Goal: Task Accomplishment & Management: Use online tool/utility

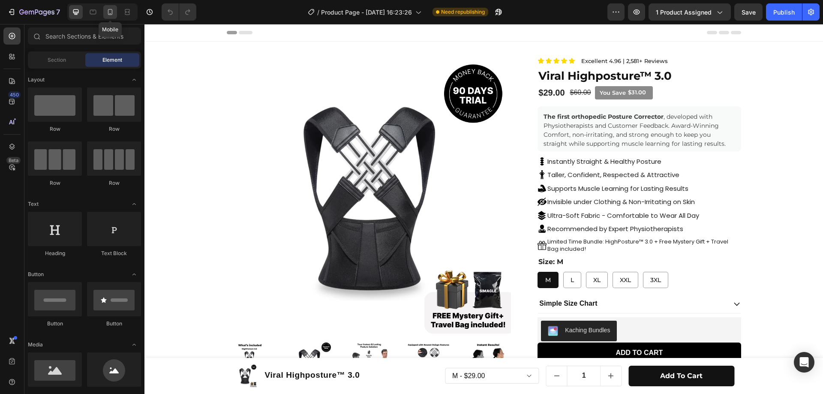
click at [112, 15] on icon at bounding box center [110, 12] width 5 height 6
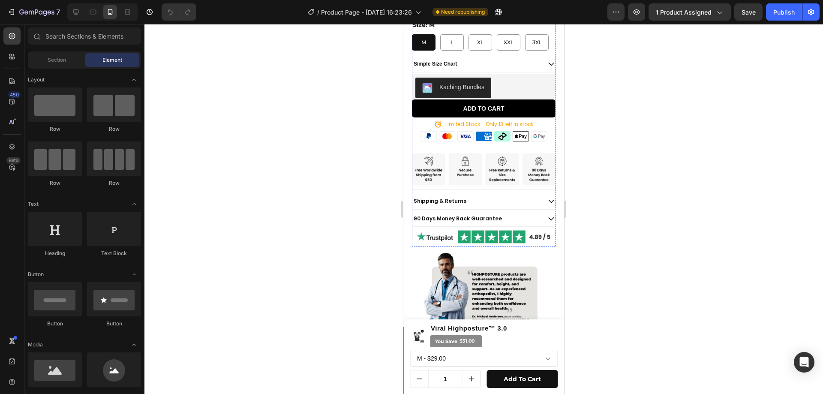
scroll to position [429, 0]
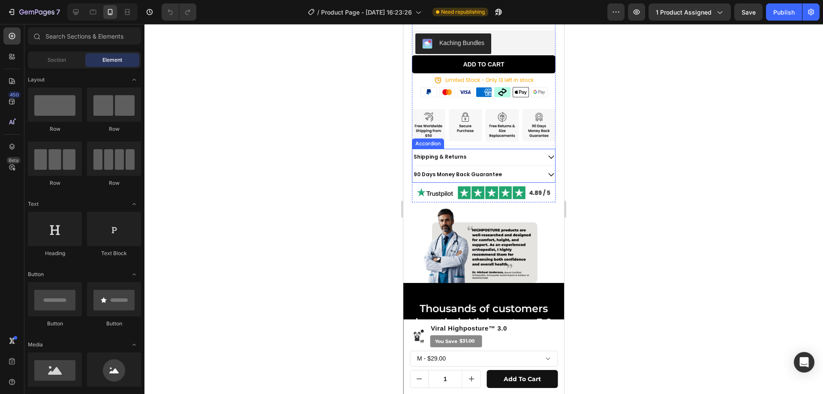
click at [454, 160] on p "Shipping & Returns" at bounding box center [440, 156] width 53 height 7
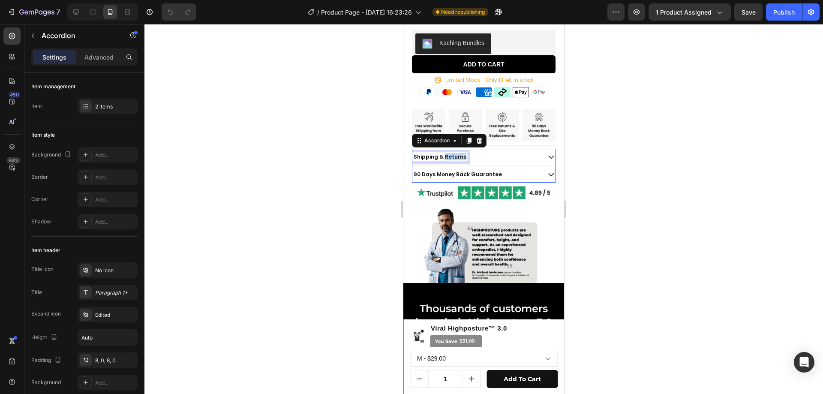
click at [447, 160] on p "Shipping & Returns" at bounding box center [440, 156] width 53 height 7
copy p "Shipping & Returns"
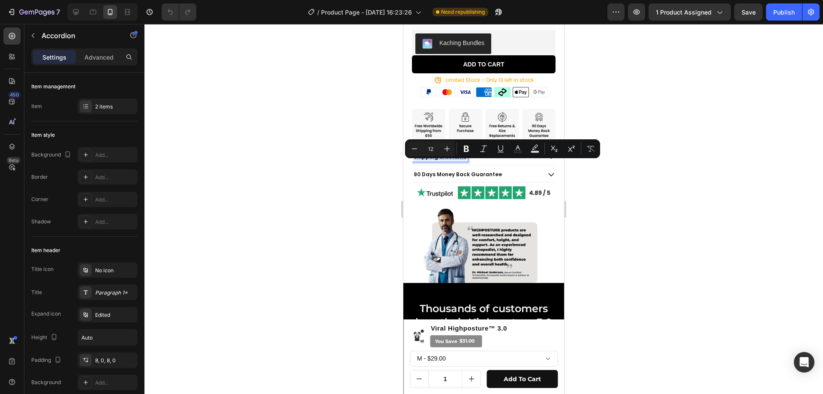
click at [488, 162] on div "Shipping & Returns" at bounding box center [476, 156] width 128 height 9
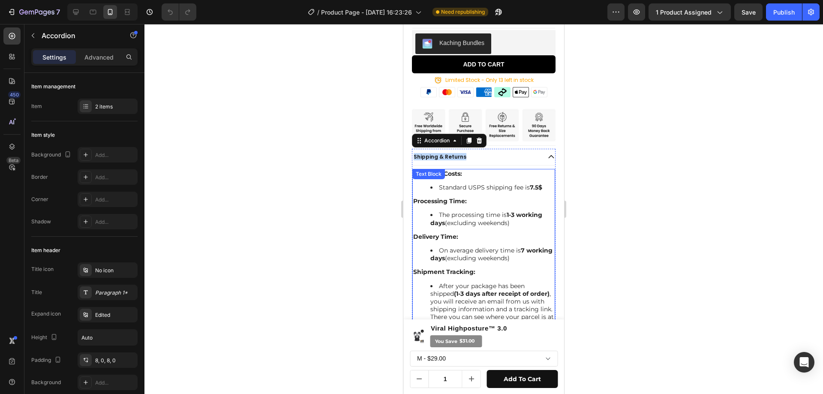
click at [456, 191] on li "Standard USPS shipping fee is 7.5$" at bounding box center [492, 187] width 124 height 8
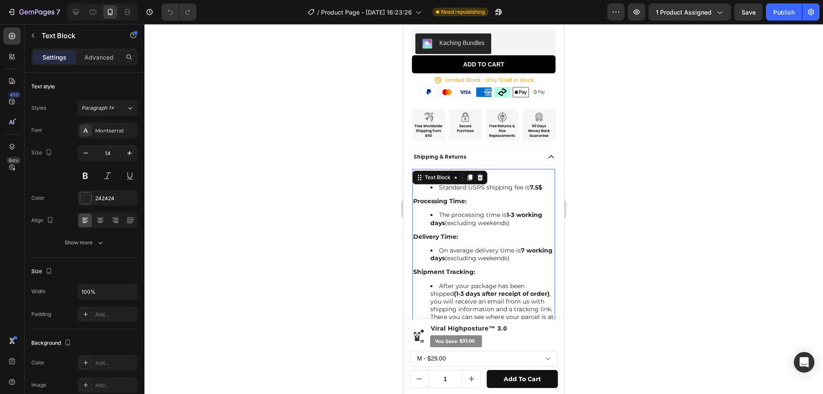
click at [456, 191] on li "Standard USPS shipping fee is 7.5$" at bounding box center [492, 187] width 124 height 8
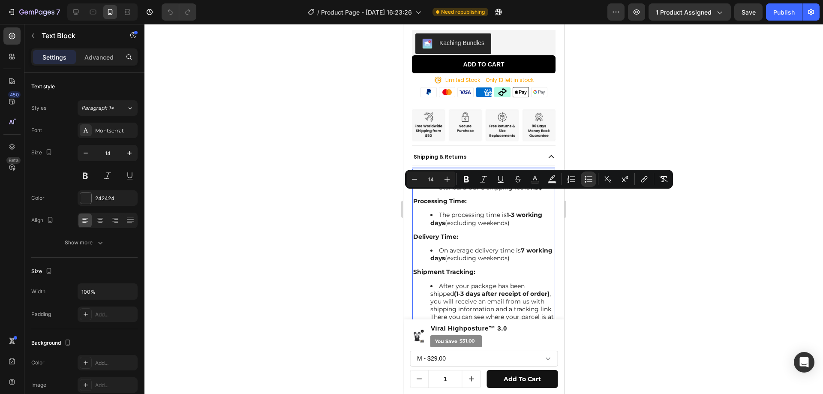
click at [437, 200] on div "Shipping Costs: Standard USPS shipping fee is 7.5$ Processing Time: The process…" at bounding box center [483, 368] width 143 height 398
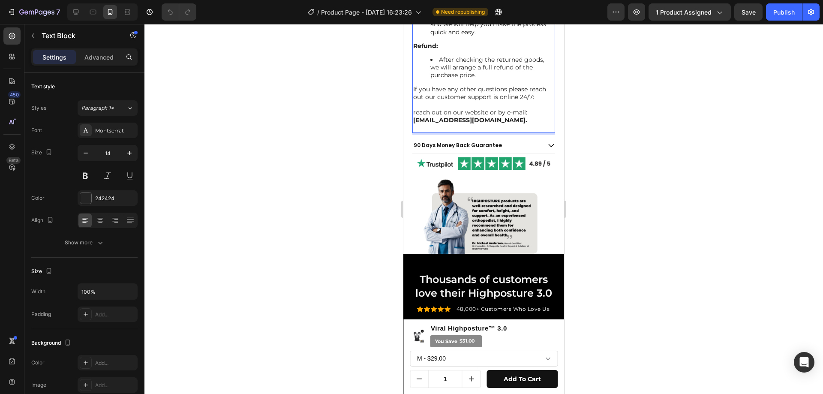
scroll to position [697, 0]
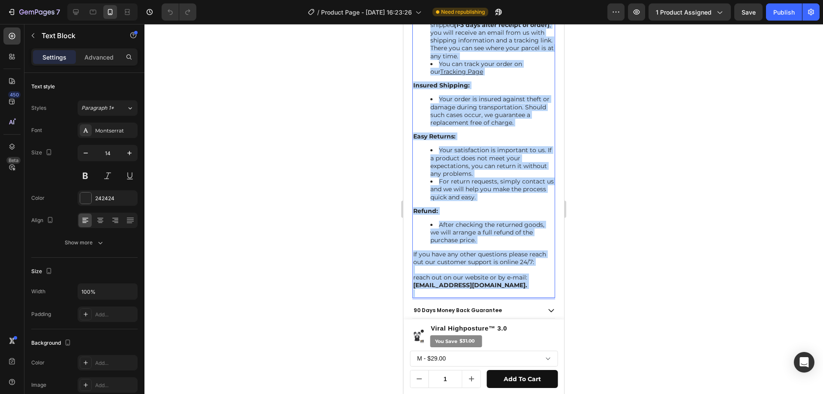
drag, startPoint x: 414, startPoint y: 183, endPoint x: 511, endPoint y: 314, distance: 162.9
click at [511, 298] on div "Shipping Costs: Standard USPS shipping fee is 7.5$ Processing Time: The process…" at bounding box center [483, 99] width 143 height 398
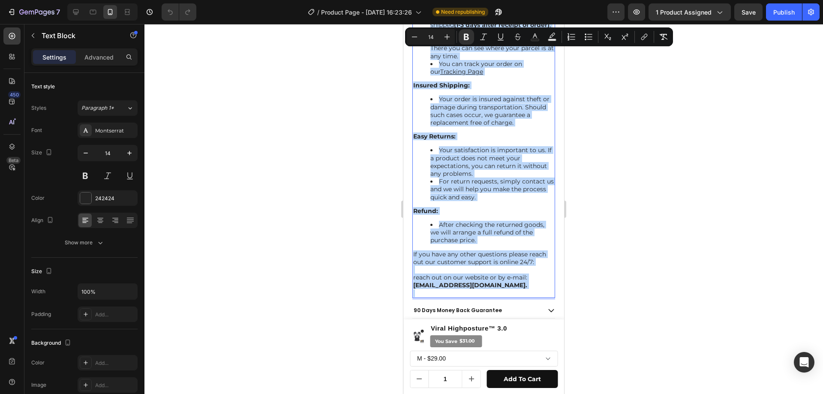
copy div "Shipping Costs: Standard USPS shipping fee is 7.5$ Processing Time: The process…"
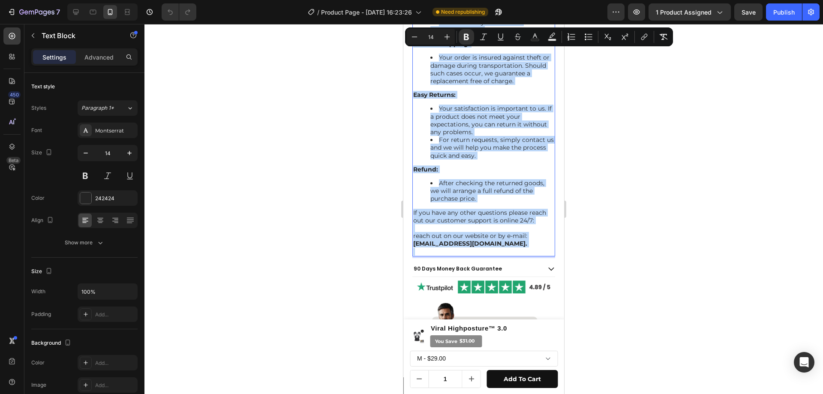
scroll to position [783, 0]
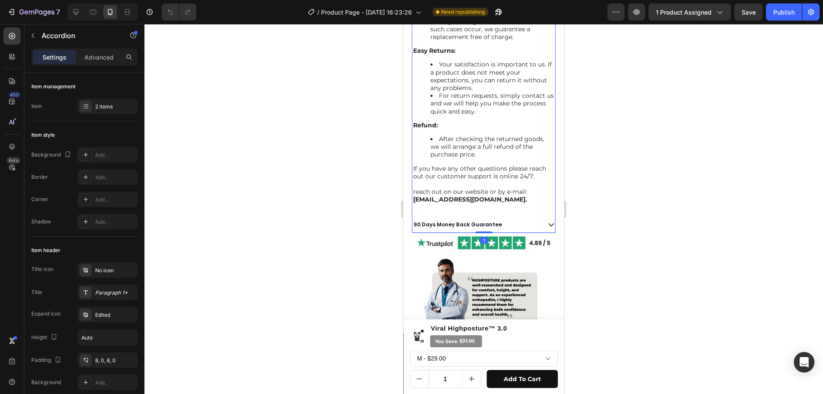
click at [451, 228] on p "90 Days Money Back Guarantee" at bounding box center [458, 224] width 88 height 7
click at [448, 228] on p "90 Days Money Back Guarantee" at bounding box center [458, 224] width 88 height 7
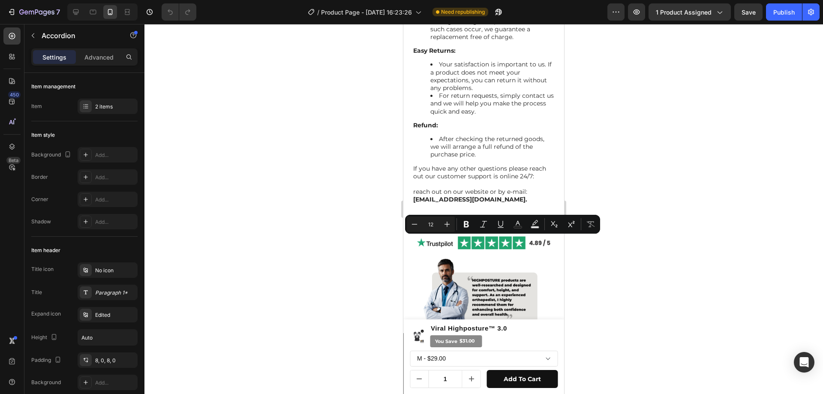
copy p "90 Days Money Back Guarantee"
click at [522, 229] on div "90 Days Money Back Guarantee" at bounding box center [476, 224] width 128 height 9
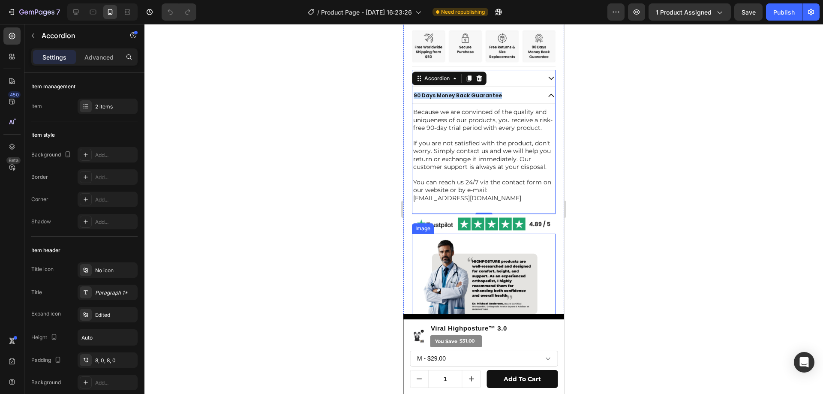
scroll to position [505, 0]
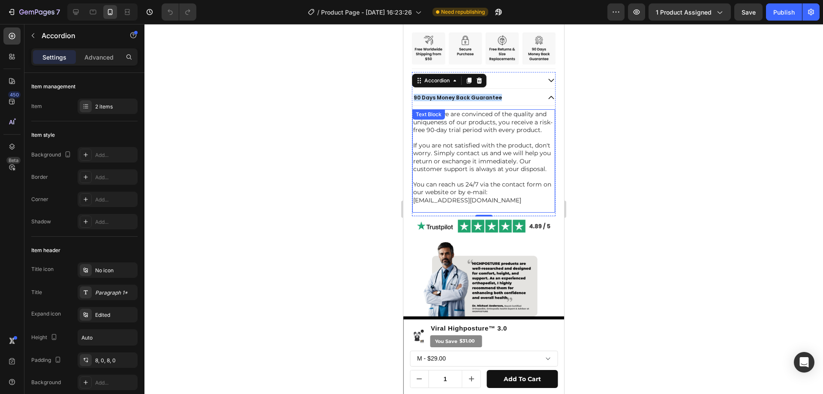
click at [432, 150] on div "Because we are convinced of the quality and uniqueness of our products, you rec…" at bounding box center [483, 160] width 143 height 103
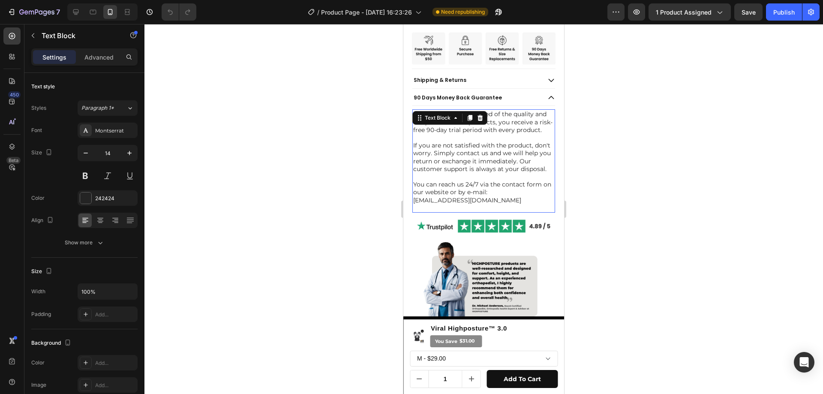
click at [432, 134] on p "Because we are convinced of the quality and uniqueness of our products, you rec…" at bounding box center [483, 122] width 141 height 24
click at [444, 141] on p "Rich Text Editor. Editing area: main" at bounding box center [483, 138] width 141 height 8
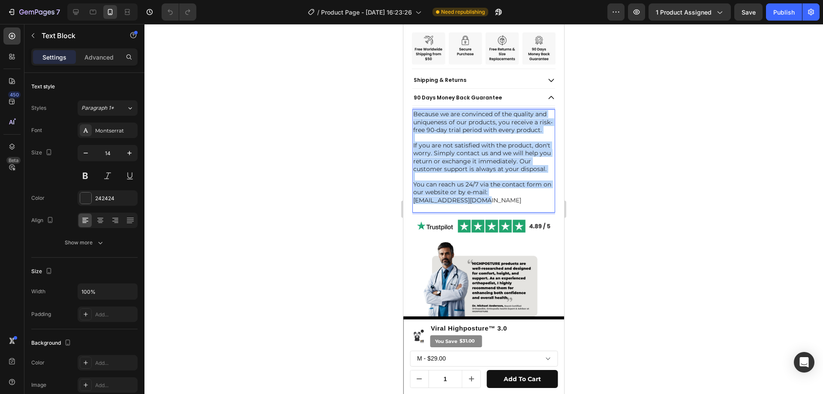
drag, startPoint x: 489, startPoint y: 221, endPoint x: 414, endPoint y: 120, distance: 125.3
click at [414, 120] on div "Because we are convinced of the quality and uniqueness of our products, you rec…" at bounding box center [483, 160] width 143 height 103
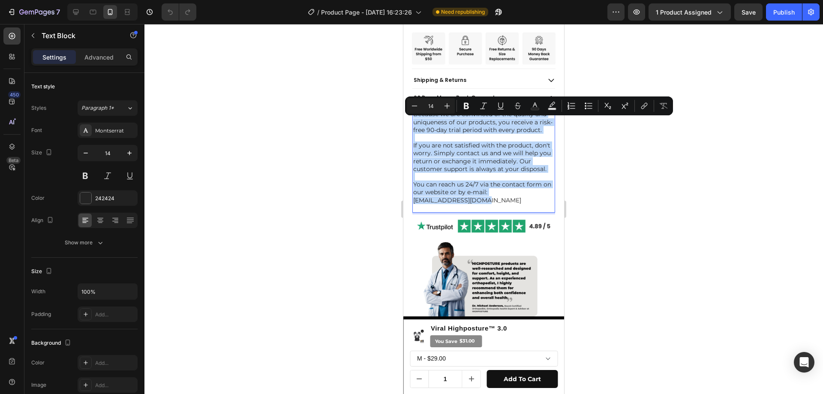
click at [427, 132] on p "Because we are convinced of the quality and uniqueness of our products, you rec…" at bounding box center [483, 122] width 141 height 24
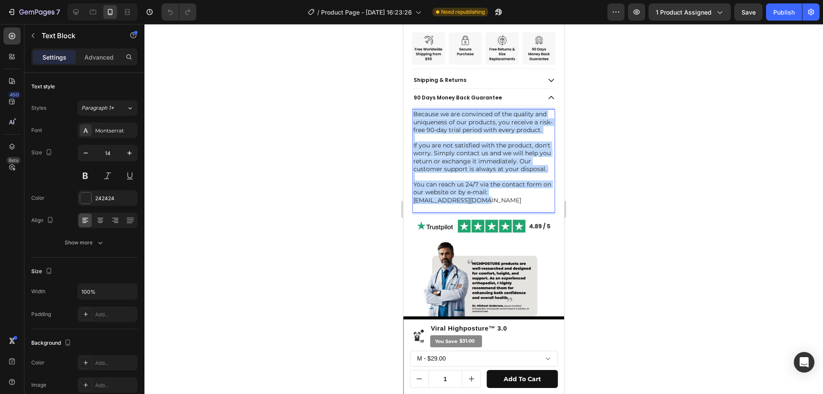
drag, startPoint x: 415, startPoint y: 120, endPoint x: 509, endPoint y: 213, distance: 132.7
click at [509, 213] on div "Because we are convinced of the quality and uniqueness of our products, you rec…" at bounding box center [483, 160] width 143 height 103
copy div "Because we are convinced of the quality and uniqueness of our products, you rec…"
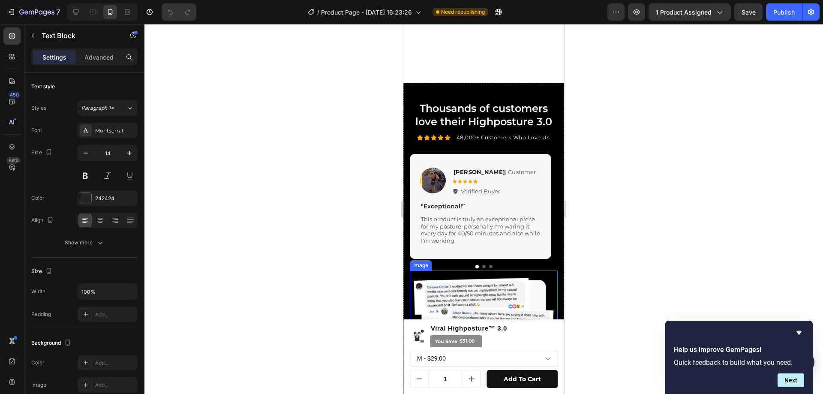
type input "16"
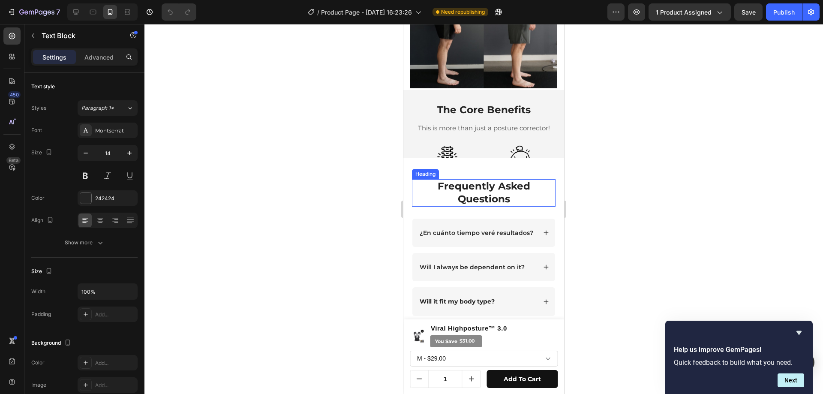
scroll to position [1491, 0]
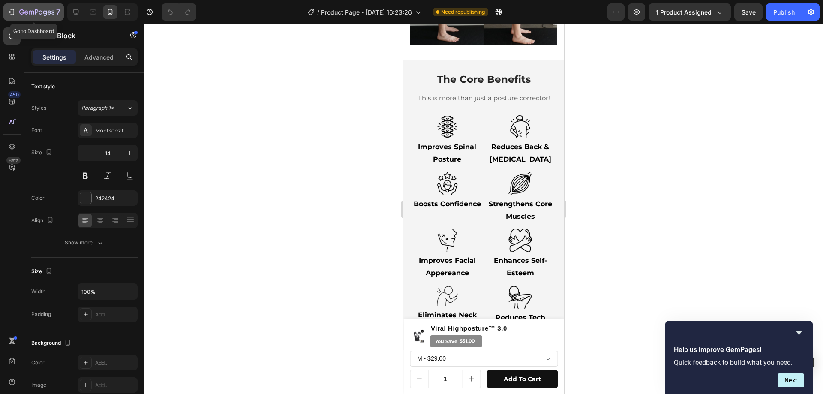
click at [11, 7] on div "7" at bounding box center [33, 12] width 53 height 10
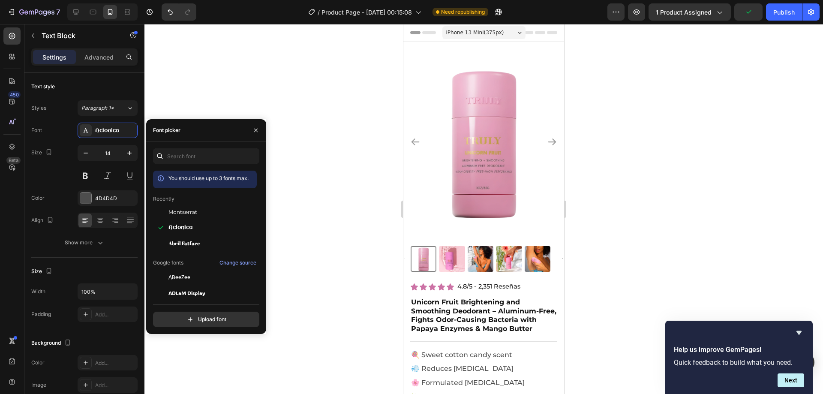
scroll to position [420, 0]
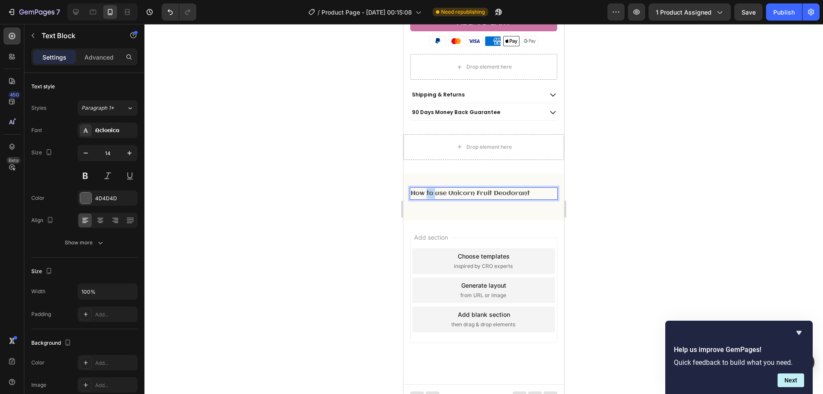
click at [429, 188] on p "How to use Unicorn Fruit Deodorant" at bounding box center [484, 193] width 146 height 11
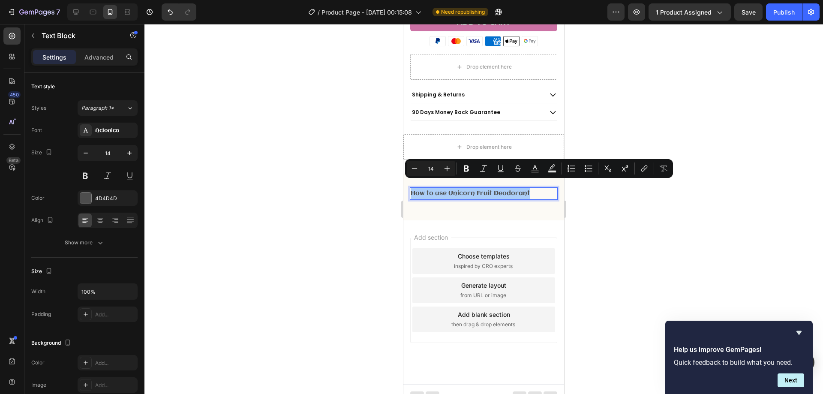
click at [683, 185] on div at bounding box center [483, 209] width 678 height 370
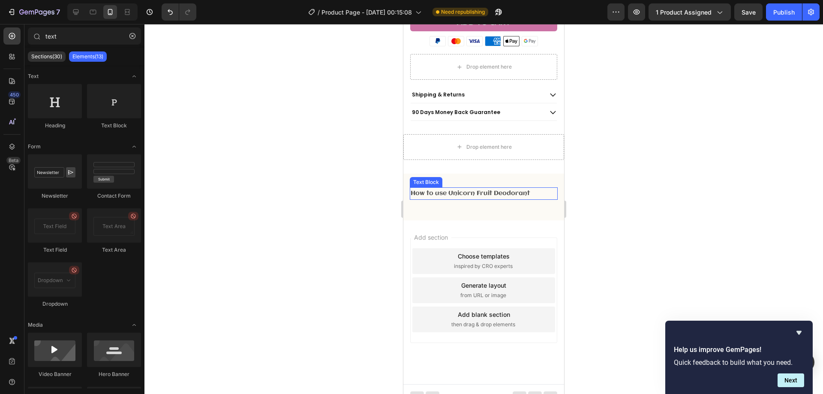
click at [517, 189] on p "How to use Unicorn Fruit Deodorant" at bounding box center [484, 193] width 146 height 11
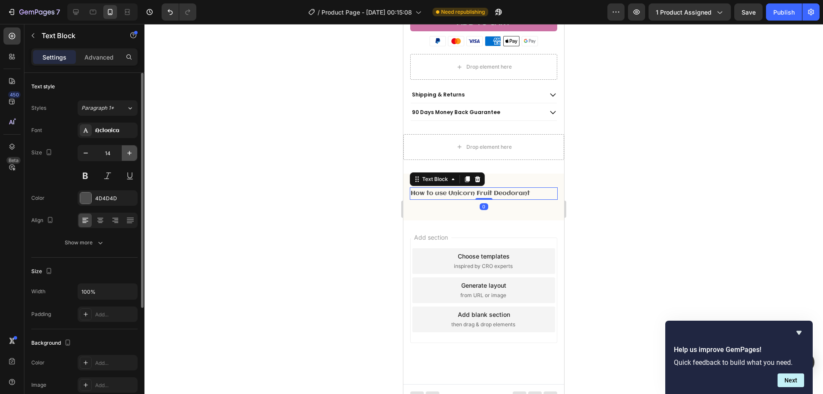
click at [126, 159] on button "button" at bounding box center [129, 152] width 15 height 15
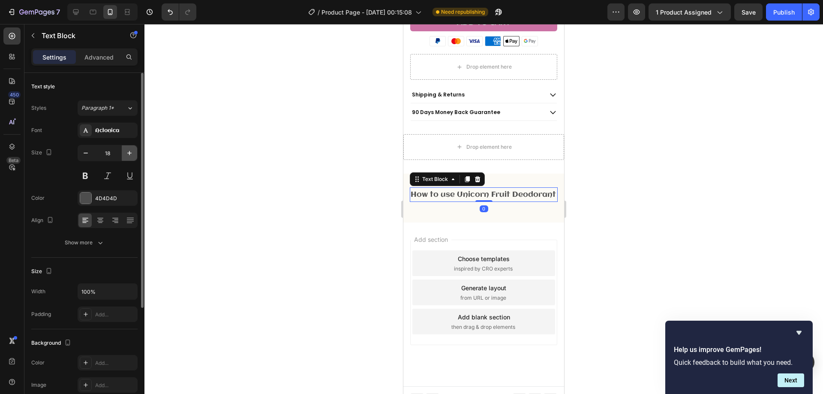
click at [126, 159] on button "button" at bounding box center [129, 152] width 15 height 15
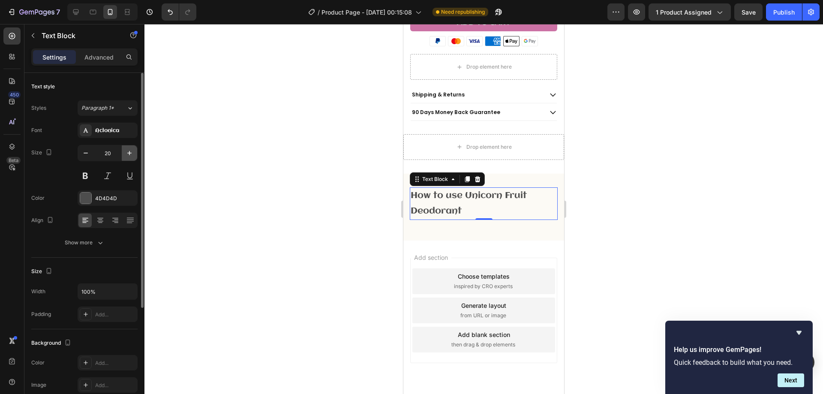
click at [127, 159] on button "button" at bounding box center [129, 152] width 15 height 15
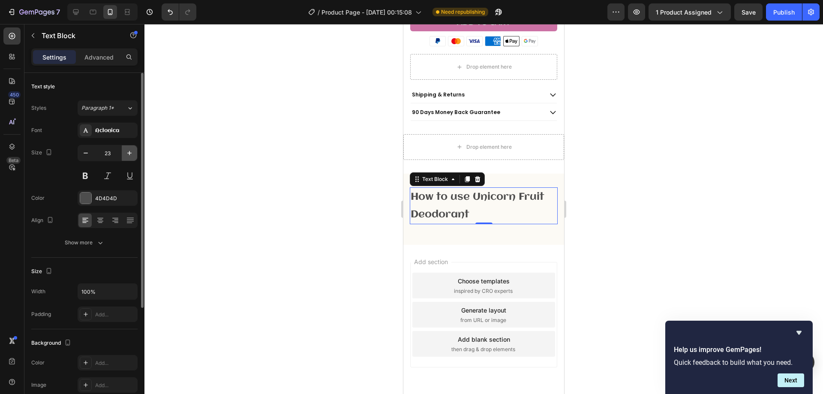
click at [127, 159] on button "button" at bounding box center [129, 152] width 15 height 15
type input "25"
click at [113, 138] on div "Font Aclonica Size 25 Color 4D4D4D Align Show more" at bounding box center [84, 187] width 106 height 128
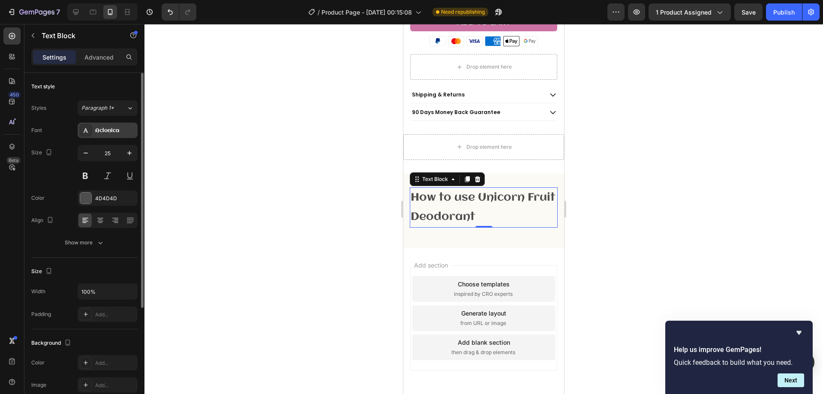
click at [112, 137] on div "Aclonica" at bounding box center [108, 130] width 60 height 15
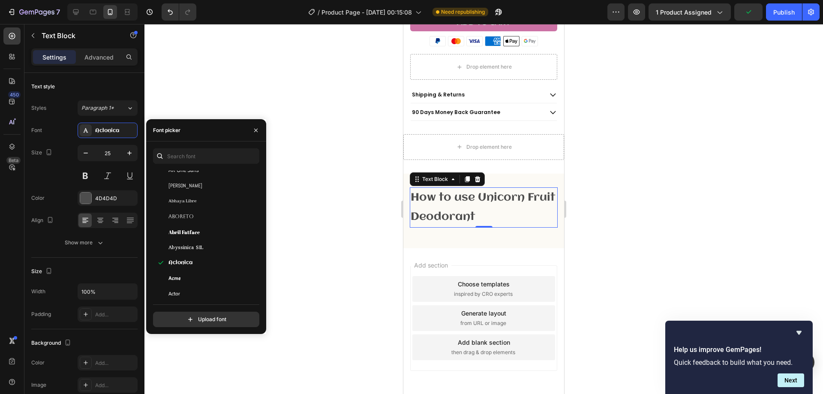
scroll to position [171, 0]
click at [199, 272] on div "Adamina" at bounding box center [211, 275] width 87 height 8
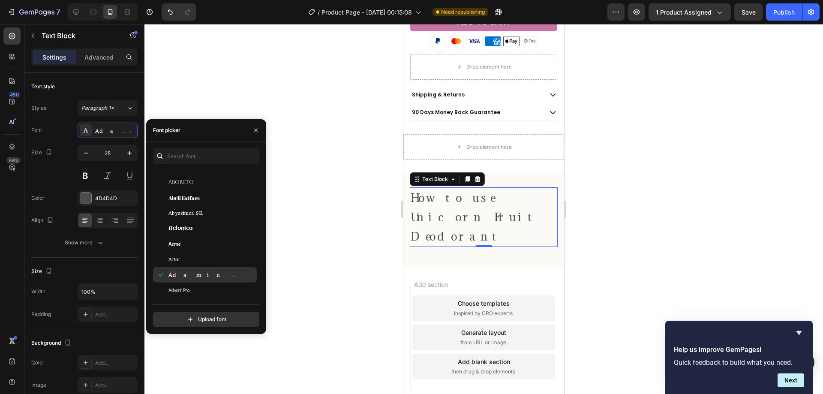
scroll to position [214, 0]
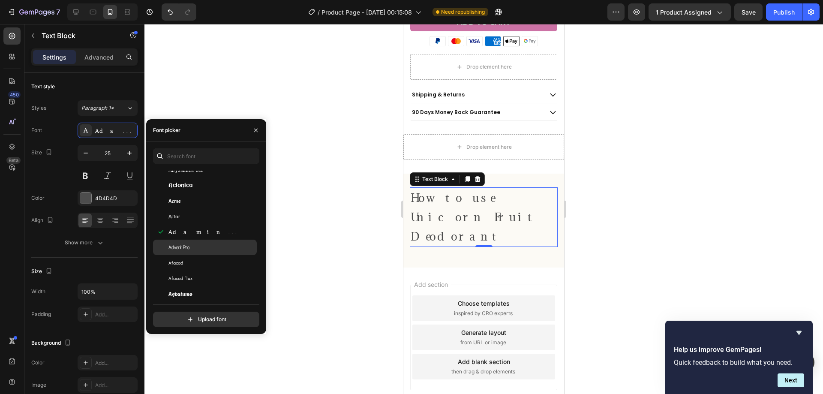
click at [189, 244] on span "Advent Pro" at bounding box center [178, 247] width 21 height 8
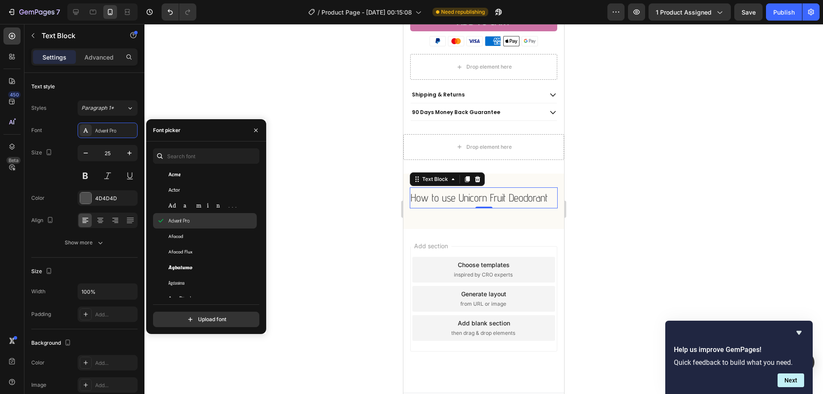
scroll to position [257, 0]
click at [192, 231] on span "Afacad Flux" at bounding box center [180, 232] width 24 height 8
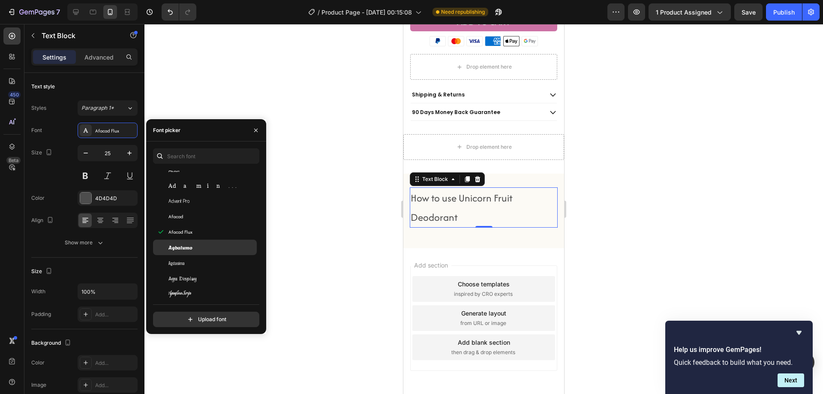
click at [194, 244] on div "Agbalumo" at bounding box center [211, 247] width 87 height 8
click at [196, 251] on div "Agbalumo" at bounding box center [205, 247] width 104 height 15
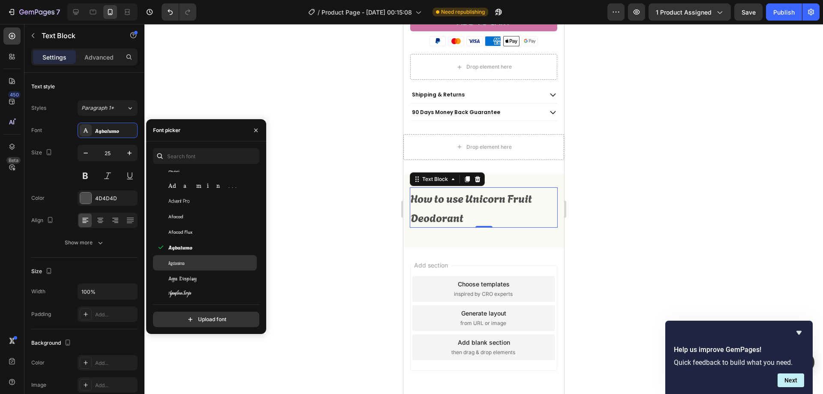
click at [198, 257] on div "Agdasima" at bounding box center [205, 262] width 104 height 15
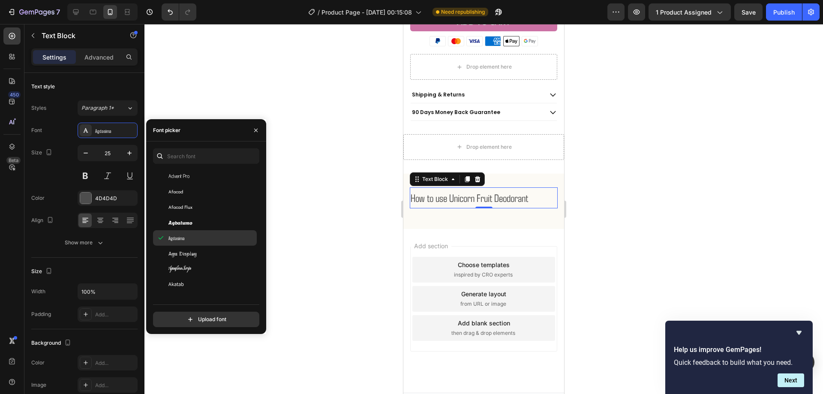
scroll to position [300, 0]
click at [197, 237] on div "Agu Display" at bounding box center [211, 235] width 87 height 8
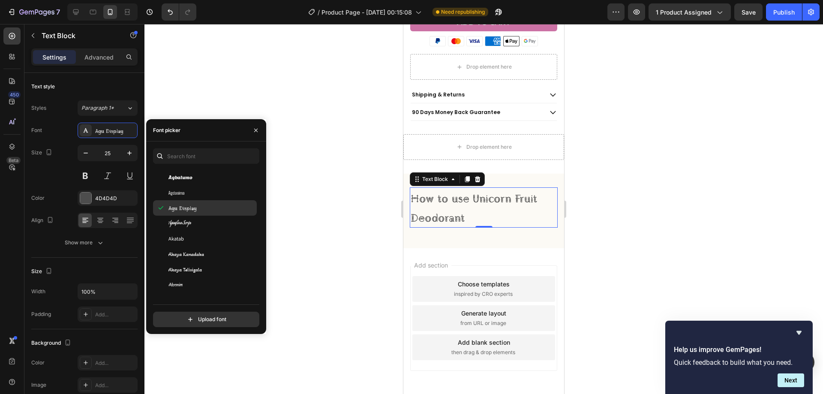
scroll to position [343, 0]
click at [198, 224] on div "Akatab" at bounding box center [211, 223] width 87 height 8
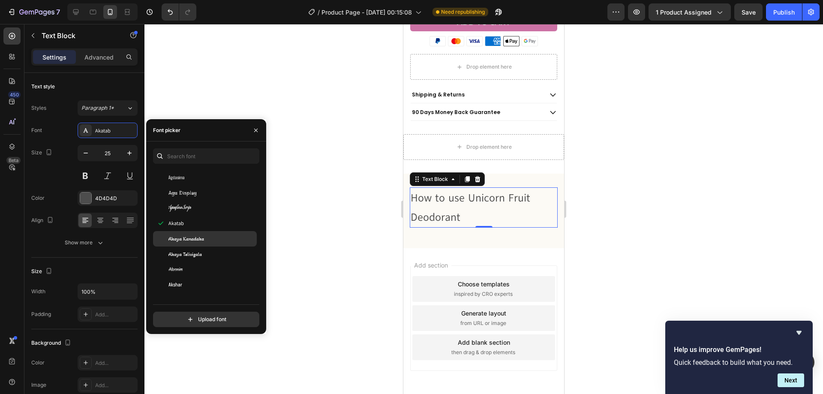
click at [203, 237] on span "Akaya Kanadaka" at bounding box center [186, 239] width 36 height 8
click at [207, 254] on div "Akaya Telivigala" at bounding box center [211, 254] width 87 height 8
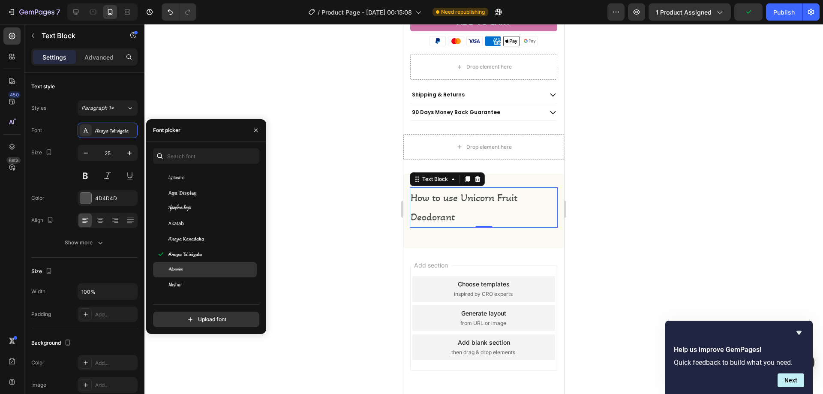
click at [207, 271] on div "Akronim" at bounding box center [211, 270] width 87 height 8
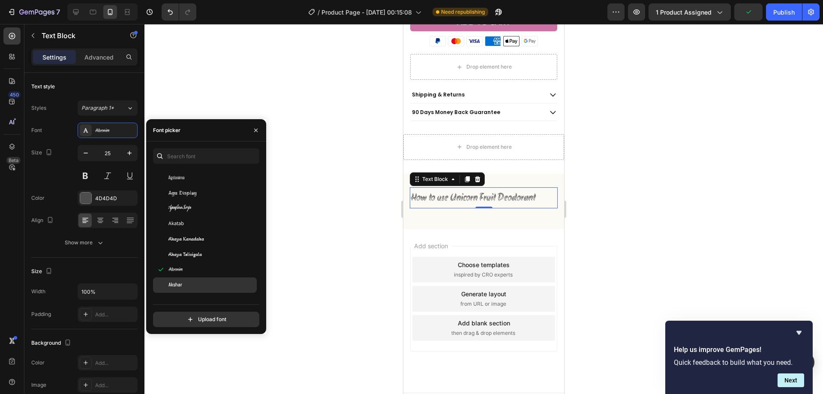
click at [210, 281] on div "Akshar" at bounding box center [211, 285] width 87 height 8
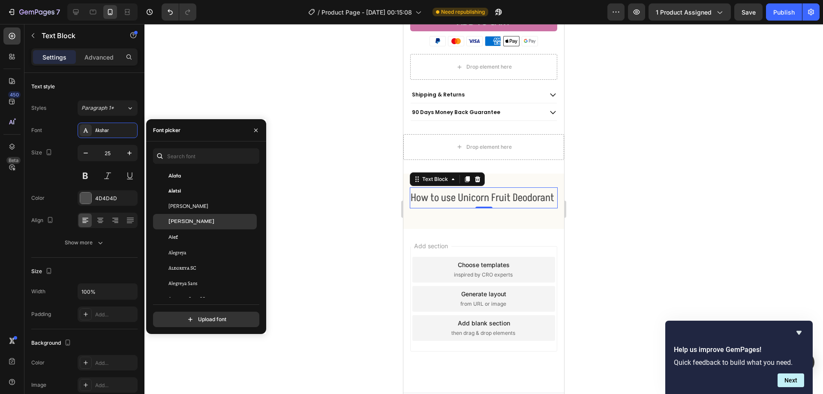
scroll to position [514, 0]
click at [202, 233] on div "Alegreya" at bounding box center [205, 236] width 104 height 15
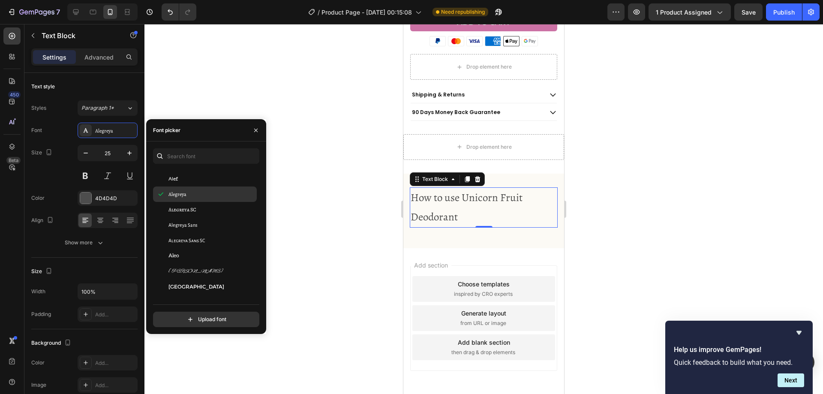
scroll to position [600, 0]
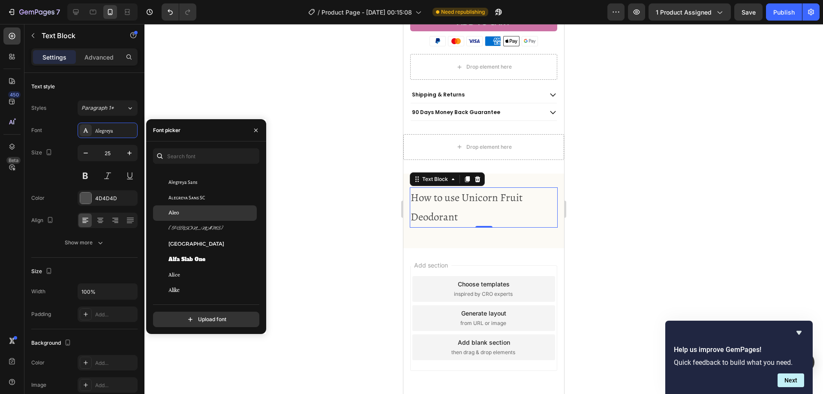
click at [196, 213] on div "Aleo" at bounding box center [211, 213] width 87 height 8
click at [206, 289] on div "Alike" at bounding box center [211, 290] width 87 height 8
click at [204, 276] on div "Alice" at bounding box center [211, 275] width 87 height 8
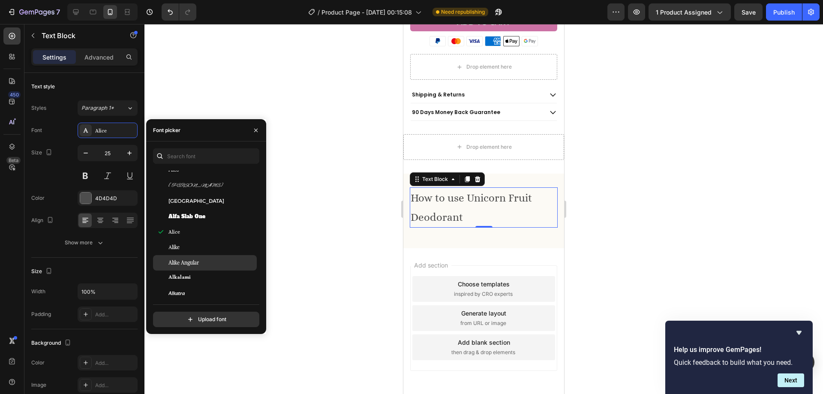
click at [213, 264] on div "Alike Angular" at bounding box center [211, 263] width 87 height 8
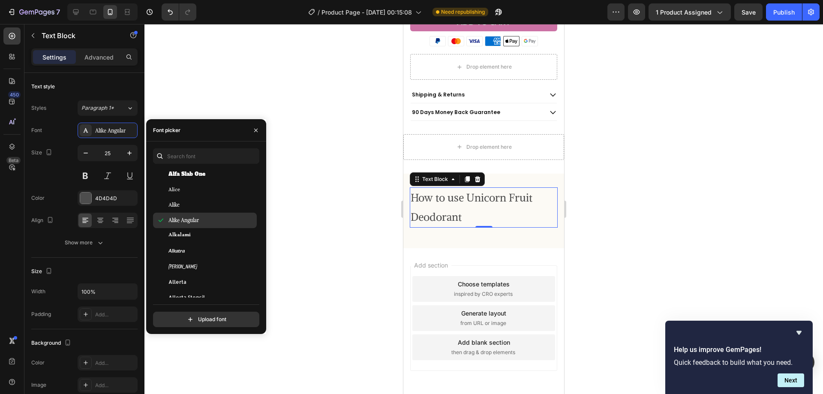
scroll to position [686, 0]
click at [210, 237] on div "Alkalami" at bounding box center [211, 235] width 87 height 8
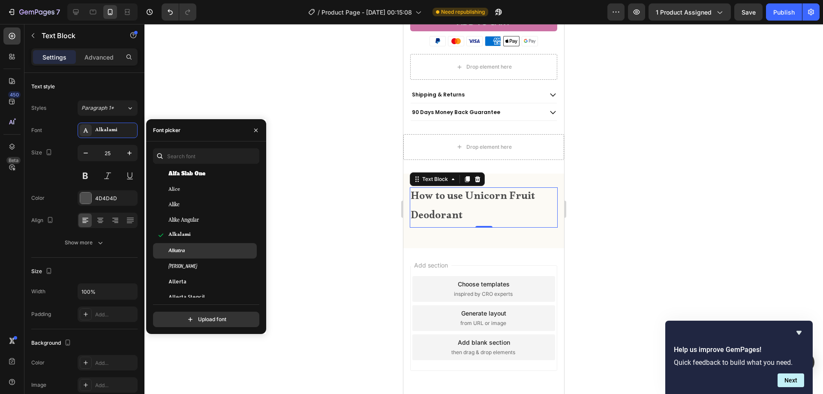
click at [214, 252] on div "Alkatra" at bounding box center [211, 251] width 87 height 8
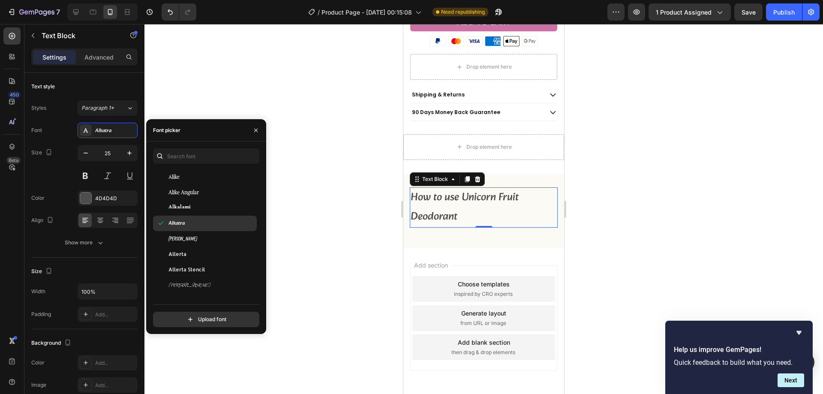
scroll to position [728, 0]
click at [210, 231] on div "[PERSON_NAME]" at bounding box center [205, 223] width 104 height 15
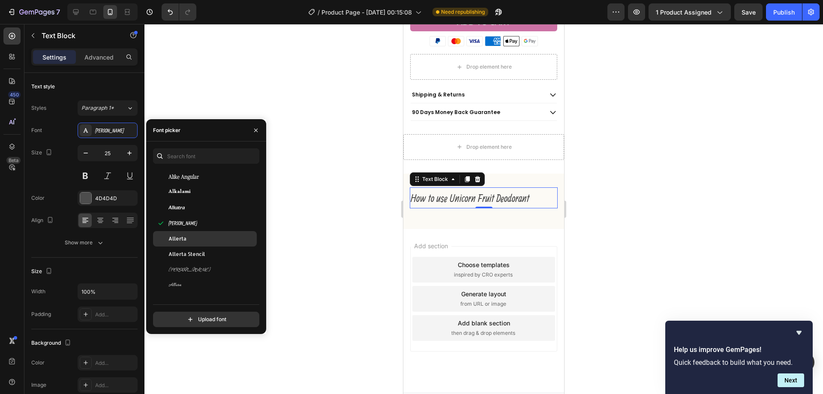
click at [212, 237] on div "Allerta" at bounding box center [211, 239] width 87 height 8
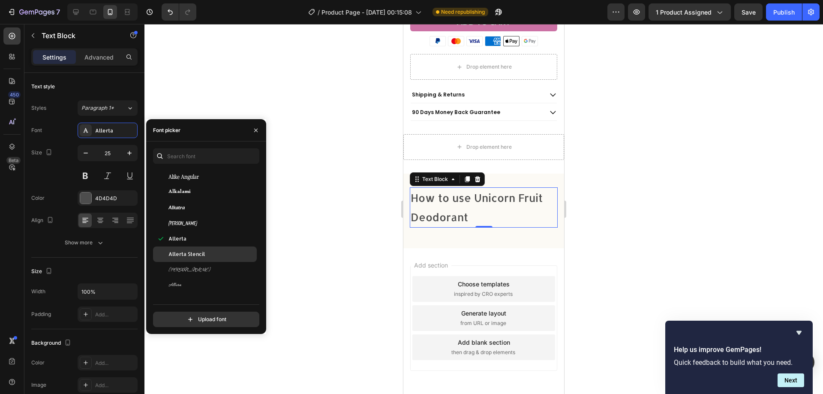
click at [216, 249] on div "Allerta Stencil" at bounding box center [205, 253] width 104 height 15
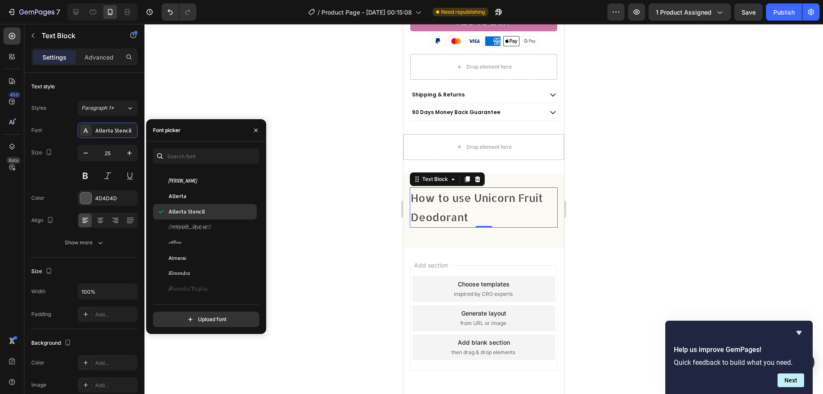
scroll to position [771, 0]
click at [206, 228] on div "[PERSON_NAME]" at bounding box center [211, 227] width 87 height 8
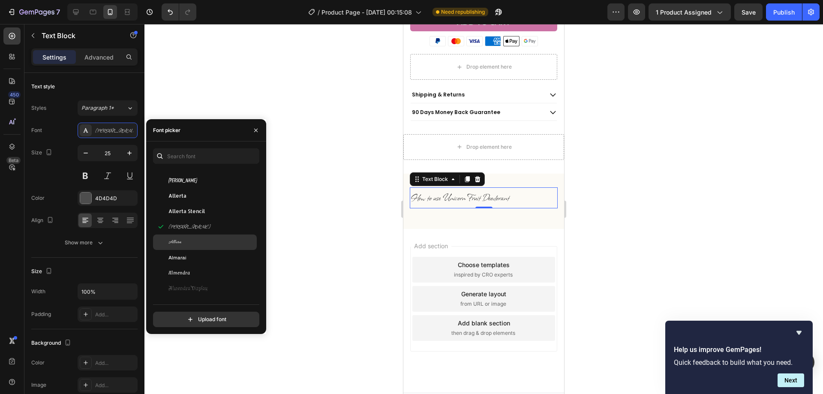
click at [207, 240] on div "Allura" at bounding box center [211, 242] width 87 height 8
click at [208, 254] on div "Almarai" at bounding box center [211, 258] width 87 height 8
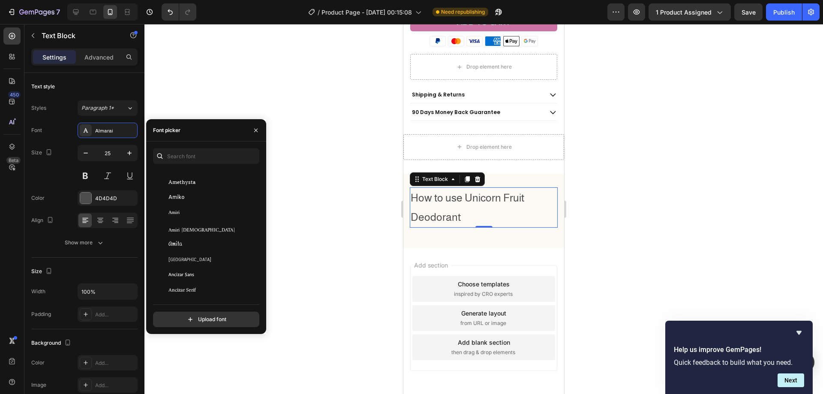
scroll to position [1028, 0]
click at [191, 216] on div "Amiri" at bounding box center [211, 217] width 87 height 8
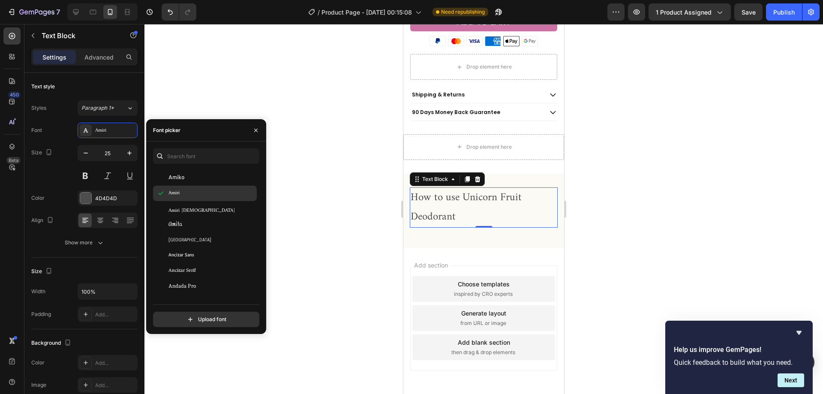
scroll to position [1071, 0]
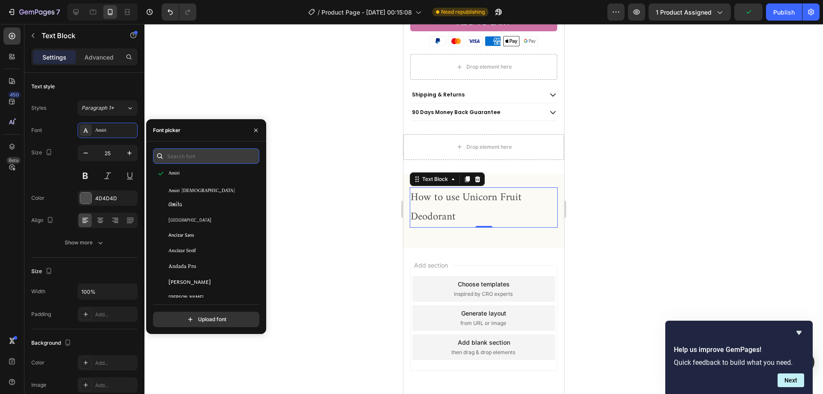
click at [192, 150] on input "text" at bounding box center [206, 155] width 106 height 15
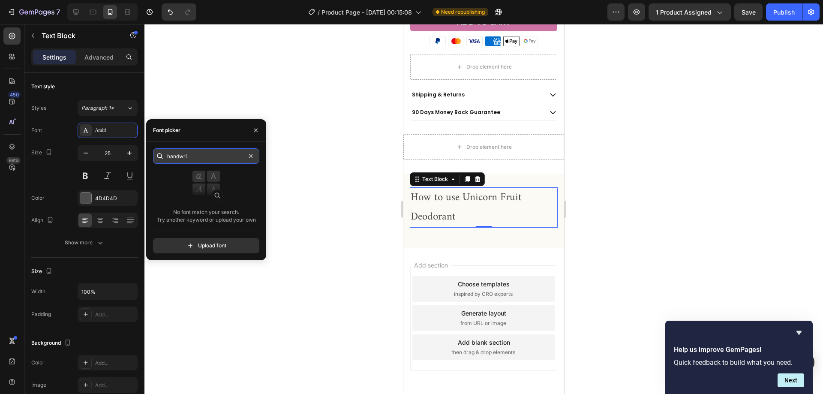
type input "handwrit"
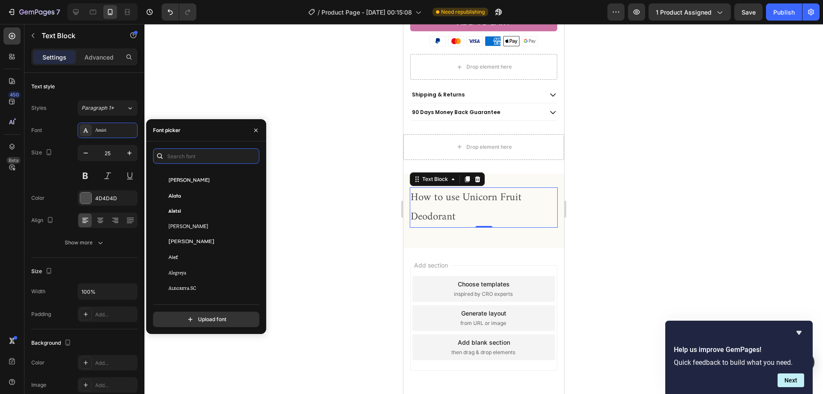
scroll to position [557, 0]
click at [202, 150] on input "text" at bounding box center [206, 155] width 106 height 15
paste input "apercu pro regular"
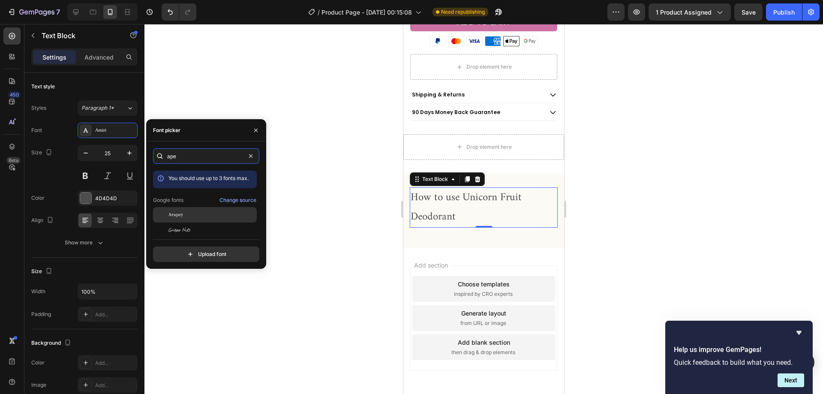
type input "ape"
click at [199, 213] on div "Arapey" at bounding box center [211, 215] width 87 height 8
click at [191, 152] on input "ape" at bounding box center [206, 155] width 106 height 15
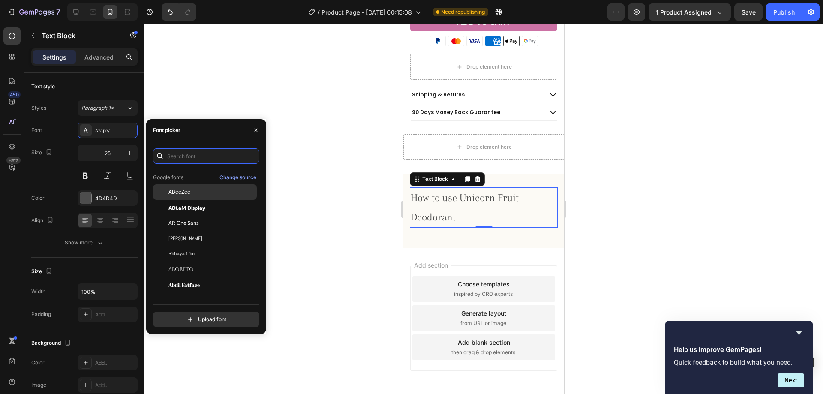
scroll to position [86, 0]
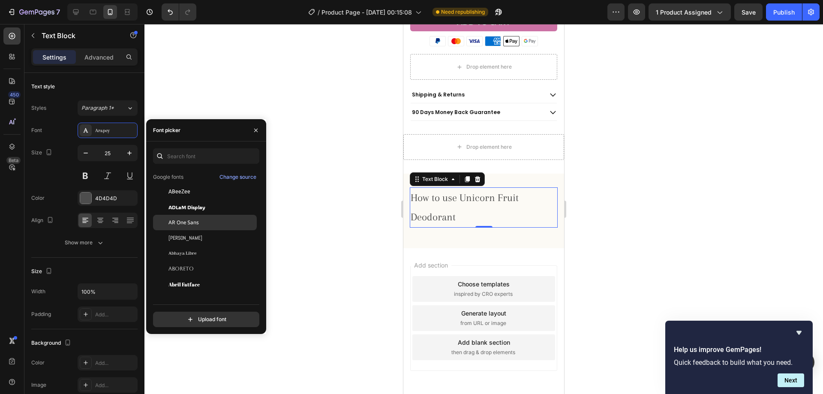
click at [209, 222] on div "AR One Sans" at bounding box center [211, 223] width 87 height 8
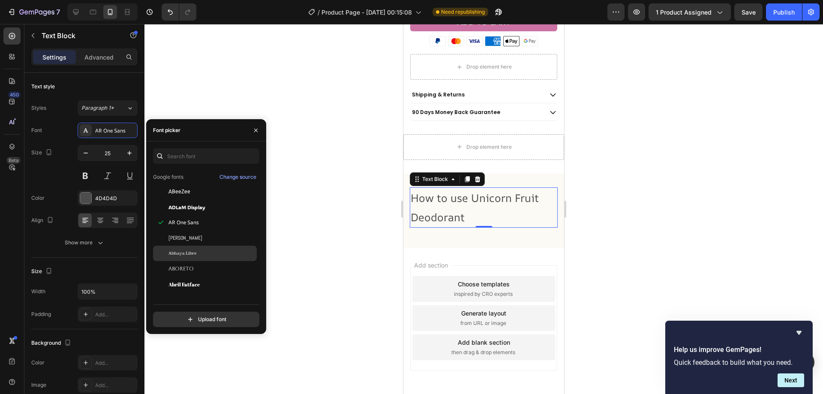
scroll to position [129, 0]
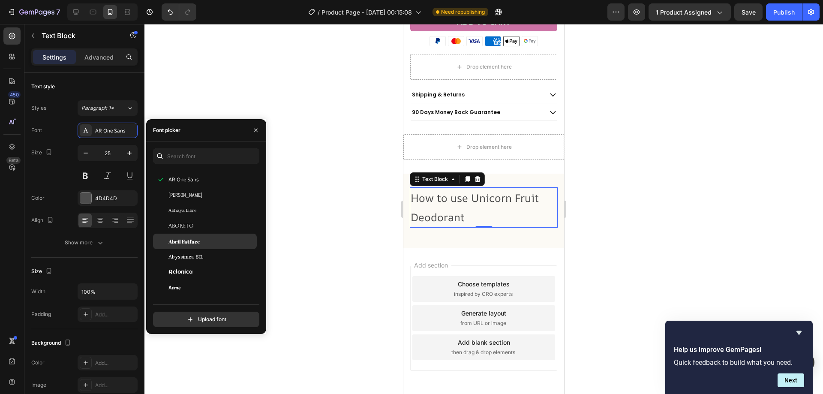
click at [213, 237] on div "Abril Fatface" at bounding box center [211, 241] width 87 height 8
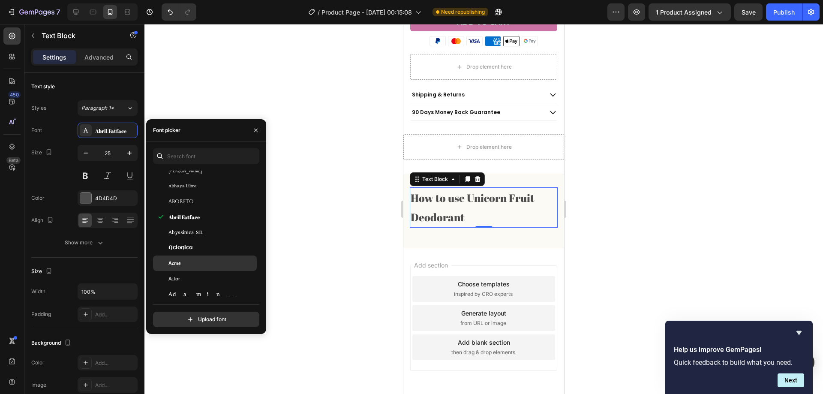
scroll to position [171, 0]
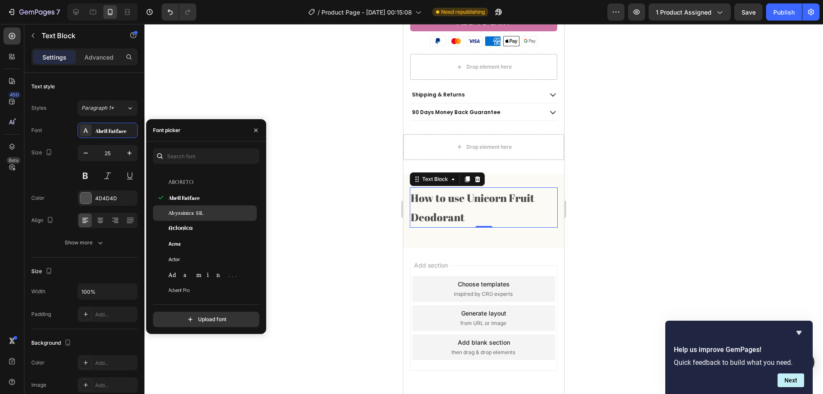
click at [211, 214] on div "Abyssinica SIL" at bounding box center [211, 213] width 87 height 8
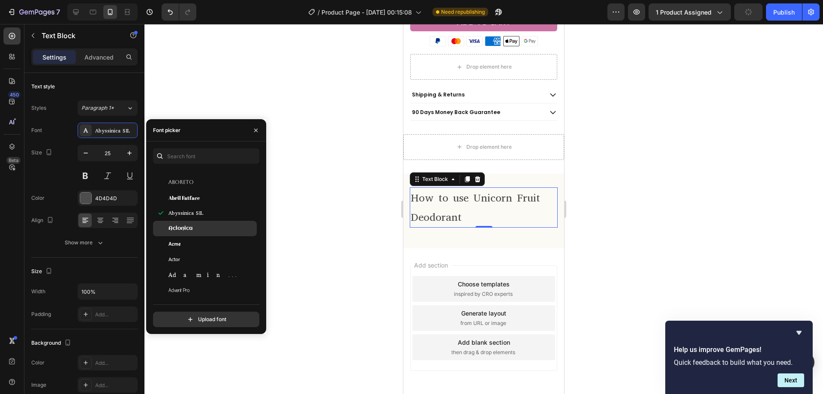
click at [213, 228] on div "Aclonica" at bounding box center [211, 229] width 87 height 8
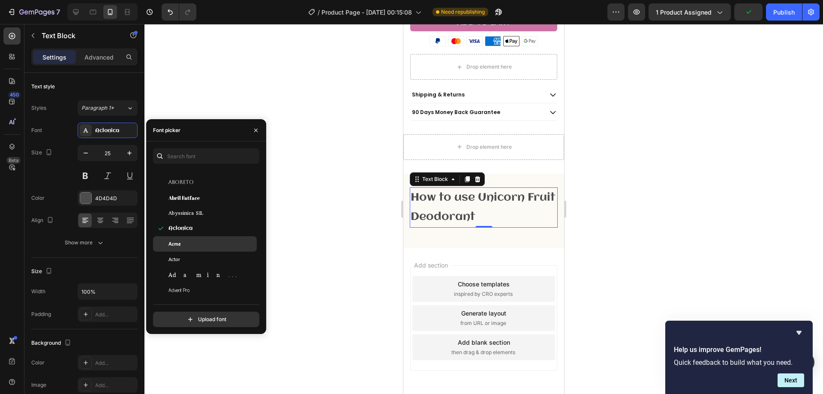
click at [216, 240] on div "Acme" at bounding box center [205, 243] width 104 height 15
click at [214, 230] on div "Aclonica" at bounding box center [211, 229] width 87 height 8
click at [662, 149] on div at bounding box center [483, 209] width 678 height 370
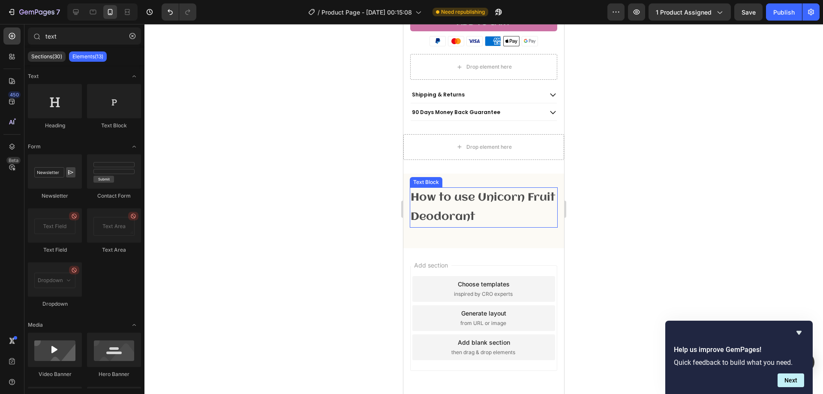
click at [487, 204] on p "How to use Unicorn Fruit Deodorant" at bounding box center [484, 207] width 146 height 39
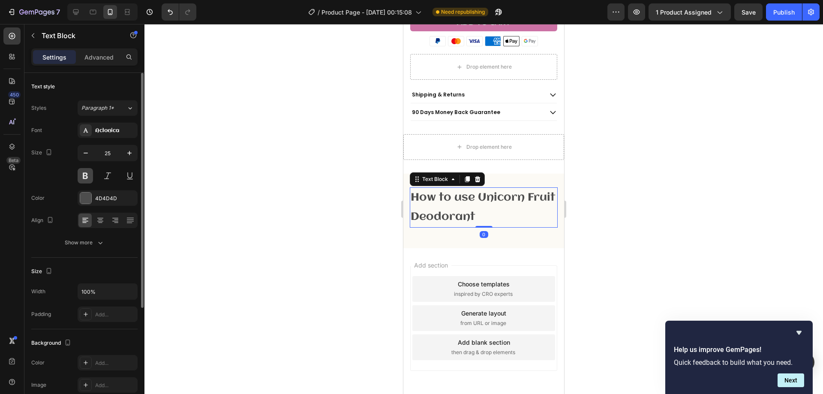
click at [89, 174] on button at bounding box center [85, 175] width 15 height 15
click at [102, 237] on button "Show more" at bounding box center [84, 242] width 106 height 15
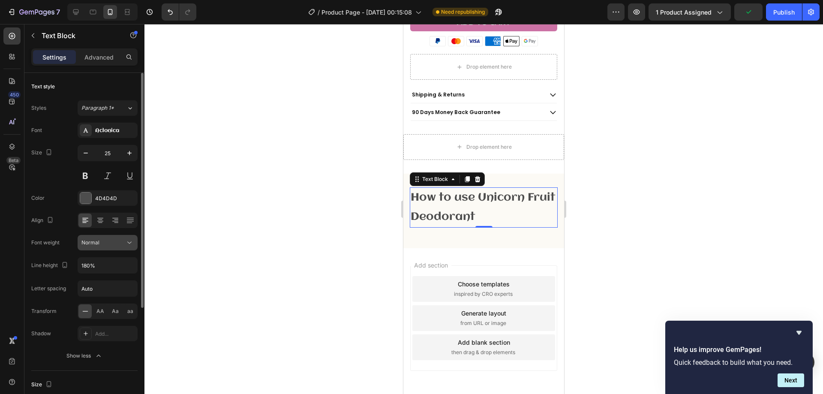
click at [107, 242] on div "Normal" at bounding box center [103, 243] width 44 height 8
click at [104, 245] on div "Normal" at bounding box center [103, 243] width 44 height 8
click at [103, 122] on div "Styles Paragraph 1* Font Aclonica Size 25 Color 4D4D4D Align Font weight Normal…" at bounding box center [84, 231] width 106 height 263
click at [108, 125] on div "Aclonica" at bounding box center [108, 130] width 60 height 15
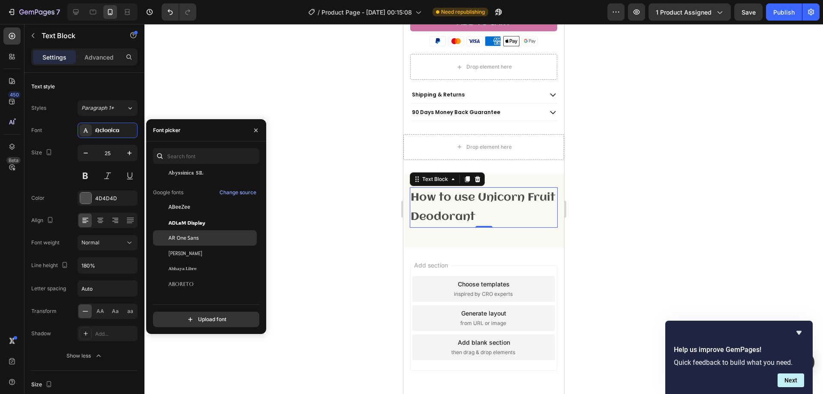
scroll to position [86, 0]
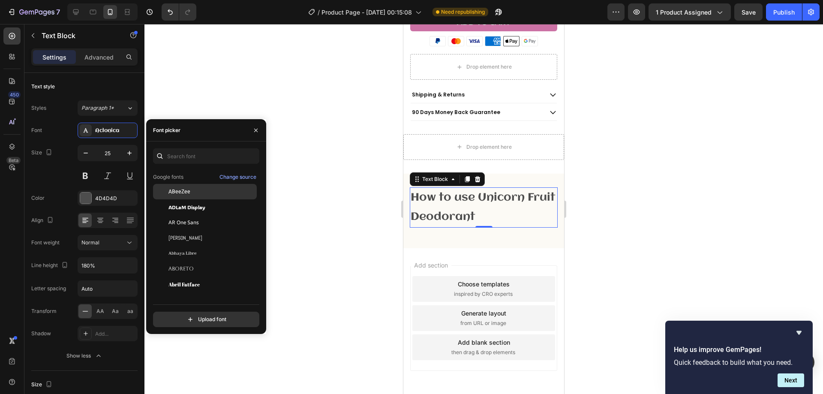
click at [196, 193] on div "ABeeZee" at bounding box center [211, 192] width 87 height 8
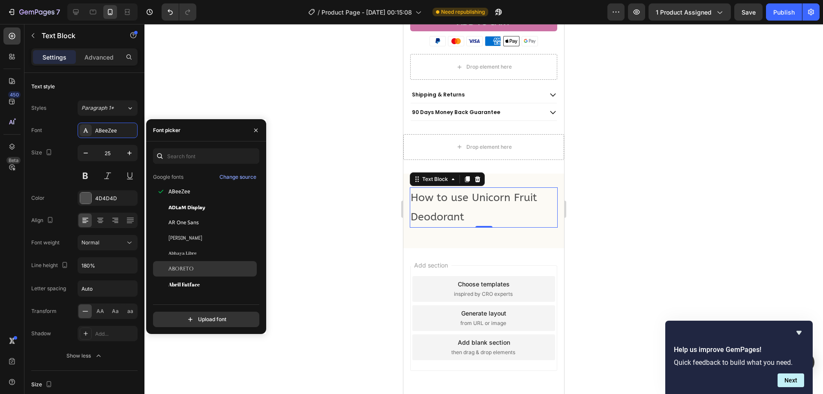
click at [220, 271] on div "Aboreto" at bounding box center [211, 269] width 87 height 8
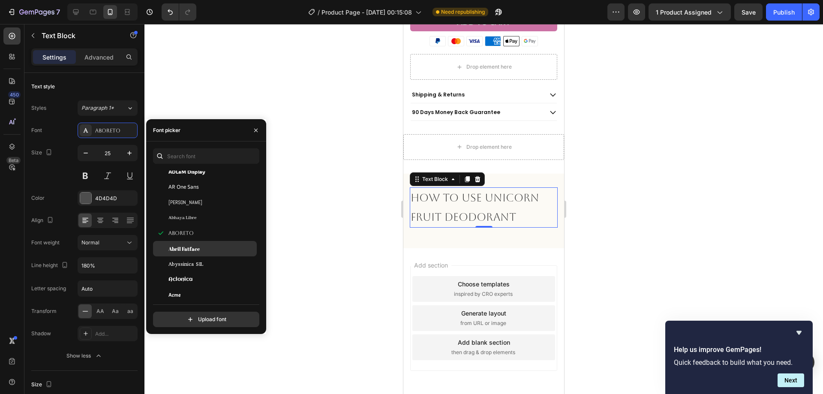
scroll to position [171, 0]
click at [209, 241] on div "Acme" at bounding box center [211, 244] width 87 height 8
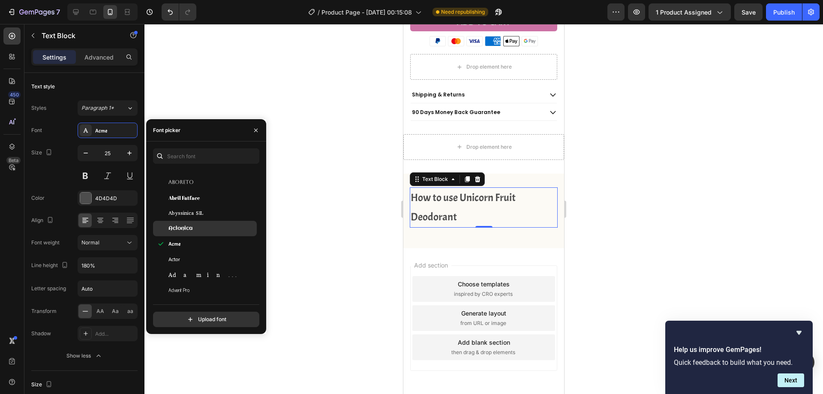
click at [207, 228] on div "Aclonica" at bounding box center [211, 229] width 87 height 8
click at [210, 243] on div "Acme" at bounding box center [211, 244] width 87 height 8
click at [213, 261] on div "Actor" at bounding box center [211, 259] width 87 height 8
click at [214, 267] on div "Adamina" at bounding box center [205, 274] width 104 height 15
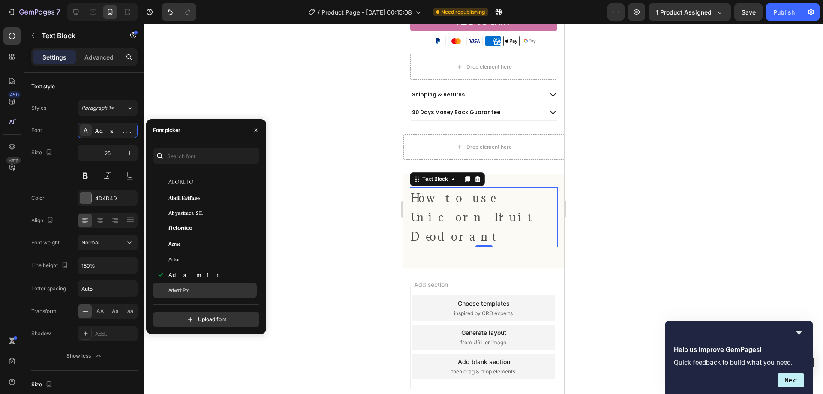
click at [216, 287] on div "Advent Pro" at bounding box center [211, 290] width 87 height 8
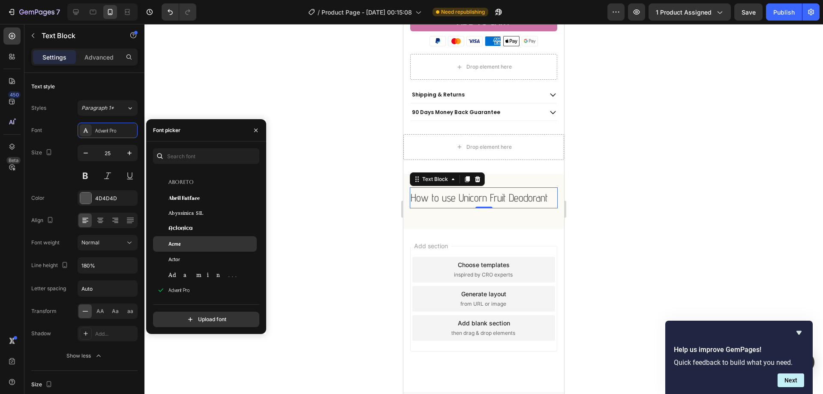
click at [207, 246] on div "Acme" at bounding box center [211, 244] width 87 height 8
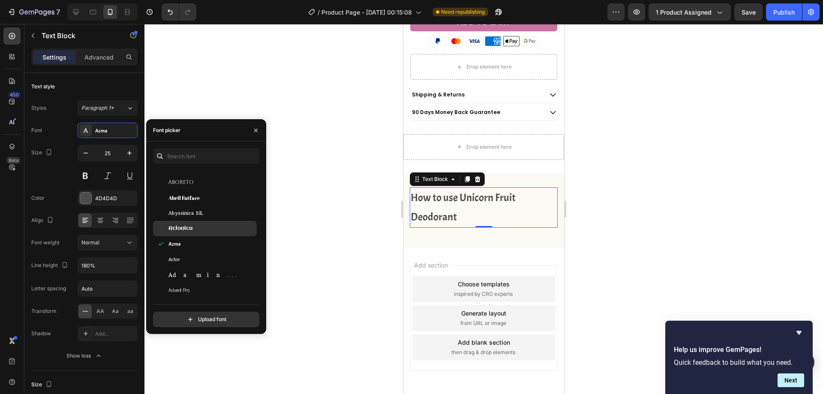
click at [203, 226] on div "Aclonica" at bounding box center [211, 229] width 87 height 8
click at [635, 194] on div at bounding box center [483, 209] width 678 height 370
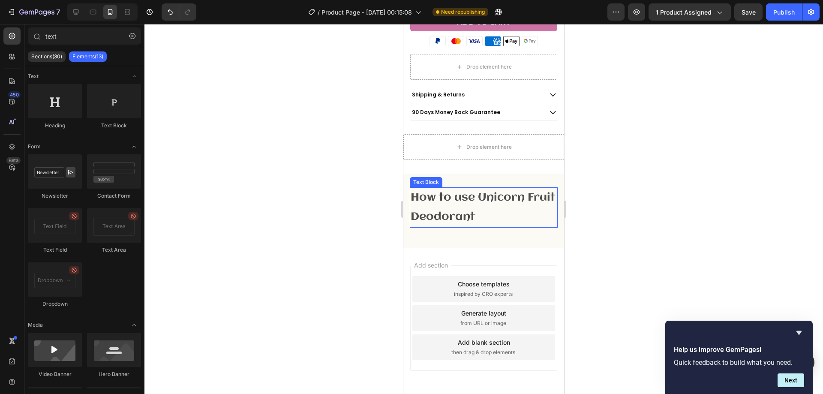
click at [450, 205] on p "How to use Unicorn Fruit Deodorant" at bounding box center [484, 207] width 146 height 39
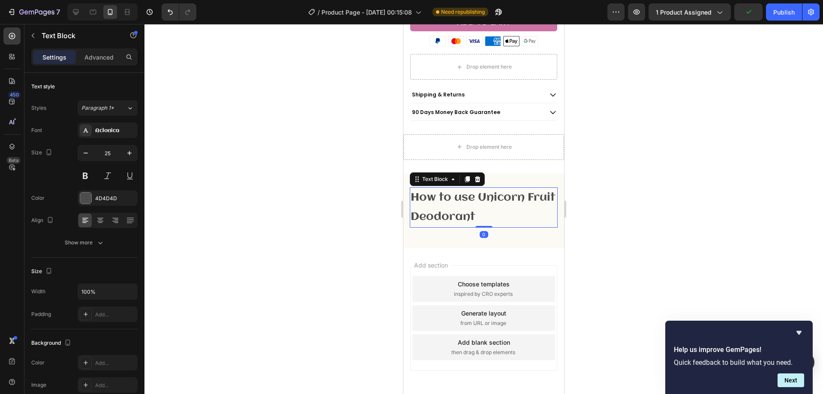
click at [655, 195] on div at bounding box center [483, 209] width 678 height 370
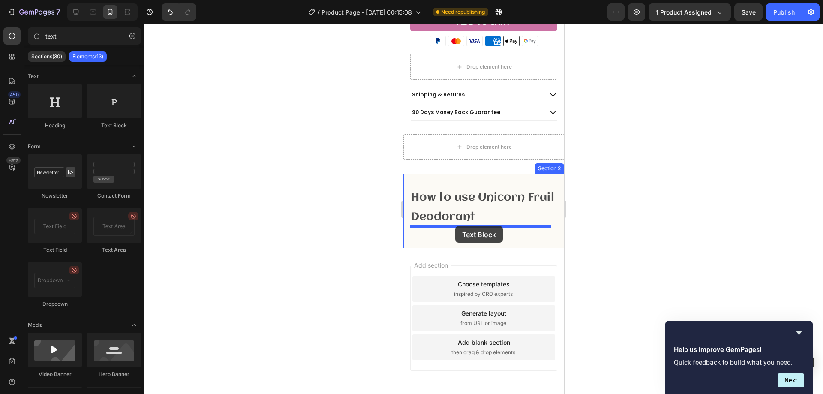
drag, startPoint x: 511, startPoint y: 132, endPoint x: 455, endPoint y: 226, distance: 109.7
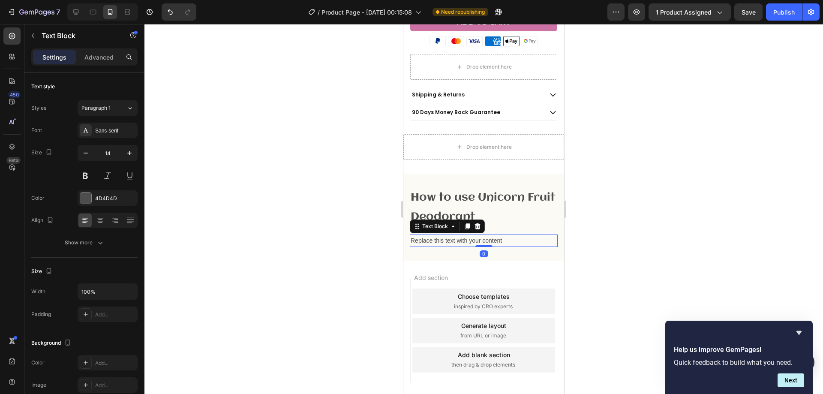
click at [464, 234] on div "Replace this text with your content" at bounding box center [484, 240] width 148 height 12
click at [464, 235] on p "Replace this text with your content" at bounding box center [484, 240] width 146 height 11
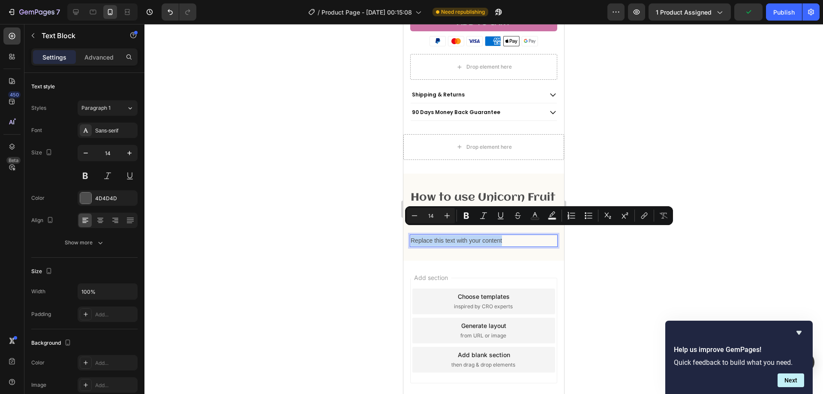
click at [457, 235] on p "Replace this text with your content" at bounding box center [484, 240] width 146 height 11
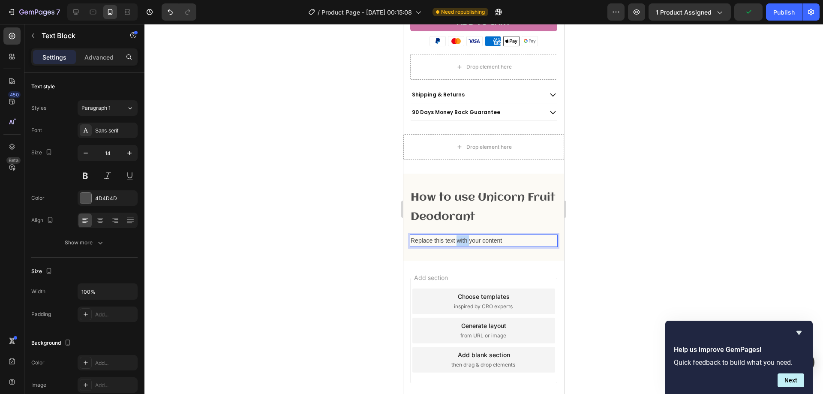
click at [457, 235] on p "Replace this text with your content" at bounding box center [484, 240] width 146 height 11
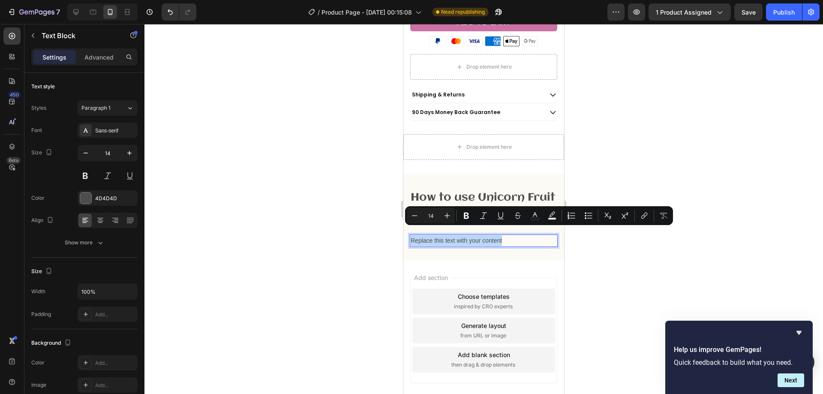
click at [459, 235] on p "Replace this text with your content" at bounding box center [484, 240] width 146 height 11
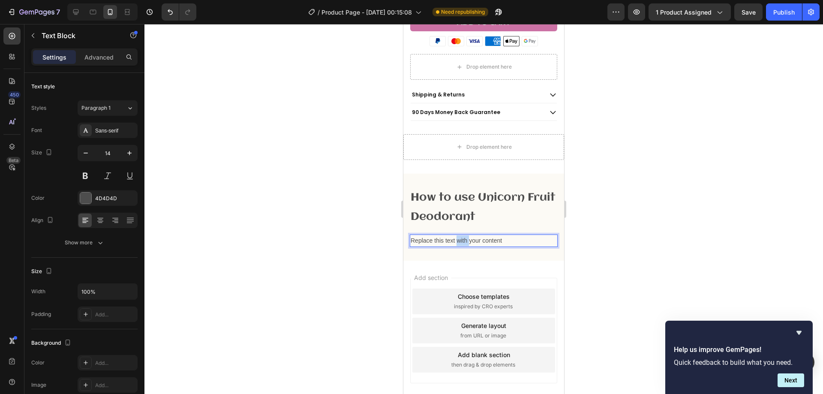
click at [459, 235] on p "Replace this text with your content" at bounding box center [484, 240] width 146 height 11
click at [461, 235] on p "Replace this text with your content" at bounding box center [484, 240] width 146 height 11
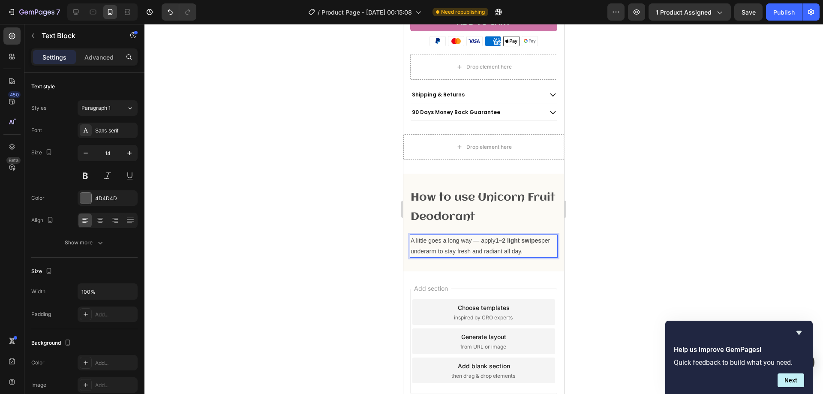
click at [617, 224] on div at bounding box center [483, 209] width 678 height 370
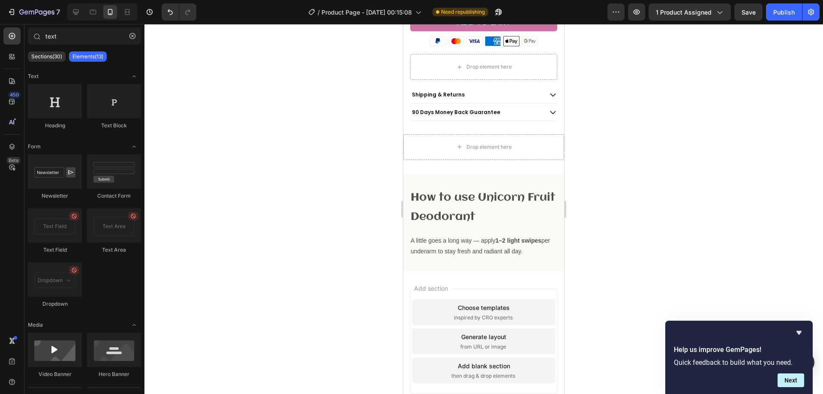
click at [540, 237] on strong "1–2 light swipes" at bounding box center [518, 240] width 46 height 7
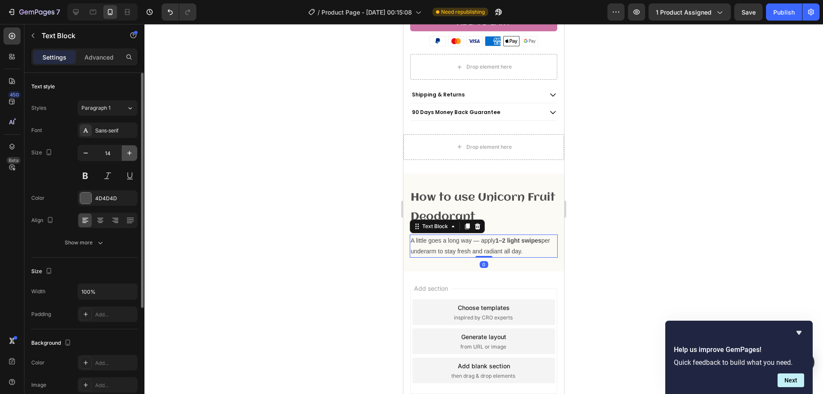
click at [127, 156] on icon "button" at bounding box center [129, 153] width 9 height 9
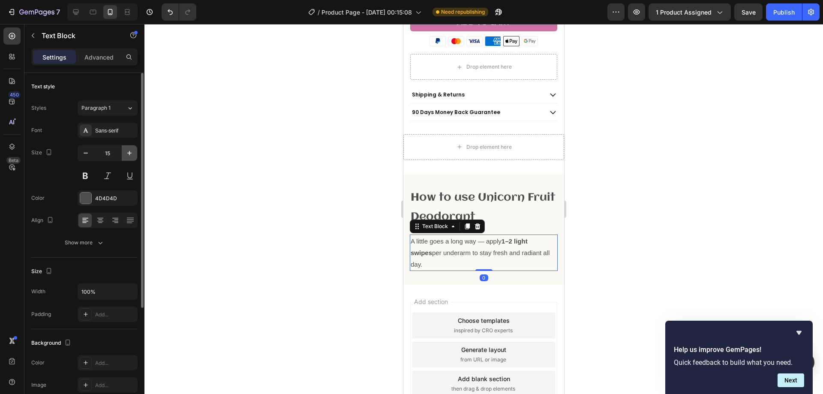
type input "16"
click at [98, 133] on div "Sans-serif" at bounding box center [115, 131] width 40 height 8
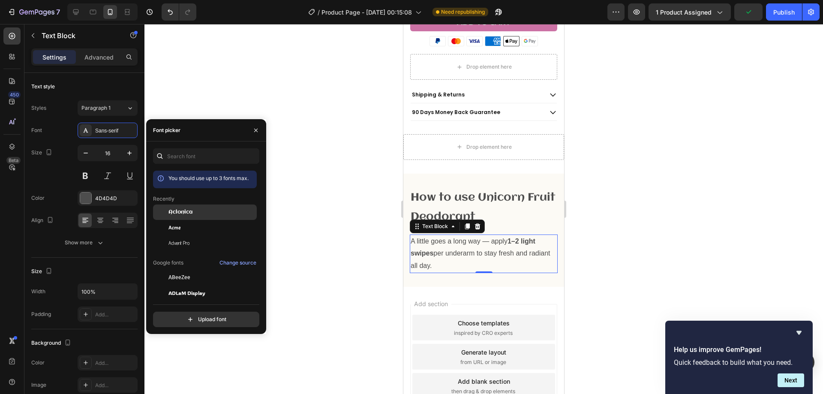
click at [188, 211] on span "Aclonica" at bounding box center [180, 212] width 24 height 8
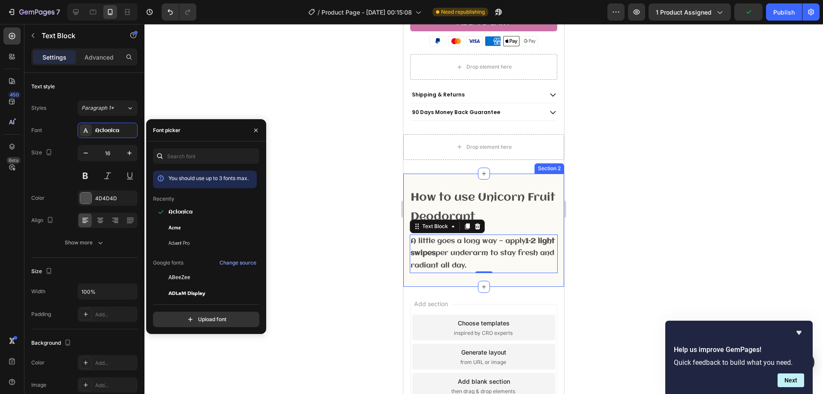
click at [615, 168] on div at bounding box center [483, 209] width 678 height 370
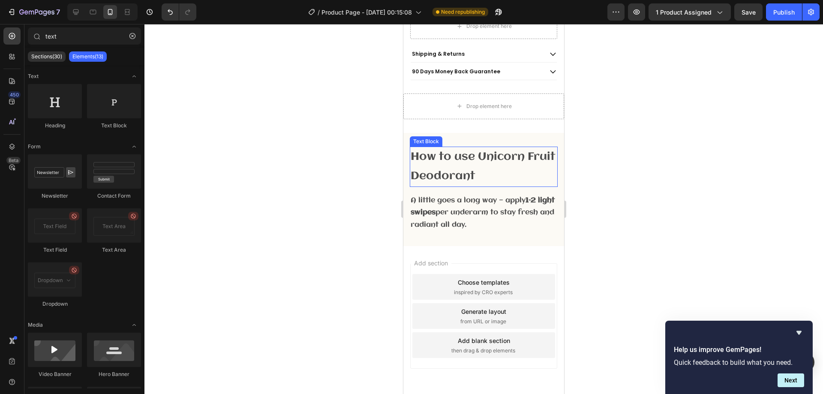
scroll to position [463, 0]
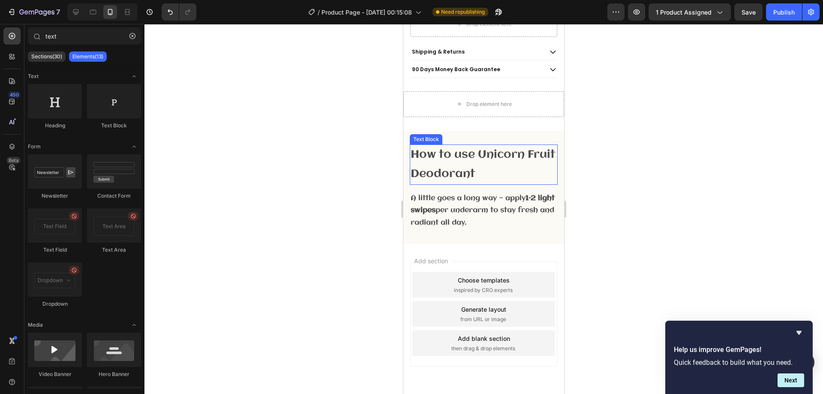
click at [477, 150] on p "How to use Unicorn Fruit Deodorant" at bounding box center [484, 164] width 146 height 39
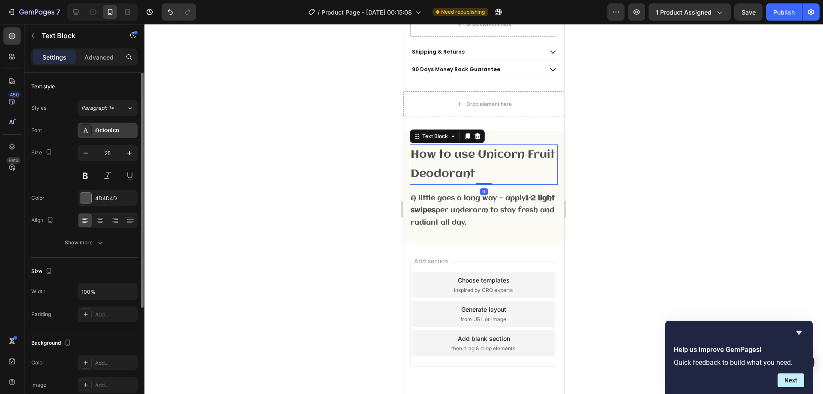
click at [116, 129] on div "Aclonica" at bounding box center [115, 131] width 40 height 8
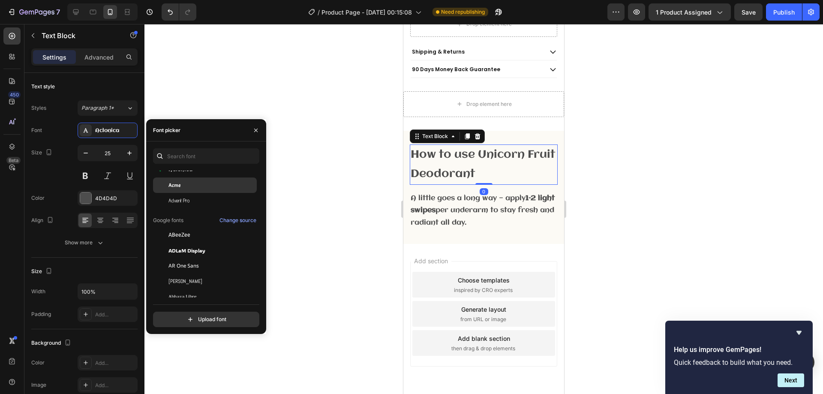
scroll to position [43, 0]
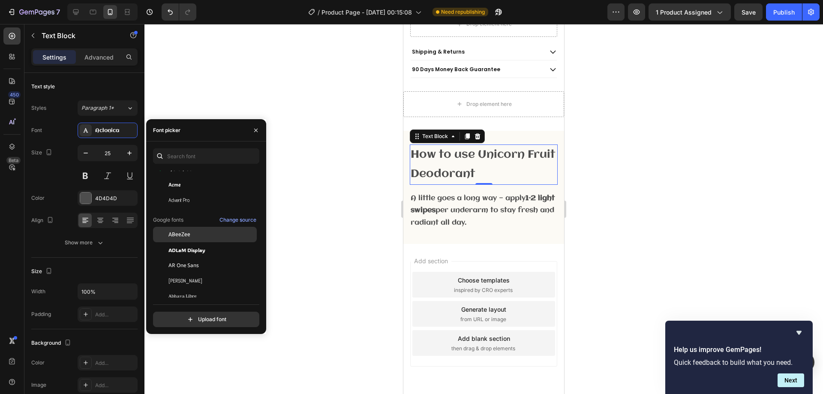
click at [224, 227] on div "ABeeZee" at bounding box center [205, 234] width 104 height 15
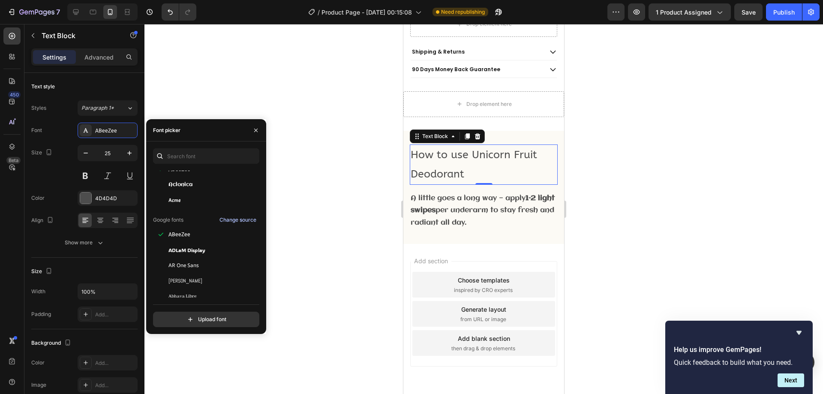
click at [225, 219] on div "Change source" at bounding box center [237, 220] width 37 height 8
click at [210, 267] on div "AR One Sans" at bounding box center [211, 265] width 87 height 8
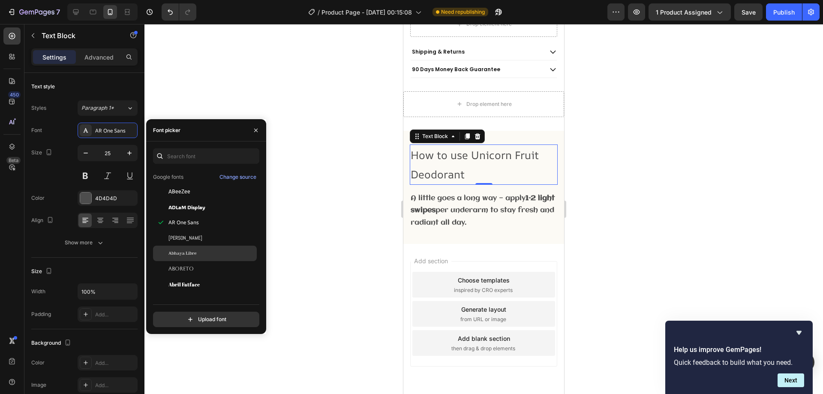
click at [221, 252] on div "Abhaya Libre" at bounding box center [211, 253] width 87 height 8
click at [216, 242] on div "[PERSON_NAME]" at bounding box center [205, 237] width 104 height 15
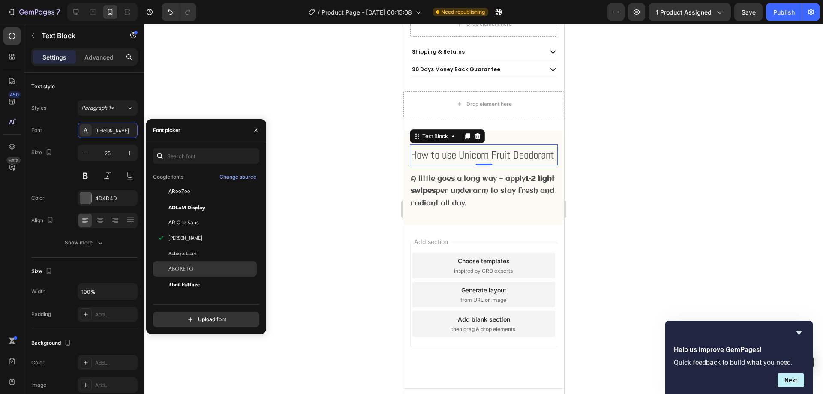
click at [217, 269] on div "Aboreto" at bounding box center [211, 269] width 87 height 8
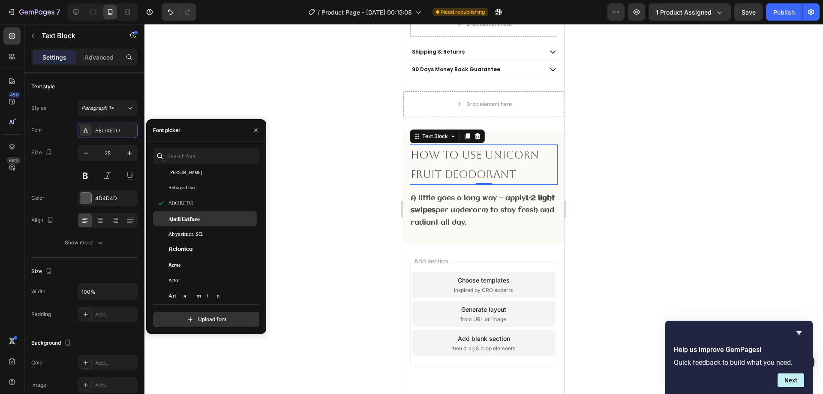
scroll to position [171, 0]
click at [195, 211] on span "Abyssinica SIL" at bounding box center [185, 213] width 35 height 8
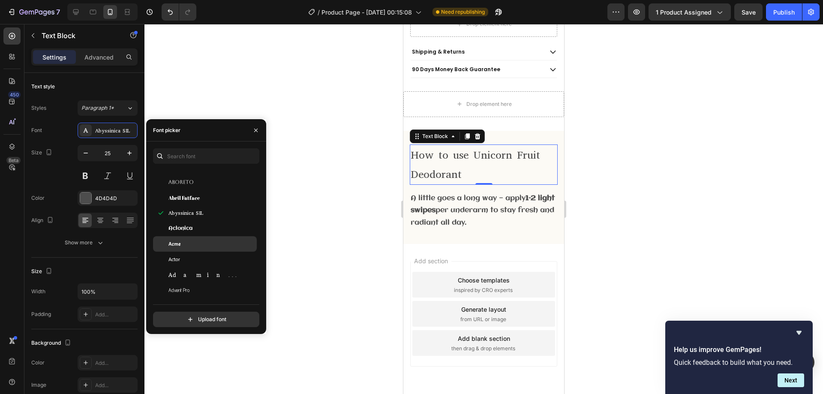
click at [202, 247] on div "Acme" at bounding box center [211, 244] width 87 height 8
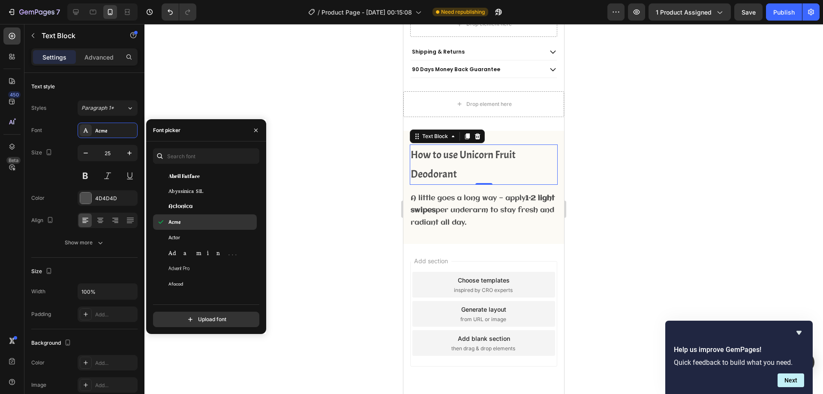
scroll to position [214, 0]
click at [197, 221] on div "Actor" at bounding box center [205, 216] width 104 height 15
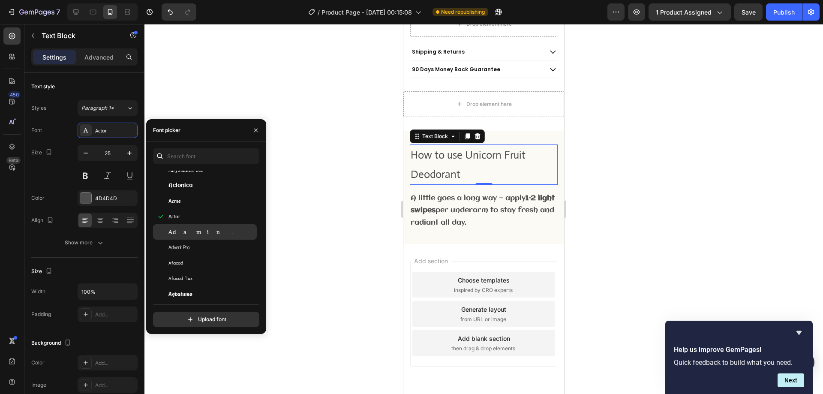
click at [201, 228] on div "Adamina" at bounding box center [211, 232] width 87 height 8
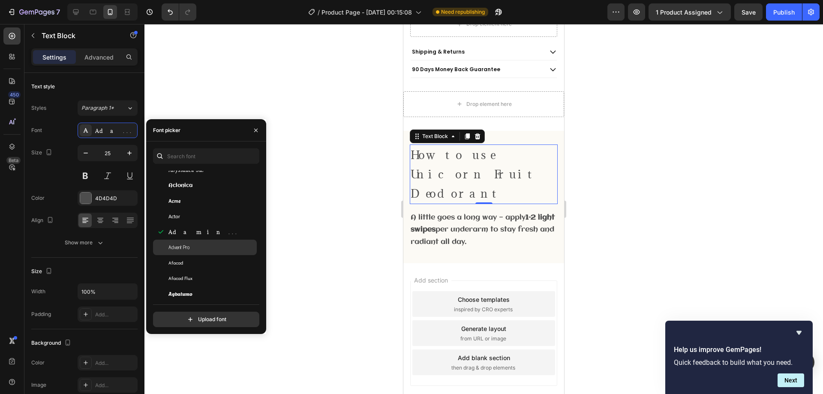
click at [203, 243] on div "Advent Pro" at bounding box center [211, 247] width 87 height 8
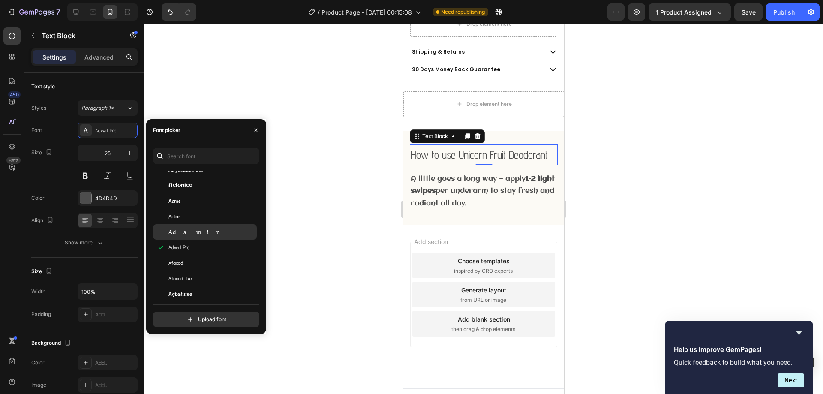
click at [199, 231] on div "Adamina" at bounding box center [211, 232] width 87 height 8
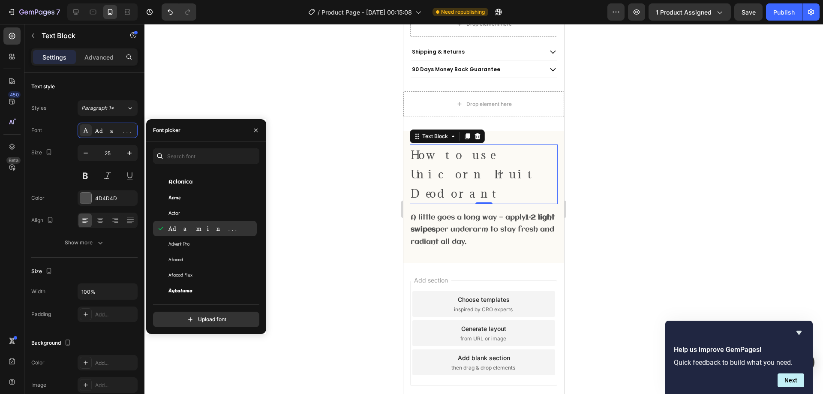
scroll to position [257, 0]
click at [199, 231] on div "Afacad Flux" at bounding box center [211, 232] width 87 height 8
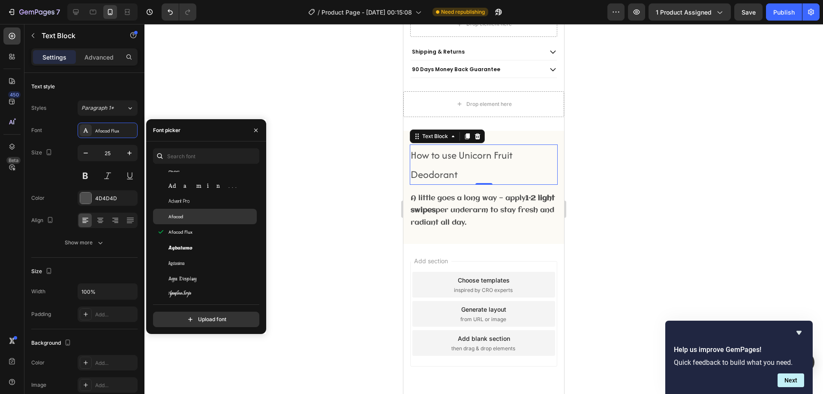
click at [198, 219] on div "Afacad" at bounding box center [211, 217] width 87 height 8
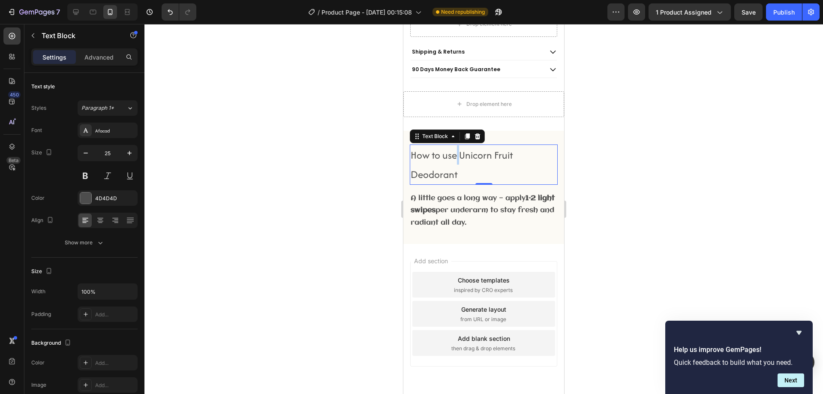
click at [457, 147] on p "How to use Unicorn Fruit Deodorant" at bounding box center [484, 164] width 146 height 39
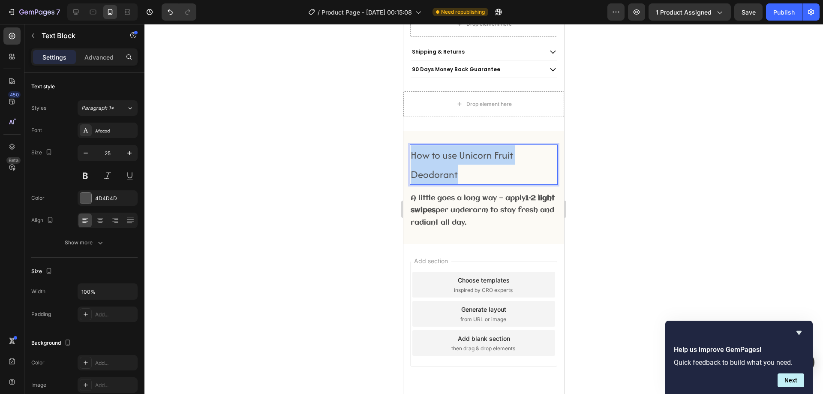
click at [457, 147] on p "How to use Unicorn Fruit Deodorant" at bounding box center [484, 164] width 146 height 39
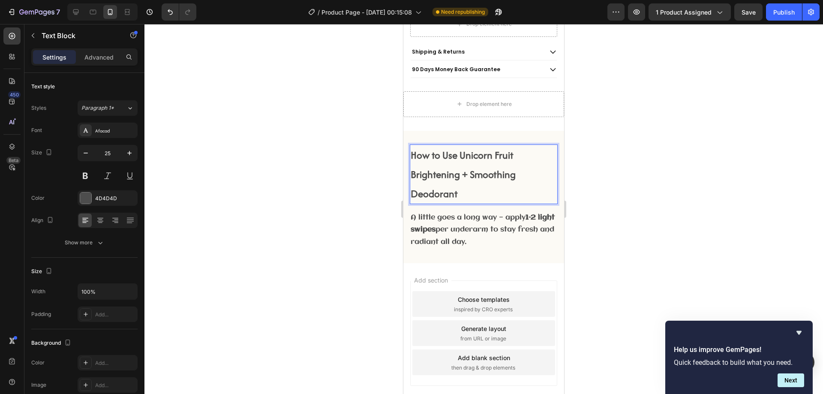
click at [582, 158] on div at bounding box center [483, 209] width 678 height 370
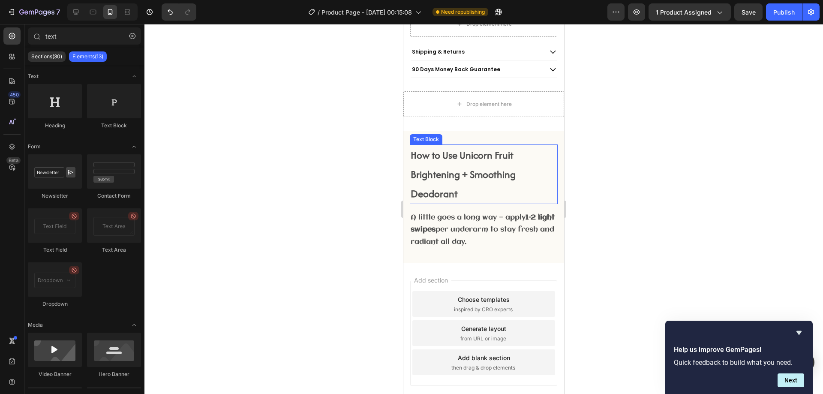
click at [542, 159] on p "How to Use Unicorn Fruit Brightening + Smoothing Deodorant" at bounding box center [484, 174] width 146 height 58
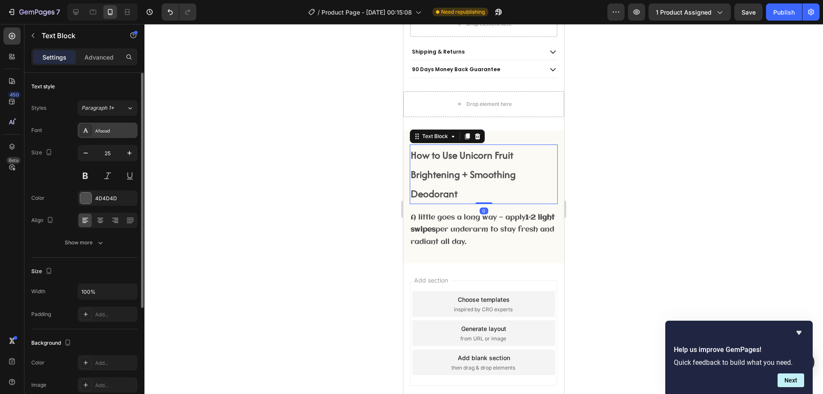
click at [111, 132] on div "Afacad" at bounding box center [115, 131] width 40 height 8
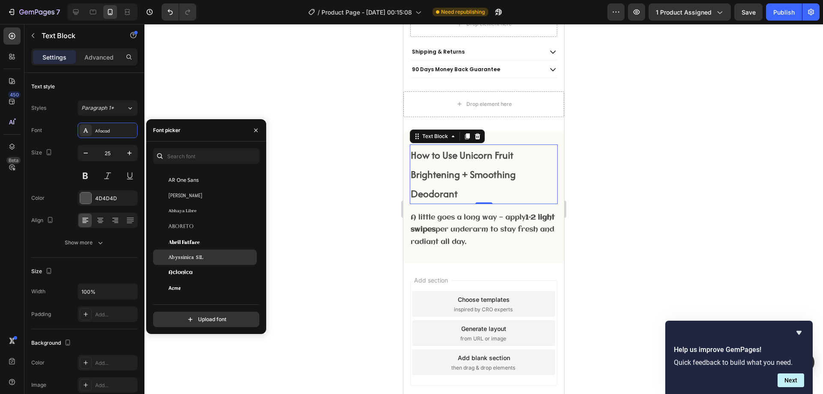
scroll to position [129, 0]
click at [193, 266] on div "Aclonica" at bounding box center [205, 271] width 104 height 15
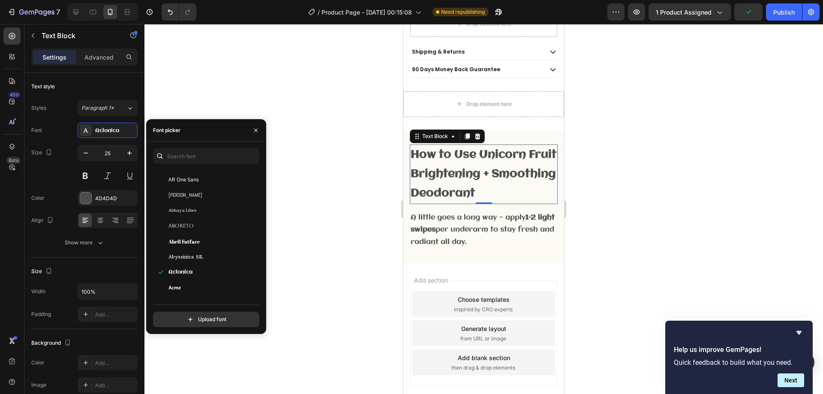
click at [333, 123] on div at bounding box center [483, 209] width 678 height 370
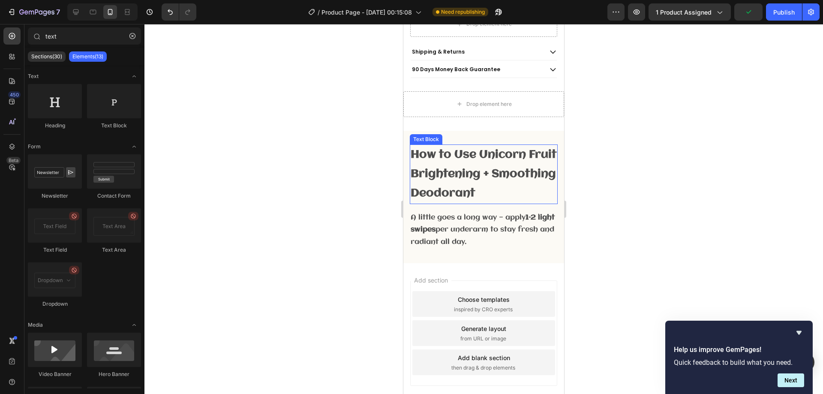
click at [483, 173] on p "How to Use Unicorn Fruit Brightening + Smoothing Deodorant" at bounding box center [484, 174] width 146 height 58
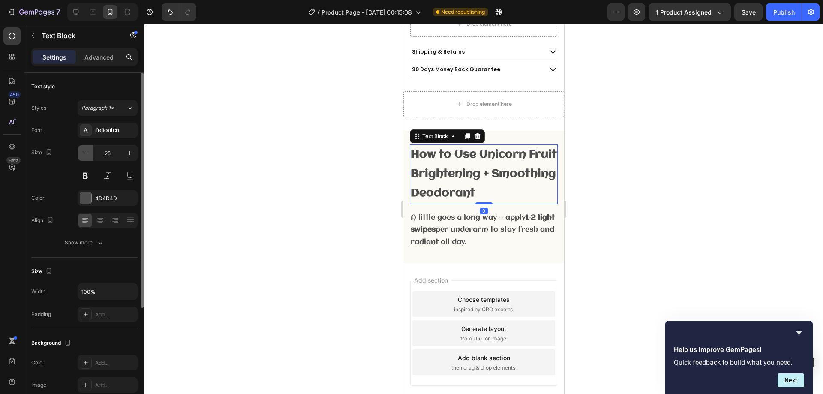
click at [88, 152] on icon "button" at bounding box center [85, 153] width 9 height 9
type input "24"
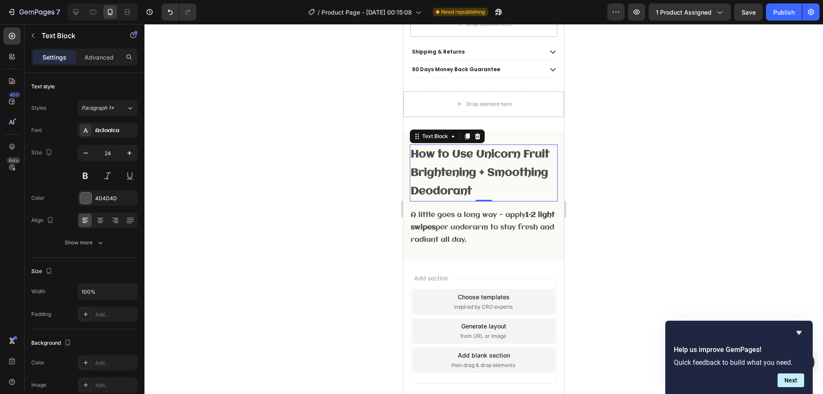
click at [596, 139] on div at bounding box center [483, 209] width 678 height 370
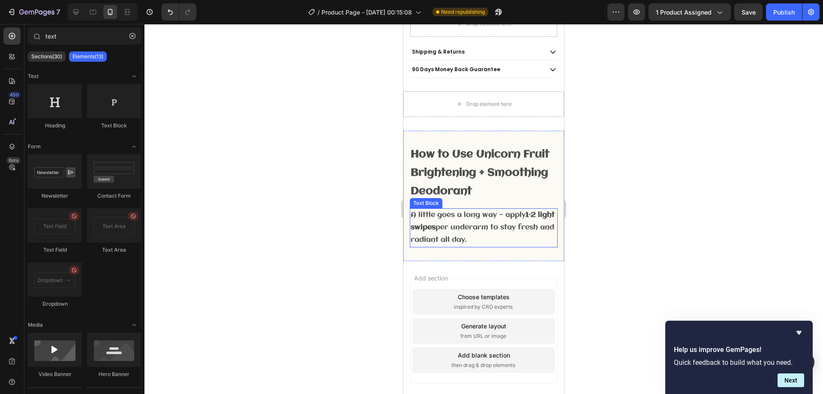
click at [461, 216] on p "A little goes a long way — apply 1–2 light swipes per underarm to stay fresh an…" at bounding box center [484, 227] width 146 height 37
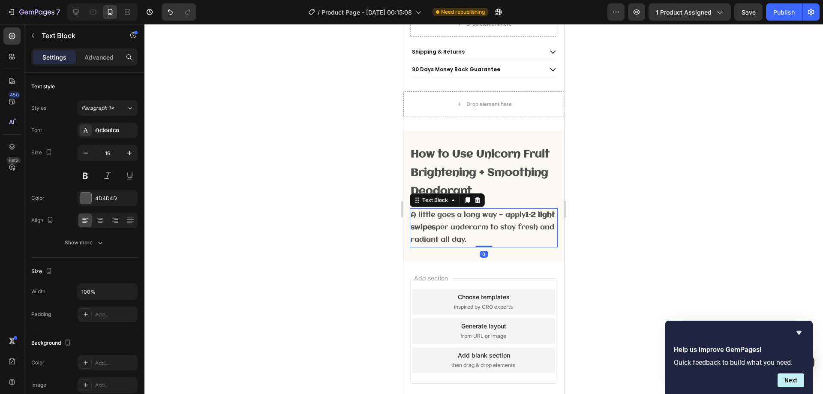
click at [462, 168] on strong "How to Use Unicorn Fruit Brightening + Smoothing Deodorant" at bounding box center [480, 173] width 139 height 48
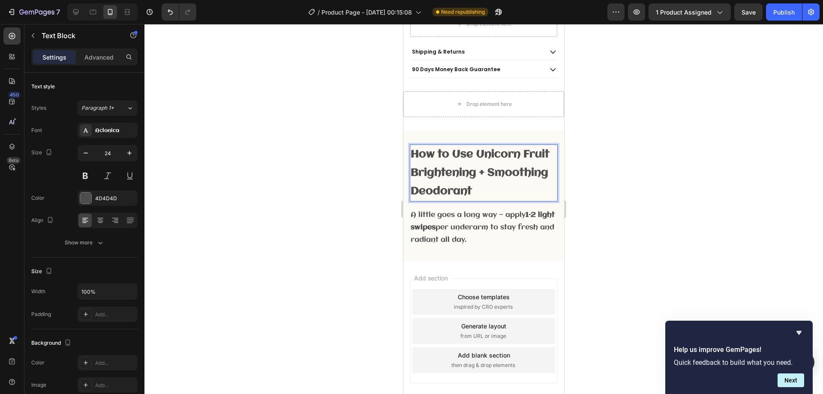
click at [336, 169] on div at bounding box center [483, 209] width 678 height 370
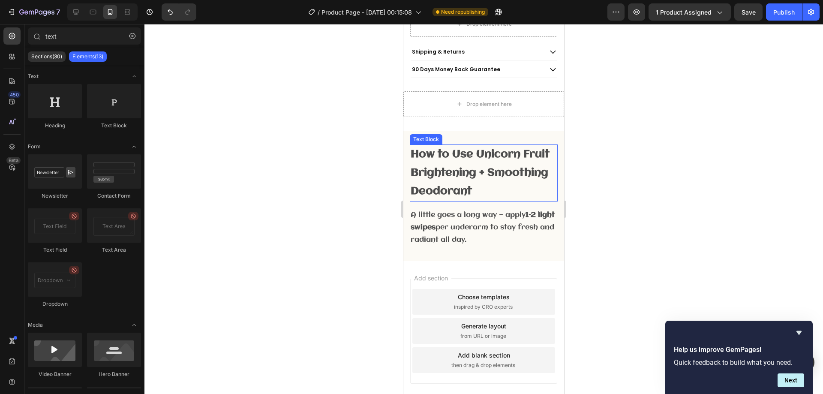
click at [480, 165] on strong "How to Use Unicorn Fruit Brightening + Smoothing Deodorant" at bounding box center [480, 173] width 139 height 48
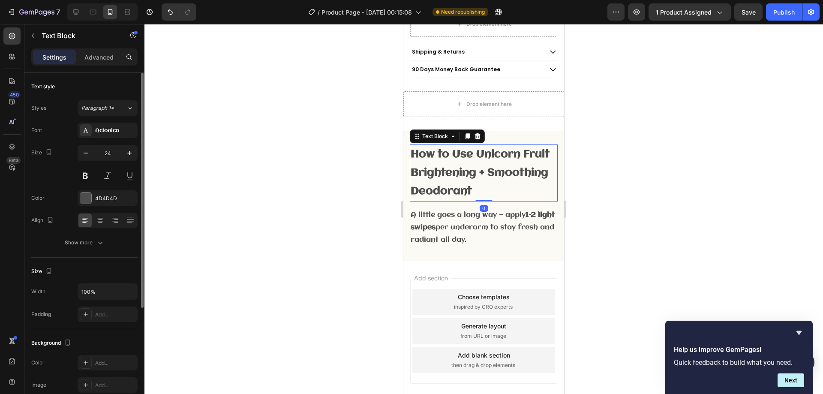
click at [105, 140] on div "Font Aclonica Size 24 Color 4D4D4D Align Show more" at bounding box center [84, 187] width 106 height 128
click at [106, 132] on div "Aclonica" at bounding box center [115, 131] width 40 height 8
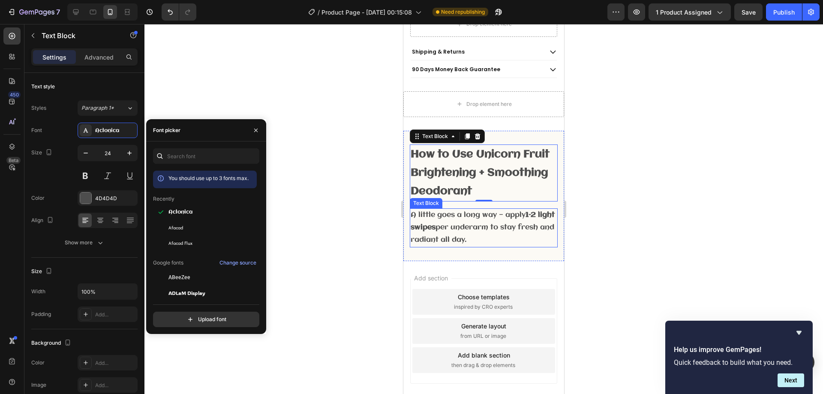
drag, startPoint x: 466, startPoint y: 217, endPoint x: 471, endPoint y: 217, distance: 5.1
click at [466, 217] on p "A little goes a long way — apply 1–2 light swipes per underarm to stay fresh an…" at bounding box center [484, 227] width 146 height 37
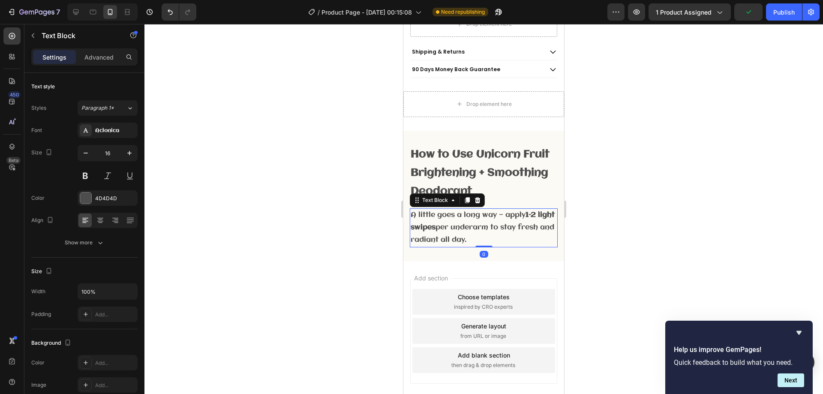
click at [623, 188] on div at bounding box center [483, 209] width 678 height 370
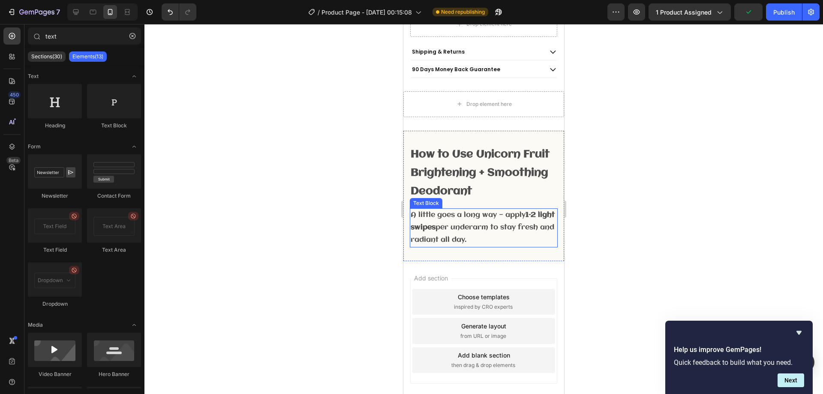
click at [471, 212] on p "A little goes a long way — apply 1–2 light swipes per underarm to stay fresh an…" at bounding box center [484, 227] width 146 height 37
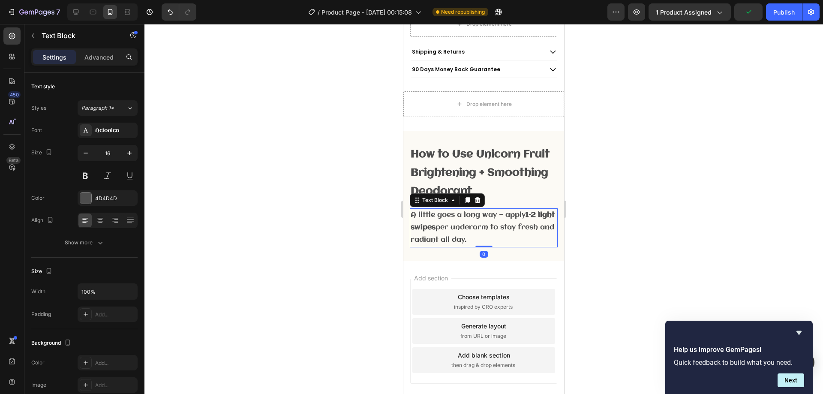
click at [632, 194] on div at bounding box center [483, 209] width 678 height 370
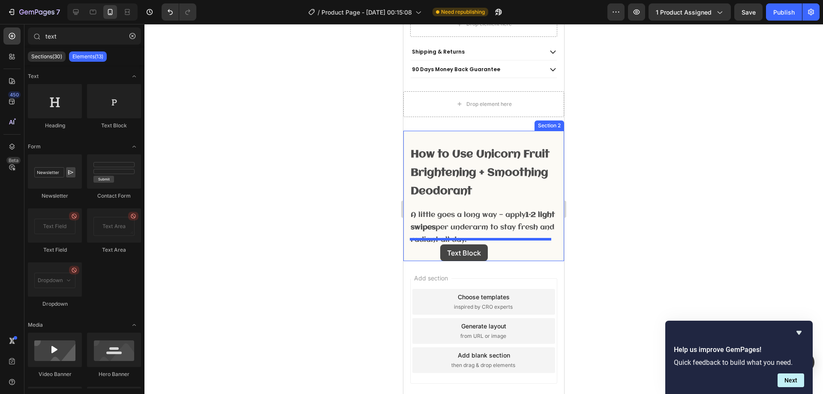
drag, startPoint x: 520, startPoint y: 131, endPoint x: 440, endPoint y: 244, distance: 138.7
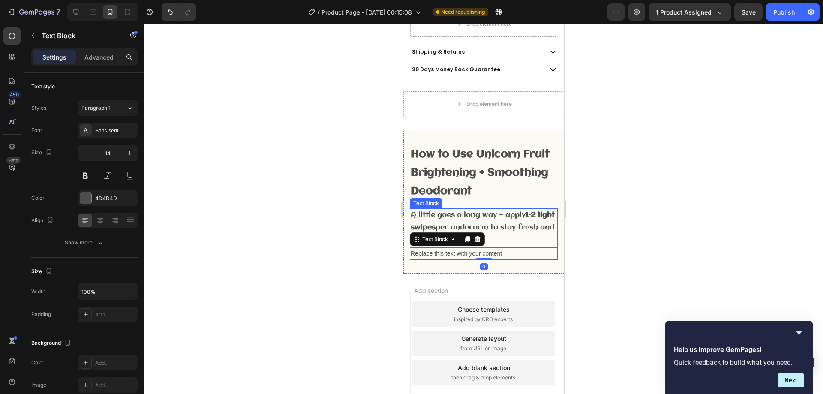
click at [466, 210] on p "A little goes a long way — apply 1–2 light swipes per underarm to stay fresh an…" at bounding box center [484, 227] width 146 height 37
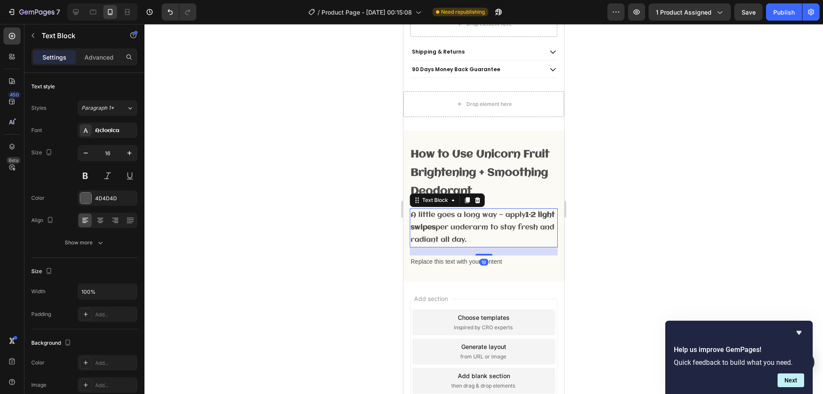
drag, startPoint x: 481, startPoint y: 237, endPoint x: 469, endPoint y: 250, distance: 17.6
click at [482, 254] on div at bounding box center [483, 255] width 17 height 2
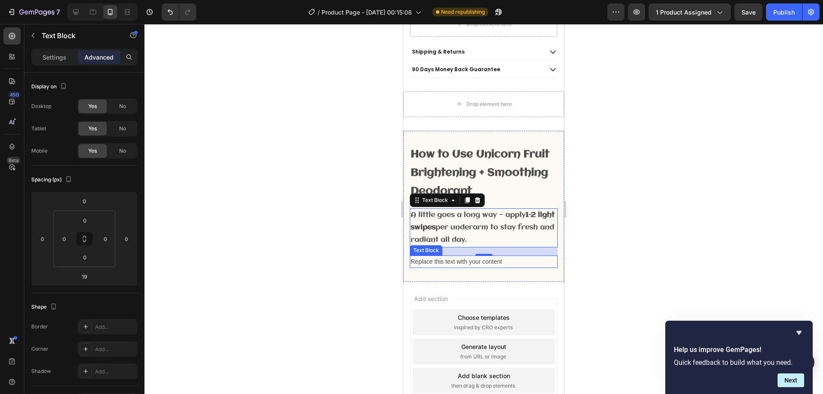
click at [446, 255] on div "Replace this text with your content" at bounding box center [484, 261] width 148 height 12
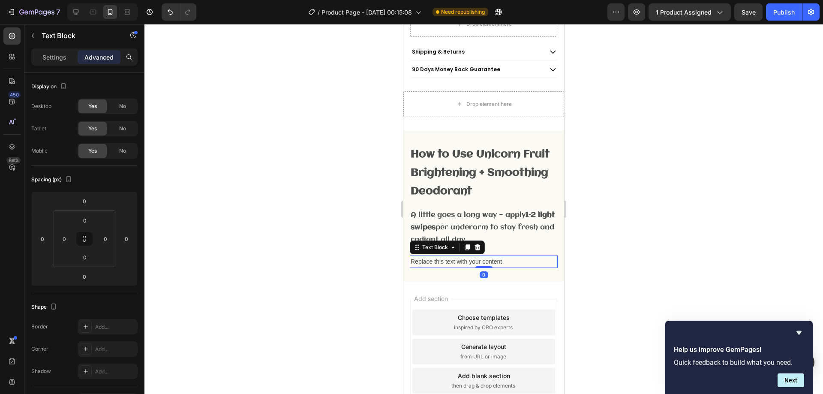
click at [446, 255] on div "Replace this text with your content" at bounding box center [484, 261] width 148 height 12
click at [446, 256] on p "Replace this text with your content" at bounding box center [484, 261] width 146 height 11
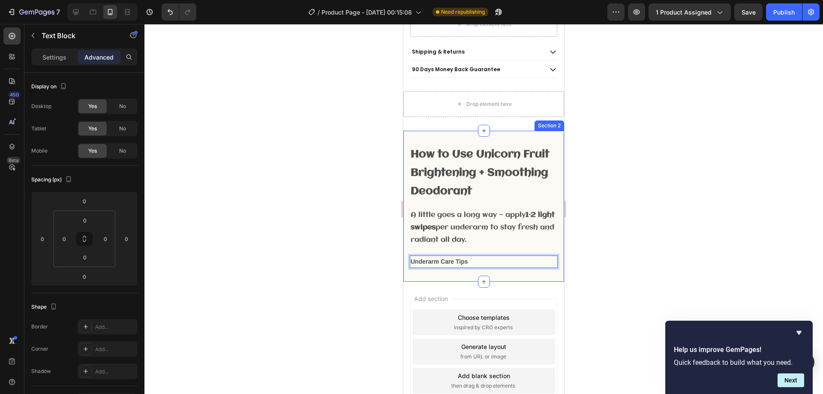
click at [596, 241] on div at bounding box center [483, 209] width 678 height 370
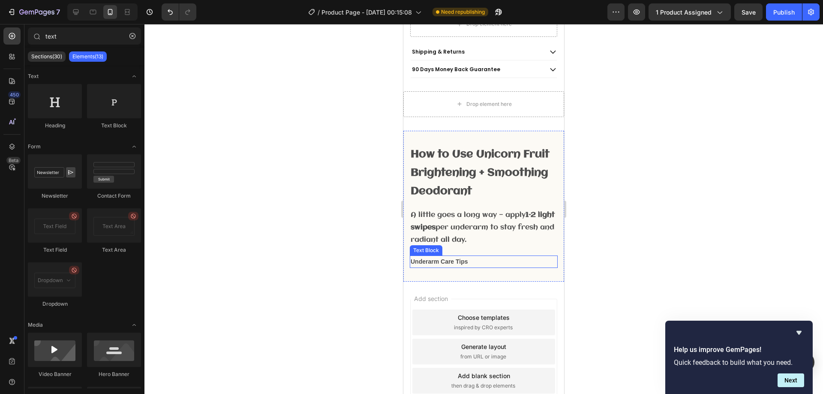
click at [509, 256] on p "Underarm Care Tips" at bounding box center [484, 261] width 146 height 11
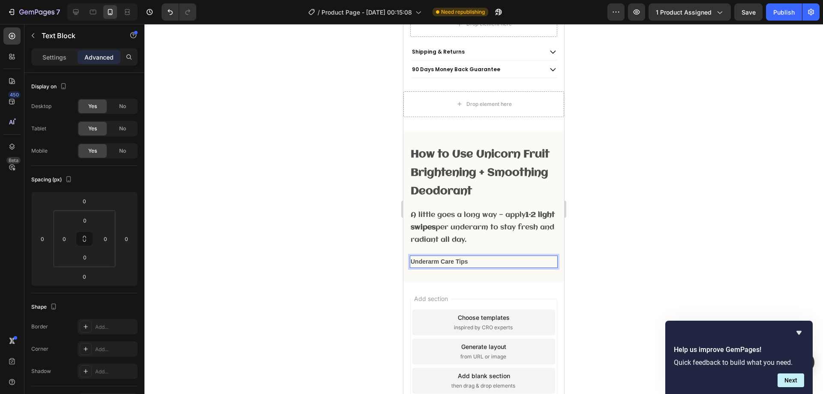
click at [518, 256] on p "Underarm Care Tips" at bounding box center [484, 261] width 146 height 11
click at [614, 235] on div at bounding box center [483, 209] width 678 height 370
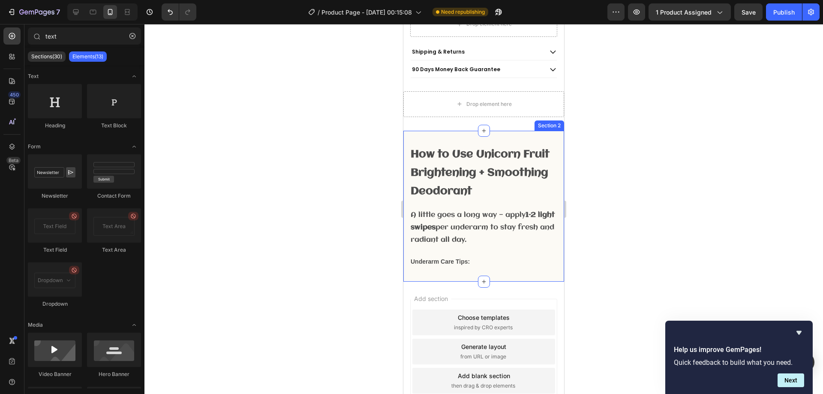
click at [494, 255] on div "Underarm Care Tips:" at bounding box center [484, 261] width 148 height 12
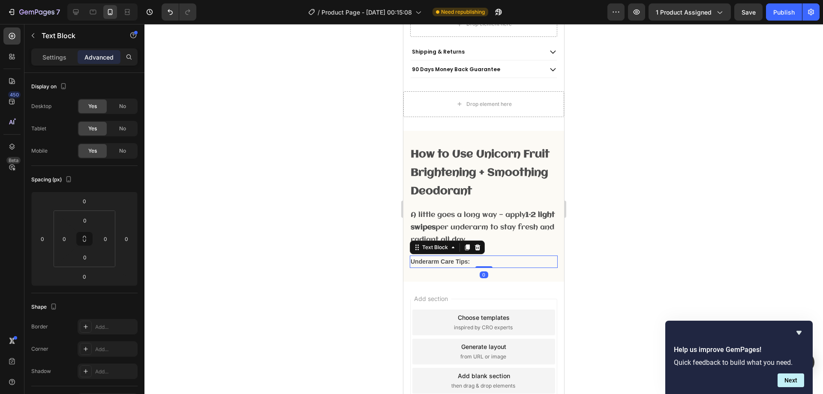
click at [498, 228] on p "A little goes a long way — apply 1–2 light swipes per underarm to stay fresh an…" at bounding box center [484, 227] width 146 height 37
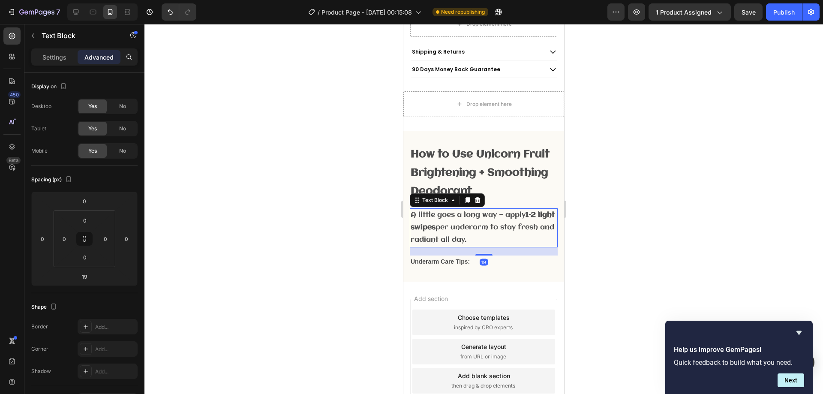
click at [504, 256] on p "Underarm Care Tips:" at bounding box center [484, 261] width 146 height 11
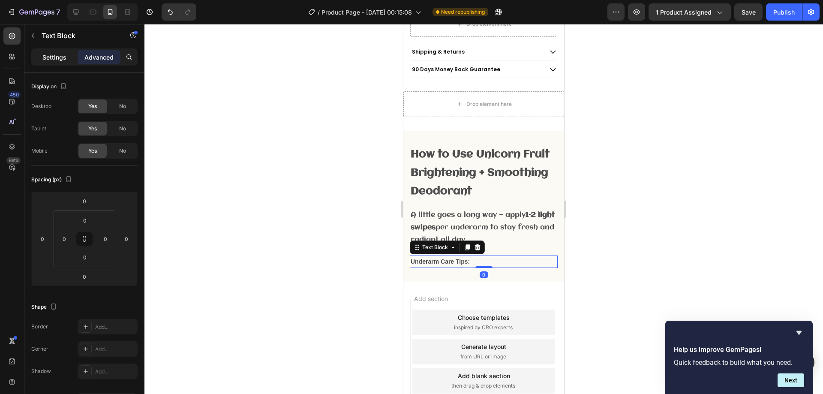
click at [49, 54] on p "Settings" at bounding box center [54, 57] width 24 height 9
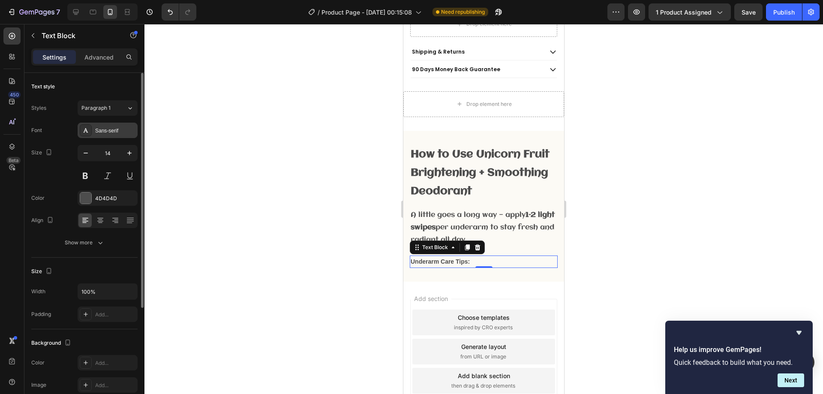
click at [109, 125] on div "Sans-serif" at bounding box center [108, 130] width 60 height 15
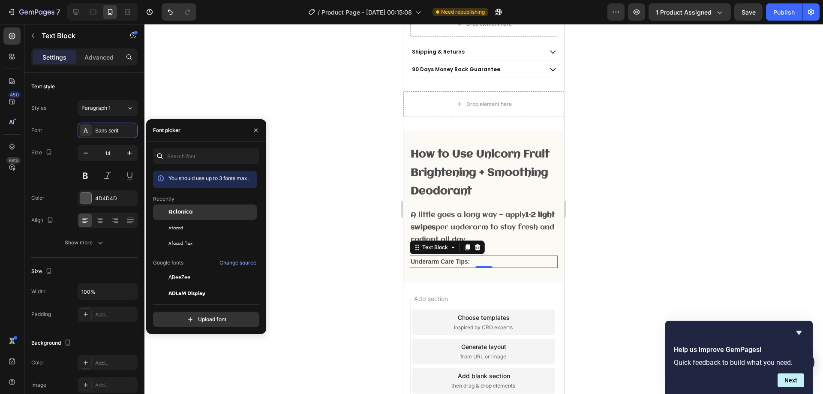
drag, startPoint x: 178, startPoint y: 213, endPoint x: 184, endPoint y: 215, distance: 6.4
click at [178, 213] on span "Aclonica" at bounding box center [180, 212] width 24 height 8
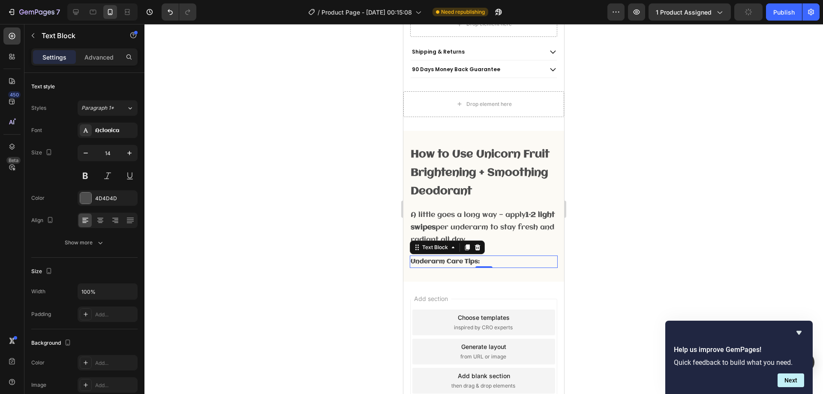
click at [605, 249] on div at bounding box center [483, 209] width 678 height 370
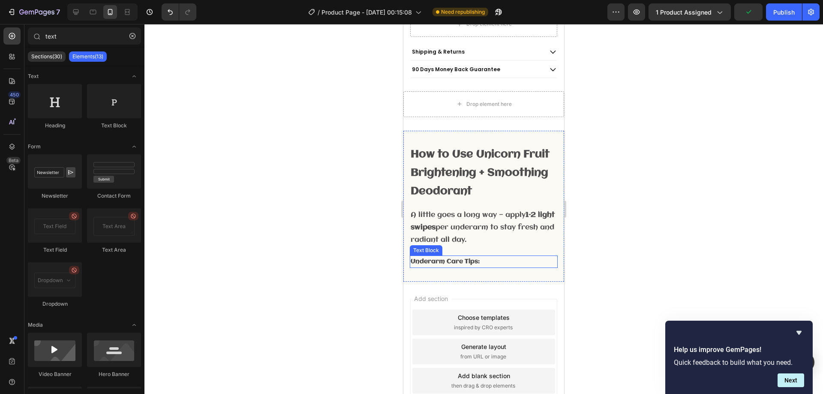
click at [490, 256] on p "Underarm Care Tips:" at bounding box center [484, 261] width 146 height 11
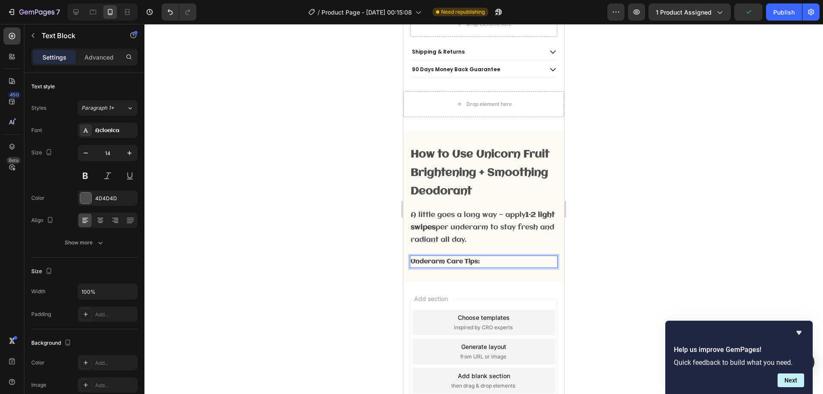
click at [504, 256] on p "Underarm Care Tips:" at bounding box center [484, 261] width 146 height 11
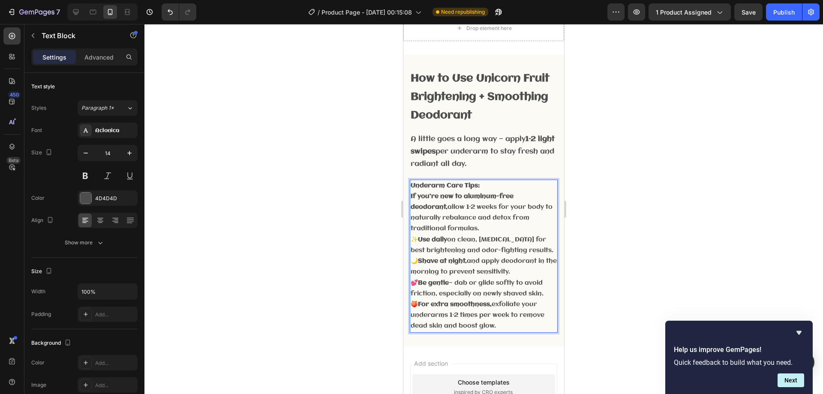
scroll to position [665, 0]
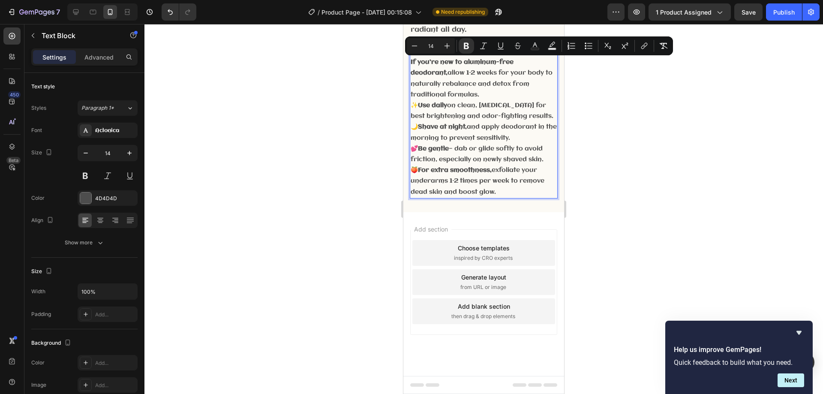
drag, startPoint x: 412, startPoint y: 252, endPoint x: 516, endPoint y: 192, distance: 119.7
click at [516, 192] on div "Underarm Care Tips: If you’re new to aluminum-free deodorant, allow 1–2 weeks f…" at bounding box center [484, 121] width 148 height 153
click at [583, 47] on button "Bulleted List" at bounding box center [588, 45] width 15 height 15
type input "14"
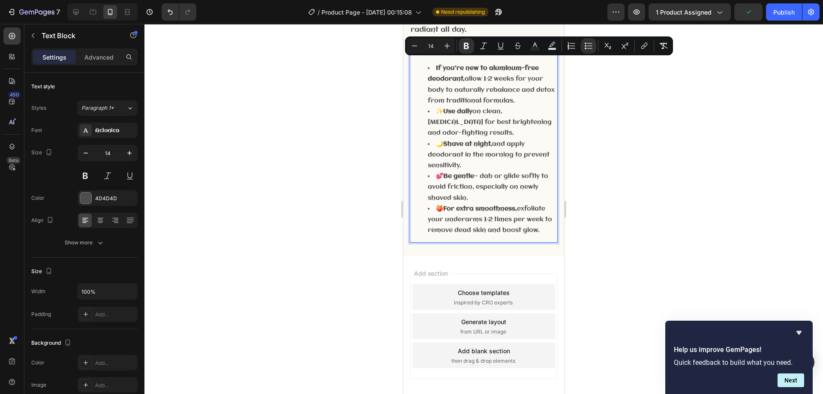
click at [532, 144] on li "🌙 Shave at night, and apply deodorant in the morning to prevent sensitivity." at bounding box center [492, 155] width 129 height 33
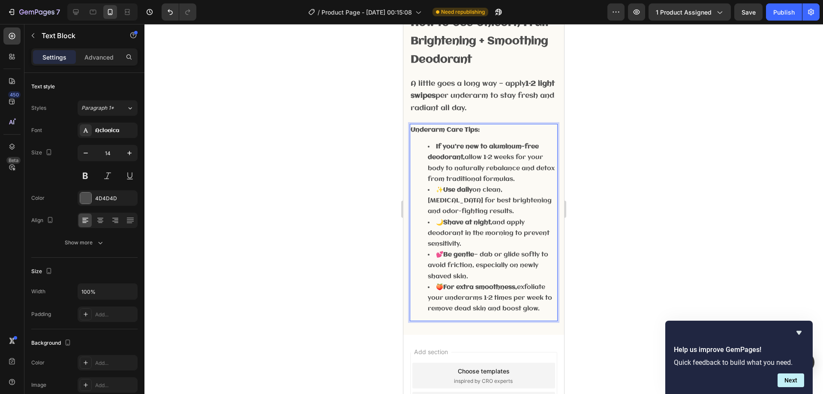
scroll to position [579, 0]
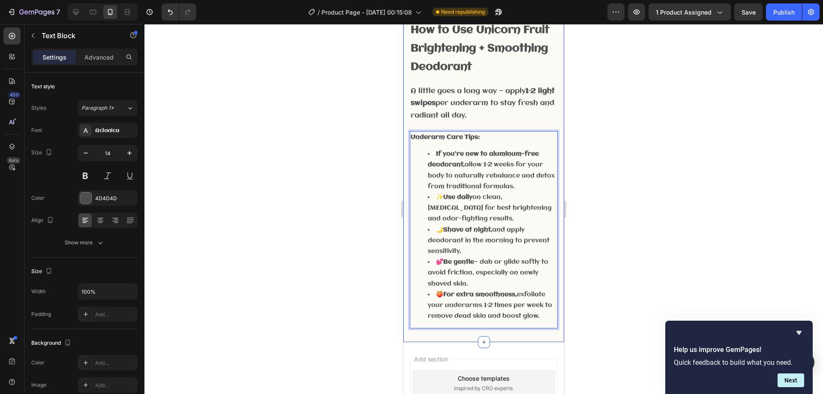
click at [599, 162] on div at bounding box center [483, 209] width 678 height 370
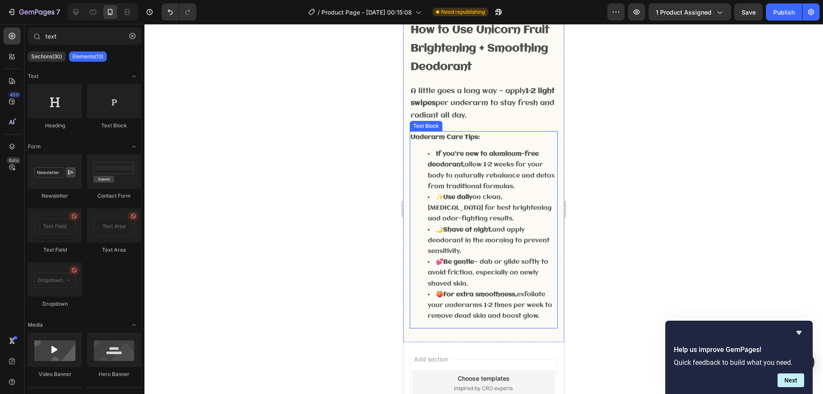
click at [472, 195] on strong "Use daily" at bounding box center [457, 197] width 29 height 7
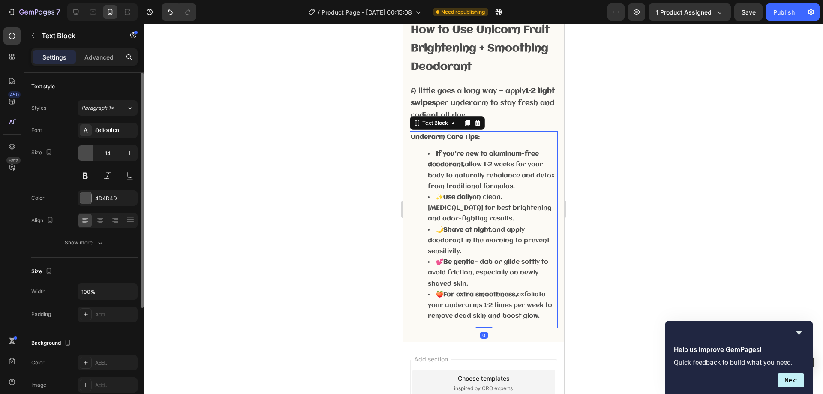
click at [90, 156] on icon "button" at bounding box center [85, 153] width 9 height 9
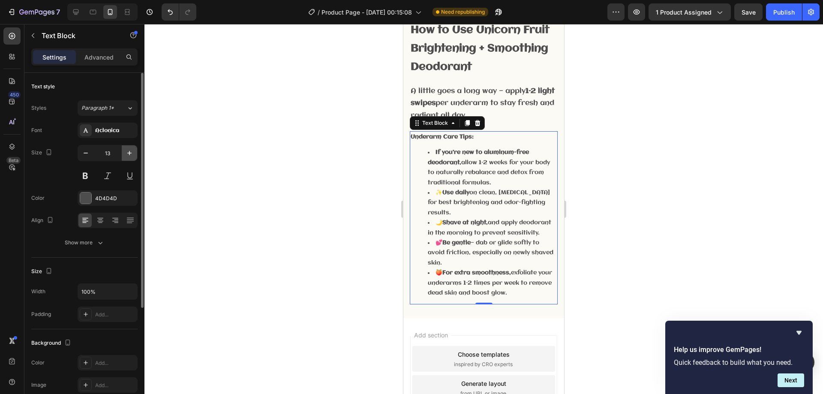
click at [129, 151] on icon "button" at bounding box center [129, 153] width 4 height 4
type input "14"
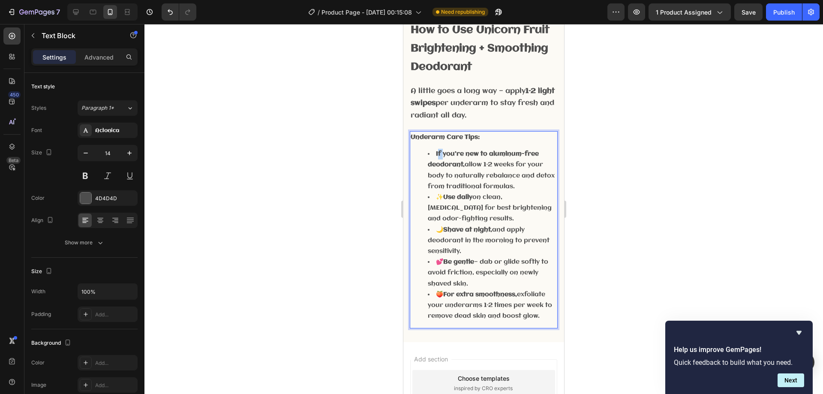
drag, startPoint x: 437, startPoint y: 152, endPoint x: 442, endPoint y: 155, distance: 6.0
click at [442, 155] on strong "If you’re new to aluminum-free deodorant," at bounding box center [483, 159] width 111 height 18
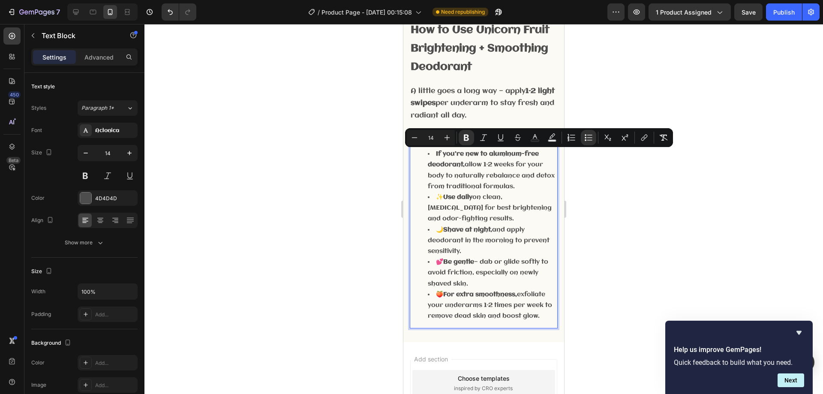
drag, startPoint x: 434, startPoint y: 152, endPoint x: 549, endPoint y: 324, distance: 207.6
click at [549, 324] on div "Underarm Care Tips: If you’re new to aluminum-free deodorant, allow 1–2 weeks f…" at bounding box center [484, 229] width 148 height 197
click at [418, 134] on icon "Editor contextual toolbar" at bounding box center [414, 137] width 9 height 9
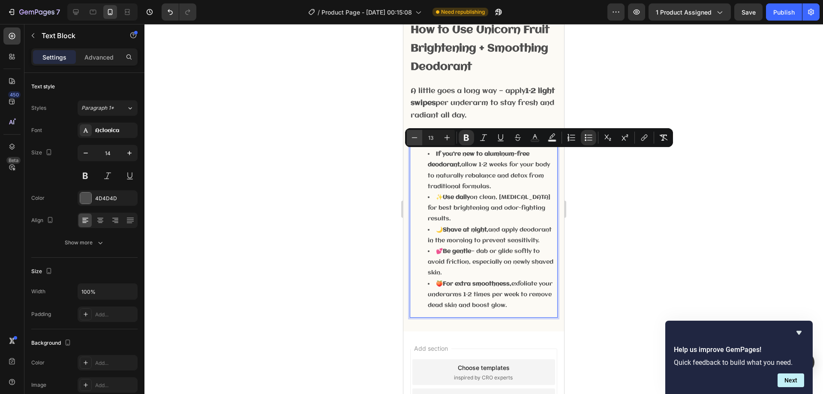
click at [418, 134] on icon "Editor contextual toolbar" at bounding box center [414, 137] width 9 height 9
type input "12"
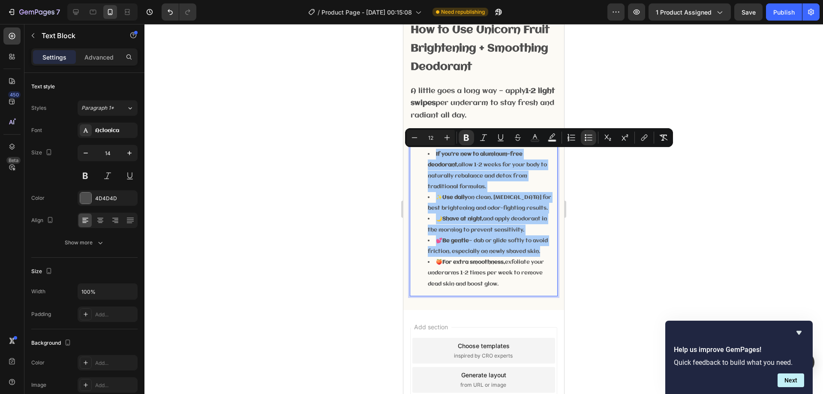
click at [597, 230] on div at bounding box center [483, 209] width 678 height 370
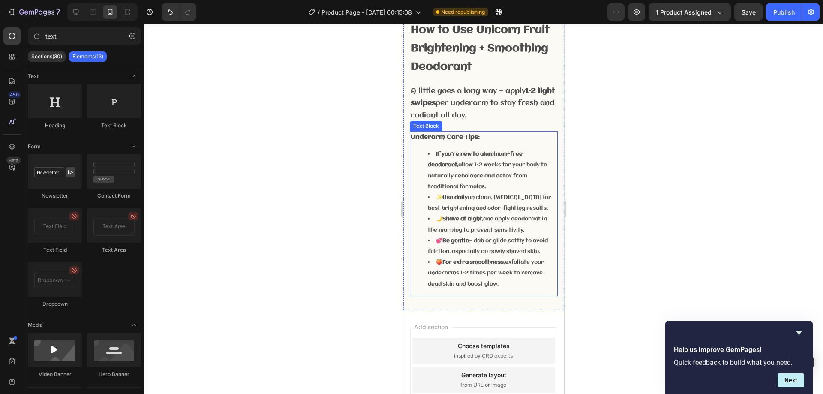
click at [487, 201] on li "✨ Use daily on clean, [MEDICAL_DATA] for best brightening and odor-fighting res…" at bounding box center [492, 202] width 129 height 21
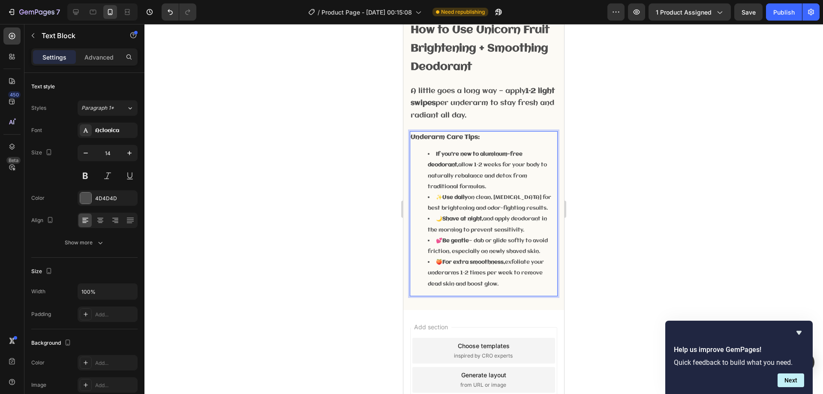
click at [613, 156] on div at bounding box center [483, 209] width 678 height 370
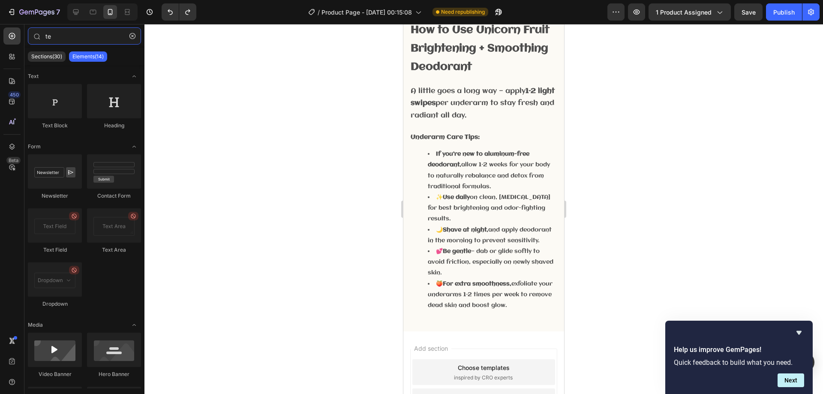
type input "t"
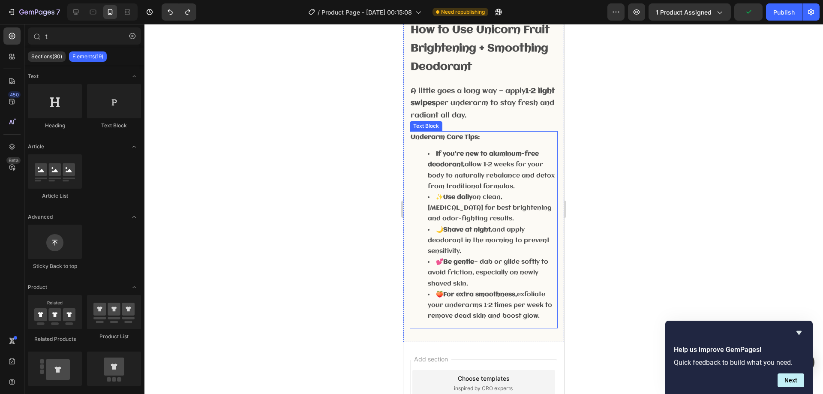
click at [502, 195] on li "✨ Use daily on clean, [MEDICAL_DATA] for best brightening and odor-fighting res…" at bounding box center [492, 208] width 129 height 33
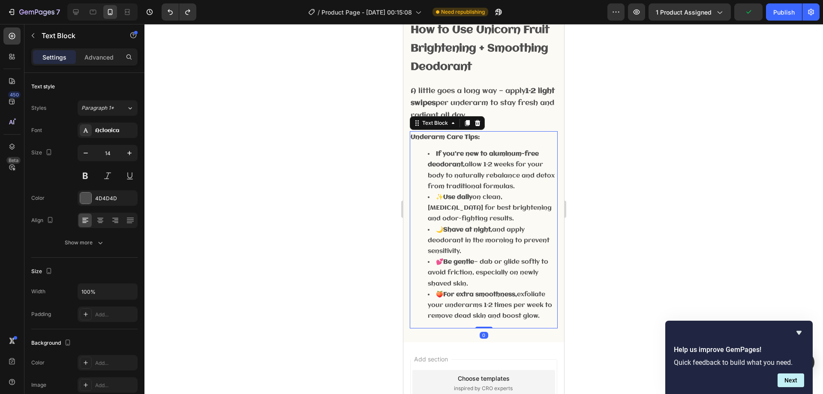
drag, startPoint x: 502, startPoint y: 195, endPoint x: 473, endPoint y: 201, distance: 29.4
click at [445, 196] on li "✨ Use daily on clean, [MEDICAL_DATA] for best brightening and odor-fighting res…" at bounding box center [492, 208] width 129 height 33
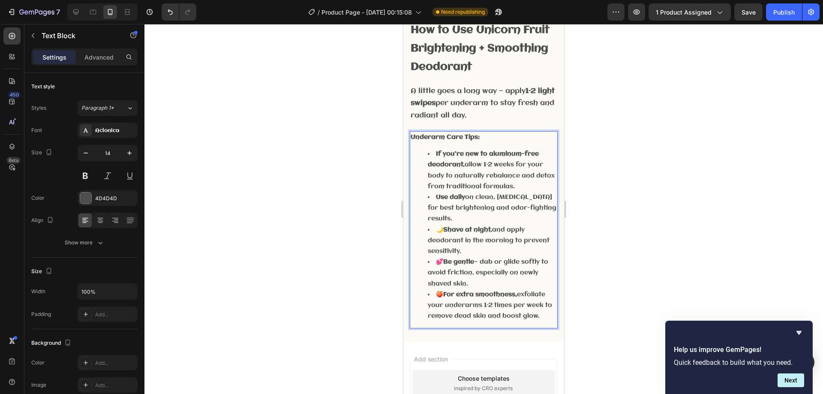
click at [446, 227] on strong "Shave at night," at bounding box center [467, 229] width 49 height 7
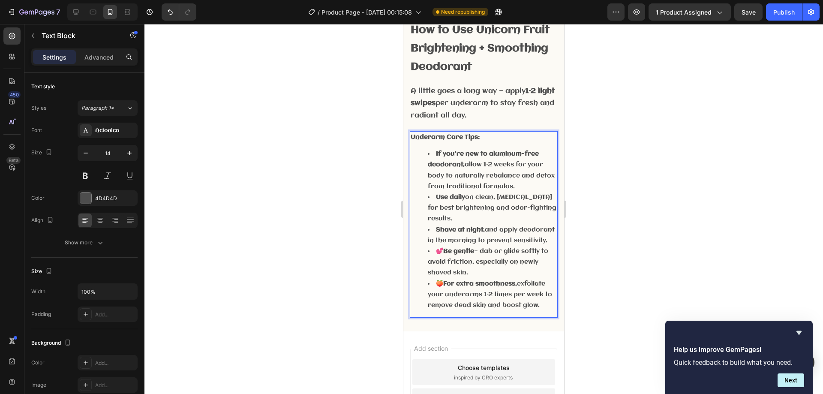
click at [443, 260] on li "💕 Be gentle — dab or glide softly to avoid friction, especially on newly shaved…" at bounding box center [492, 262] width 129 height 33
click at [444, 265] on li "💕 Be gentle — dab or glide softly to avoid friction, especially on newly shaved…" at bounding box center [492, 262] width 129 height 33
click at [447, 287] on strong "For extra smoothness," at bounding box center [480, 283] width 74 height 7
click at [439, 255] on strong "Be gentle" at bounding box center [453, 251] width 31 height 7
click at [438, 255] on strong "Be gentle" at bounding box center [453, 251] width 31 height 7
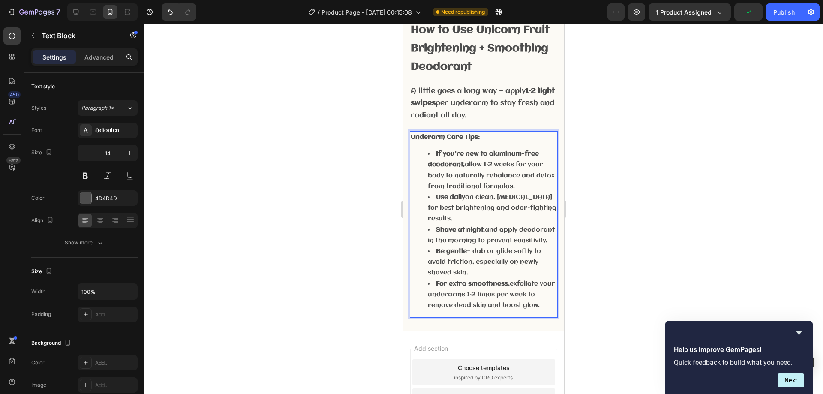
click at [611, 245] on div at bounding box center [483, 209] width 678 height 370
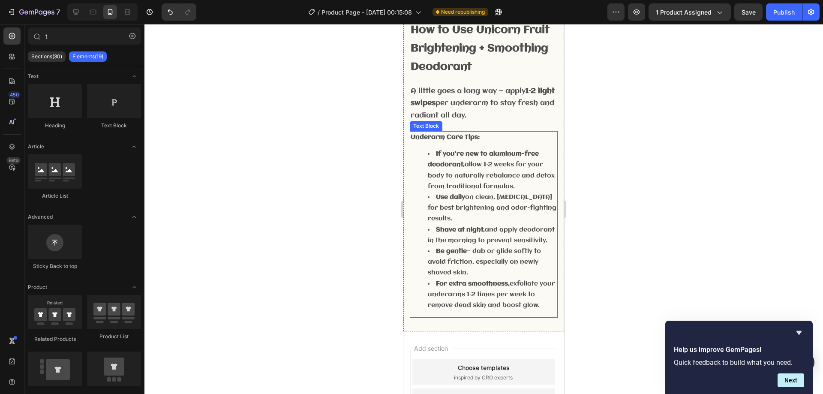
click at [482, 204] on li "Use daily on clean, [MEDICAL_DATA] for best brightening and odor-fighting resul…" at bounding box center [492, 208] width 129 height 33
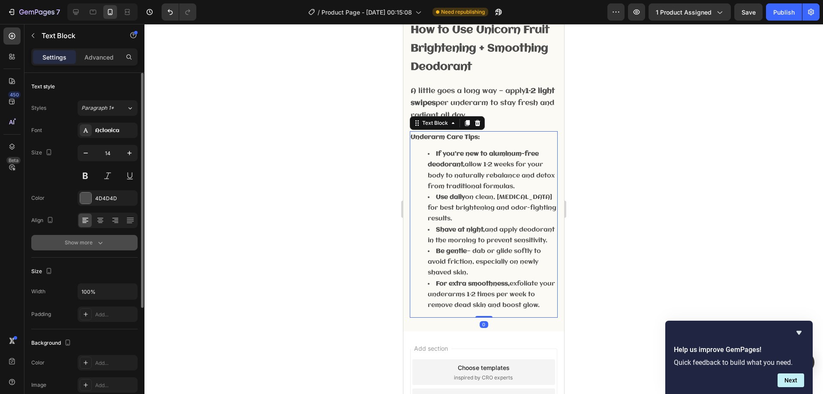
click at [96, 241] on icon "button" at bounding box center [100, 242] width 9 height 9
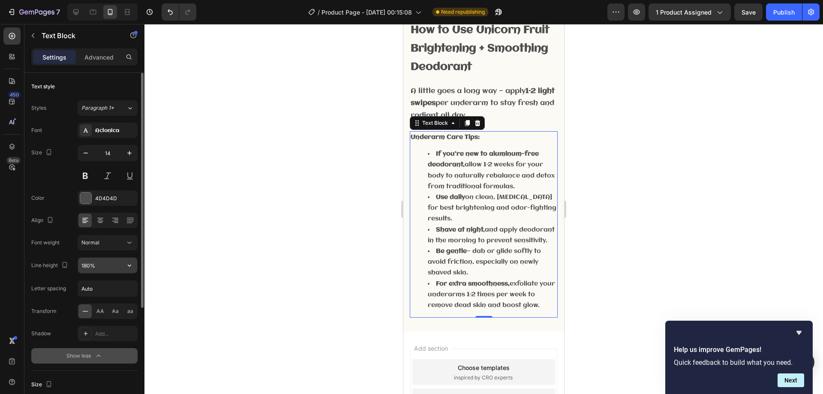
click at [107, 263] on input "180%" at bounding box center [107, 265] width 59 height 15
click at [135, 267] on button "button" at bounding box center [129, 265] width 15 height 15
click at [106, 261] on input "180%" at bounding box center [107, 265] width 59 height 15
click at [93, 264] on input "180%" at bounding box center [107, 265] width 59 height 15
click at [90, 266] on input "180%" at bounding box center [107, 265] width 59 height 15
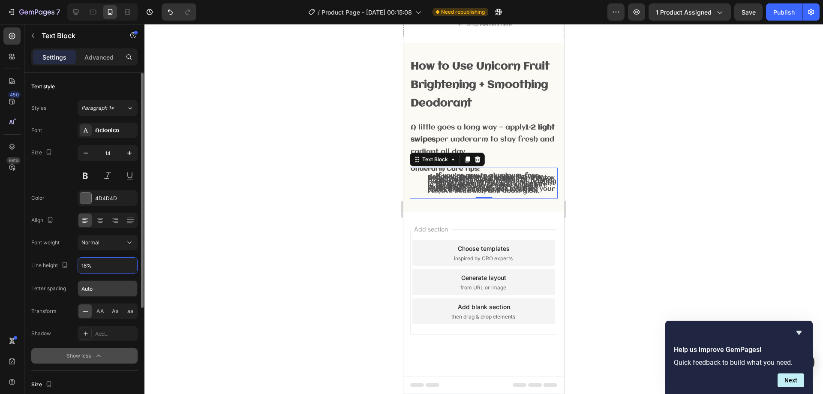
type input "180%"
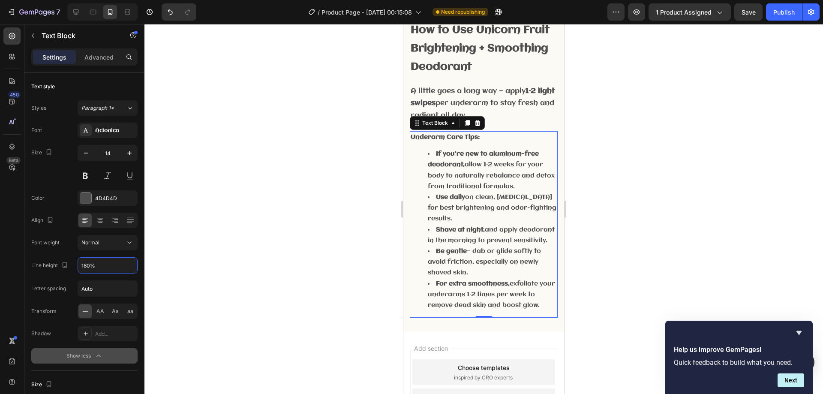
click at [617, 212] on div at bounding box center [483, 209] width 678 height 370
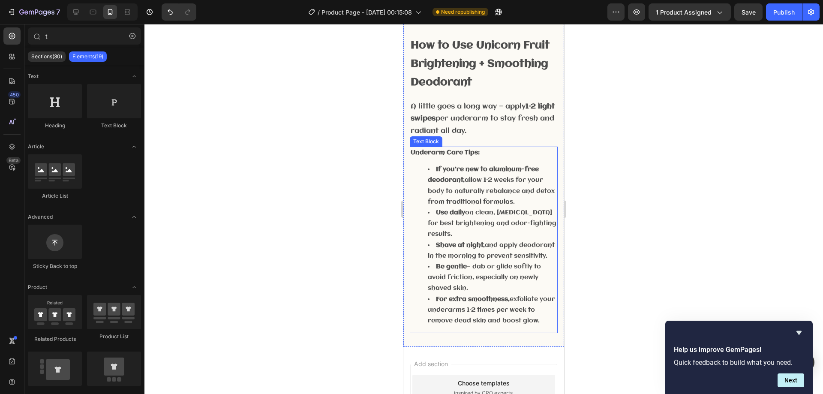
scroll to position [533, 0]
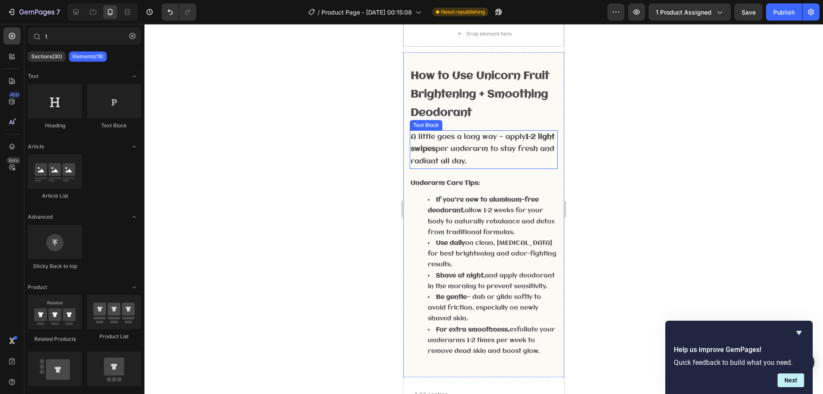
click at [522, 165] on p "A little goes a long way — apply 1–2 light swipes per underarm to stay fresh an…" at bounding box center [484, 149] width 146 height 37
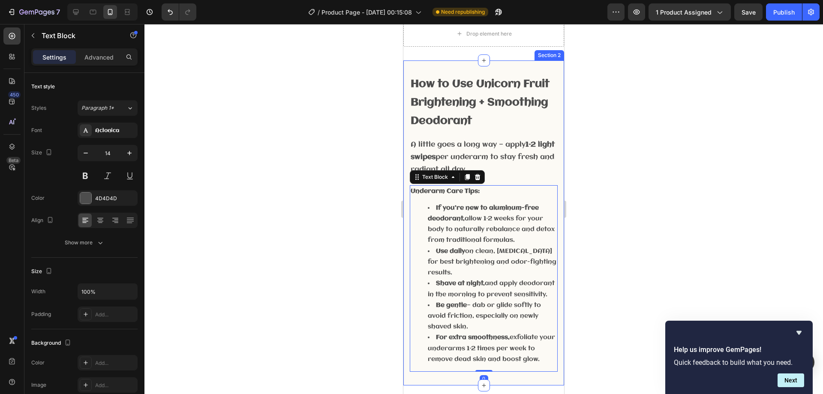
click at [478, 176] on div "How to Use Unicorn Fruit Brightening + Smoothing Deodorant Text Block Row A lit…" at bounding box center [484, 222] width 148 height 297
click at [522, 159] on p "A little goes a long way — apply 1–2 light swipes per underarm to stay fresh an…" at bounding box center [484, 157] width 146 height 37
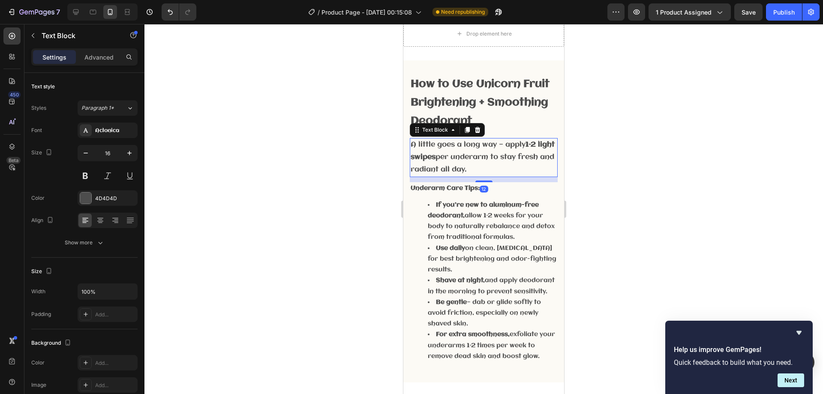
drag, startPoint x: 480, startPoint y: 176, endPoint x: 499, endPoint y: 92, distance: 86.1
click at [480, 180] on div at bounding box center [483, 181] width 17 height 2
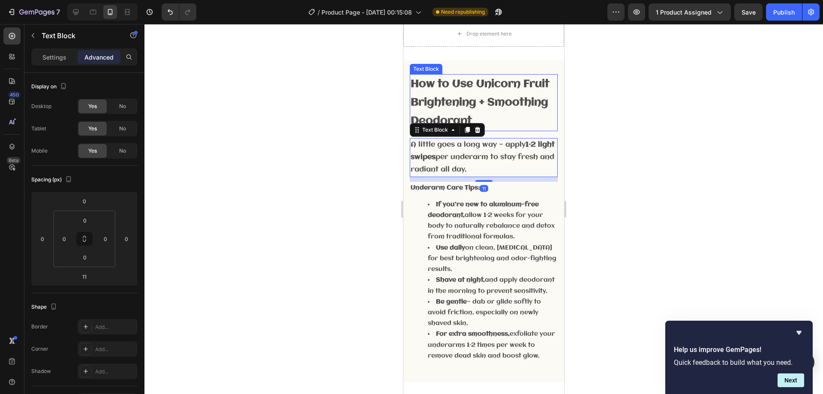
click at [499, 93] on strong "How to Use Unicorn Fruit Brightening + Smoothing Deodorant" at bounding box center [480, 102] width 139 height 48
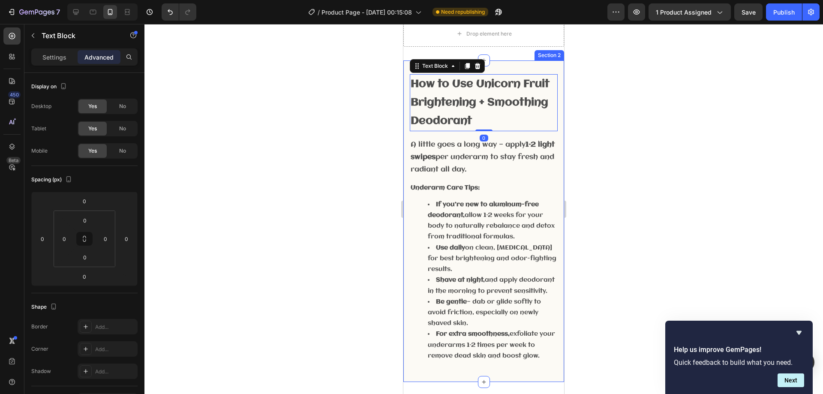
click at [496, 129] on div "How to Use Unicorn Fruit Brightening + Smoothing Deodorant Text Block 0 Row A l…" at bounding box center [484, 221] width 148 height 294
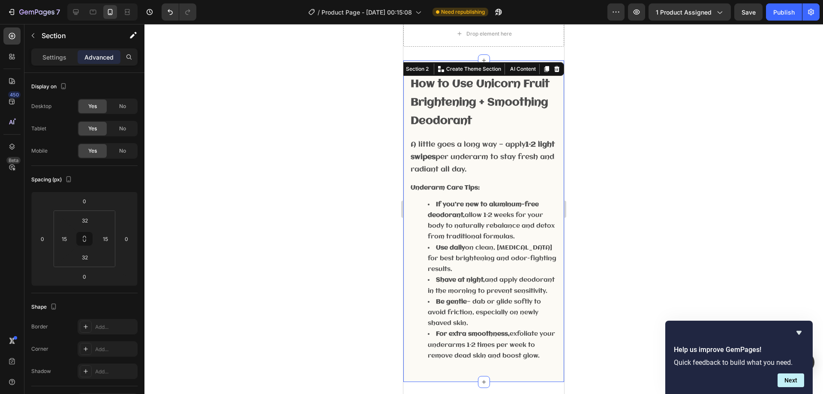
click at [606, 153] on div at bounding box center [483, 209] width 678 height 370
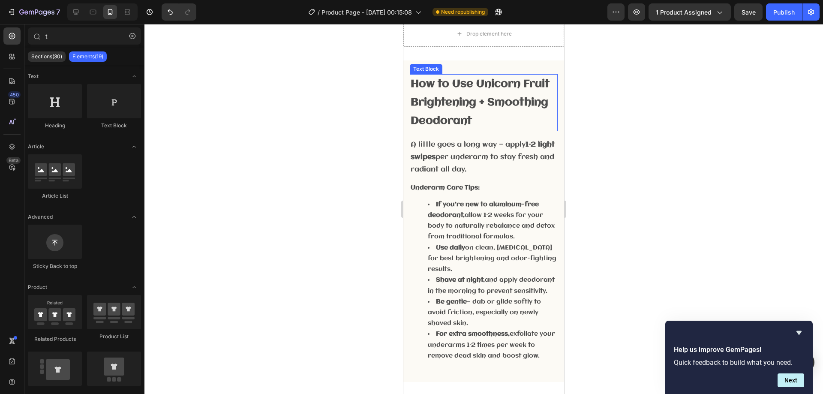
click at [510, 108] on p "How to Use Unicorn Fruit Brightening + Smoothing Deodorant" at bounding box center [484, 103] width 146 height 56
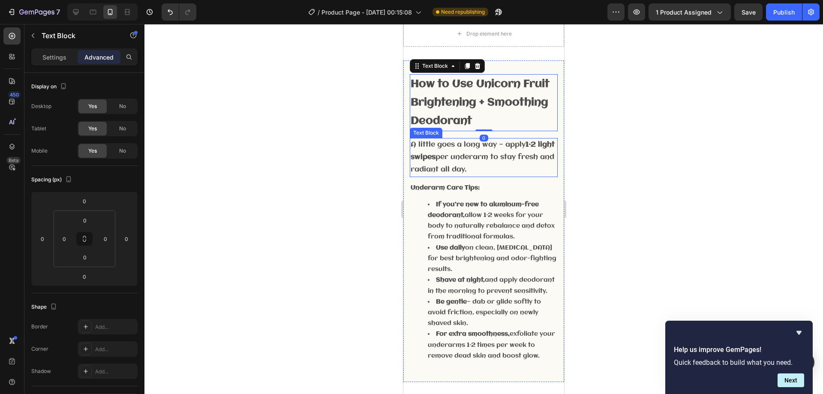
click at [459, 139] on p "A little goes a long way — apply 1–2 light swipes per underarm to stay fresh an…" at bounding box center [484, 157] width 146 height 37
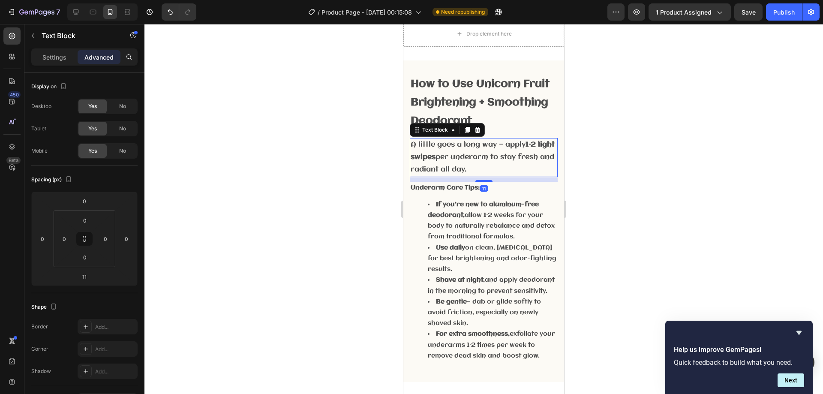
click at [629, 153] on div at bounding box center [483, 209] width 678 height 370
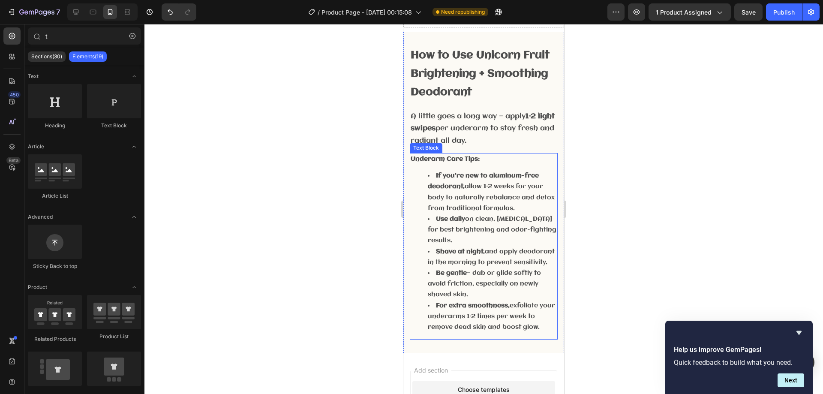
scroll to position [491, 0]
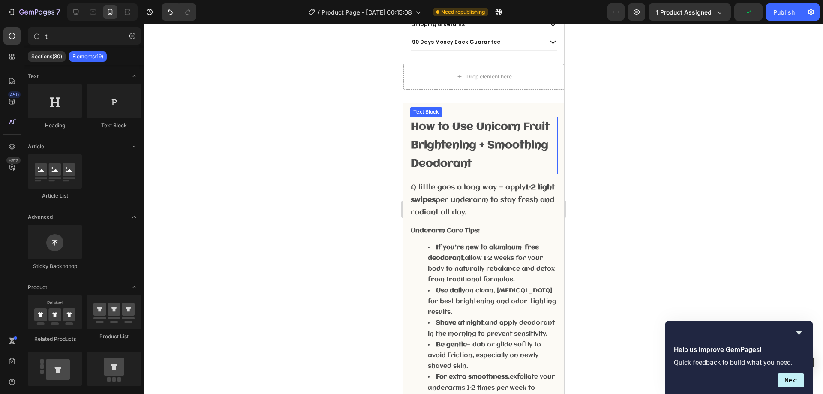
click at [475, 137] on strong "How to Use Unicorn Fruit Brightening + Smoothing Deodorant" at bounding box center [480, 145] width 139 height 48
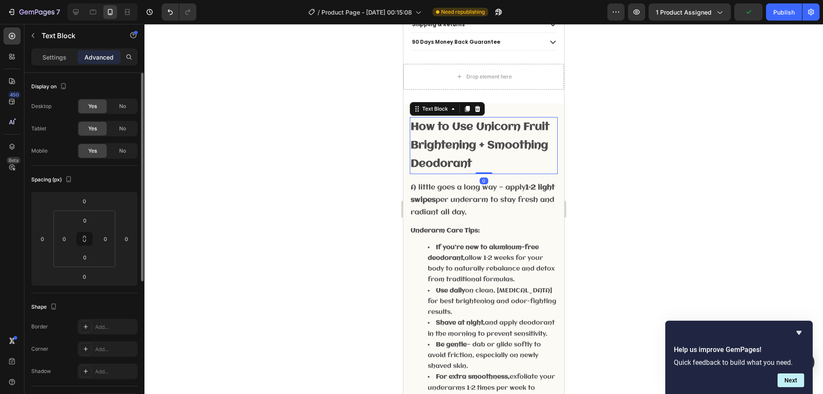
drag, startPoint x: 63, startPoint y: 58, endPoint x: 88, endPoint y: 91, distance: 41.6
click at [63, 58] on p "Settings" at bounding box center [54, 57] width 24 height 9
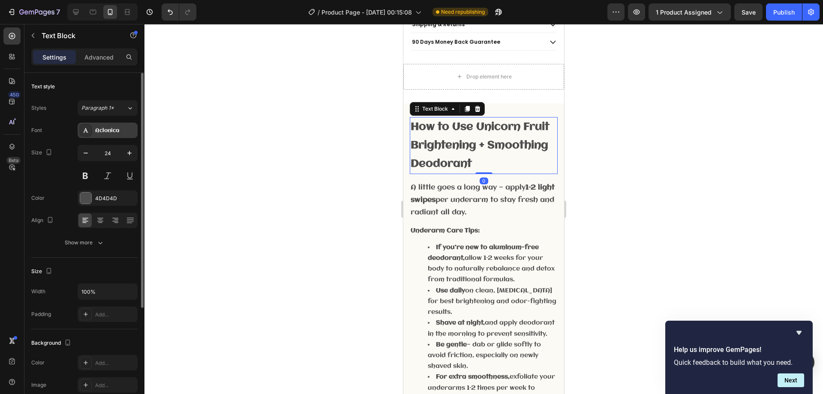
click at [109, 133] on div "Aclonica" at bounding box center [115, 131] width 40 height 8
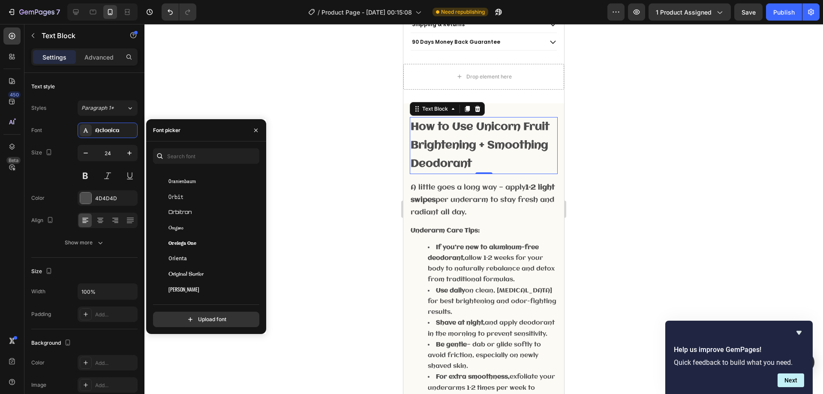
scroll to position [19488, 0]
click at [195, 204] on div "Oregano" at bounding box center [211, 207] width 87 height 8
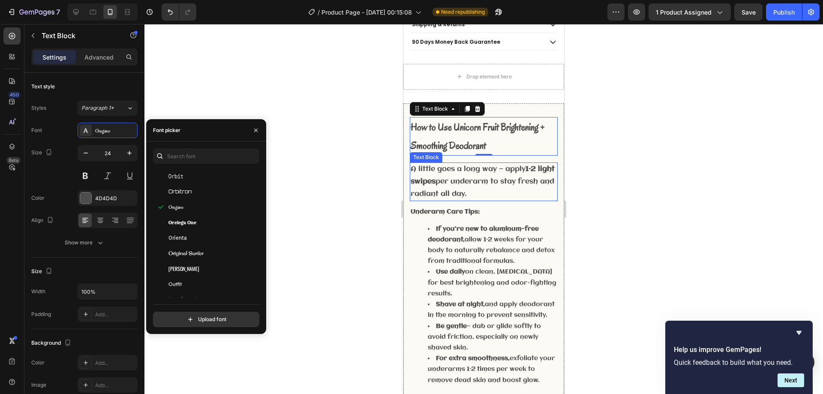
click at [442, 180] on p "A little goes a long way — apply 1–2 light swipes per underarm to stay fresh an…" at bounding box center [484, 181] width 146 height 37
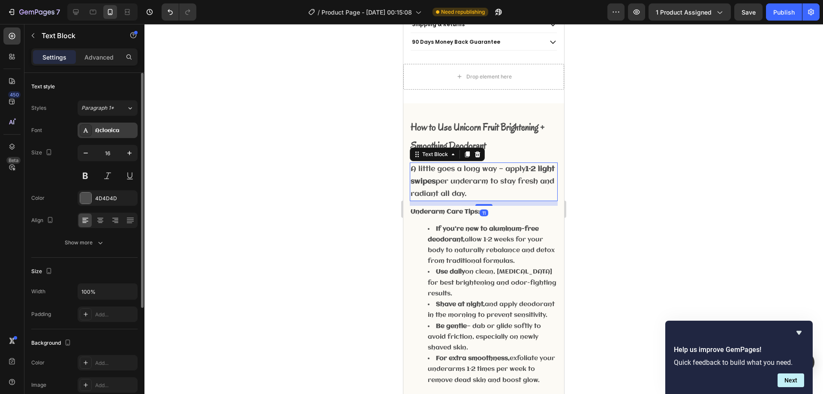
click at [117, 135] on div "Aclonica" at bounding box center [108, 130] width 60 height 15
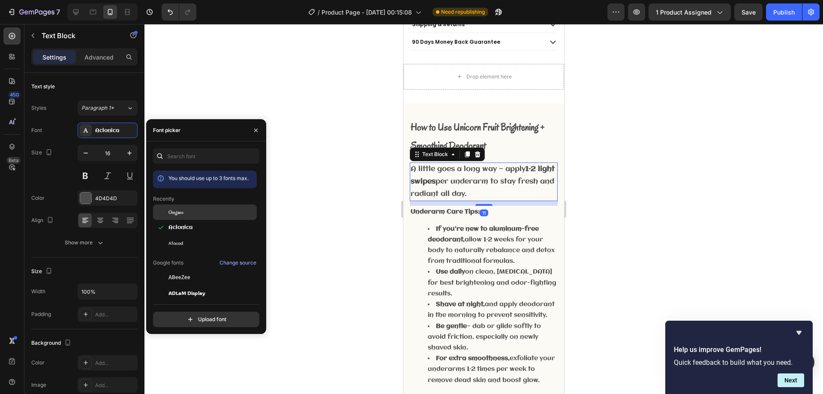
click at [217, 211] on div "Oregano" at bounding box center [211, 212] width 87 height 8
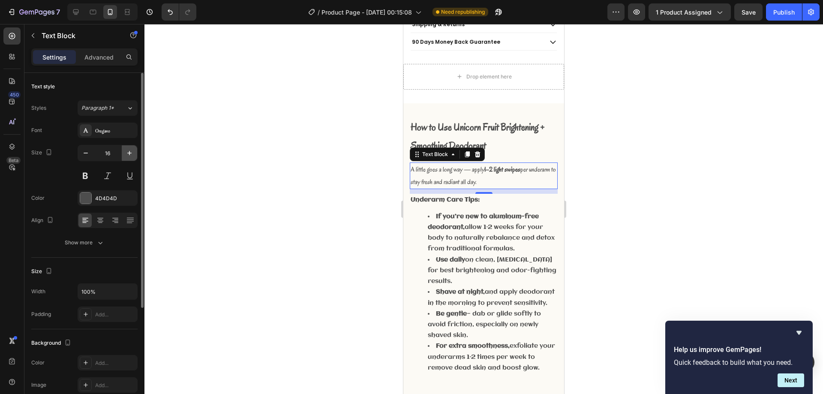
click at [129, 154] on icon "button" at bounding box center [129, 153] width 9 height 9
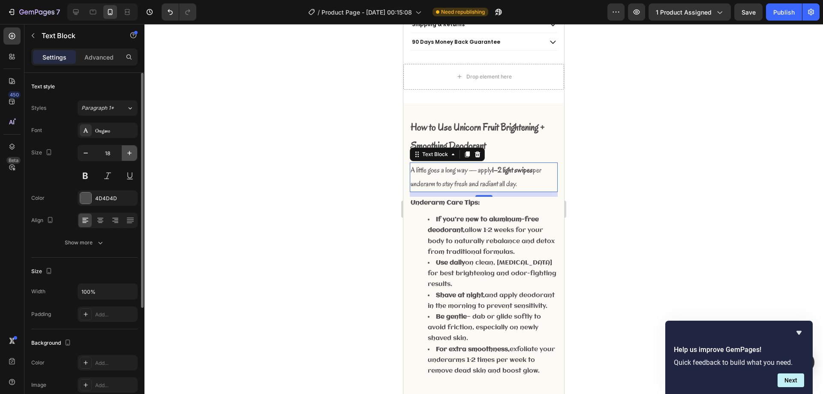
click at [129, 154] on icon "button" at bounding box center [129, 153] width 9 height 9
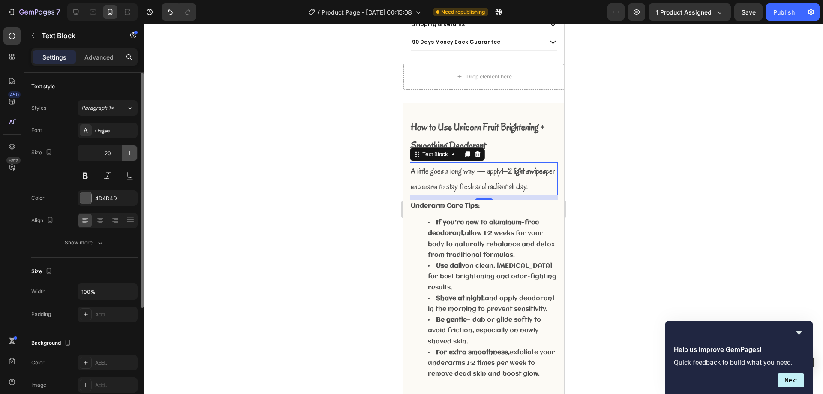
click at [129, 154] on icon "button" at bounding box center [129, 153] width 9 height 9
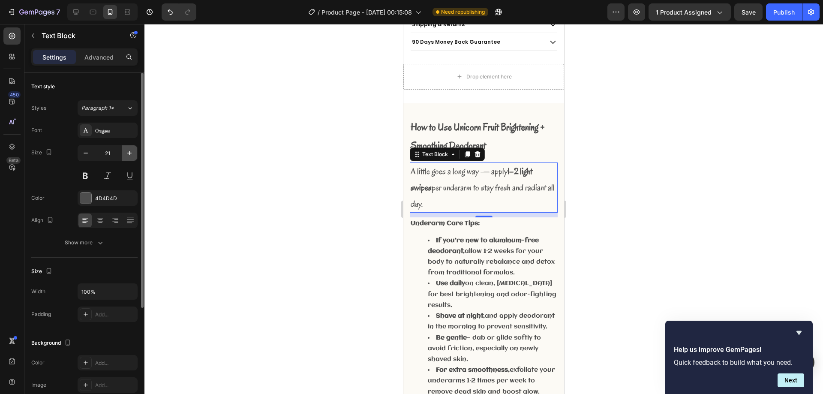
click at [129, 154] on icon "button" at bounding box center [129, 153] width 9 height 9
type input "22"
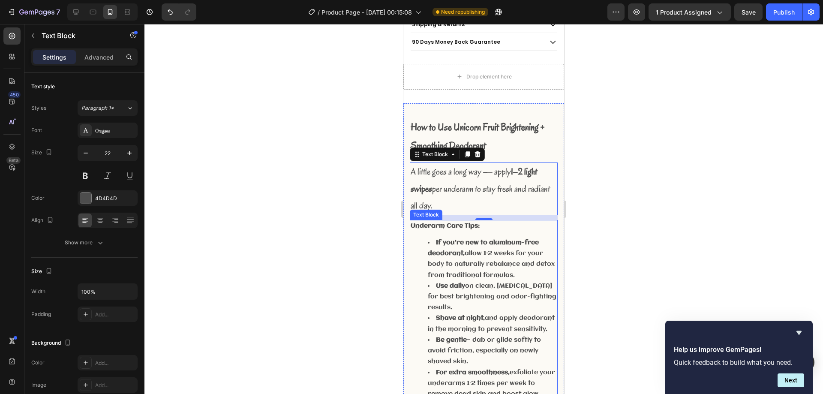
click at [461, 226] on div "Underarm Care Tips: If you’re new to aluminum-free deodorant, allow 1–2 weeks f…" at bounding box center [484, 313] width 148 height 186
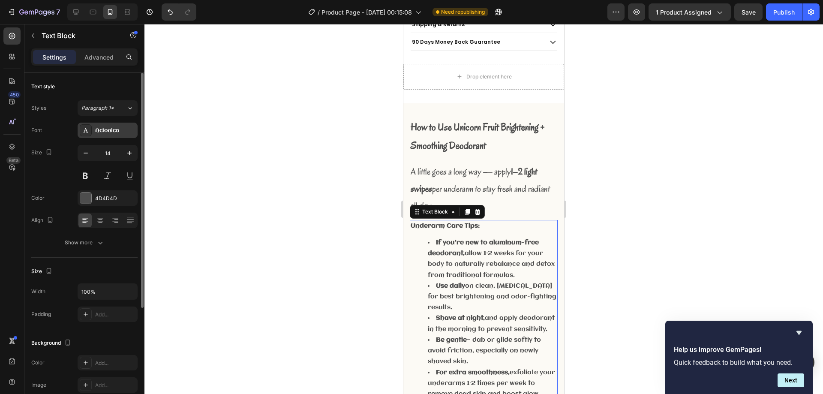
click at [123, 132] on div "Aclonica" at bounding box center [115, 131] width 40 height 8
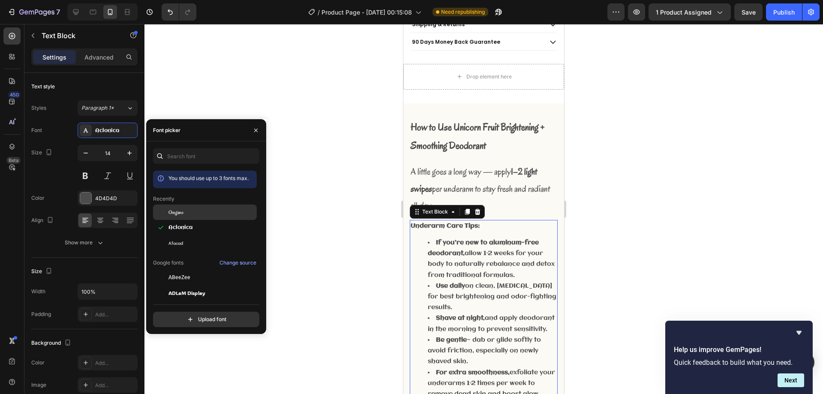
click at [189, 212] on div "Oregano" at bounding box center [211, 212] width 87 height 8
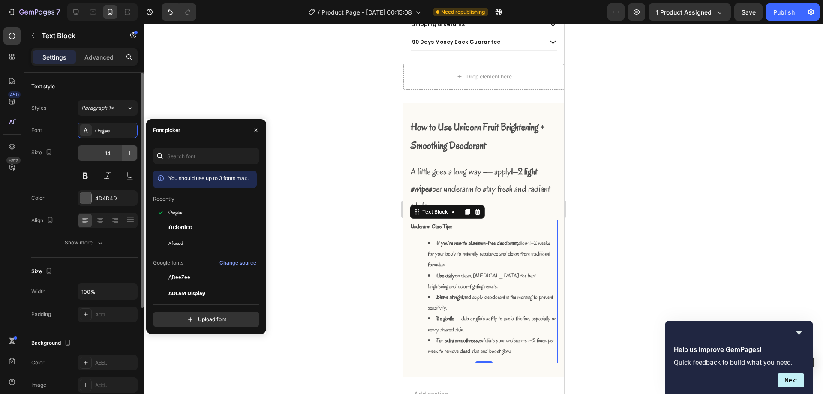
click at [130, 154] on icon "button" at bounding box center [129, 153] width 9 height 9
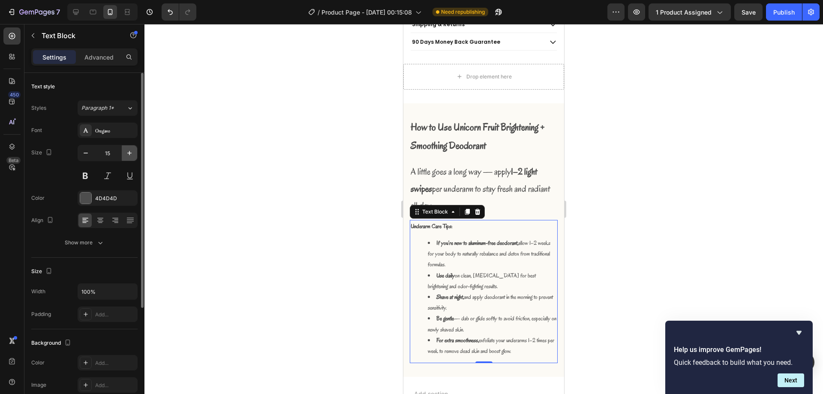
click at [130, 154] on icon "button" at bounding box center [129, 153] width 9 height 9
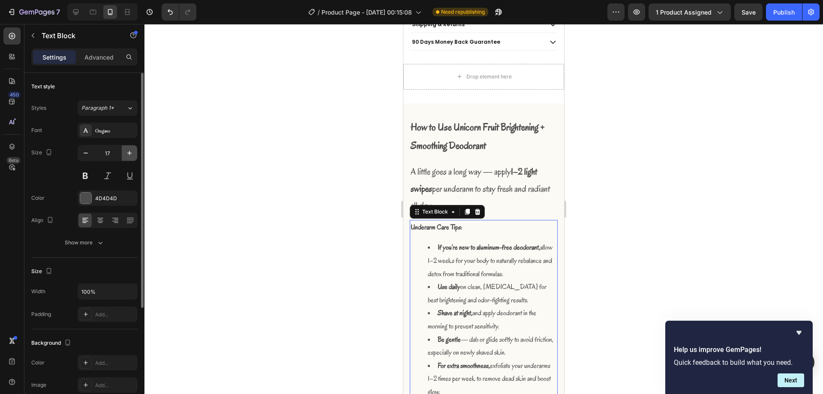
click at [130, 154] on icon "button" at bounding box center [129, 153] width 9 height 9
type input "18"
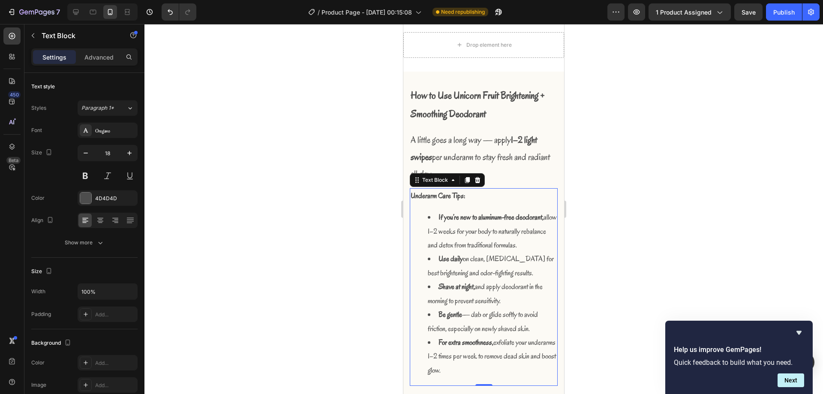
scroll to position [576, 0]
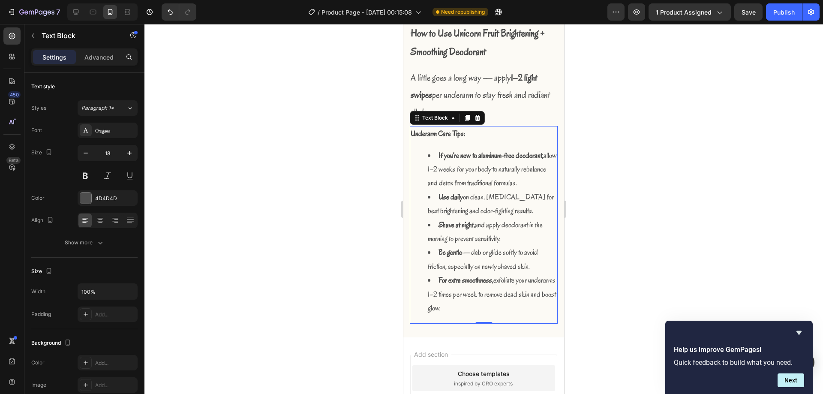
click at [595, 210] on div at bounding box center [483, 209] width 678 height 370
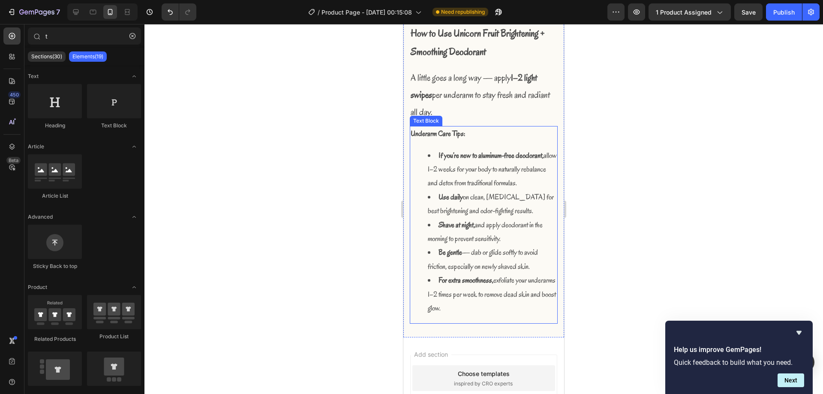
scroll to position [491, 0]
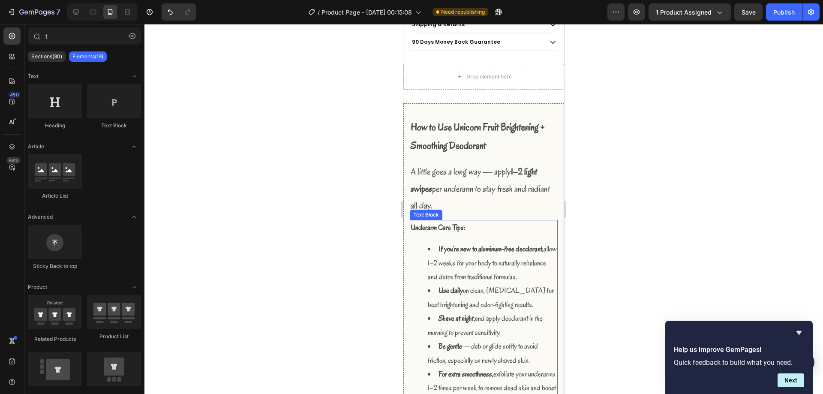
click at [472, 249] on li "If you’re new to aluminum-free deodorant, allow 1–2 weeks for your body to natu…" at bounding box center [492, 263] width 129 height 42
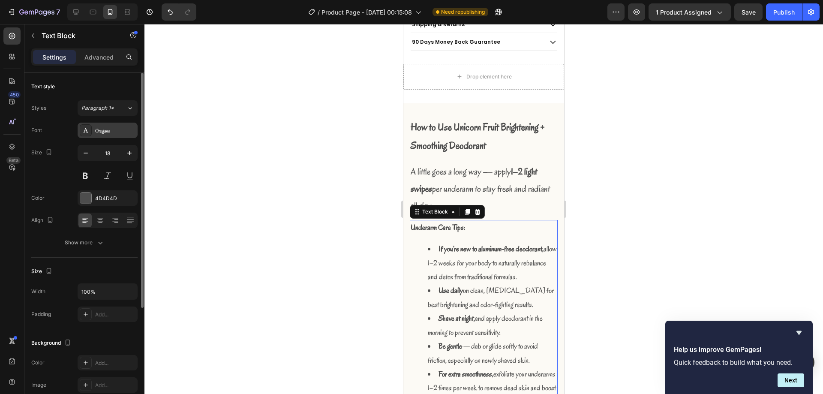
click at [114, 132] on div "Oregano" at bounding box center [115, 131] width 40 height 8
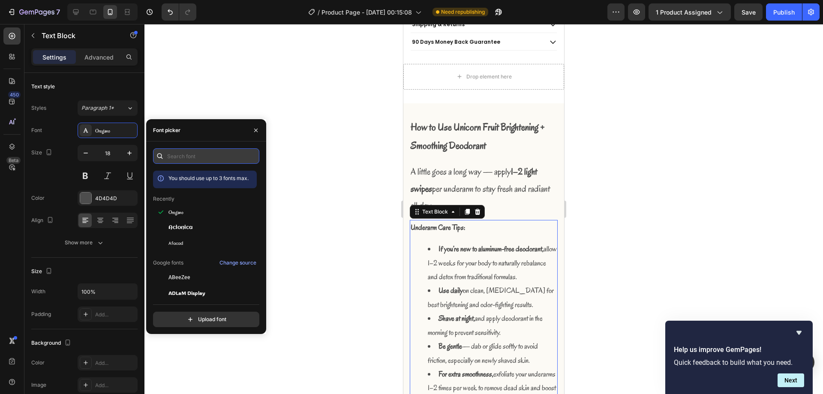
click at [221, 162] on input "text" at bounding box center [206, 155] width 106 height 15
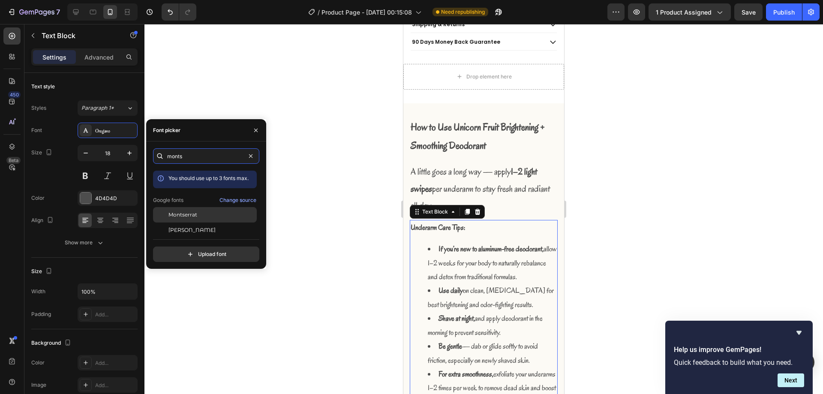
type input "monts"
click at [222, 215] on div "Montserrat" at bounding box center [211, 215] width 87 height 8
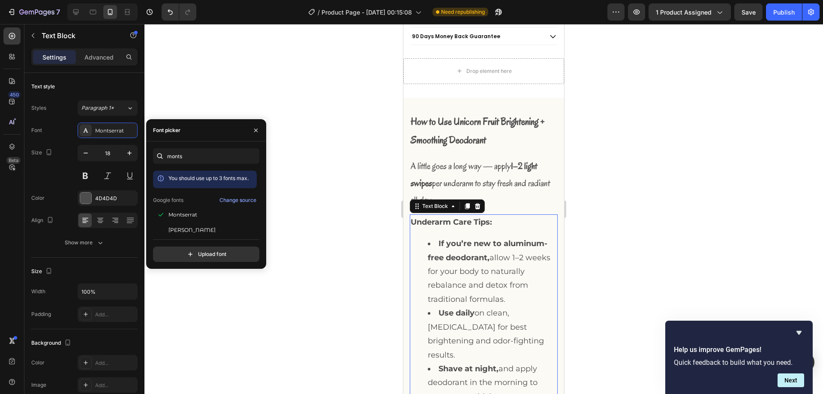
scroll to position [533, 0]
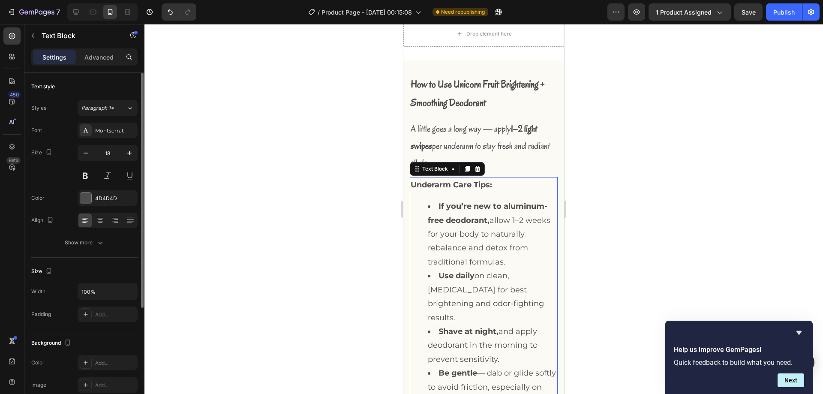
click at [86, 140] on div "Font Montserrat Size 18 Color 4D4D4D Align Show more" at bounding box center [84, 187] width 106 height 128
click at [90, 152] on button "button" at bounding box center [85, 152] width 15 height 15
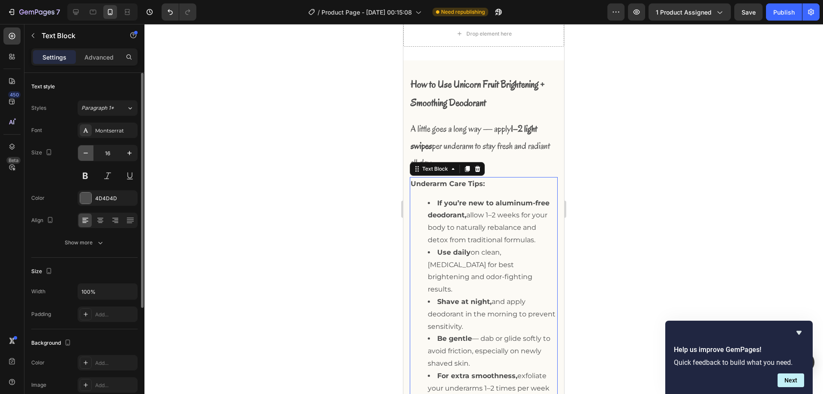
click at [90, 152] on button "button" at bounding box center [85, 152] width 15 height 15
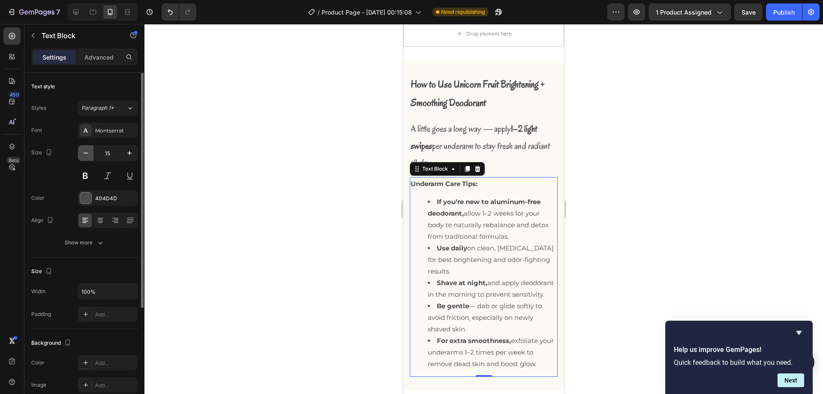
click at [90, 152] on button "button" at bounding box center [85, 152] width 15 height 15
type input "14"
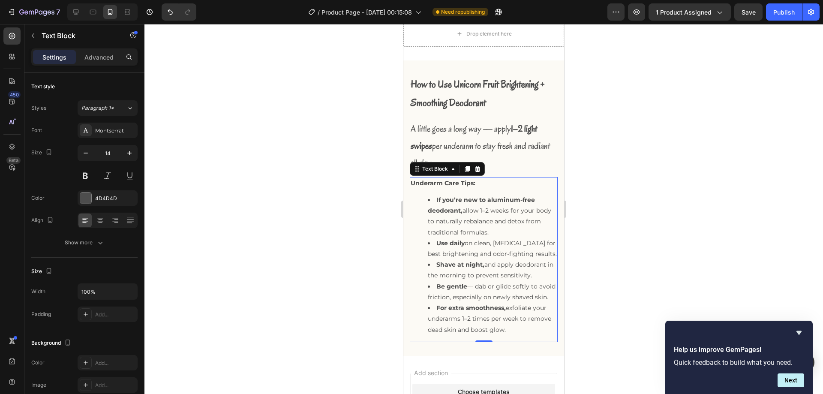
click at [323, 147] on div at bounding box center [483, 209] width 678 height 370
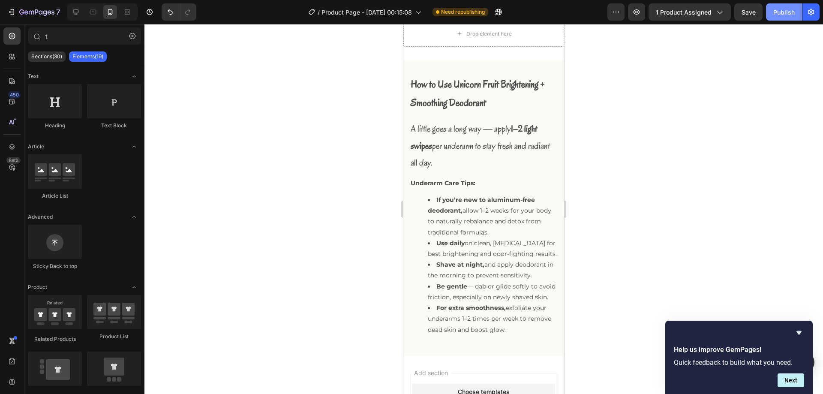
click at [778, 8] on div "Publish" at bounding box center [783, 12] width 21 height 9
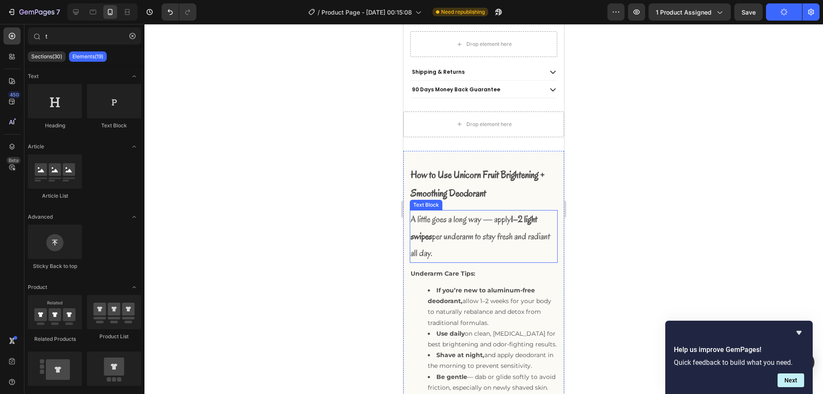
scroll to position [319, 0]
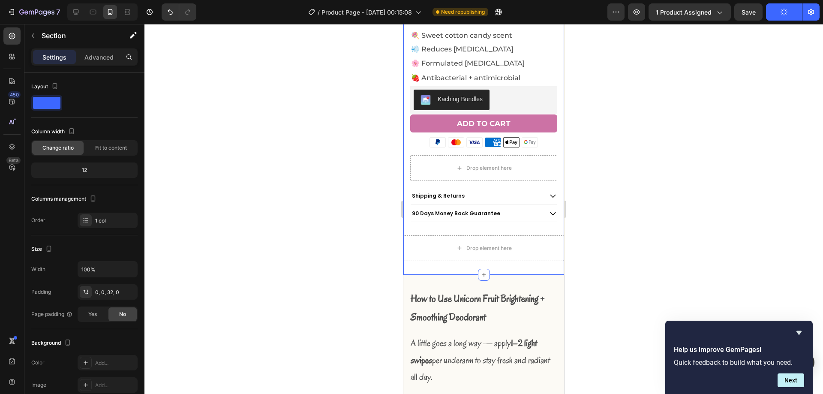
click at [104, 65] on div "Settings Advanced" at bounding box center [84, 56] width 106 height 17
click at [102, 61] on p "Advanced" at bounding box center [98, 57] width 29 height 9
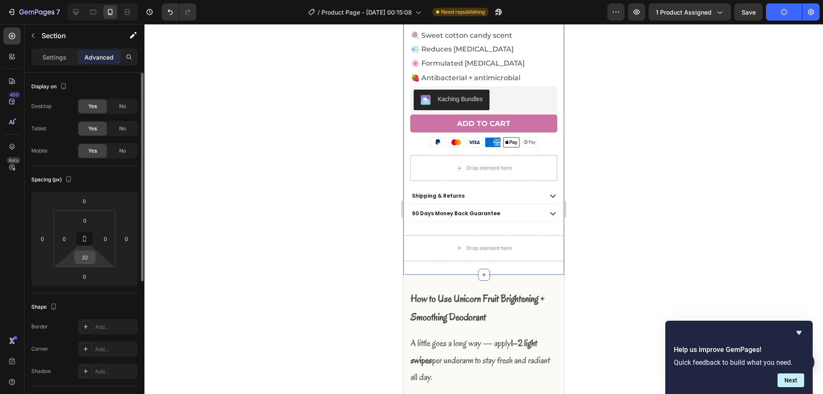
click at [92, 259] on input "32" at bounding box center [84, 257] width 17 height 13
type input "0"
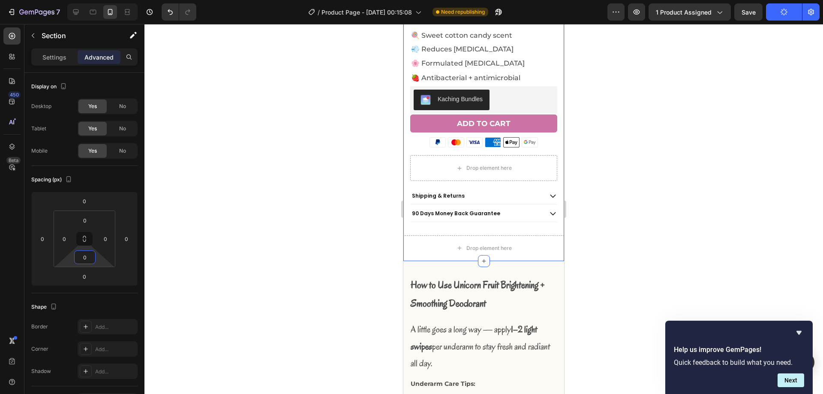
click at [298, 202] on div at bounding box center [483, 209] width 678 height 370
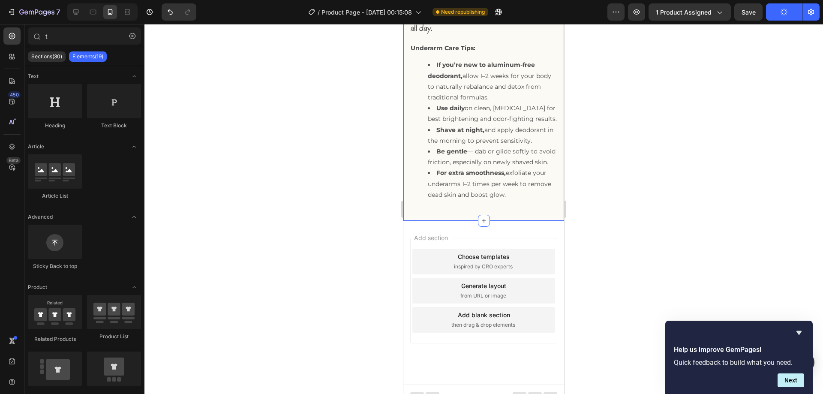
scroll to position [662, 0]
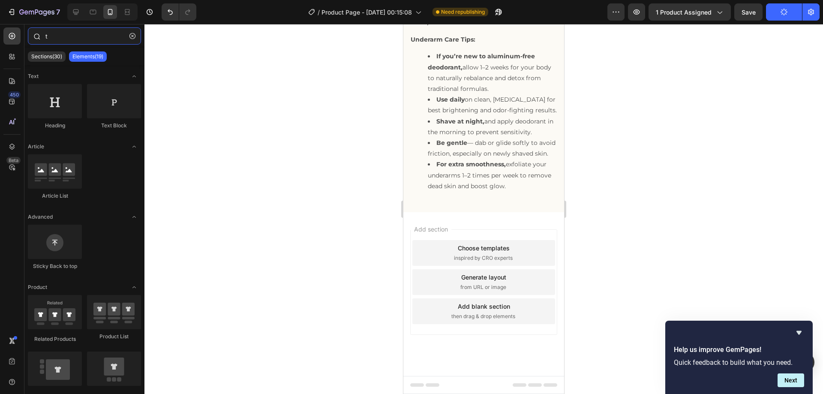
click at [57, 38] on input "t" at bounding box center [84, 35] width 113 height 17
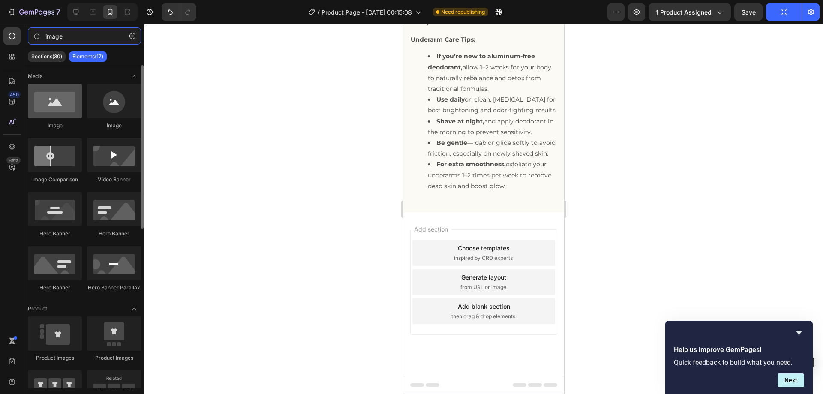
type input "image"
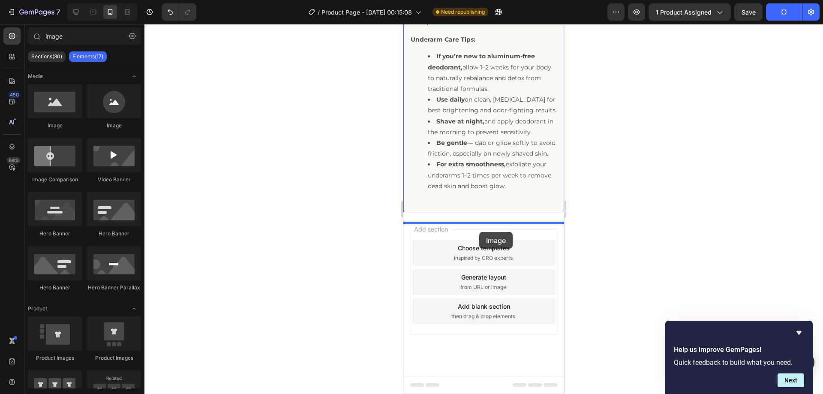
drag, startPoint x: 454, startPoint y: 122, endPoint x: 479, endPoint y: 231, distance: 112.0
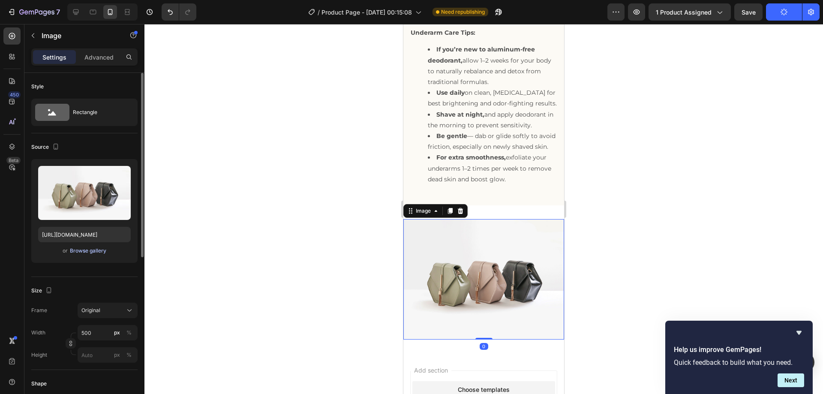
click at [90, 248] on div "Browse gallery" at bounding box center [88, 251] width 36 height 8
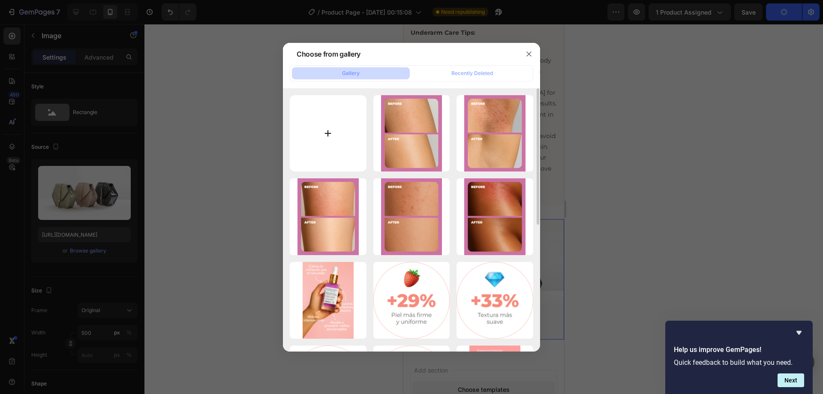
click at [348, 132] on input "file" at bounding box center [328, 133] width 77 height 77
type input "C:\fakepath\ChatGPT Image [DATE], 12_33_55 AM.png"
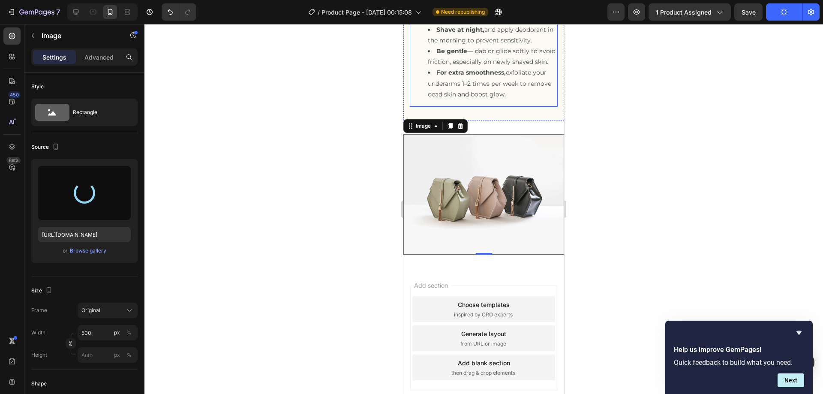
scroll to position [748, 0]
type input "[URL][DOMAIN_NAME]"
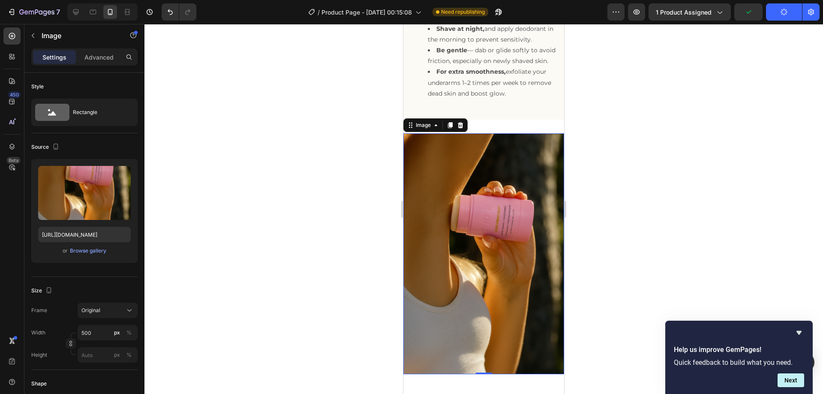
click at [603, 136] on div at bounding box center [483, 209] width 678 height 370
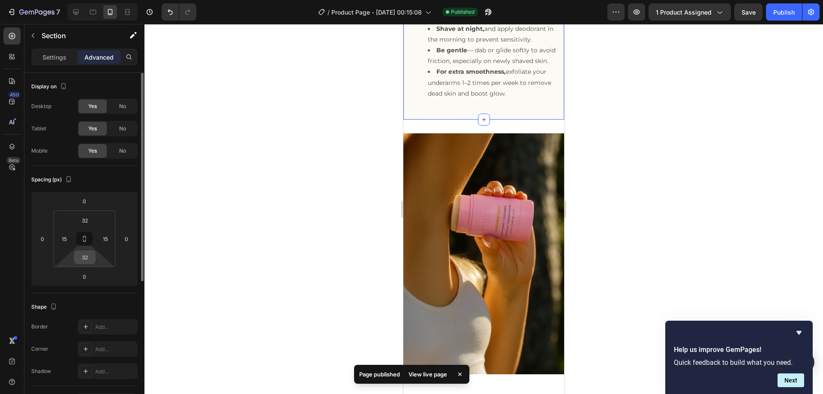
click at [89, 256] on input "32" at bounding box center [84, 257] width 17 height 13
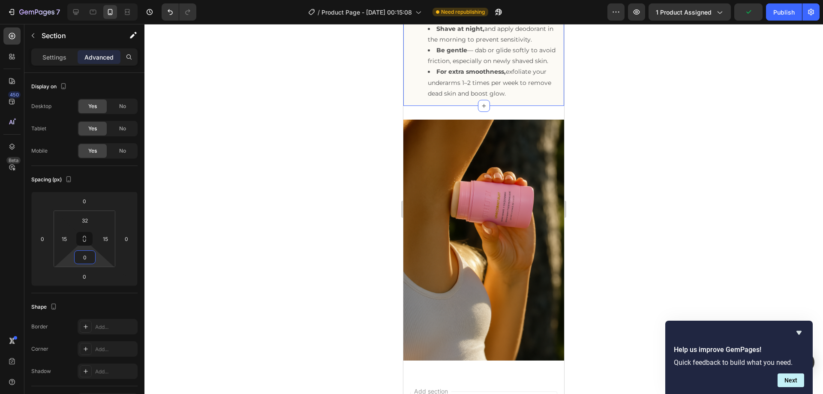
type input "32"
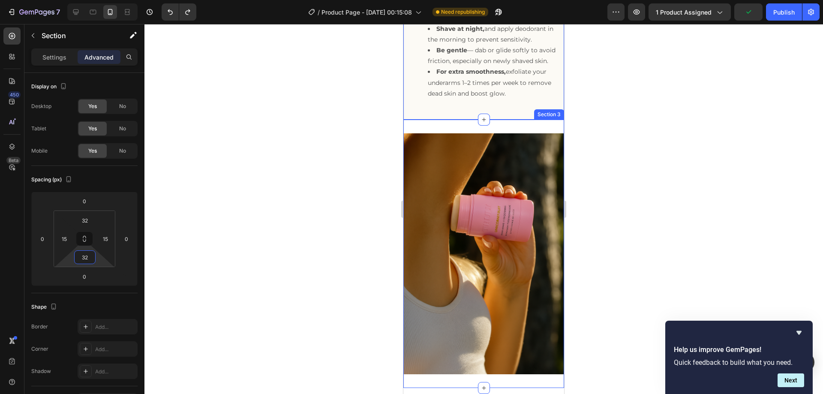
click at [469, 138] on div "Image Section 3" at bounding box center [483, 254] width 161 height 269
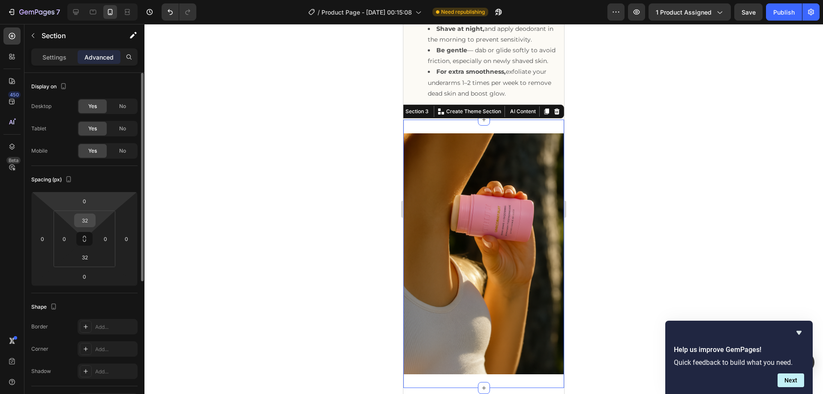
click at [86, 222] on input "32" at bounding box center [84, 220] width 17 height 13
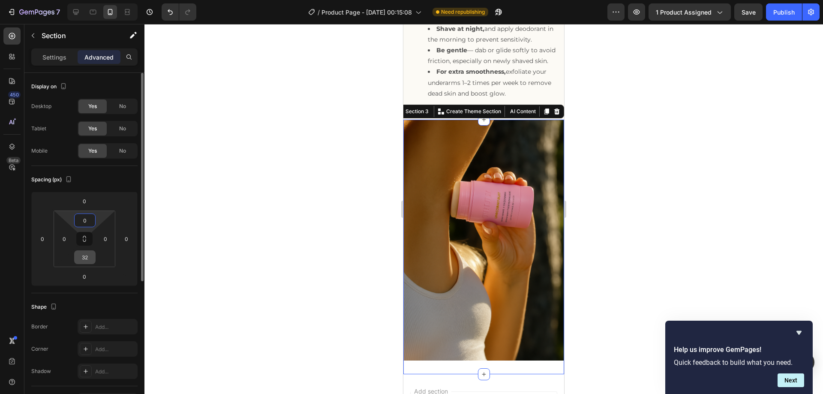
type input "0"
click at [89, 260] on input "32" at bounding box center [84, 257] width 17 height 13
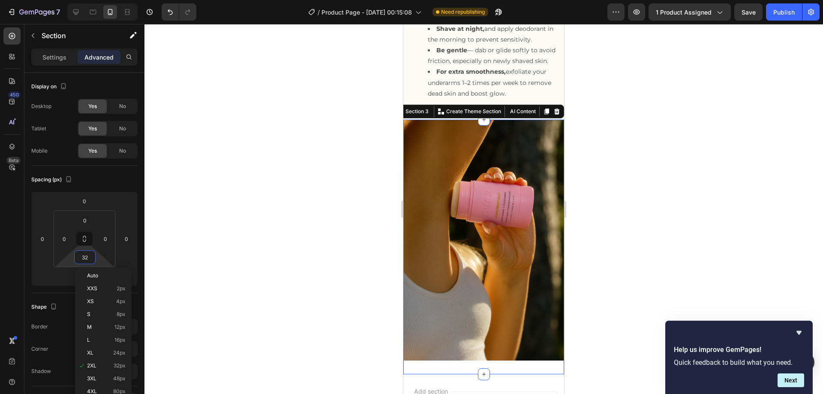
type input "0"
click at [231, 218] on div at bounding box center [483, 209] width 678 height 370
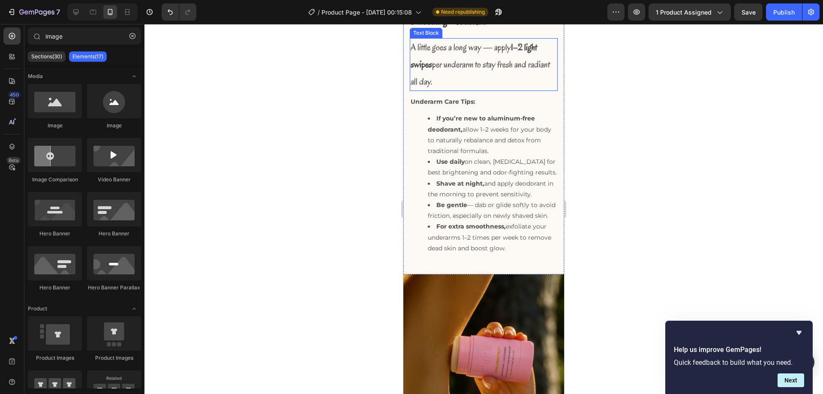
scroll to position [535, 0]
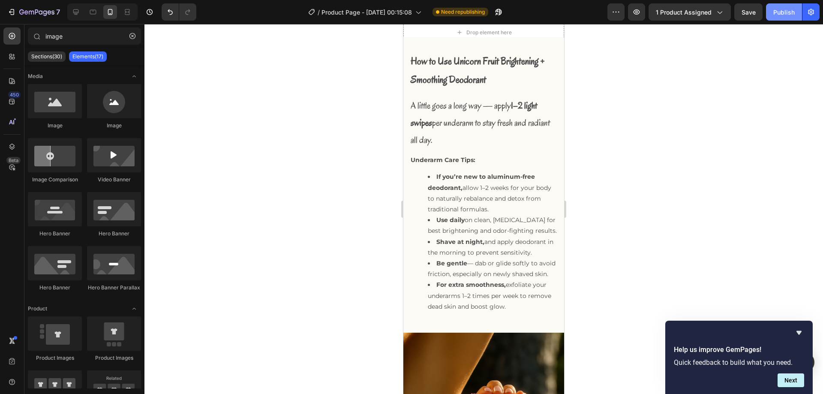
click at [779, 11] on div "Publish" at bounding box center [783, 12] width 21 height 9
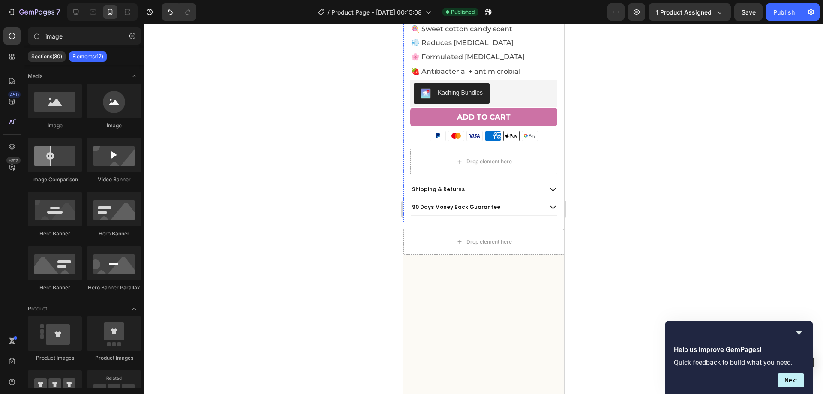
scroll to position [363, 0]
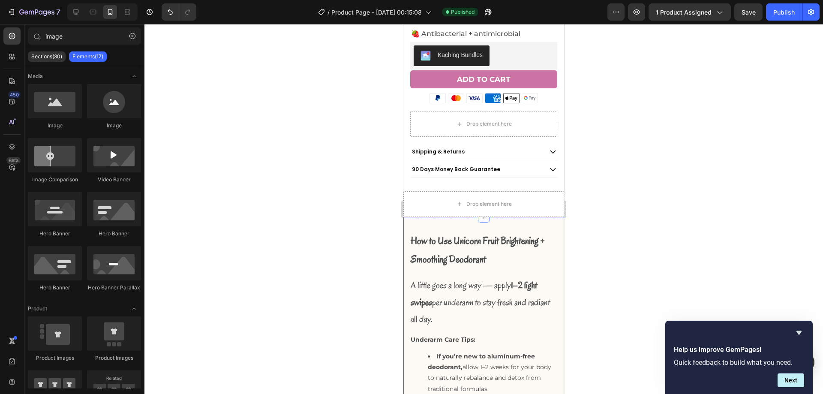
click at [416, 217] on div "How to Use Unicorn Fruit Brightening + Smoothing Deodorant Text Block Row A lit…" at bounding box center [483, 370] width 161 height 306
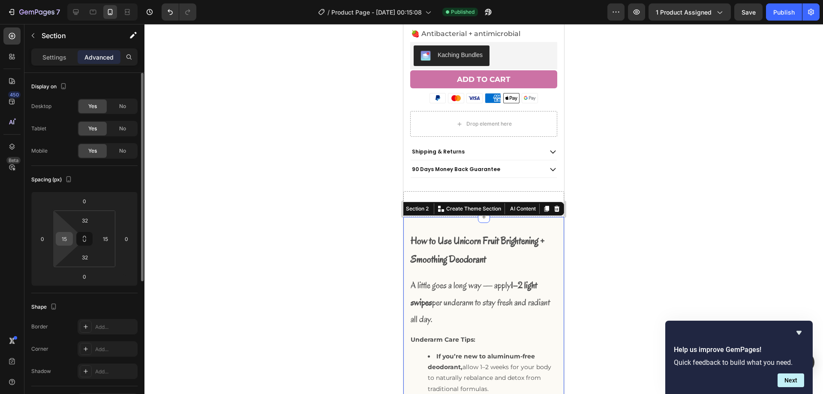
click at [71, 243] on div "15" at bounding box center [64, 239] width 17 height 14
click at [70, 240] on input "15" at bounding box center [64, 238] width 13 height 13
type input "21"
click at [108, 238] on input "15" at bounding box center [105, 238] width 13 height 13
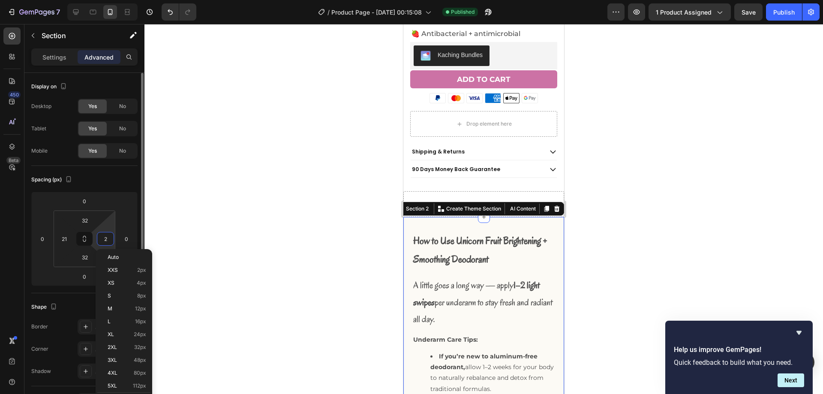
type input "21"
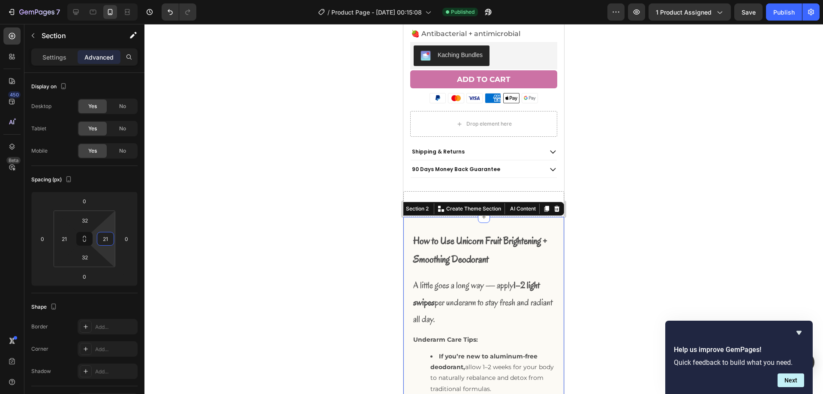
click at [186, 222] on div at bounding box center [483, 209] width 678 height 370
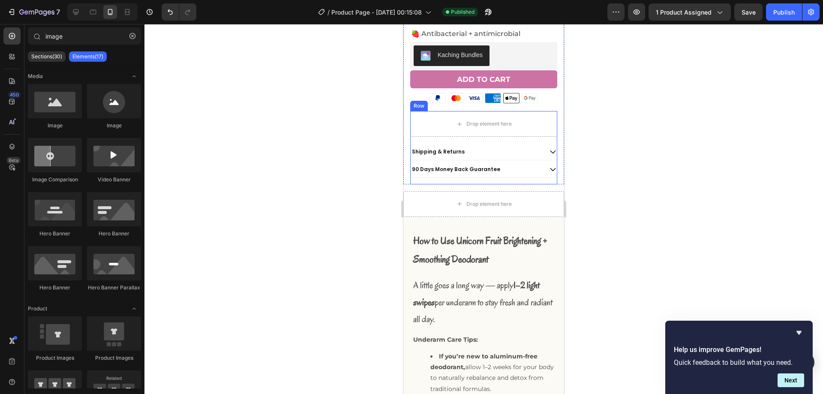
click at [477, 171] on div "Drop element here Shipping & Returns 90 Days Money Back Guarantee Accordion Row" at bounding box center [483, 147] width 147 height 73
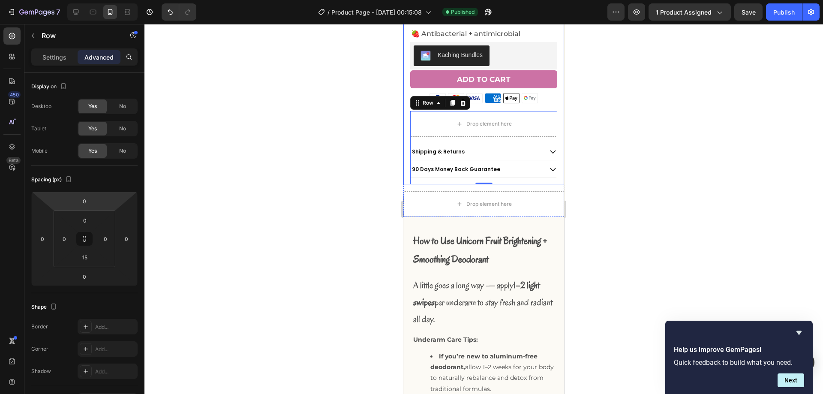
click at [552, 175] on div "Icon Icon Icon Icon Icon Icon List 4.8/5 - 2,351 Reseñas Text Block Row Unicorn…" at bounding box center [483, 51] width 161 height 267
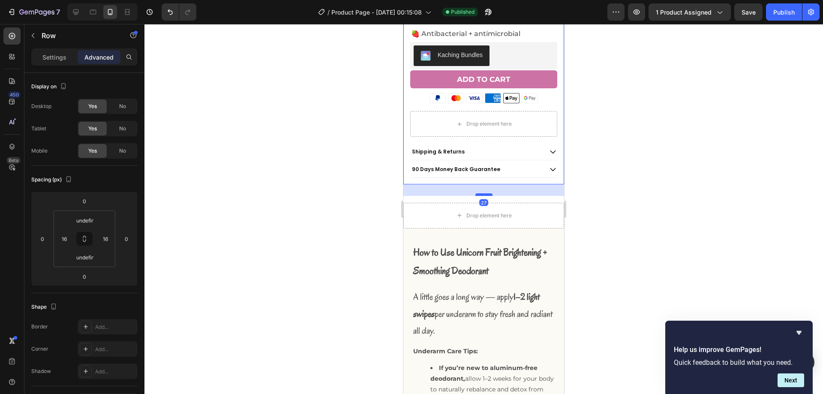
drag, startPoint x: 483, startPoint y: 175, endPoint x: 483, endPoint y: 186, distance: 11.6
click at [483, 193] on div at bounding box center [483, 194] width 17 height 3
type input "27"
click at [634, 148] on div at bounding box center [483, 209] width 678 height 370
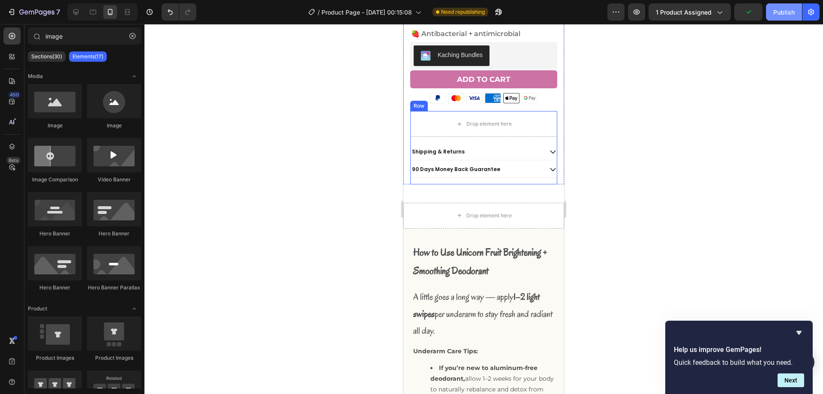
click at [793, 18] on button "Publish" at bounding box center [784, 11] width 36 height 17
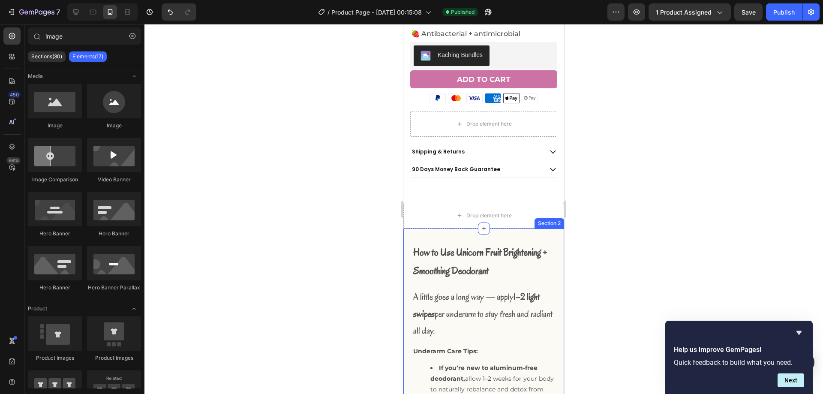
drag, startPoint x: 602, startPoint y: 231, endPoint x: 423, endPoint y: 231, distance: 178.7
click at [423, 231] on div "How to Use Unicorn Fruit Brightening + Smoothing Deodorant Text Block Row A lit…" at bounding box center [483, 386] width 161 height 317
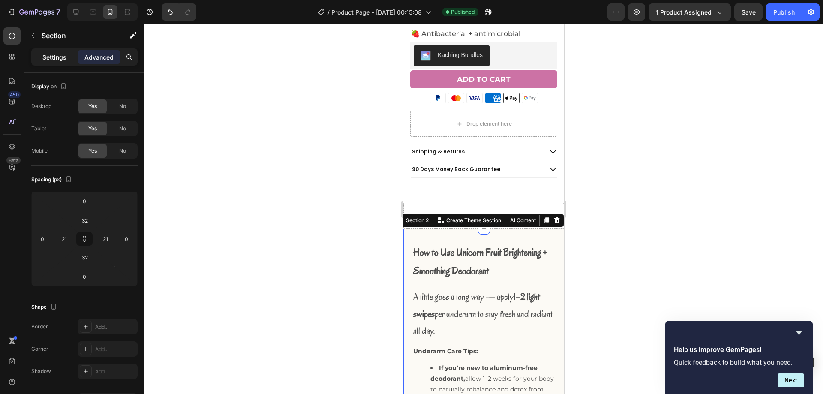
click at [52, 60] on p "Settings" at bounding box center [54, 57] width 24 height 9
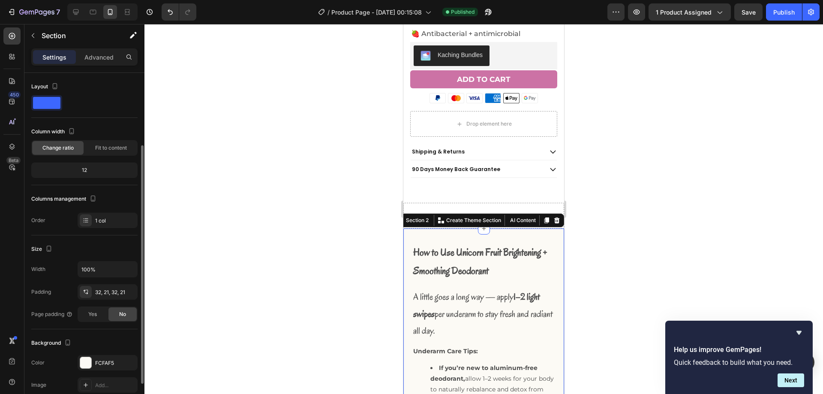
scroll to position [43, 0]
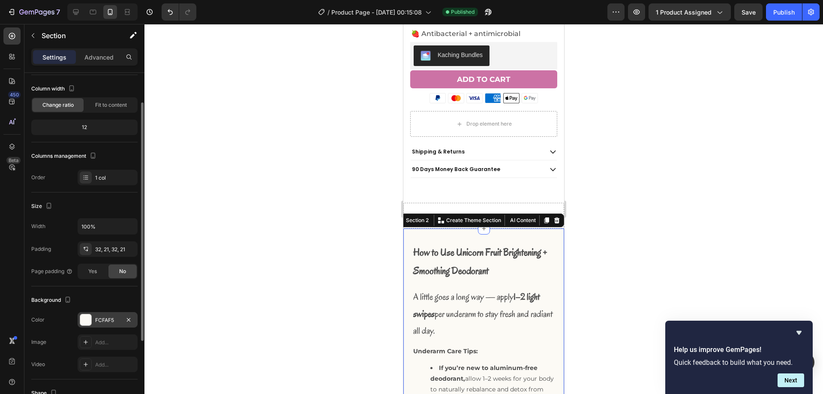
click at [100, 321] on div "FCFAF5" at bounding box center [107, 320] width 25 height 8
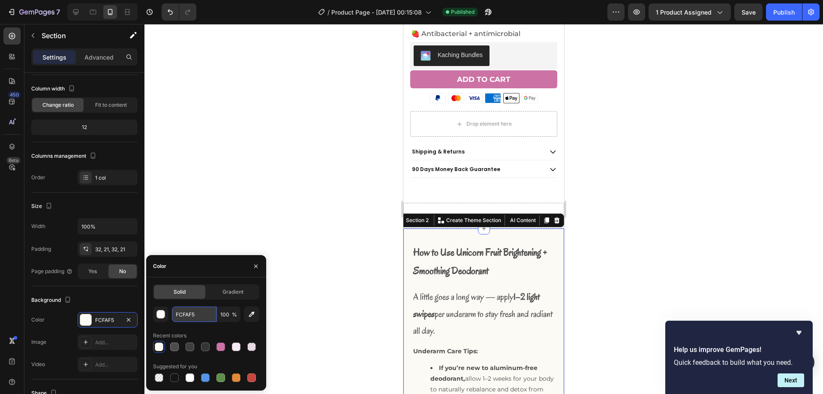
click at [194, 313] on input "FCFAF5" at bounding box center [194, 313] width 45 height 15
paste input "f2dce9"
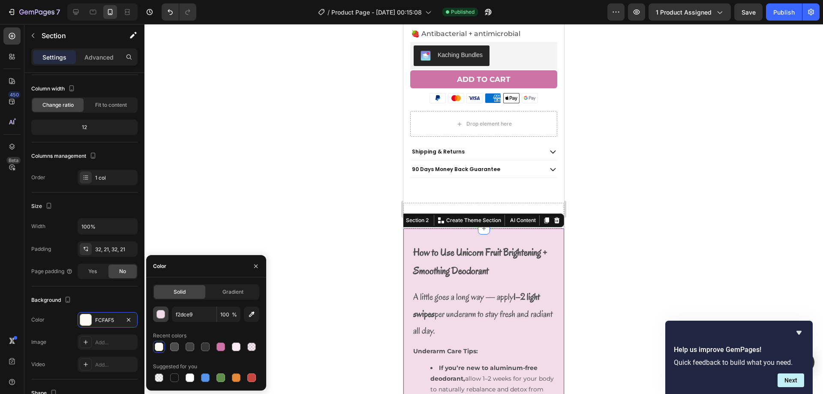
click at [159, 313] on div "button" at bounding box center [161, 314] width 9 height 9
type input "F2DCE9"
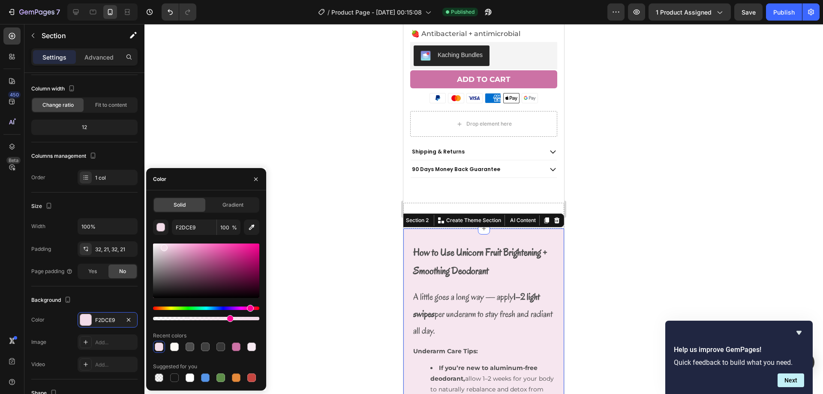
drag, startPoint x: 240, startPoint y: 319, endPoint x: 228, endPoint y: 317, distance: 12.2
click at [228, 317] on div at bounding box center [206, 318] width 106 height 3
drag, startPoint x: 605, startPoint y: 201, endPoint x: 151, endPoint y: 194, distance: 454.3
click at [605, 201] on div at bounding box center [483, 209] width 678 height 370
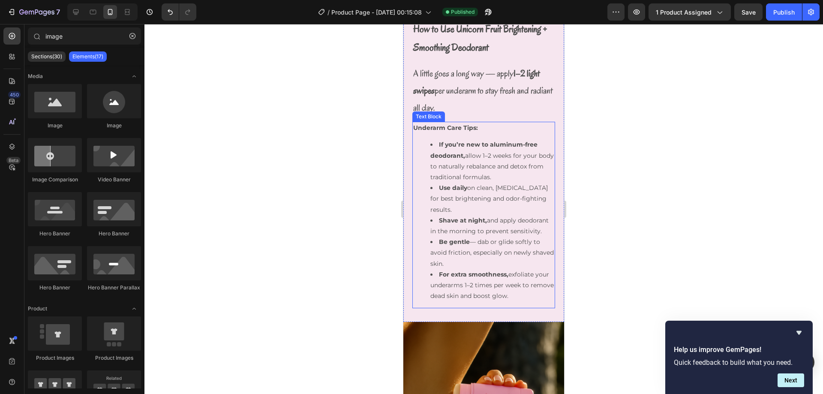
scroll to position [452, 0]
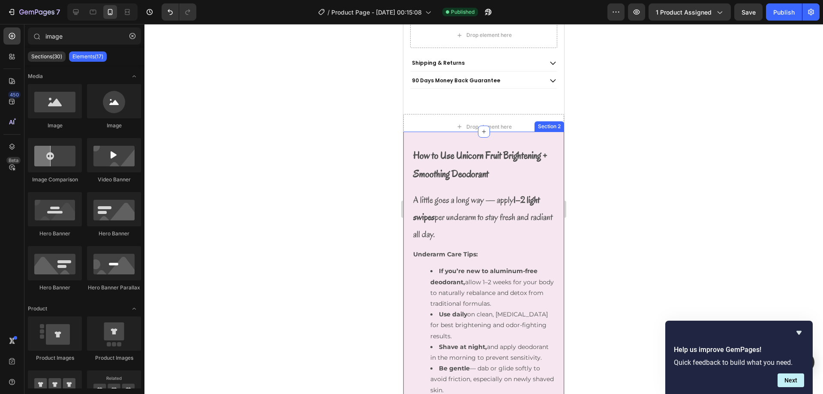
click at [450, 137] on div "How to Use Unicorn Fruit Brightening + Smoothing Deodorant Text Block Row A lit…" at bounding box center [483, 290] width 161 height 317
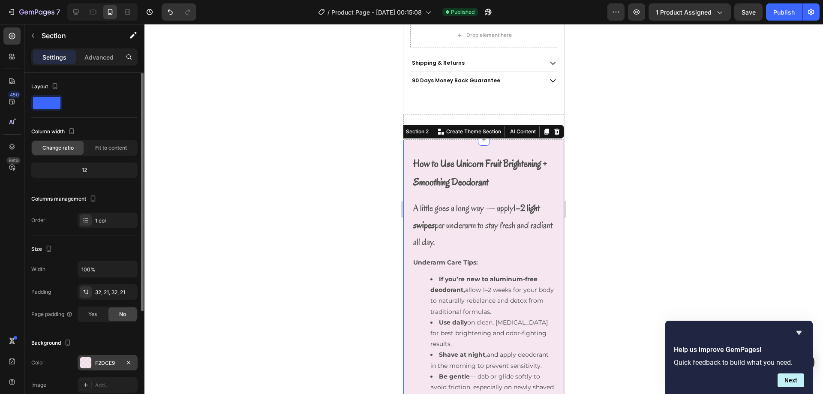
click at [83, 367] on div at bounding box center [85, 362] width 11 height 11
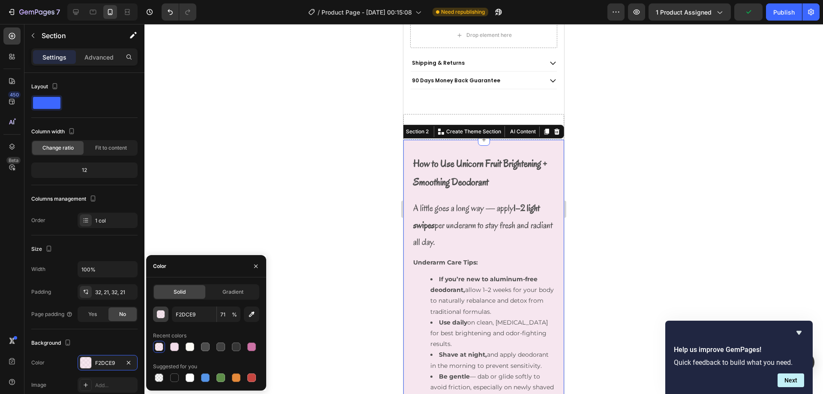
click at [162, 314] on div "button" at bounding box center [161, 314] width 9 height 9
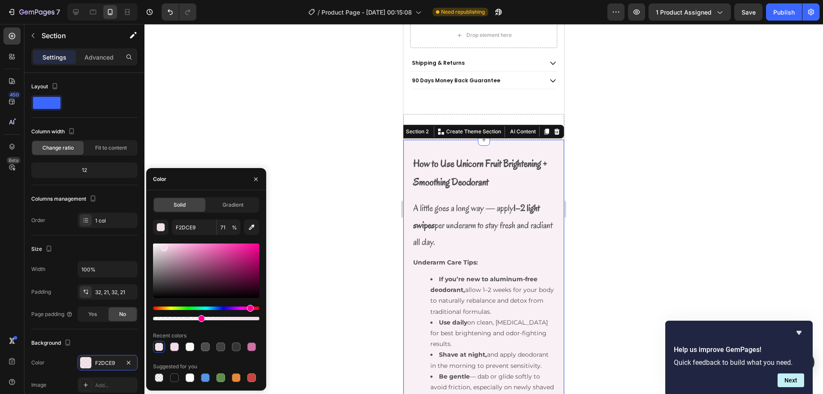
drag, startPoint x: 210, startPoint y: 319, endPoint x: 199, endPoint y: 321, distance: 10.8
click at [199, 320] on div at bounding box center [206, 318] width 106 height 3
type input "44"
click at [444, 158] on strong "How to Use Unicorn Fruit Brightening + Smoothing Deodorant" at bounding box center [480, 173] width 134 height 32
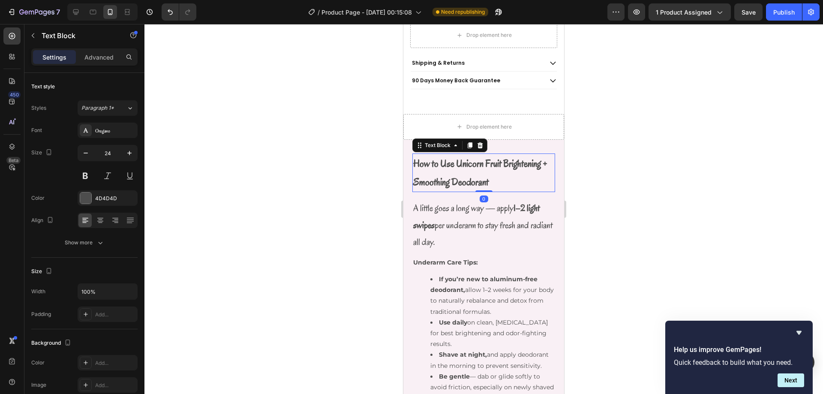
click at [331, 182] on div at bounding box center [483, 209] width 678 height 370
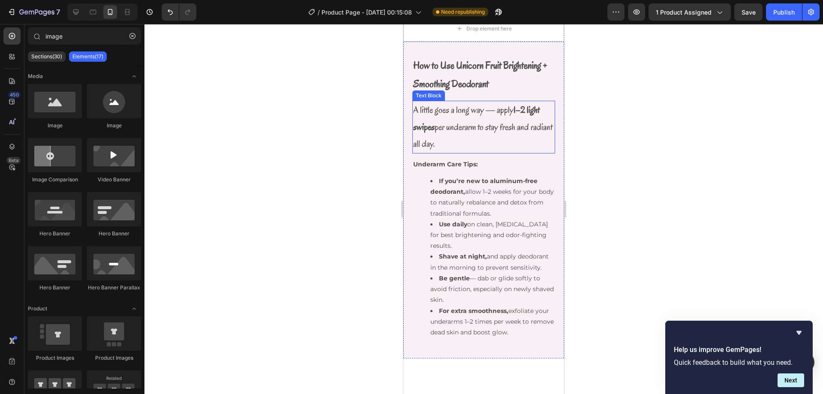
scroll to position [581, 0]
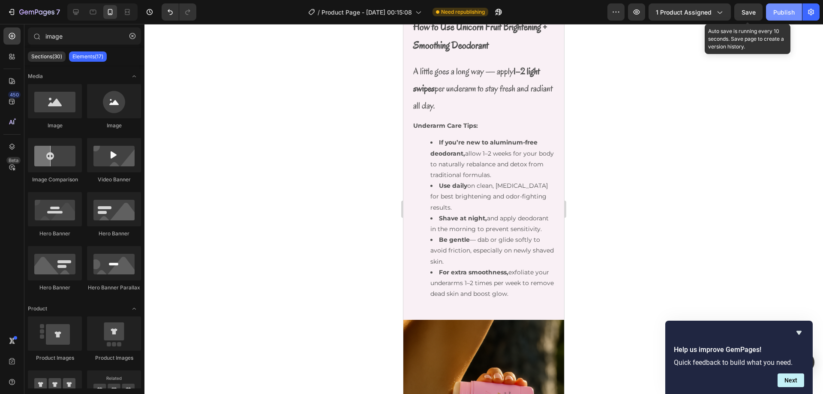
click at [772, 11] on button "Publish" at bounding box center [784, 11] width 36 height 17
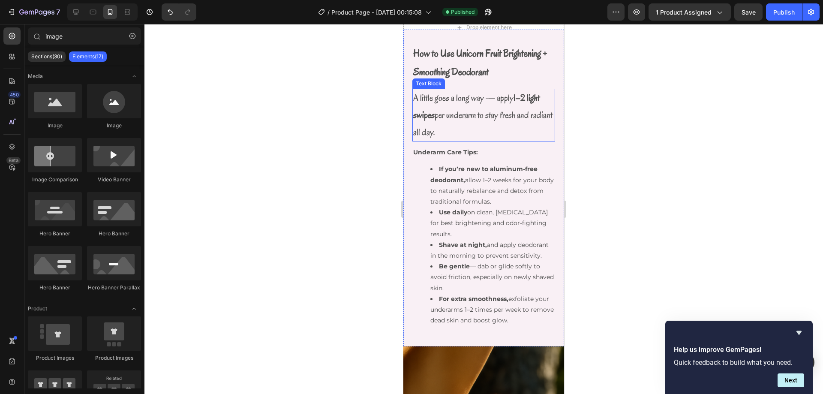
scroll to position [499, 0]
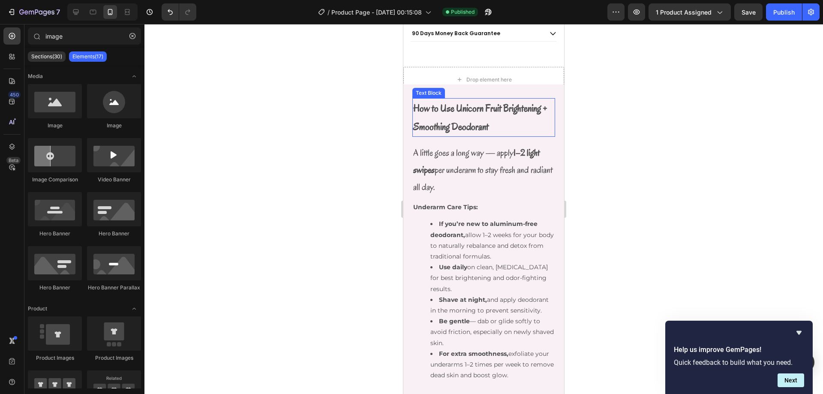
click at [500, 131] on p "How to Use Unicorn Fruit Brightening + Smoothing Deodorant" at bounding box center [483, 117] width 141 height 37
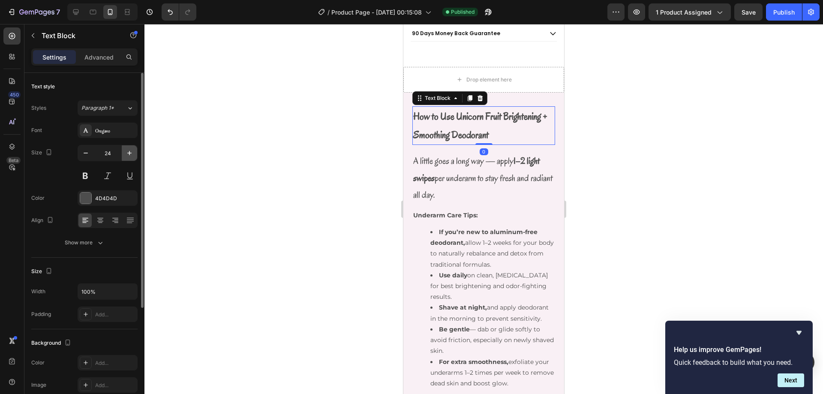
click at [129, 156] on icon "button" at bounding box center [129, 153] width 9 height 9
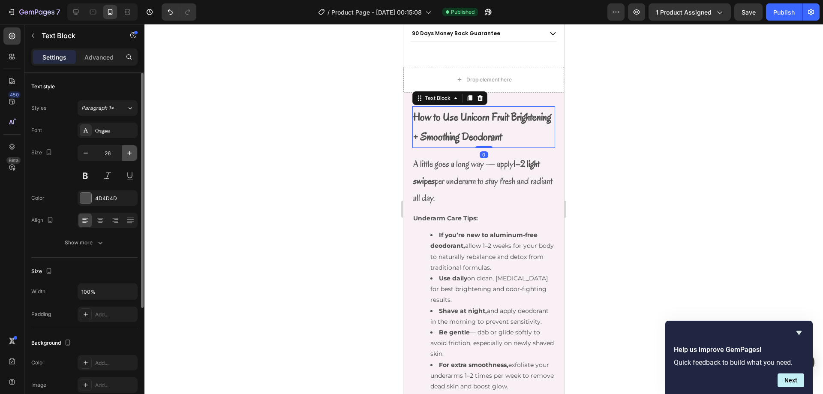
type input "27"
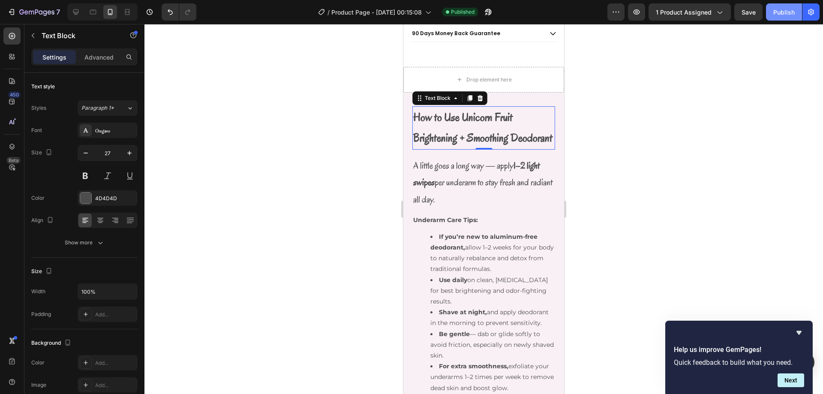
click at [771, 14] on button "Publish" at bounding box center [784, 11] width 36 height 17
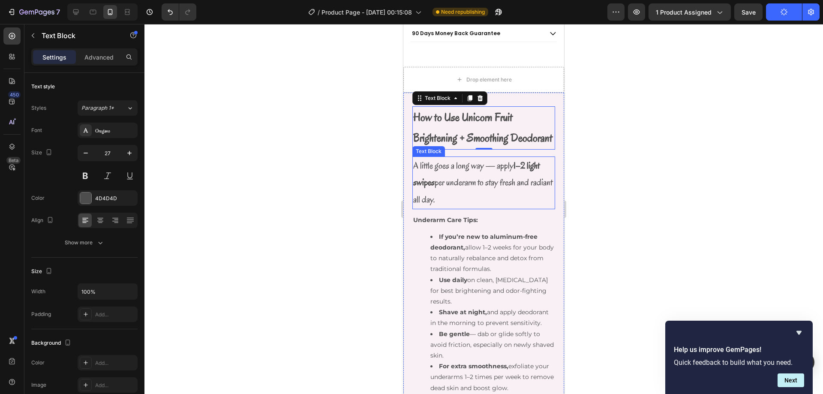
click at [438, 172] on p "A little goes a long way — apply 1–2 light swipes per underarm to stay fresh an…" at bounding box center [483, 182] width 141 height 51
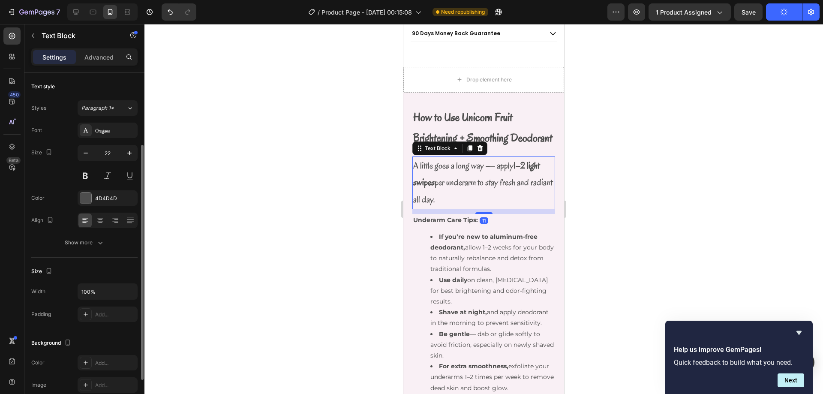
scroll to position [43, 0]
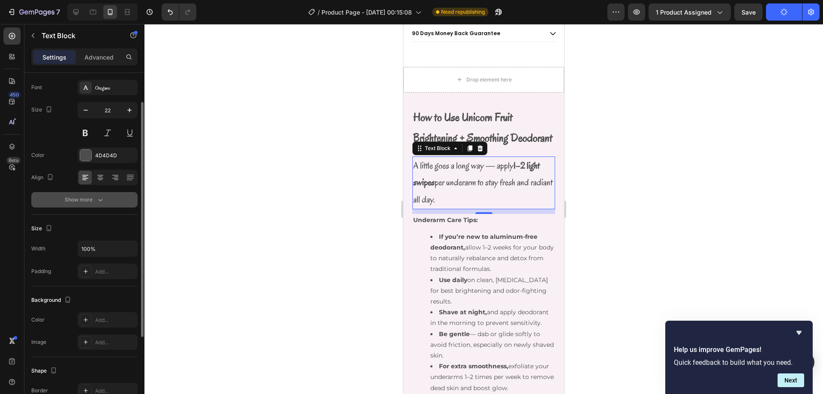
click at [96, 198] on icon "button" at bounding box center [100, 199] width 9 height 9
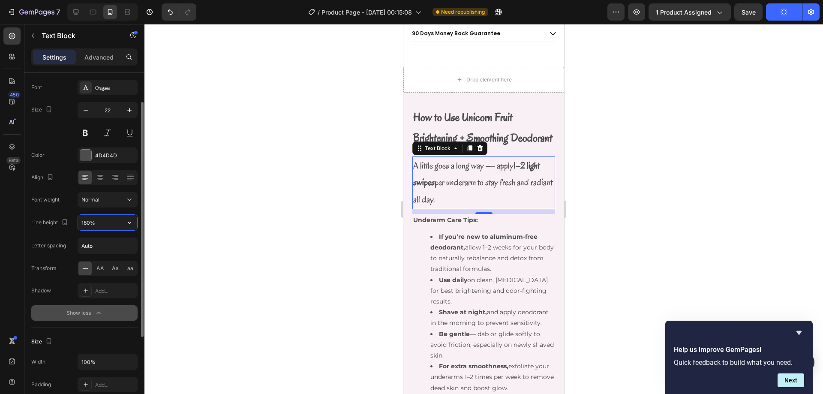
click at [102, 220] on input "180%" at bounding box center [107, 222] width 59 height 15
click at [129, 223] on icon "button" at bounding box center [129, 223] width 3 height 2
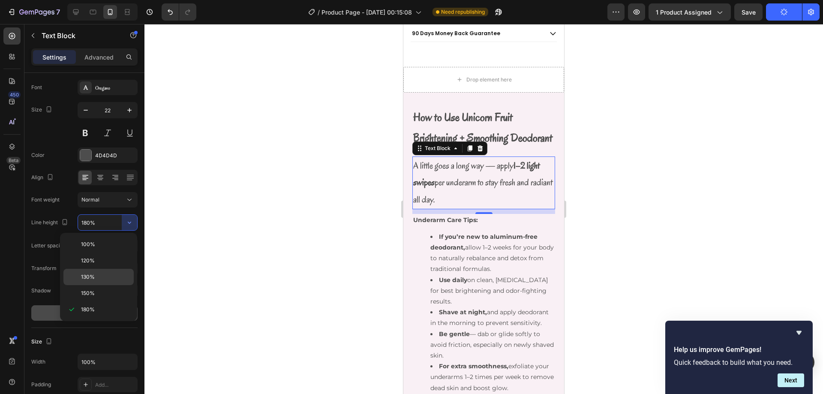
click at [109, 280] on p "130%" at bounding box center [105, 277] width 49 height 8
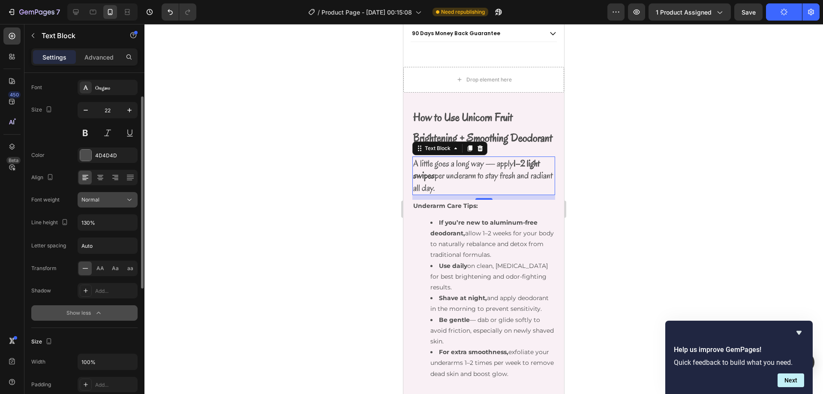
click at [131, 196] on icon at bounding box center [129, 199] width 9 height 9
click at [127, 199] on icon at bounding box center [129, 199] width 9 height 9
click at [130, 227] on button "button" at bounding box center [129, 222] width 15 height 15
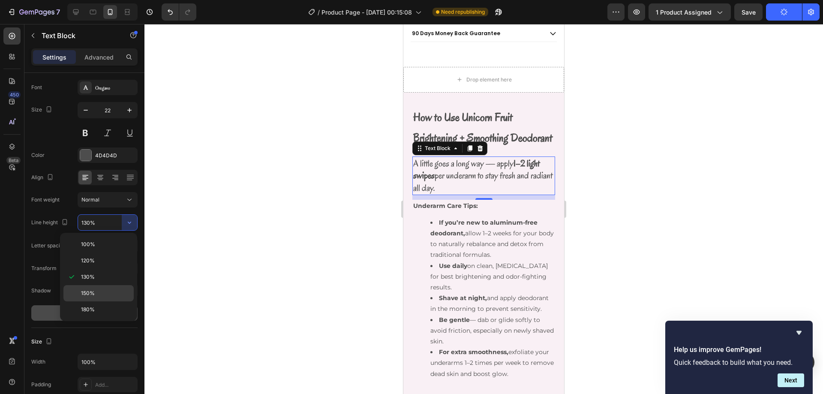
click at [121, 286] on div "150%" at bounding box center [98, 293] width 70 height 16
type input "150%"
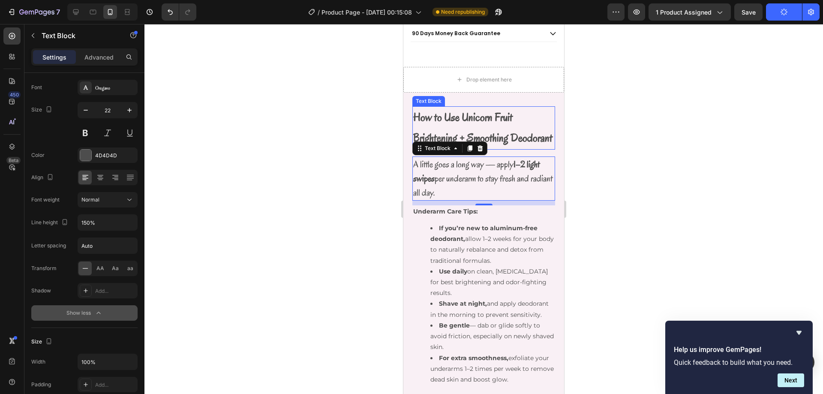
click at [505, 123] on strong "How to Use Unicorn Fruit Brightening + Smoothing Deodorant" at bounding box center [482, 128] width 139 height 36
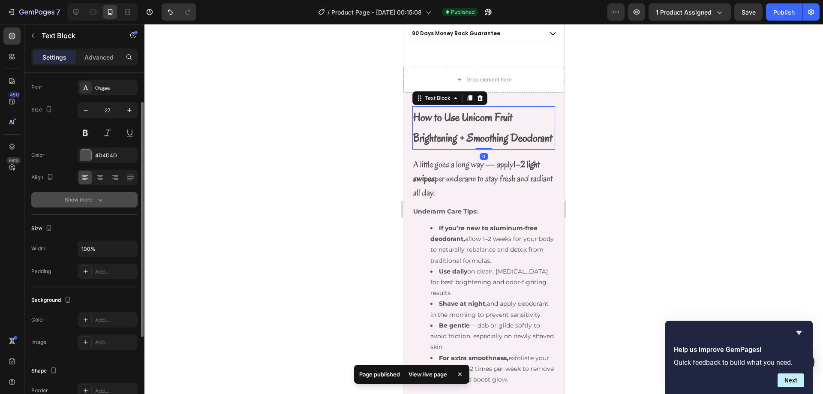
click at [108, 195] on button "Show more" at bounding box center [84, 199] width 106 height 15
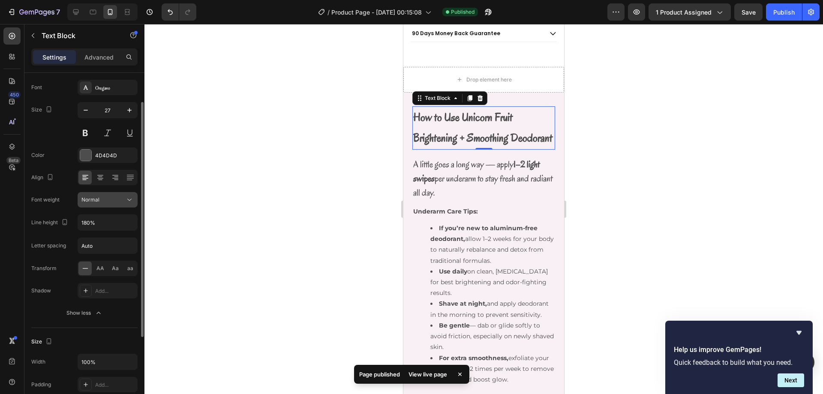
click at [127, 201] on icon at bounding box center [129, 199] width 9 height 9
click at [126, 196] on icon at bounding box center [129, 199] width 9 height 9
click at [129, 224] on div "450 Beta image Sections(30) Elements(17) Media Image Image Image Comparison Vid…" at bounding box center [72, 209] width 144 height 370
click at [122, 231] on div "Font Oregano Size 27 Color 4D4D4D Align Font weight Normal Line height 180% Let…" at bounding box center [84, 200] width 106 height 241
click at [124, 218] on button "button" at bounding box center [129, 222] width 15 height 15
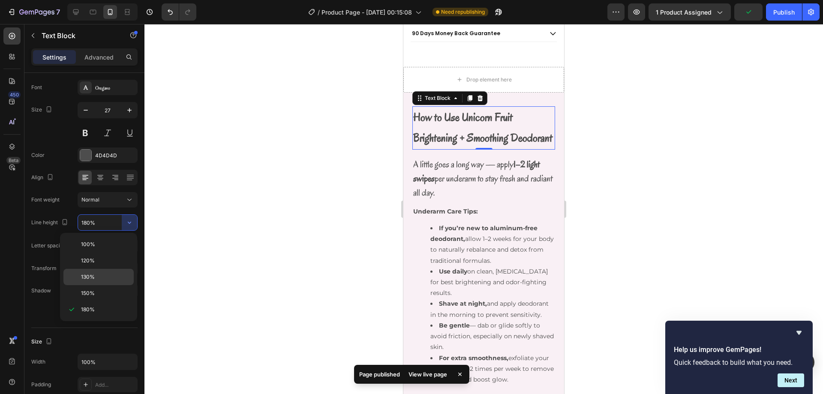
click at [111, 275] on p "130%" at bounding box center [105, 277] width 49 height 8
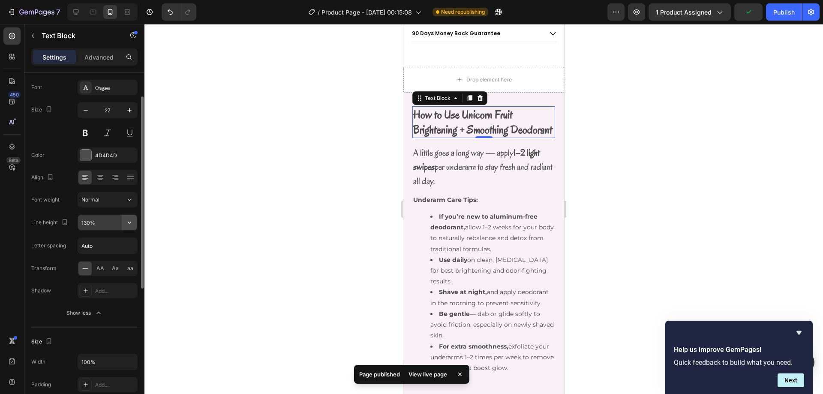
click at [127, 223] on icon "button" at bounding box center [129, 222] width 9 height 9
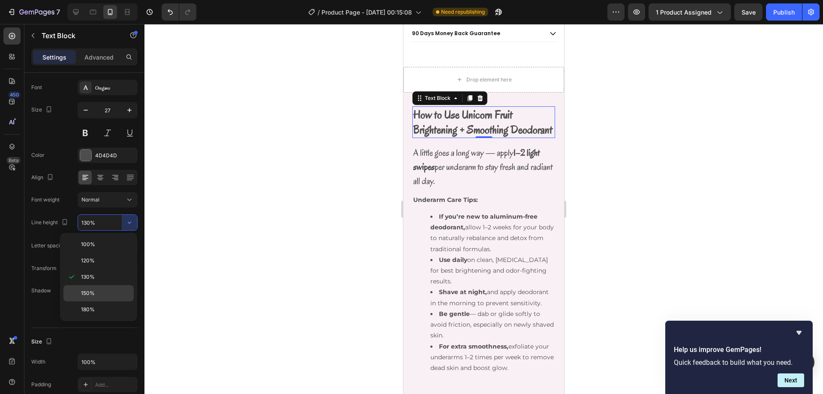
click at [119, 287] on div "150%" at bounding box center [98, 293] width 70 height 16
type input "150%"
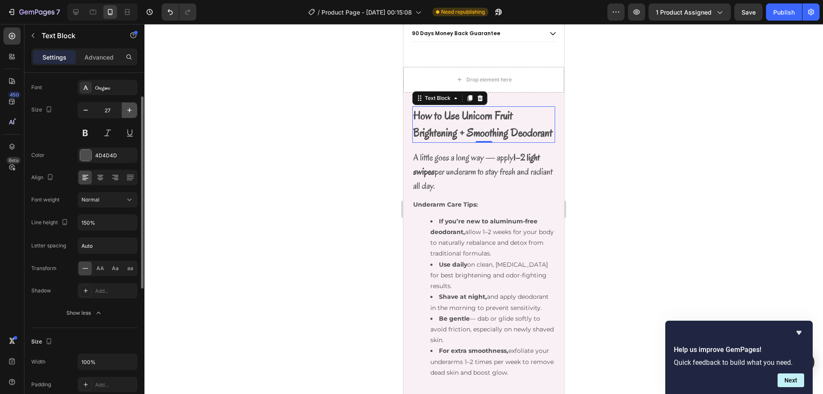
click at [127, 112] on icon "button" at bounding box center [129, 110] width 9 height 9
type input "28"
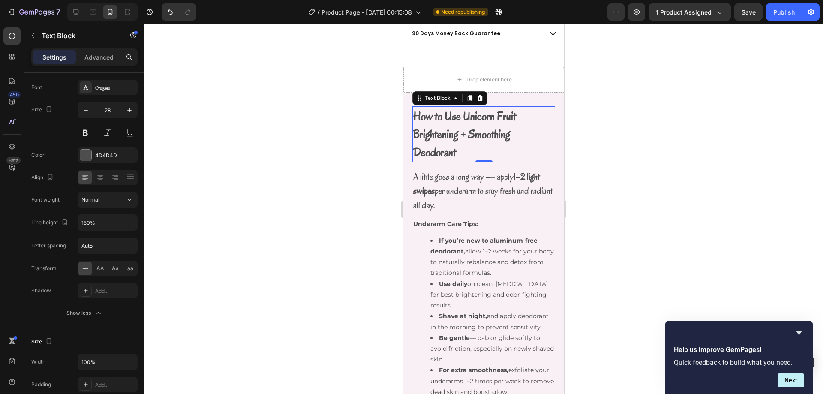
click at [666, 109] on div at bounding box center [483, 209] width 678 height 370
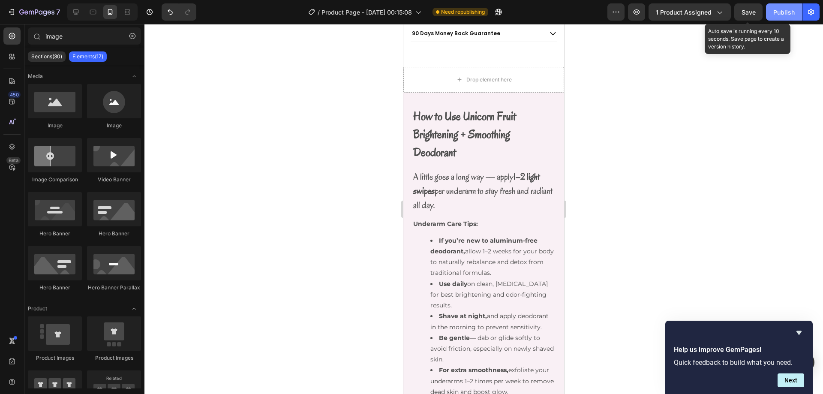
click at [790, 8] on div "Publish" at bounding box center [783, 12] width 21 height 9
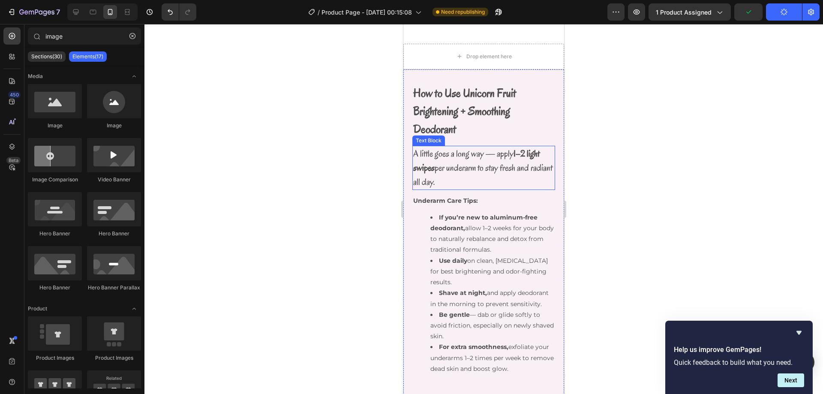
scroll to position [542, 0]
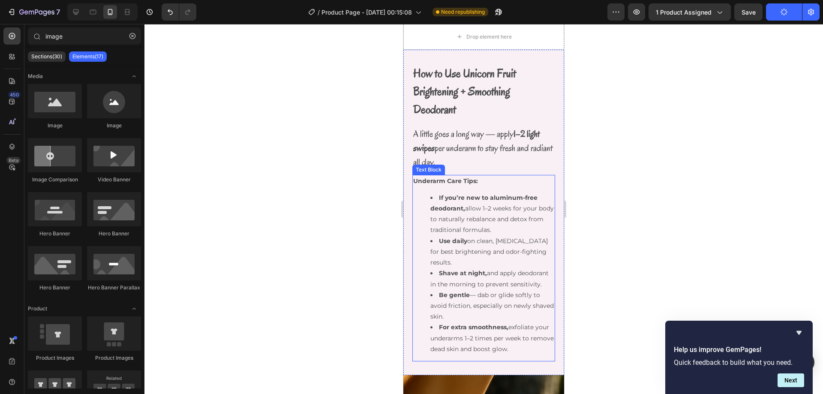
click at [500, 194] on strong "If you’re new to aluminum-free deodorant," at bounding box center [483, 203] width 107 height 18
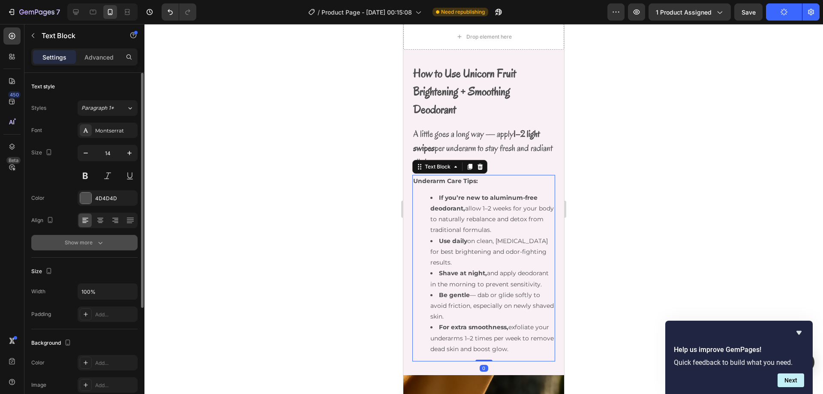
click at [104, 239] on icon "button" at bounding box center [100, 242] width 9 height 9
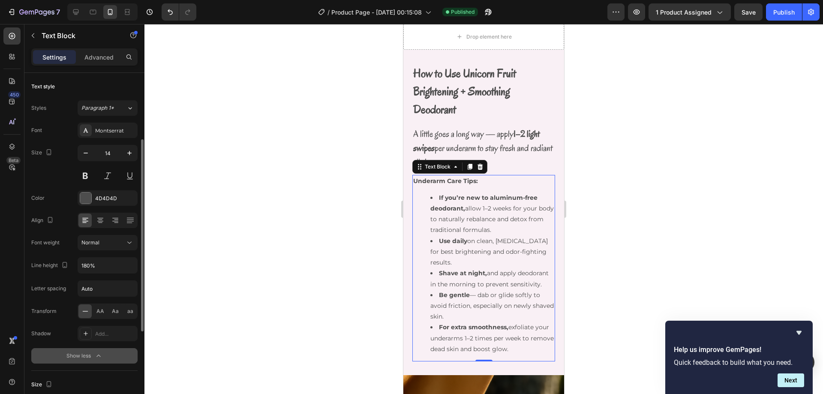
scroll to position [86, 0]
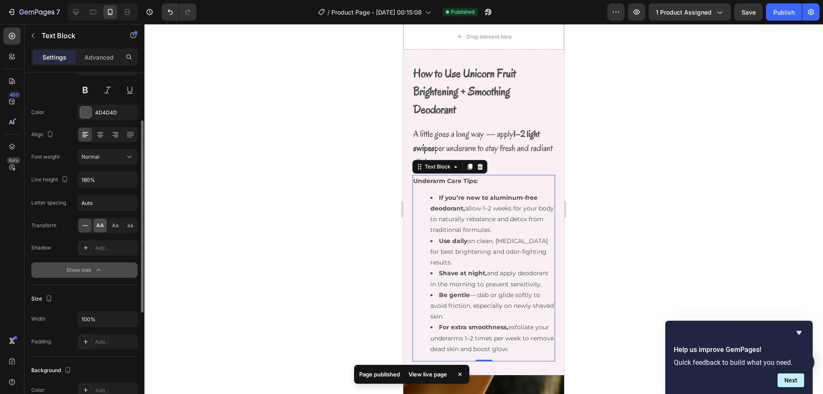
click at [100, 229] on div "AA" at bounding box center [99, 226] width 13 height 14
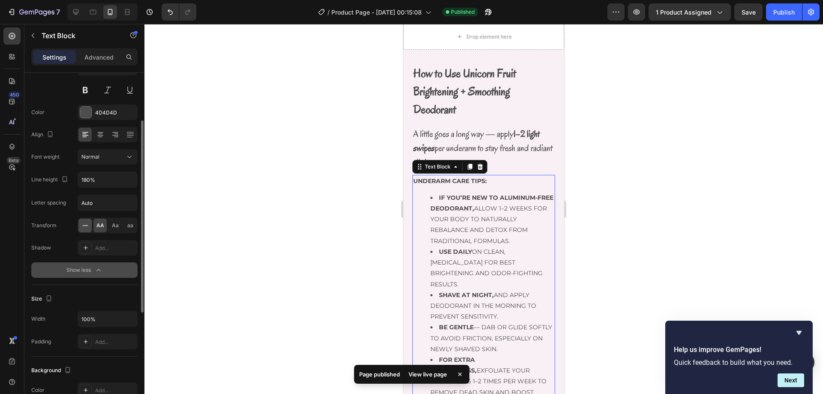
click at [86, 229] on icon at bounding box center [85, 225] width 9 height 9
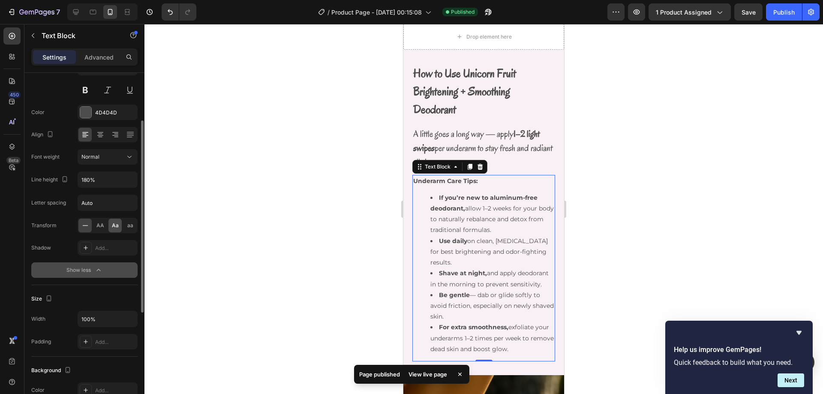
click at [115, 229] on div "Aa" at bounding box center [114, 226] width 13 height 14
click at [87, 229] on icon at bounding box center [85, 225] width 9 height 9
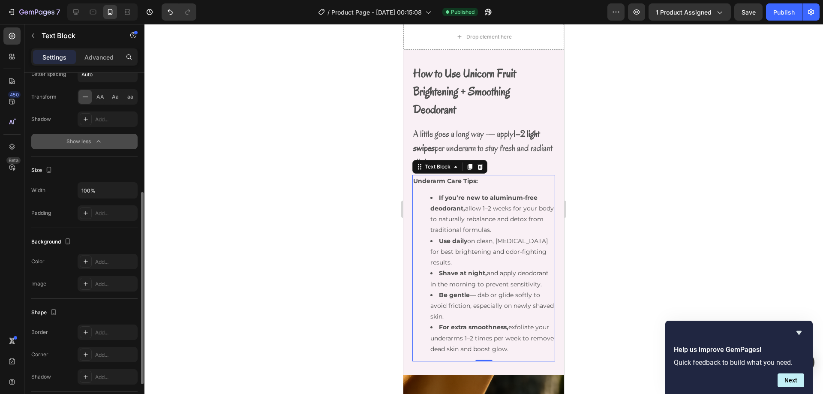
scroll to position [276, 0]
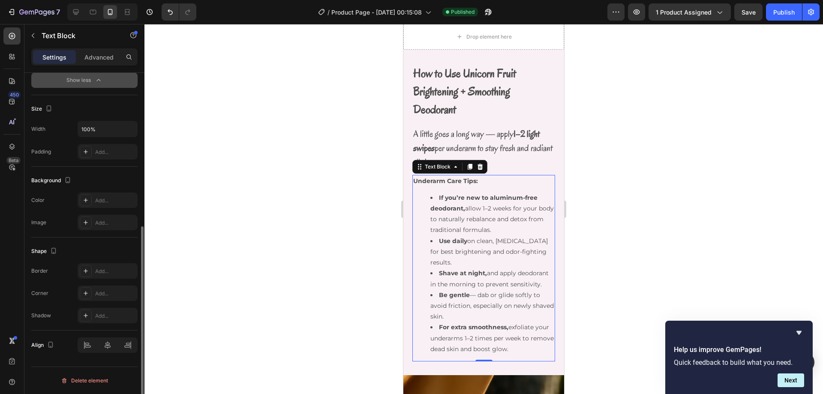
drag, startPoint x: 102, startPoint y: 56, endPoint x: 115, endPoint y: 136, distance: 81.7
click at [102, 56] on p "Advanced" at bounding box center [98, 57] width 29 height 9
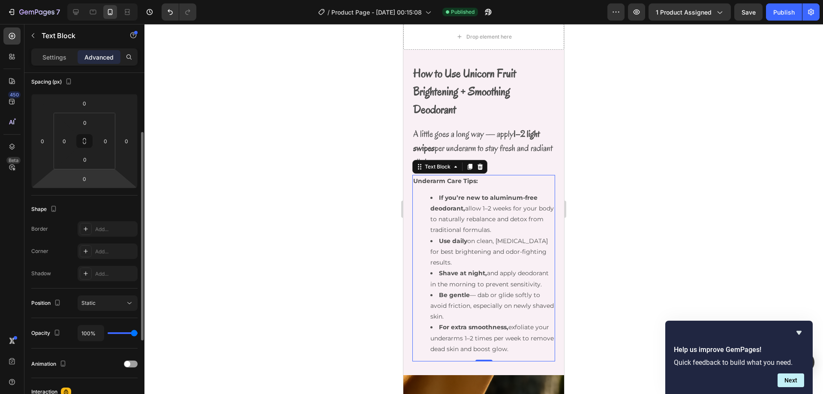
scroll to position [0, 0]
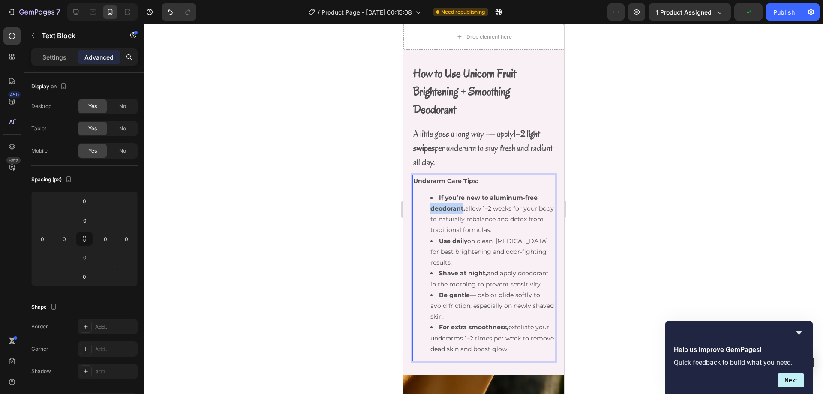
click at [449, 206] on li "If you’re new to aluminum-free deodorant, allow 1–2 weeks for your body to natu…" at bounding box center [492, 213] width 124 height 43
click at [459, 215] on li "If you’re new to aluminum-free deodorant, allow 1–2 weeks for your body to natu…" at bounding box center [492, 213] width 124 height 43
click at [635, 171] on div at bounding box center [483, 209] width 678 height 370
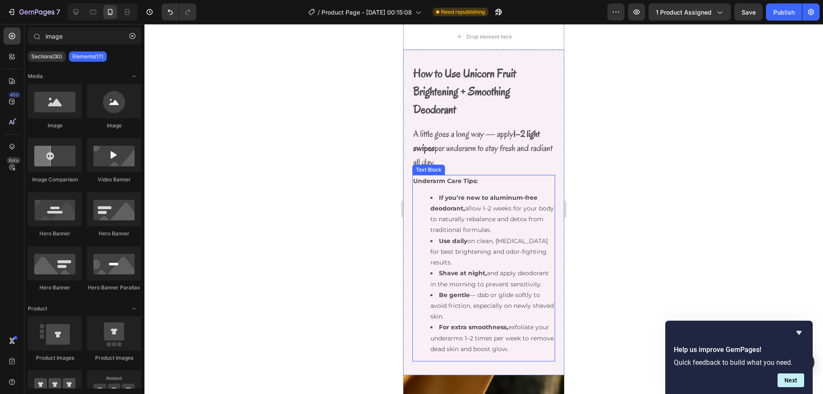
click at [453, 194] on strong "If you’re new to aluminum-free deodorant," at bounding box center [483, 203] width 107 height 18
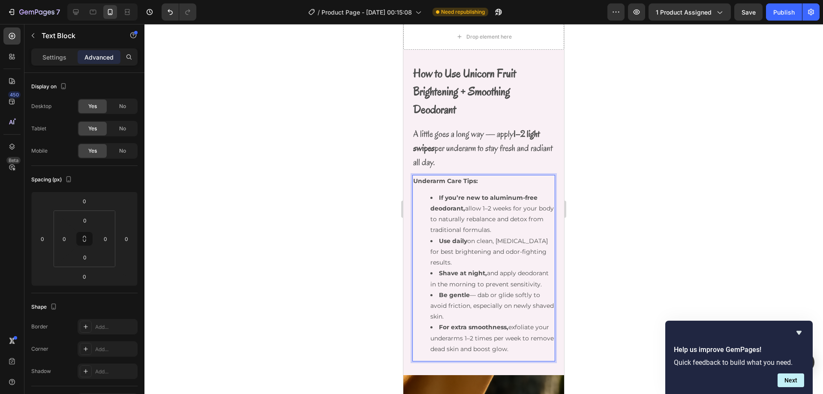
click at [464, 177] on strong "Underarm Care Tips:" at bounding box center [445, 181] width 65 height 8
drag, startPoint x: 481, startPoint y: 171, endPoint x: 799, endPoint y: 201, distance: 319.8
click at [403, 177] on html "iPhone 13 Mini ( 375 px) iPhone 13 Mini iPhone 13 Pro iPhone 11 Pro Max iPhone …" at bounding box center [483, 140] width 161 height 1316
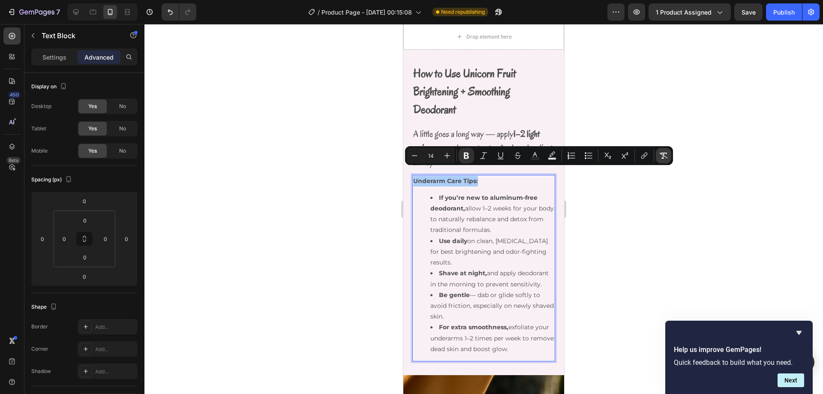
click at [664, 157] on icon "Editor contextual toolbar" at bounding box center [663, 155] width 9 height 9
click at [660, 155] on icon "Editor contextual toolbar" at bounding box center [663, 155] width 9 height 9
click at [601, 220] on div at bounding box center [483, 209] width 678 height 370
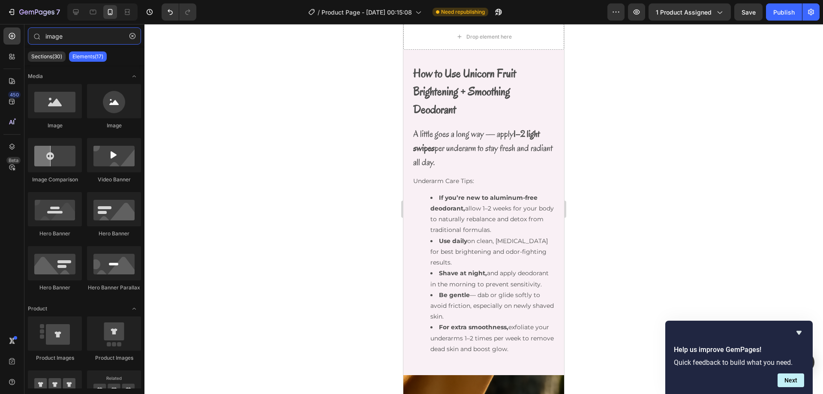
type input "imag"
click at [480, 176] on p "Underarm Care Tips:" at bounding box center [483, 181] width 141 height 11
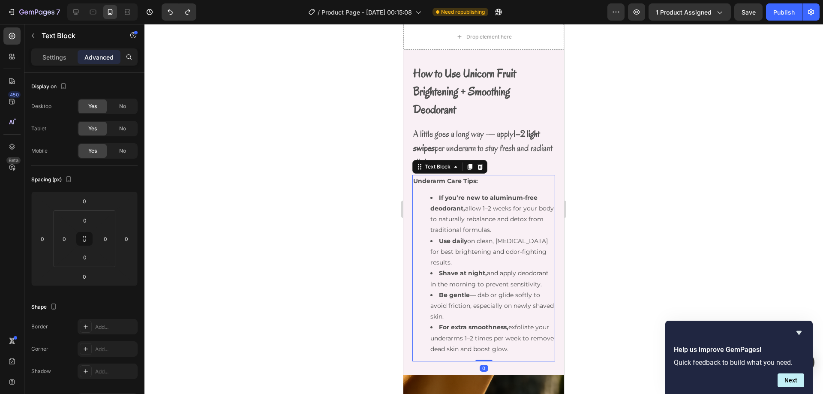
click at [465, 177] on strong "Underarm Care Tips:" at bounding box center [445, 181] width 65 height 8
click at [482, 176] on p "Underarm Care Tips:" at bounding box center [483, 181] width 141 height 11
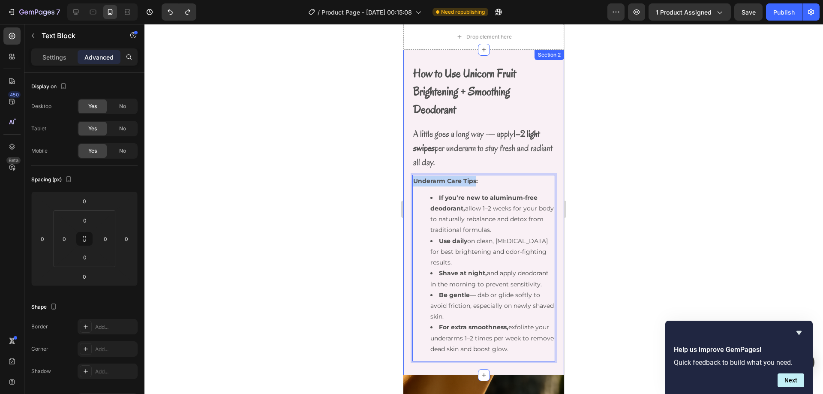
drag, startPoint x: 476, startPoint y: 174, endPoint x: 403, endPoint y: 174, distance: 73.3
click at [403, 174] on html "iPhone 13 Mini ( 375 px) iPhone 13 Mini iPhone 13 Pro iPhone 11 Pro Max iPhone …" at bounding box center [483, 140] width 161 height 1316
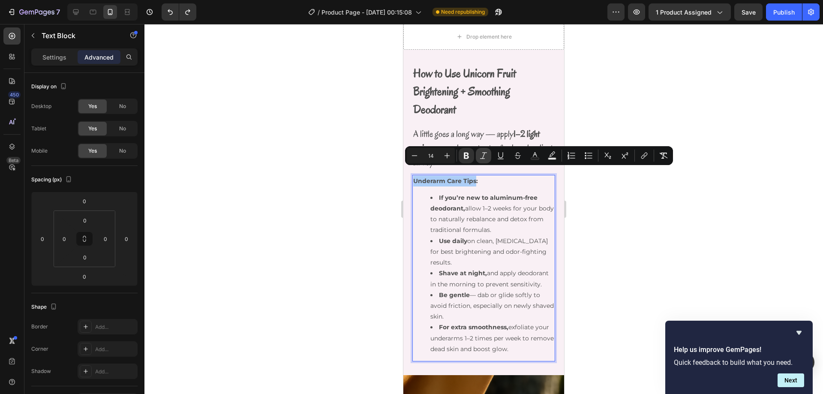
click at [480, 156] on icon "Editor contextual toolbar" at bounding box center [483, 155] width 9 height 9
click at [492, 176] on p "Underarm Care Tips :" at bounding box center [483, 181] width 141 height 11
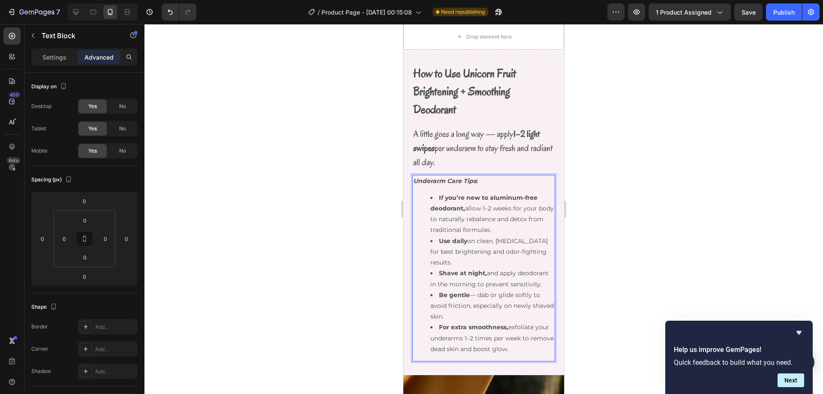
click at [593, 175] on div at bounding box center [483, 209] width 678 height 370
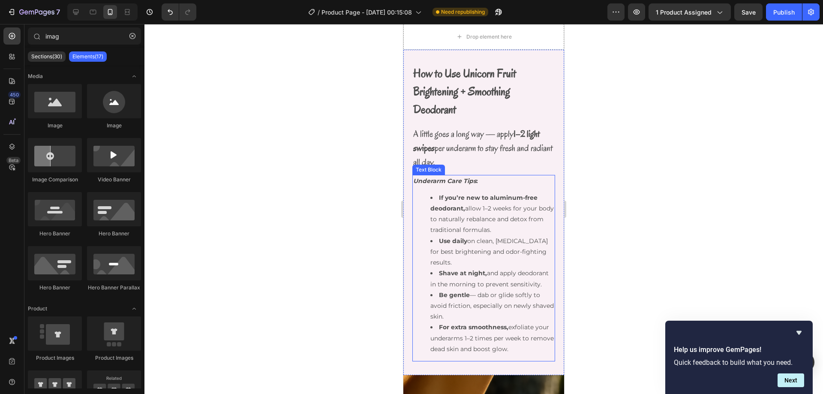
click at [487, 176] on p "Underarm Care Tips :" at bounding box center [483, 181] width 141 height 11
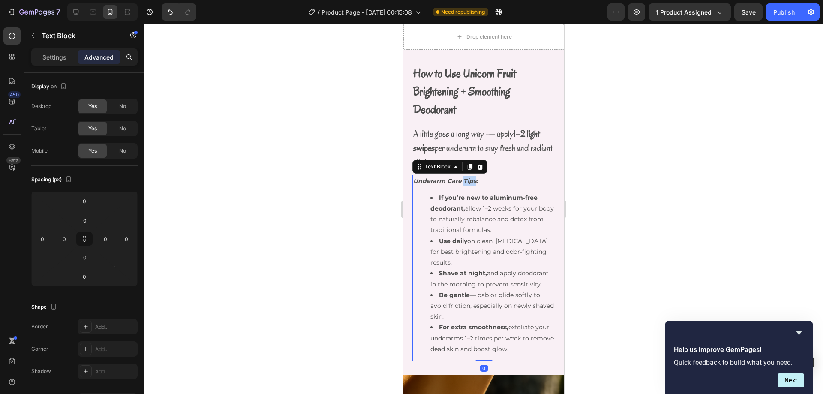
click at [473, 177] on strong "Underarm Care Tips" at bounding box center [444, 181] width 63 height 8
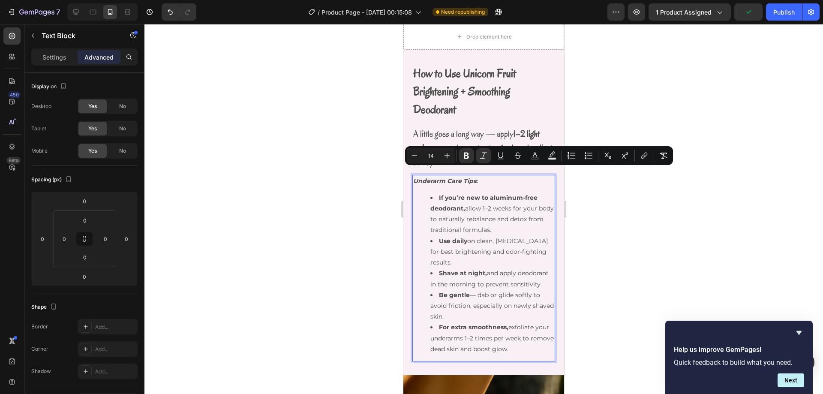
click at [478, 176] on p "Underarm Care Tips :" at bounding box center [483, 181] width 141 height 11
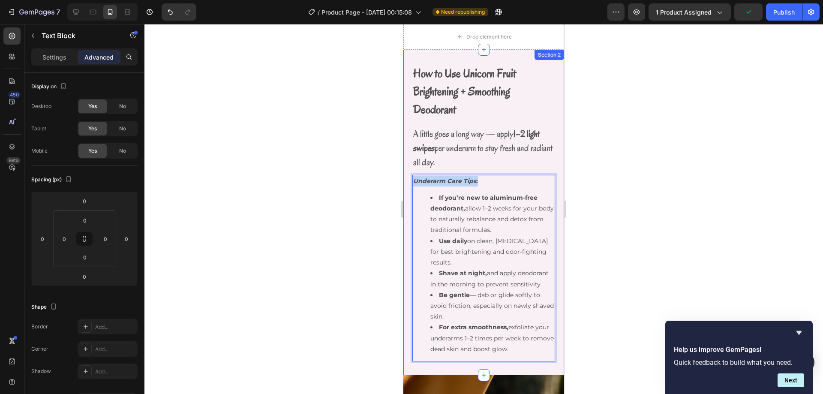
drag, startPoint x: 477, startPoint y: 172, endPoint x: 407, endPoint y: 170, distance: 70.3
click at [407, 170] on div "How to Use Unicorn Fruit Brightening + Smoothing Deodorant Text Block Row A lit…" at bounding box center [483, 212] width 161 height 325
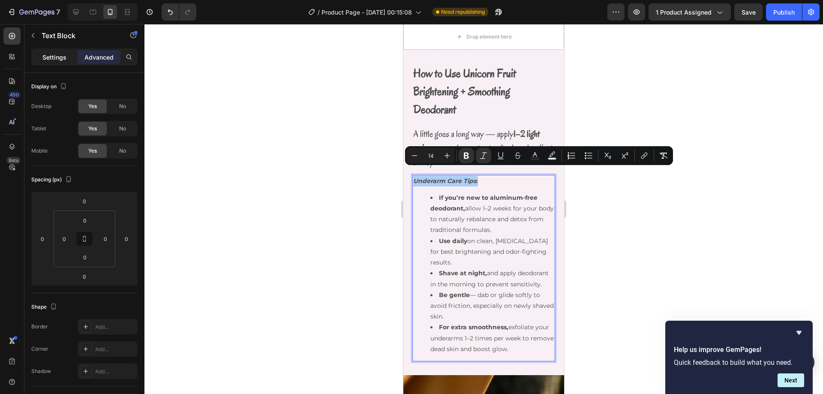
click at [58, 63] on div "Settings" at bounding box center [54, 57] width 43 height 14
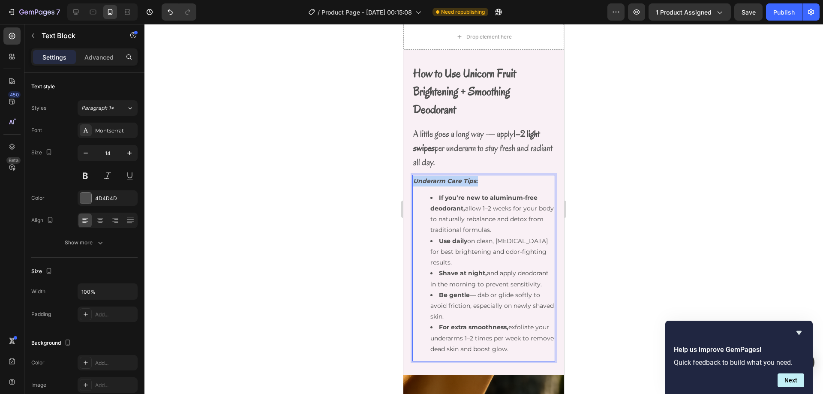
drag, startPoint x: 477, startPoint y: 175, endPoint x: 391, endPoint y: 172, distance: 85.8
click at [403, 172] on html "iPhone 13 Mini ( 375 px) iPhone 13 Mini iPhone 13 Pro iPhone 11 Pro Max iPhone …" at bounding box center [483, 140] width 161 height 1316
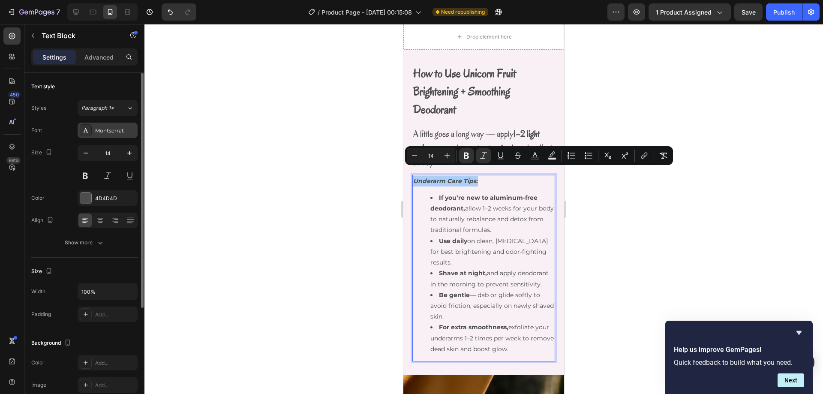
click at [110, 132] on div "Montserrat" at bounding box center [115, 131] width 40 height 8
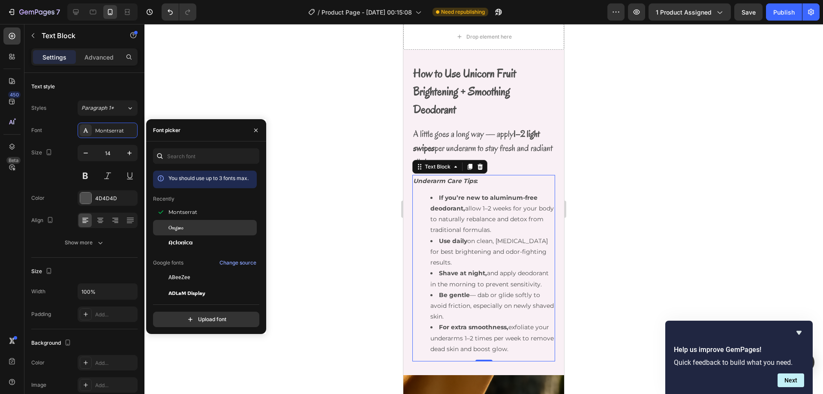
click at [197, 225] on div "Oregano" at bounding box center [211, 228] width 87 height 8
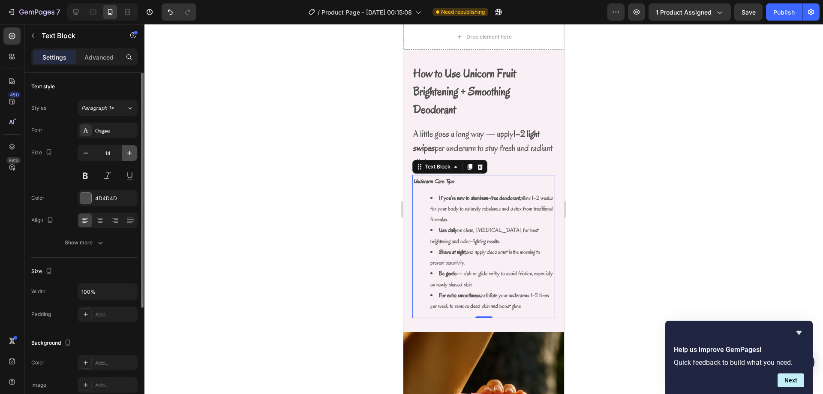
click at [134, 153] on button "button" at bounding box center [129, 152] width 15 height 15
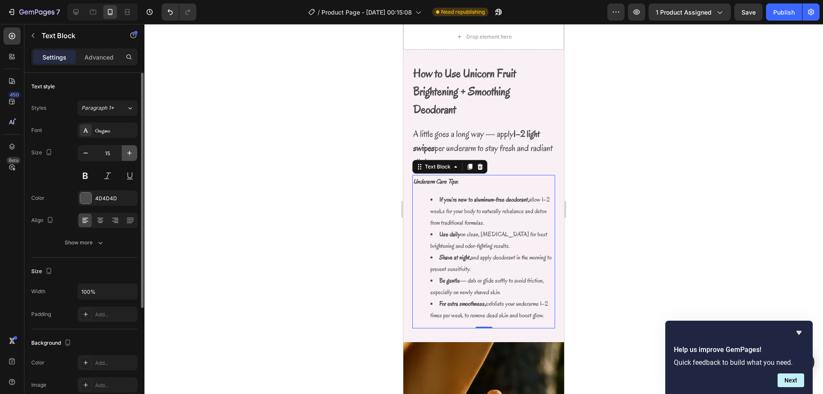
click at [132, 153] on icon "button" at bounding box center [129, 153] width 9 height 9
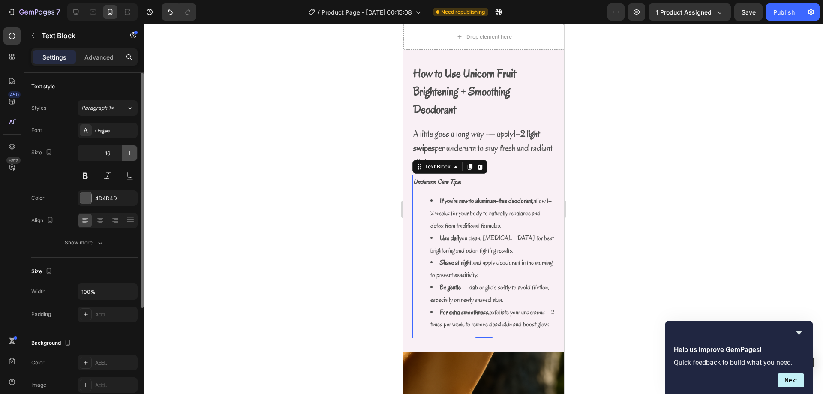
click at [132, 153] on icon "button" at bounding box center [129, 153] width 9 height 9
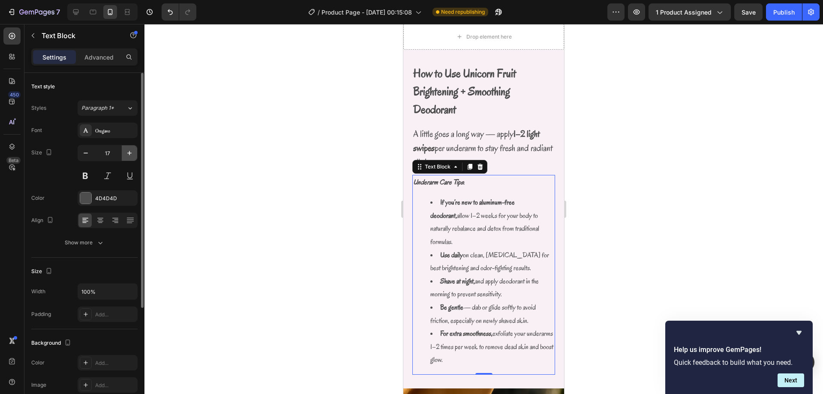
click at [132, 153] on icon "button" at bounding box center [129, 153] width 9 height 9
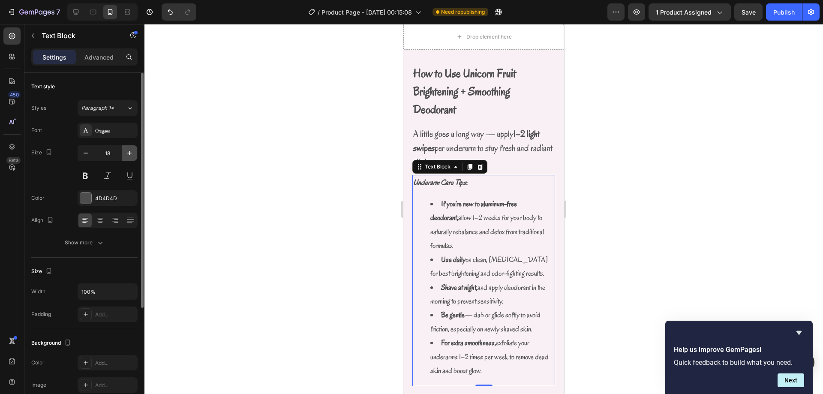
click at [132, 153] on icon "button" at bounding box center [129, 153] width 9 height 9
type input "19"
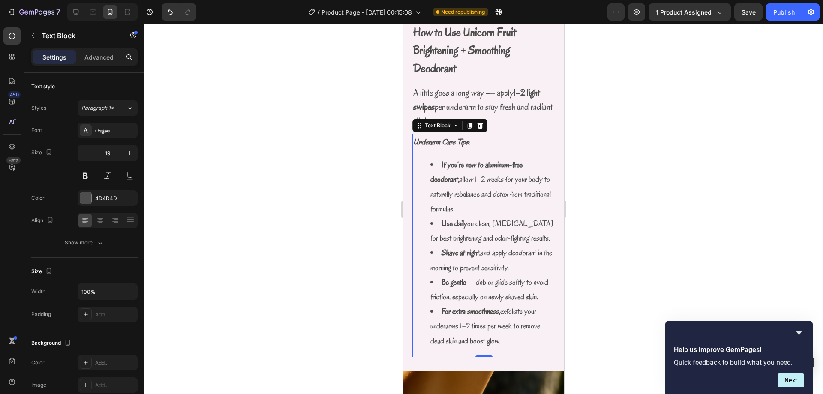
scroll to position [585, 0]
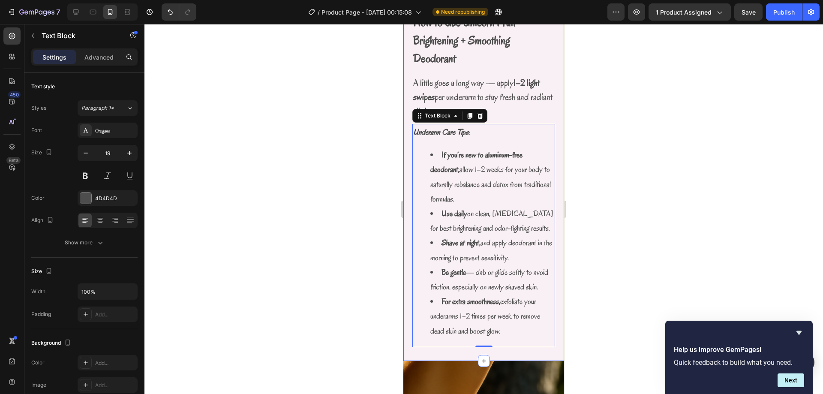
click at [599, 185] on div at bounding box center [483, 209] width 678 height 370
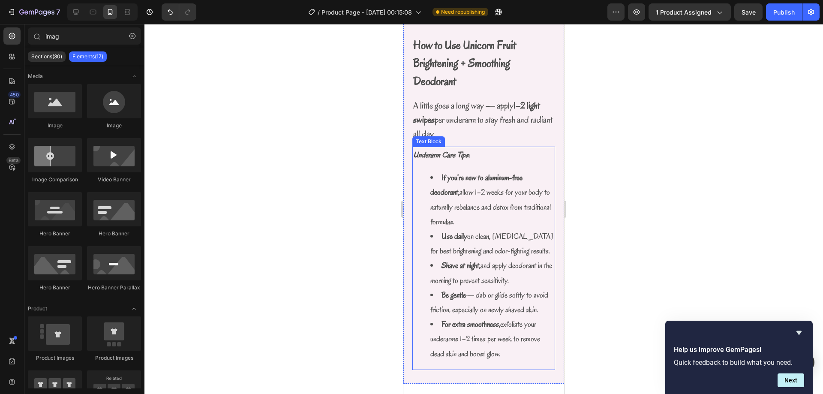
scroll to position [542, 0]
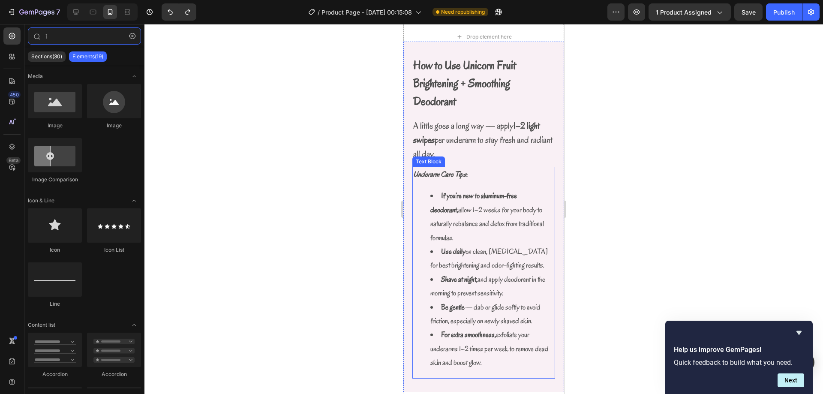
type input "t"
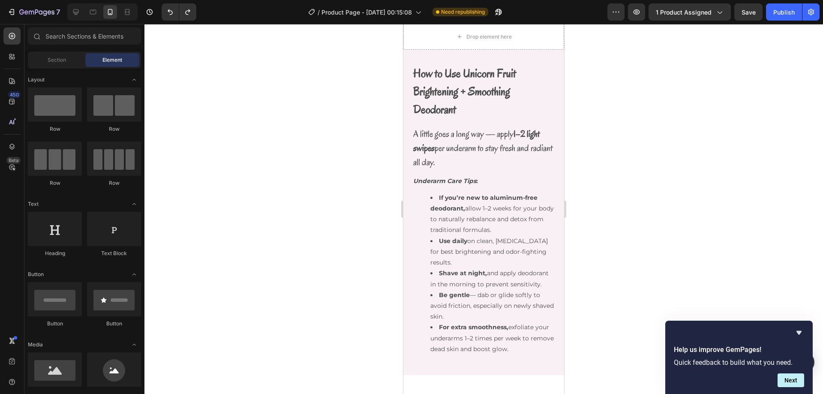
click at [605, 153] on div at bounding box center [483, 209] width 678 height 370
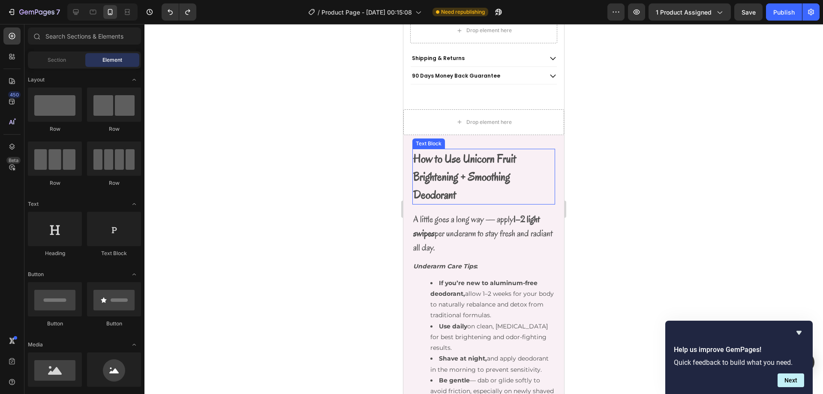
scroll to position [456, 0]
click at [471, 186] on p "How to Use Unicorn Fruit Brightening + Smoothing Deodorant" at bounding box center [483, 177] width 141 height 54
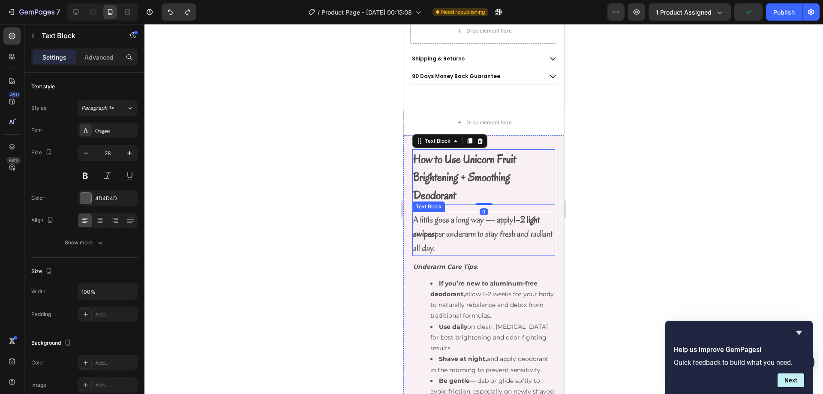
click at [456, 212] on div "A little goes a long way — apply 1–2 light swipes per underarm to stay fresh an…" at bounding box center [483, 234] width 143 height 44
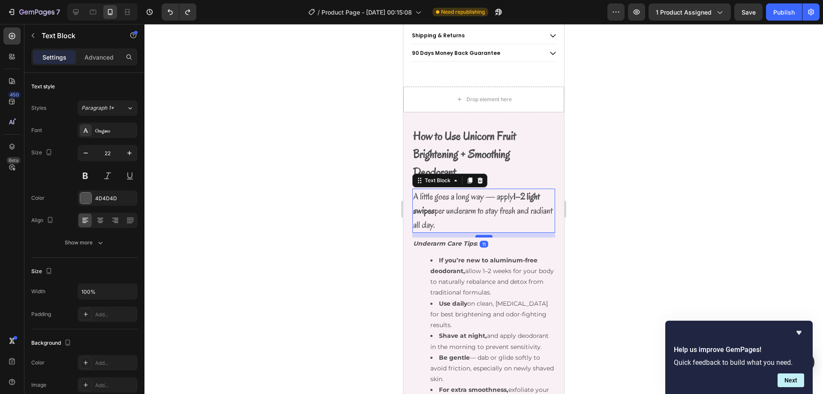
scroll to position [499, 0]
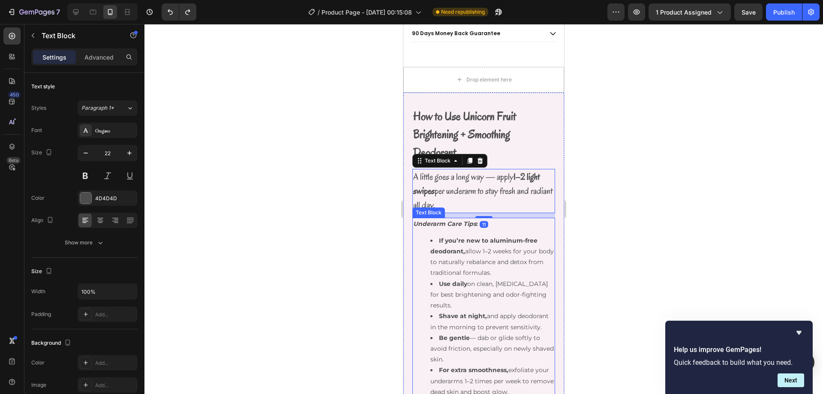
click at [501, 220] on p "Underarm Care Tips :" at bounding box center [483, 224] width 141 height 11
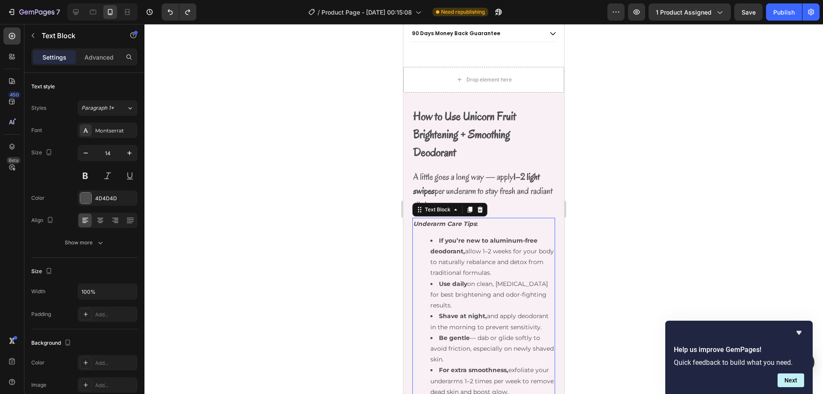
click at [579, 201] on div at bounding box center [483, 209] width 678 height 370
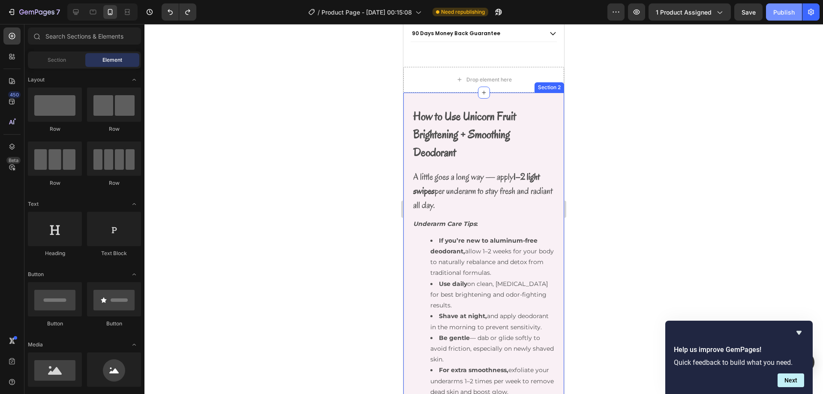
click at [779, 15] on div "Publish" at bounding box center [783, 12] width 21 height 9
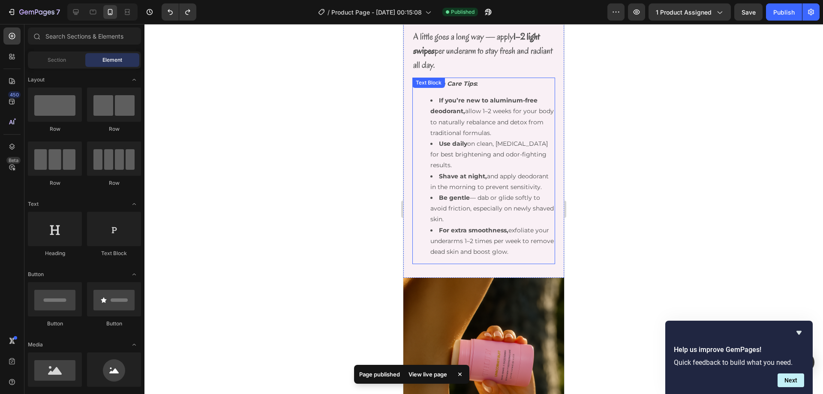
scroll to position [585, 0]
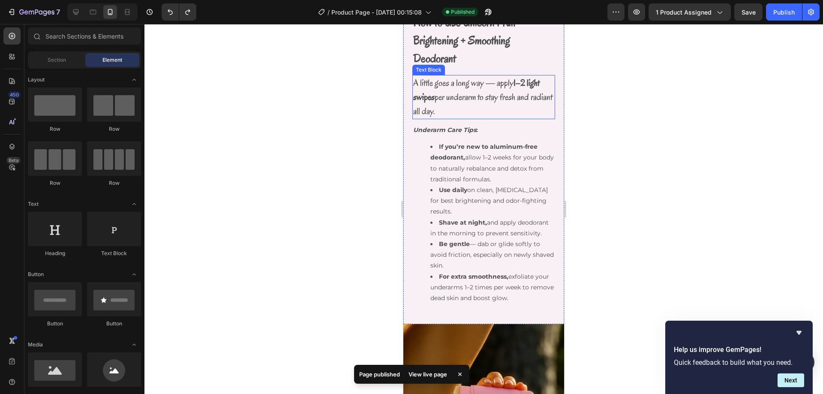
drag, startPoint x: 498, startPoint y: 106, endPoint x: 480, endPoint y: 123, distance: 24.5
click at [498, 106] on p "A little goes a long way — apply 1–2 light swipes per underarm to stay fresh an…" at bounding box center [483, 97] width 141 height 42
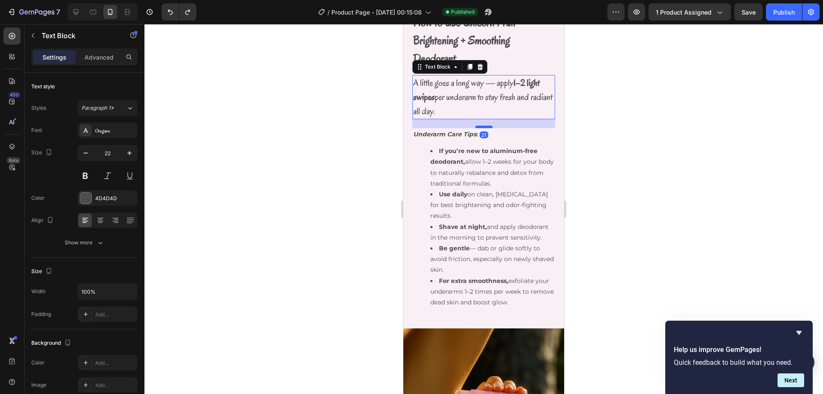
click at [482, 127] on div at bounding box center [483, 127] width 17 height 3
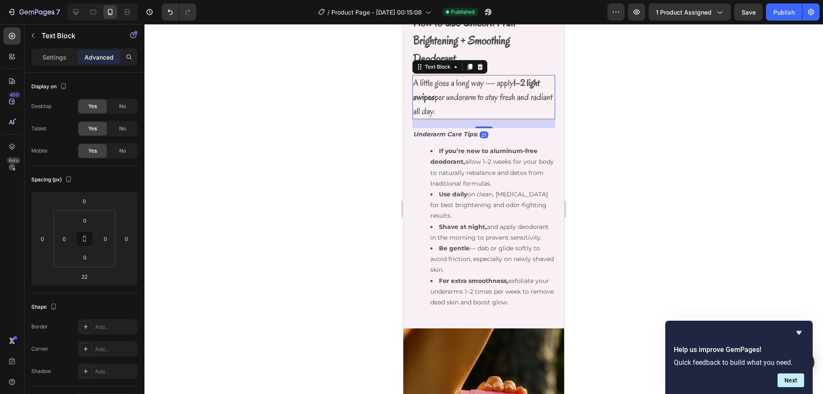
click at [622, 126] on div at bounding box center [483, 209] width 678 height 370
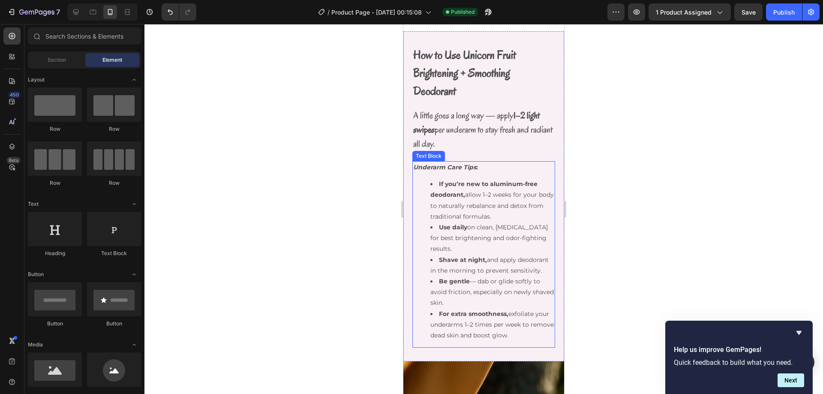
scroll to position [504, 0]
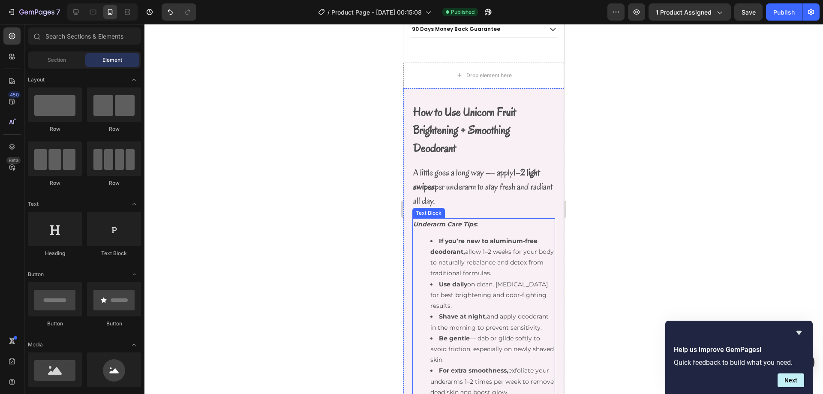
click at [451, 220] on strong "Underarm Care Tips" at bounding box center [444, 224] width 63 height 8
click at [457, 220] on strong "Underarm Care Tips" at bounding box center [444, 224] width 63 height 8
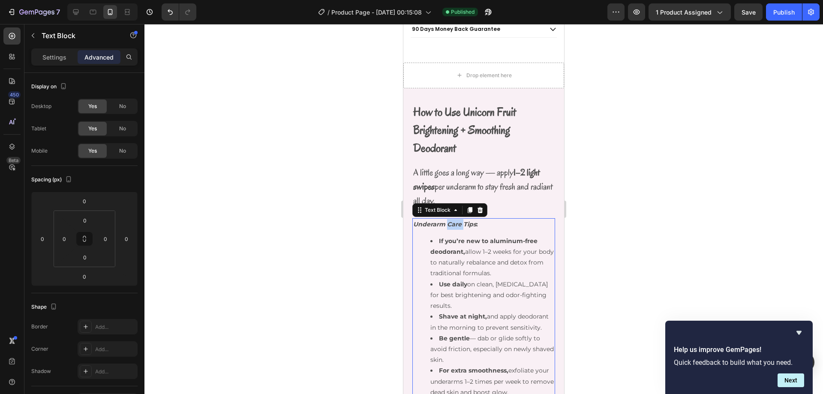
click at [457, 220] on strong "Underarm Care Tips" at bounding box center [444, 224] width 63 height 8
drag, startPoint x: 475, startPoint y: 217, endPoint x: 414, endPoint y: 220, distance: 61.8
drag, startPoint x: 463, startPoint y: 221, endPoint x: 451, endPoint y: 219, distance: 12.2
click at [463, 221] on p "Pit tips :" at bounding box center [483, 224] width 141 height 11
click at [433, 220] on strong "Pit tips" at bounding box center [424, 224] width 22 height 8
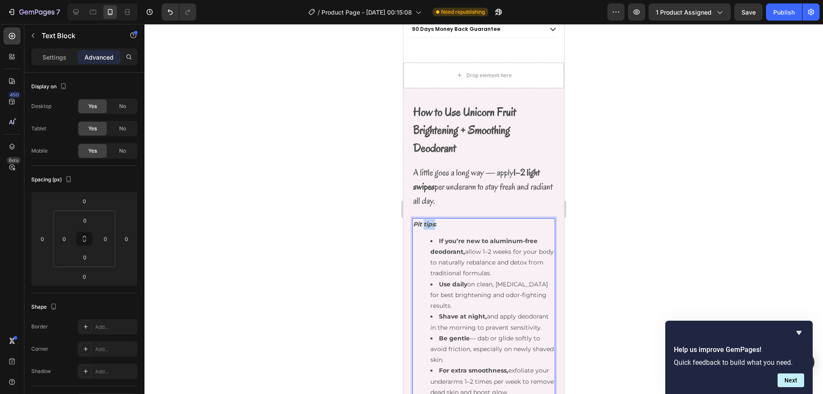
click at [433, 220] on strong "Pit tips" at bounding box center [424, 224] width 22 height 8
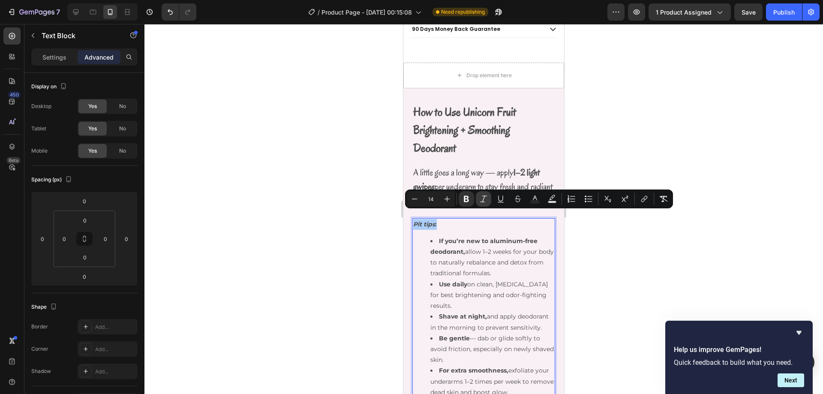
click at [480, 199] on icon "Editor contextual toolbar" at bounding box center [483, 199] width 9 height 9
click at [465, 198] on icon "Editor contextual toolbar" at bounding box center [466, 199] width 5 height 6
click at [463, 204] on button "Bold" at bounding box center [466, 198] width 15 height 15
click at [720, 143] on div at bounding box center [483, 209] width 678 height 370
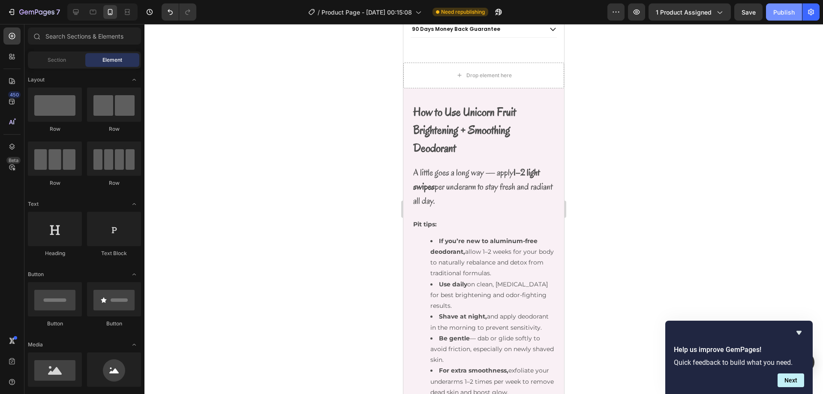
click at [788, 19] on button "Publish" at bounding box center [784, 11] width 36 height 17
click at [674, 162] on div at bounding box center [483, 209] width 678 height 370
click at [464, 222] on div "Pit tips: If you’re new to aluminum-free deodorant, allow 1–2 weeks for your bo…" at bounding box center [483, 311] width 143 height 186
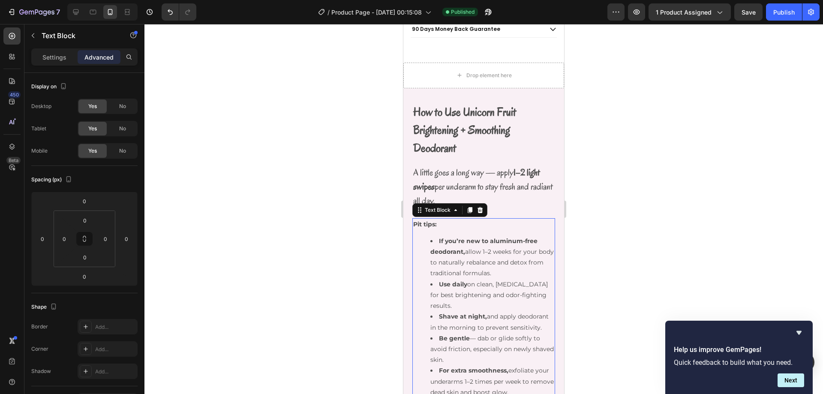
click at [56, 58] on p "Settings" at bounding box center [54, 57] width 24 height 9
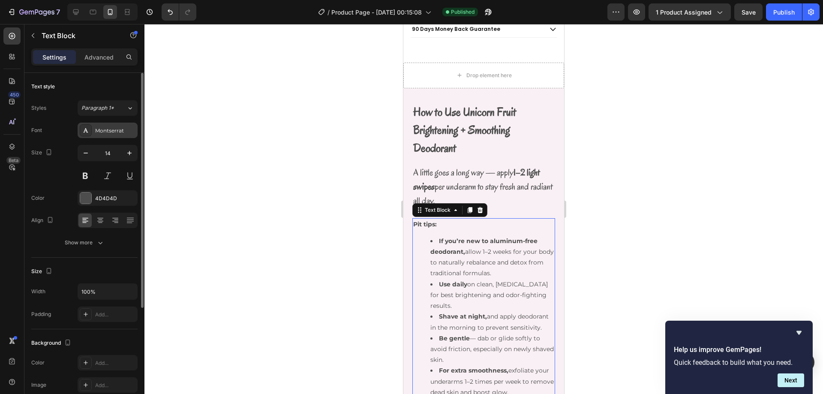
click at [115, 131] on div "Montserrat" at bounding box center [115, 131] width 40 height 8
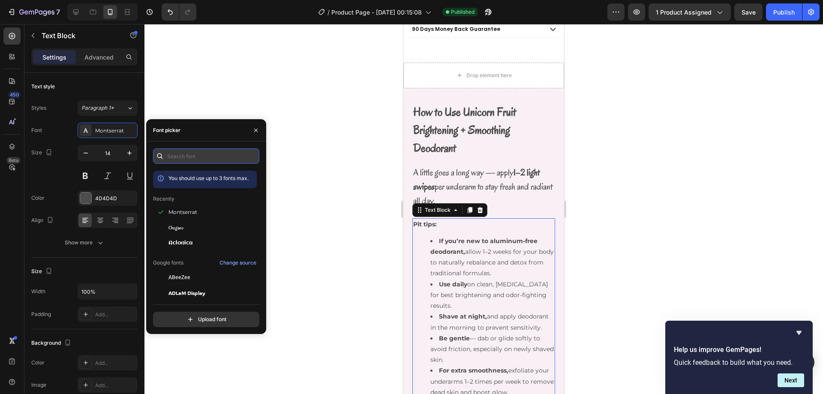
click at [170, 159] on input "text" at bounding box center [206, 155] width 106 height 15
type input "o"
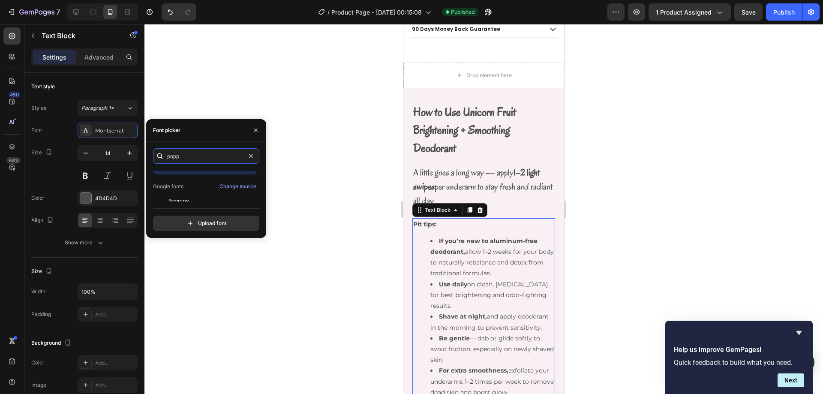
scroll to position [21, 0]
type input "popp"
click at [207, 192] on div "Poppins" at bounding box center [211, 194] width 87 height 8
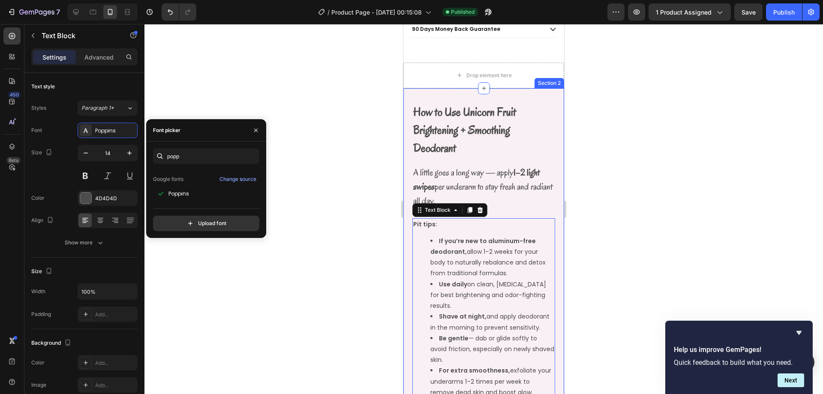
click at [544, 151] on div "How to Use Unicorn Fruit Brightening + Smoothing Deodorant Text Block Row A lit…" at bounding box center [483, 253] width 143 height 303
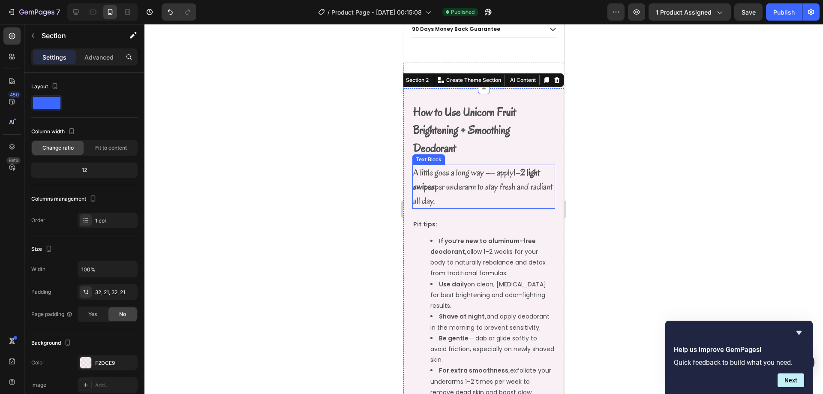
scroll to position [546, 0]
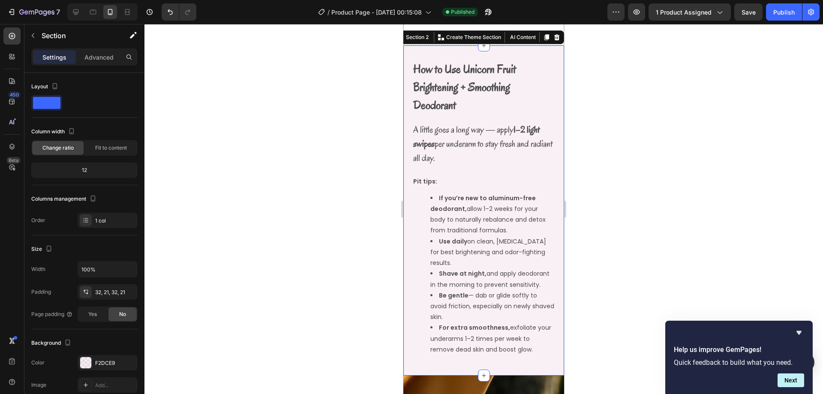
click at [629, 142] on div at bounding box center [483, 209] width 678 height 370
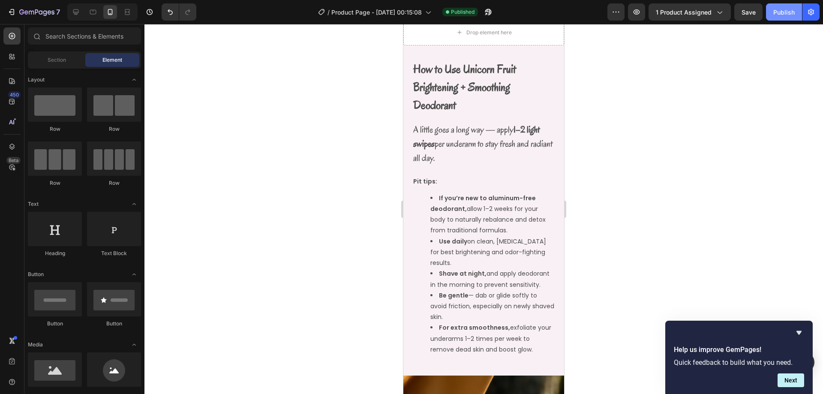
click at [770, 6] on button "Publish" at bounding box center [784, 11] width 36 height 17
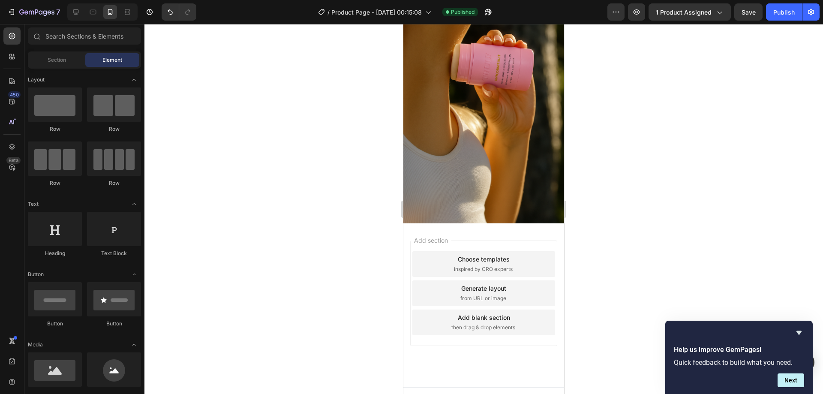
scroll to position [933, 0]
click at [55, 60] on span "Section" at bounding box center [57, 60] width 18 height 8
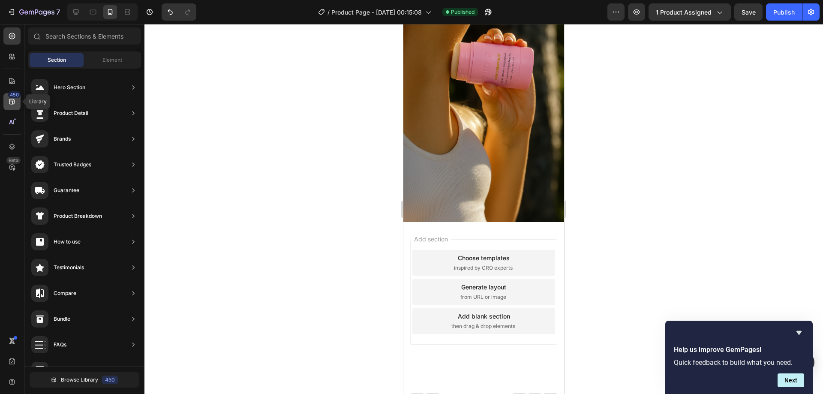
click at [10, 100] on icon at bounding box center [12, 101] width 9 height 9
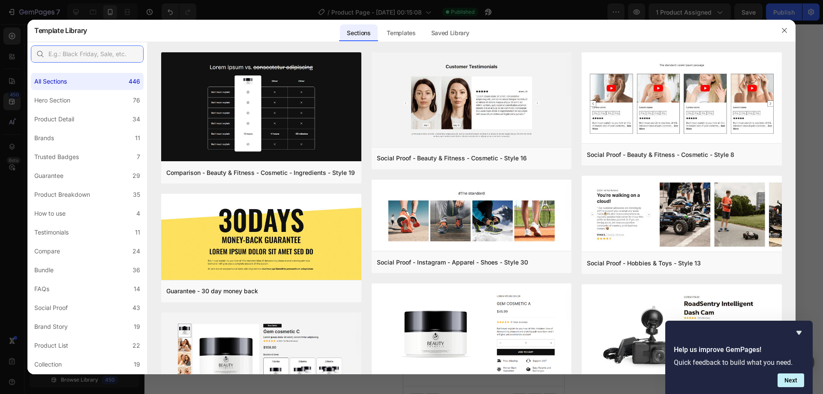
click at [93, 56] on input "text" at bounding box center [87, 53] width 113 height 17
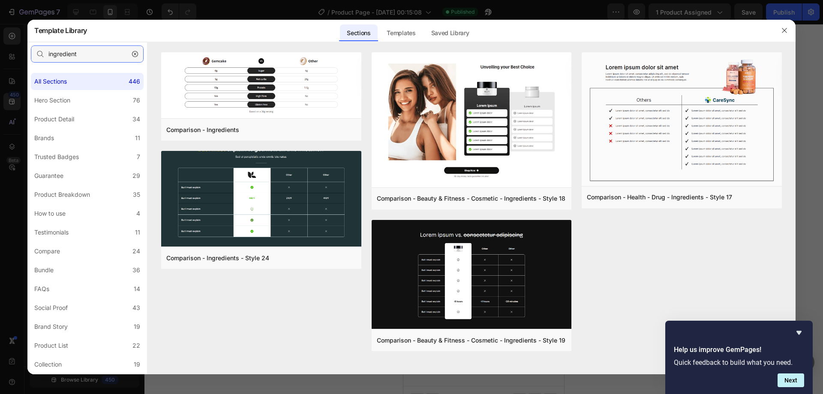
click at [95, 55] on input "ingredient" at bounding box center [87, 53] width 113 height 17
type input "ingredients"
click at [399, 28] on div "Templates" at bounding box center [401, 32] width 42 height 17
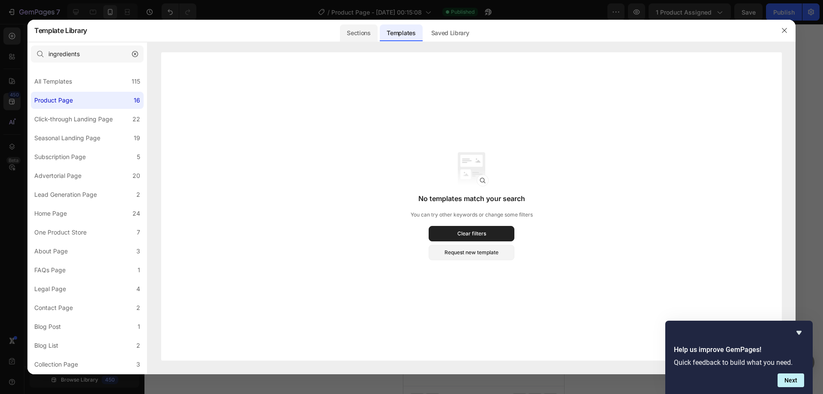
click at [354, 32] on div "Sections" at bounding box center [358, 32] width 37 height 17
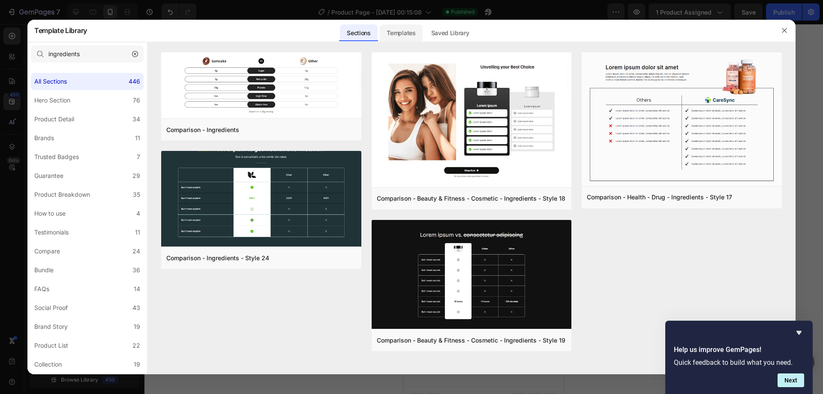
click at [399, 32] on div "Templates" at bounding box center [401, 32] width 42 height 17
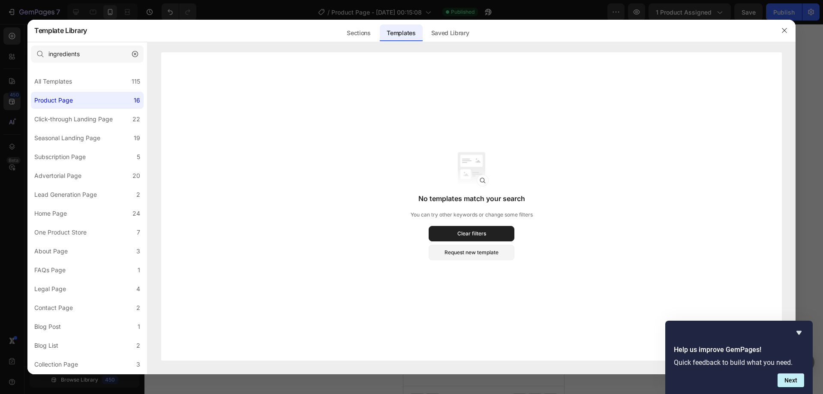
click at [133, 55] on icon "button" at bounding box center [135, 54] width 6 height 6
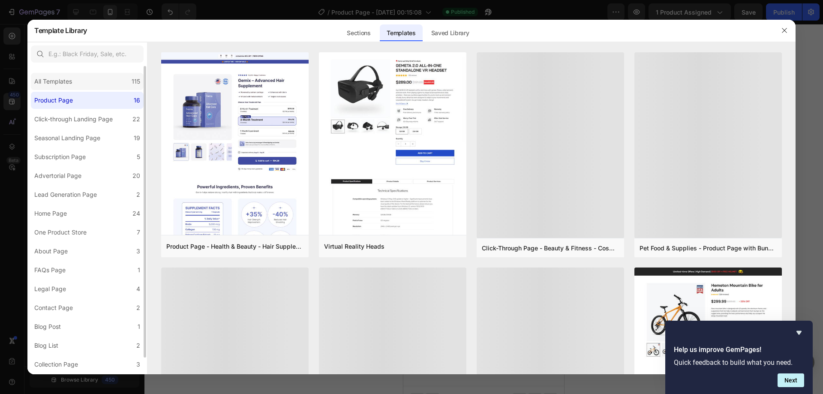
click at [127, 73] on div "All Templates 115" at bounding box center [87, 81] width 113 height 17
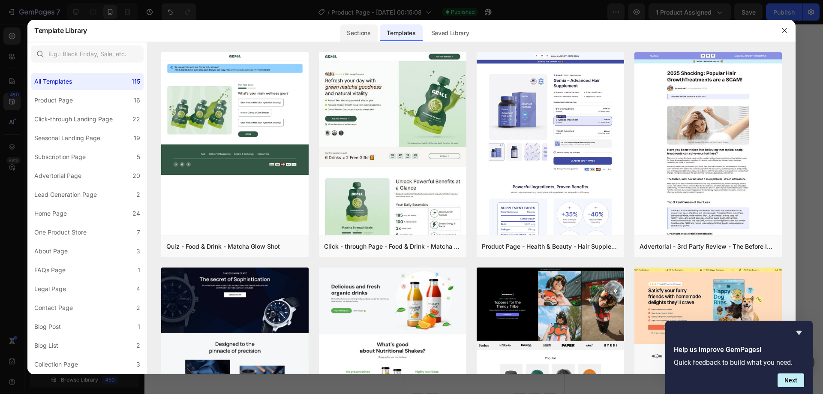
click at [365, 33] on div "Sections" at bounding box center [358, 32] width 37 height 17
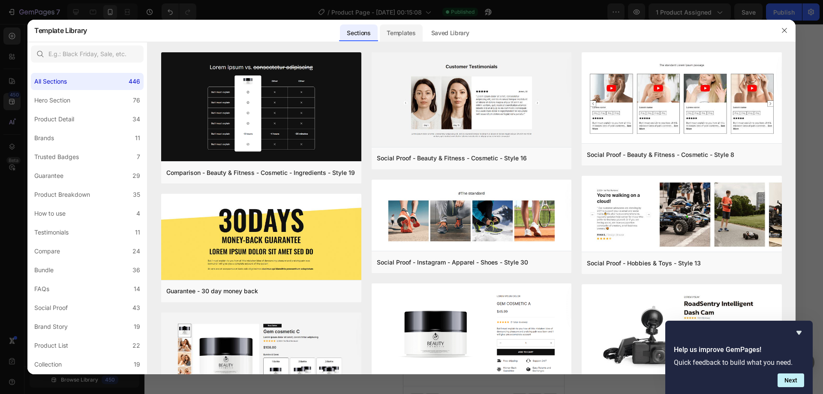
click at [403, 34] on div "Templates" at bounding box center [401, 32] width 42 height 17
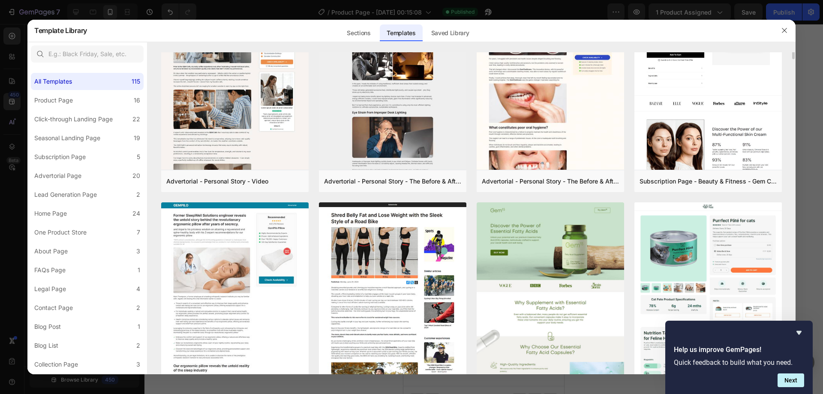
scroll to position [755, 0]
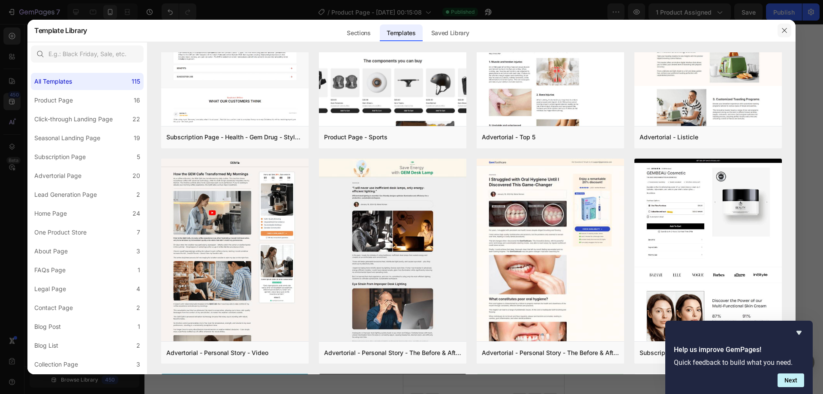
click at [784, 32] on icon "button" at bounding box center [784, 30] width 7 height 7
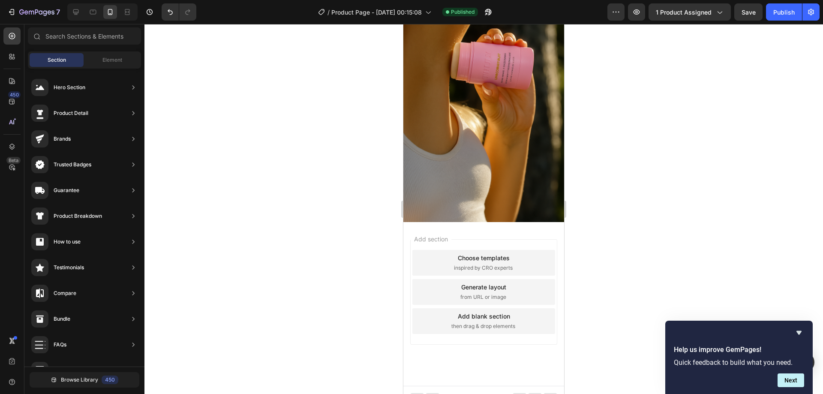
click at [436, 222] on div "Add section Choose templates inspired by CRO experts Generate layout from URL o…" at bounding box center [483, 304] width 161 height 164
click at [430, 211] on img at bounding box center [483, 101] width 161 height 241
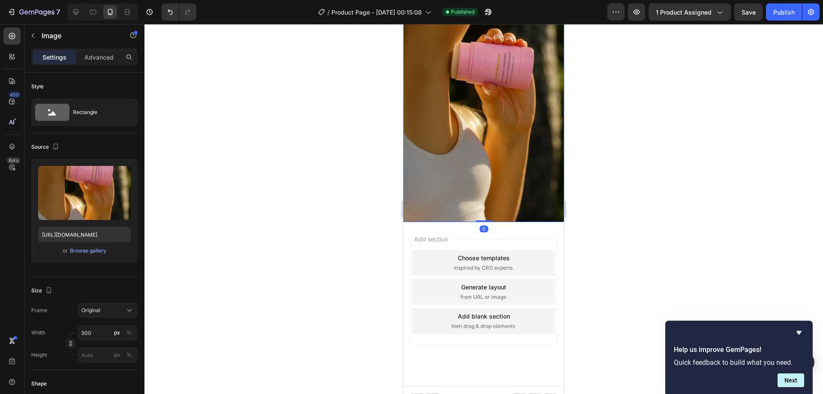
click at [430, 209] on img at bounding box center [483, 101] width 161 height 241
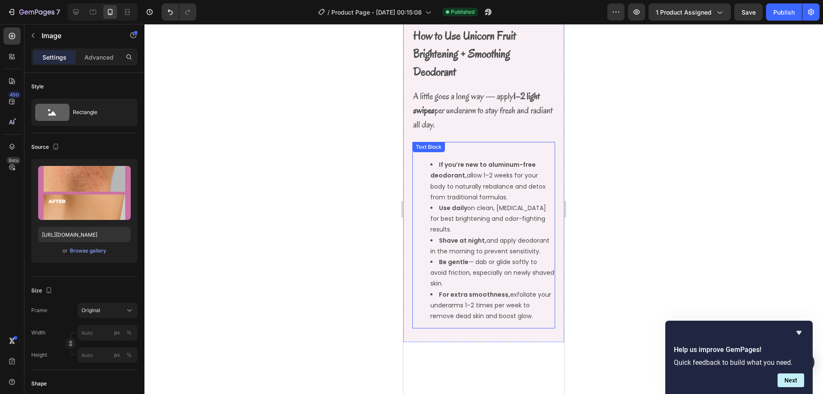
scroll to position [504, 0]
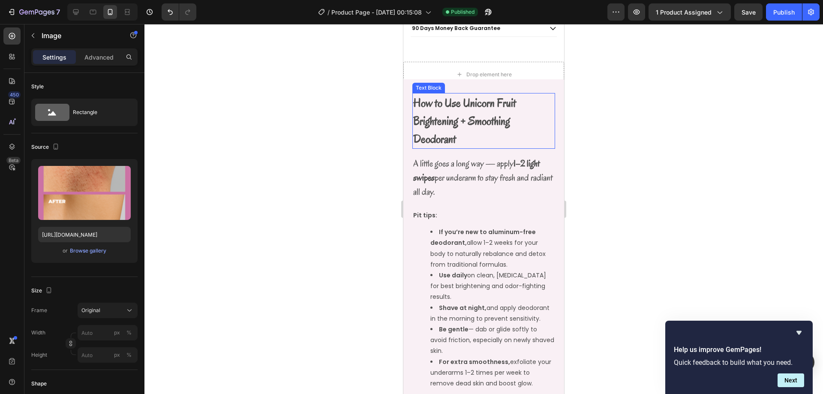
click at [465, 125] on strong "How to Use Unicorn Fruit Brightening + Smoothing Deodorant" at bounding box center [464, 120] width 103 height 51
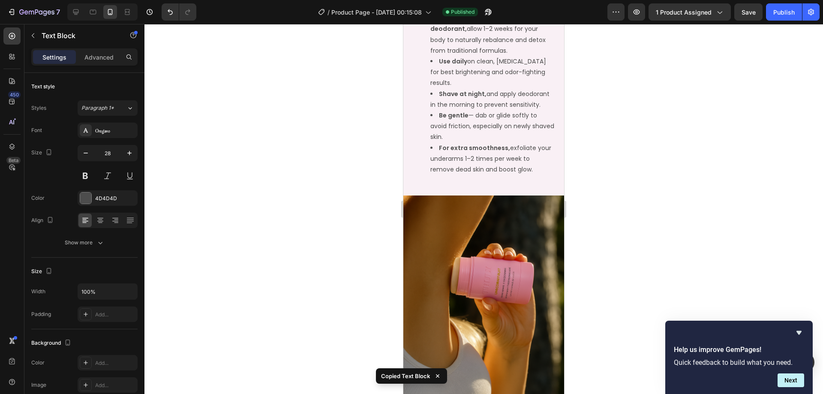
scroll to position [719, 0]
click at [438, 189] on div "How to Use Unicorn Fruit Brightening + Smoothing Deodorant Text Block 0 Row A l…" at bounding box center [483, 30] width 161 height 330
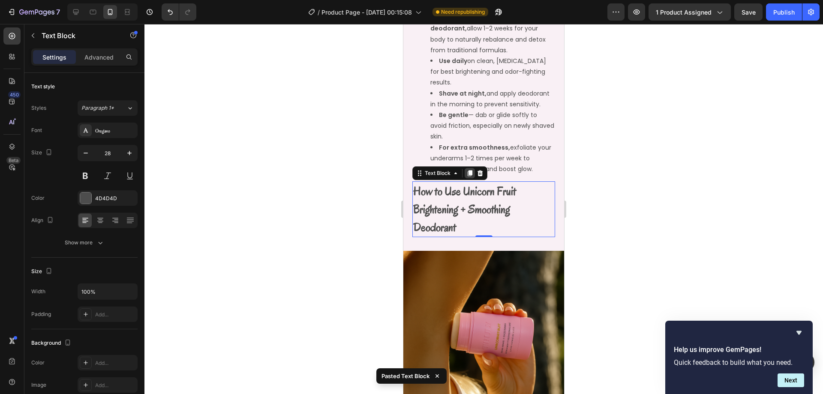
click at [474, 172] on div at bounding box center [470, 173] width 10 height 10
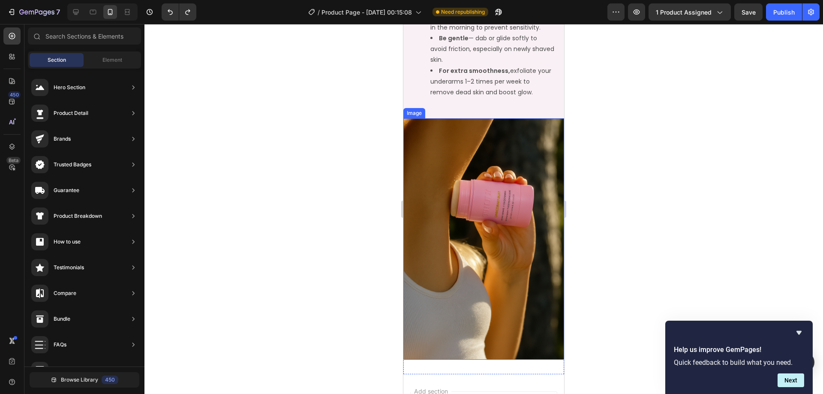
scroll to position [933, 0]
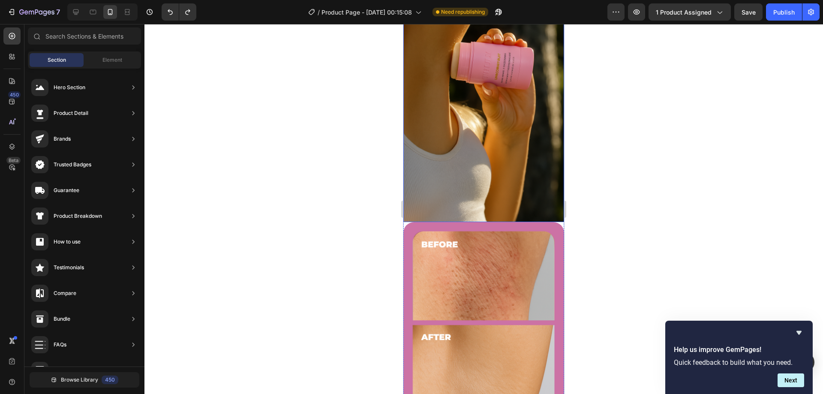
click at [456, 201] on img at bounding box center [483, 101] width 161 height 241
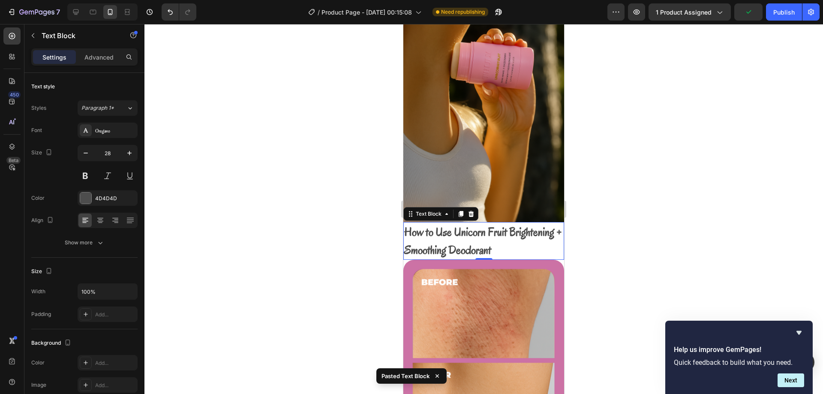
click at [411, 232] on strong "How to Use Unicorn Fruit Brightening + Smoothing Deodorant" at bounding box center [483, 240] width 158 height 33
click at [572, 232] on div at bounding box center [483, 209] width 678 height 370
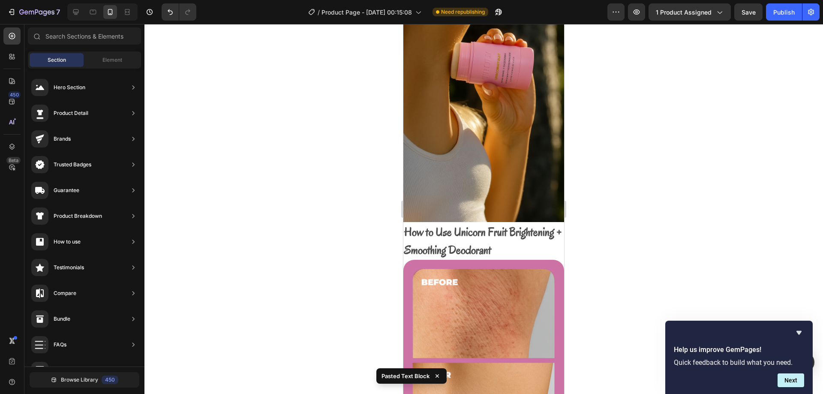
click at [541, 236] on p "How to Use Unicorn Fruit Brightening + Smoothing Deodorant" at bounding box center [483, 241] width 159 height 36
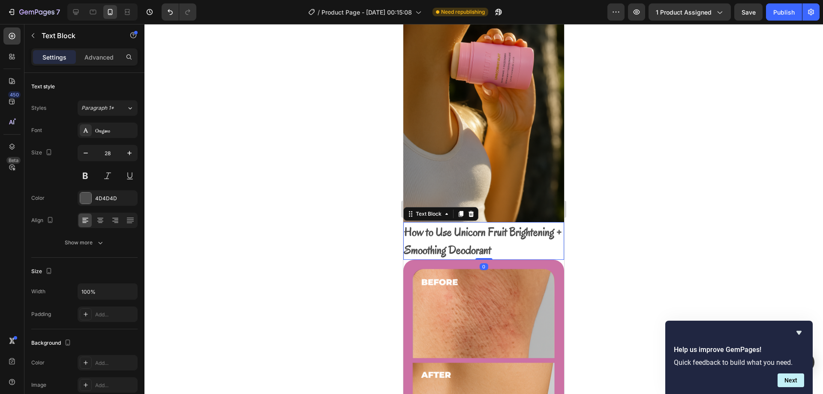
click at [598, 224] on div at bounding box center [483, 209] width 678 height 370
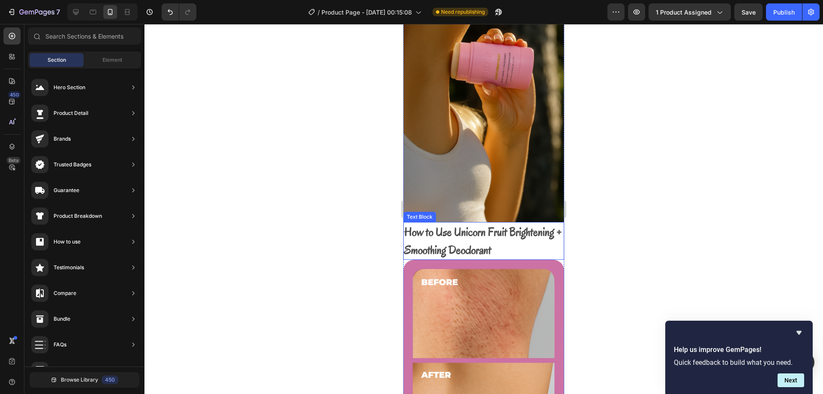
drag, startPoint x: 539, startPoint y: 240, endPoint x: 458, endPoint y: 227, distance: 82.6
click at [539, 240] on p "How to Use Unicorn Fruit Brightening + Smoothing Deodorant" at bounding box center [483, 241] width 159 height 36
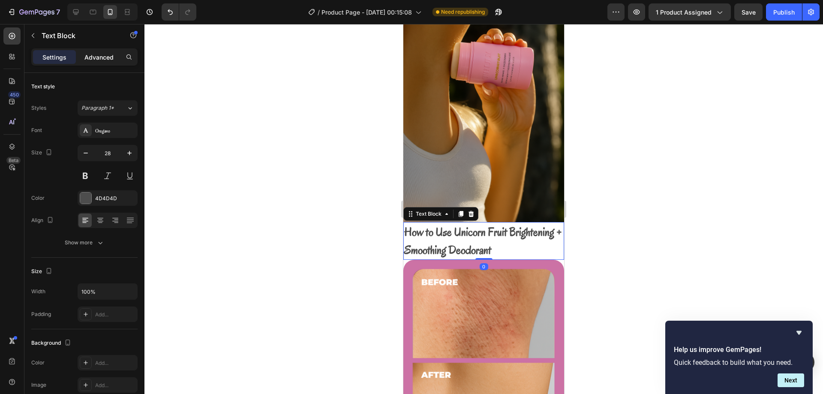
click at [99, 57] on p "Advanced" at bounding box center [98, 57] width 29 height 9
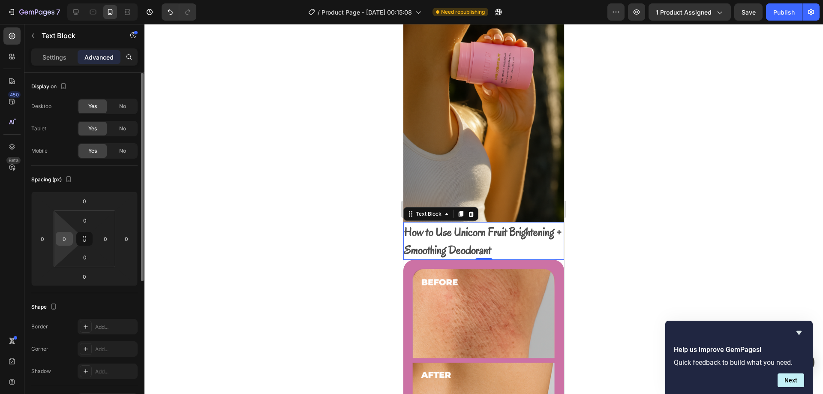
click at [71, 239] on div "0" at bounding box center [64, 239] width 17 height 14
click at [69, 238] on input "0" at bounding box center [64, 238] width 13 height 13
type input "21"
click at [332, 207] on div at bounding box center [483, 209] width 678 height 370
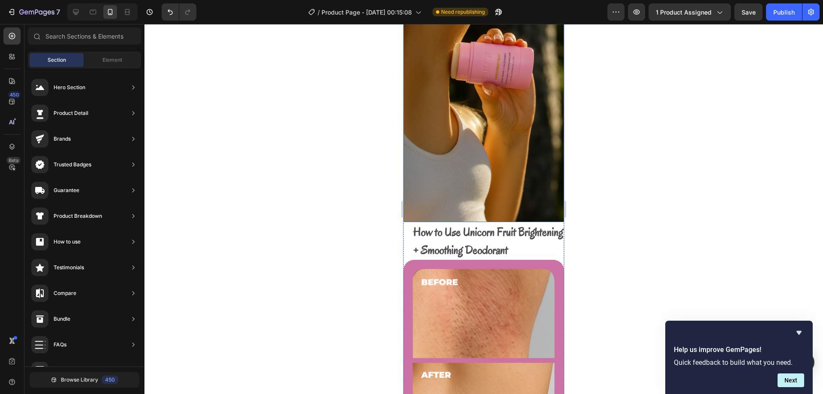
click at [493, 200] on img at bounding box center [483, 101] width 161 height 241
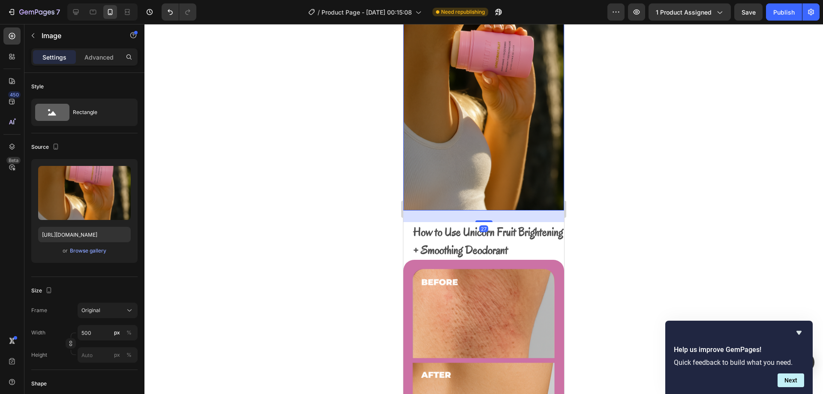
scroll to position [946, 0]
click at [482, 224] on div "Image 31 How to Use Unicorn Fruit Brightening + Smoothing Deodorant Text Block …" at bounding box center [483, 220] width 161 height 507
click at [618, 220] on div at bounding box center [483, 209] width 678 height 370
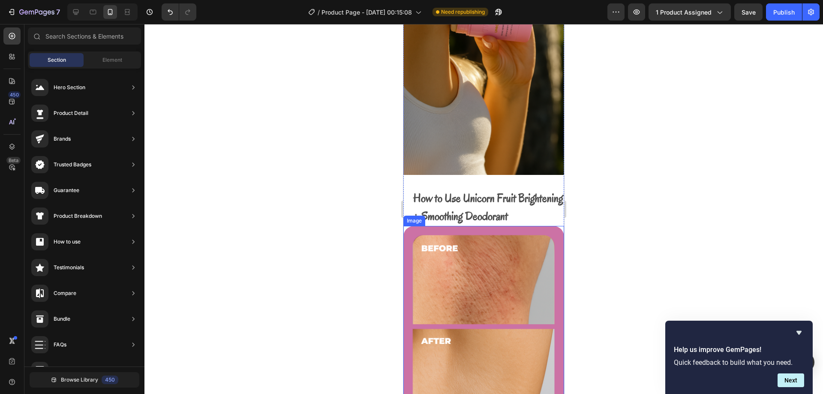
scroll to position [1032, 0]
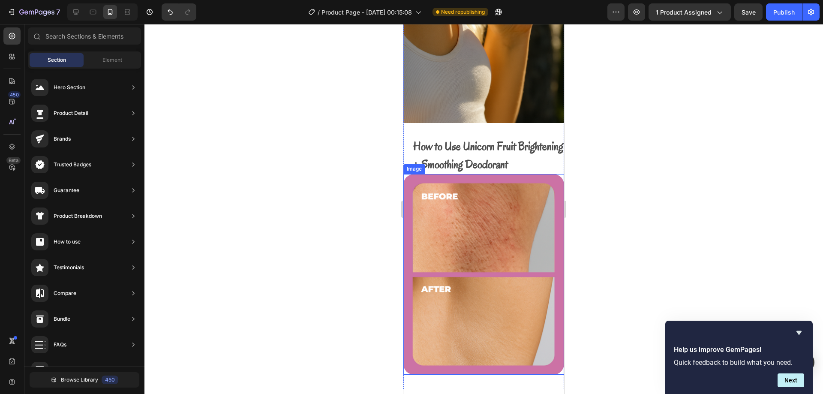
click at [502, 253] on img at bounding box center [483, 274] width 161 height 201
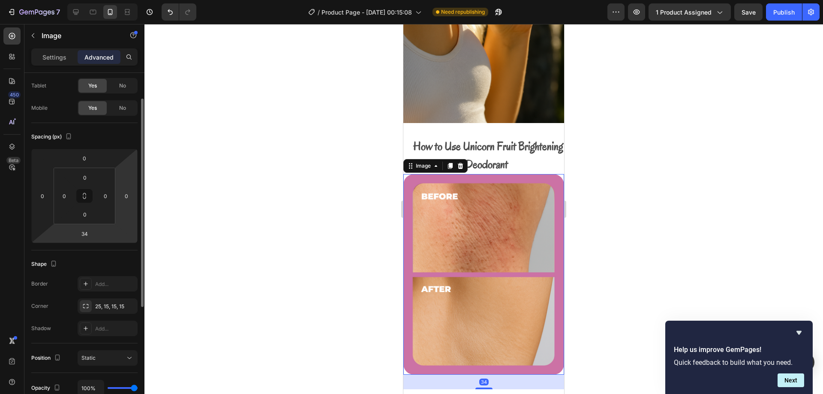
scroll to position [86, 0]
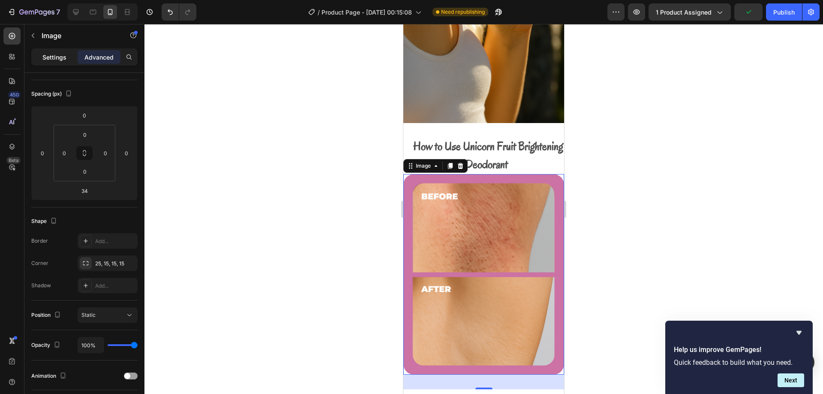
click at [63, 59] on p "Settings" at bounding box center [54, 57] width 24 height 9
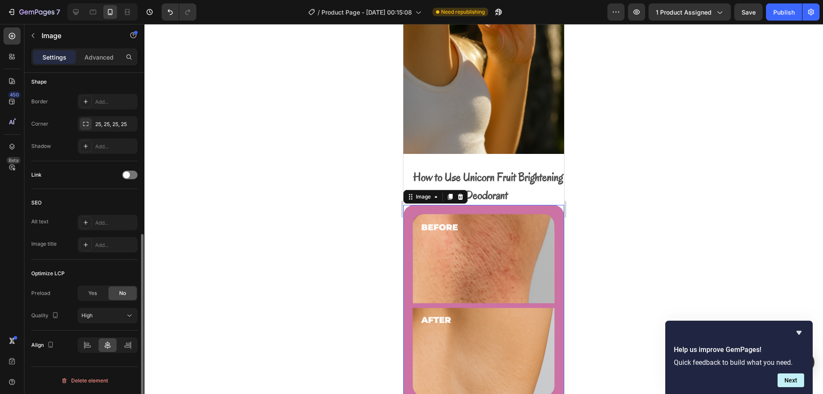
scroll to position [891, 0]
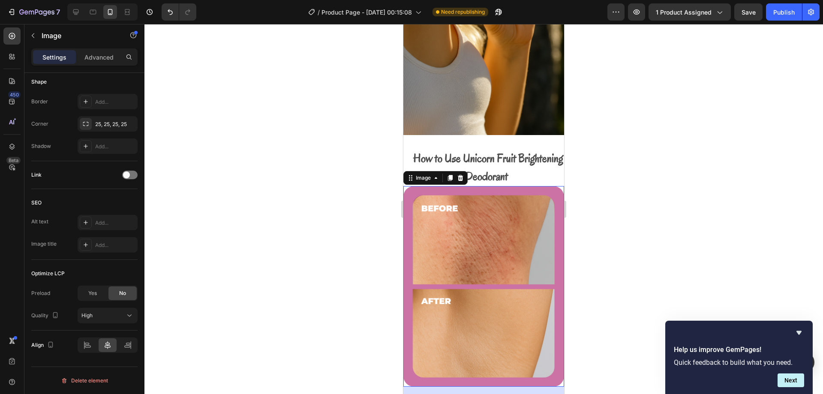
click at [459, 175] on icon at bounding box center [461, 178] width 6 height 6
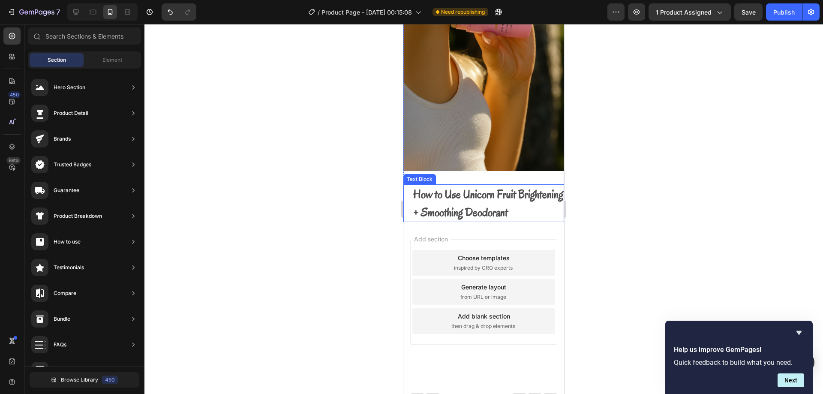
click at [470, 210] on strong "How to Use Unicorn Fruit Brightening + Smoothing Deodorant" at bounding box center [488, 202] width 150 height 33
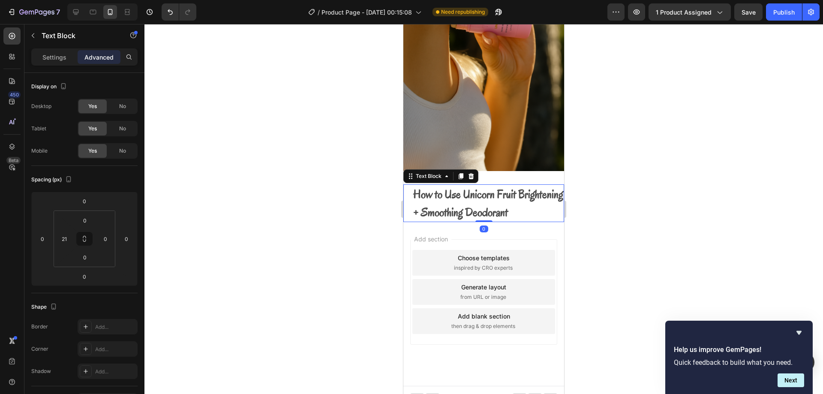
click at [410, 210] on div "How to Use Unicorn Fruit Brightening + Smoothing Deodorant Text Block 0" at bounding box center [483, 203] width 161 height 38
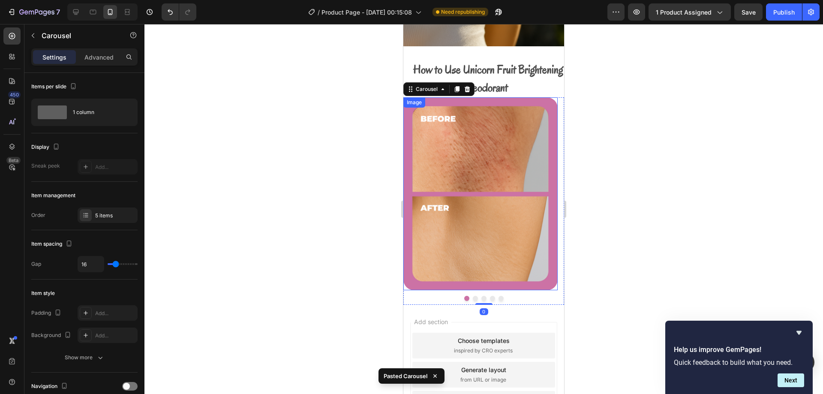
scroll to position [1112, 0]
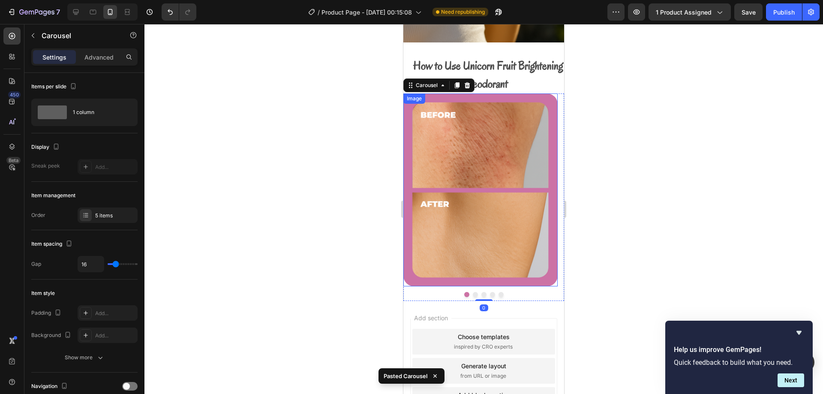
click at [508, 221] on img at bounding box center [480, 189] width 154 height 193
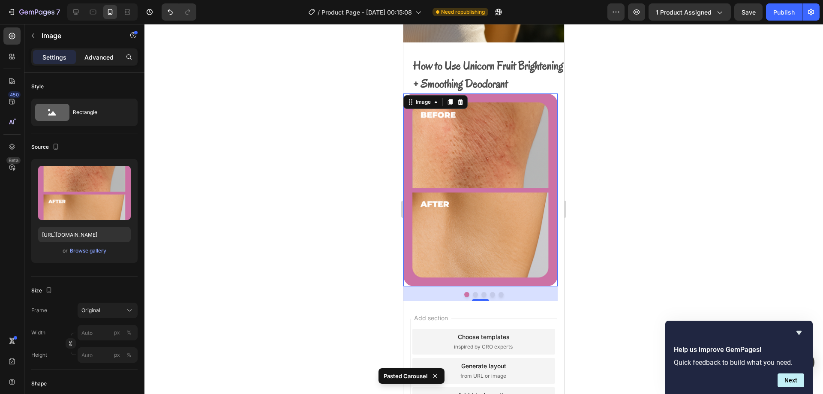
click at [104, 62] on div "Advanced" at bounding box center [99, 57] width 43 height 14
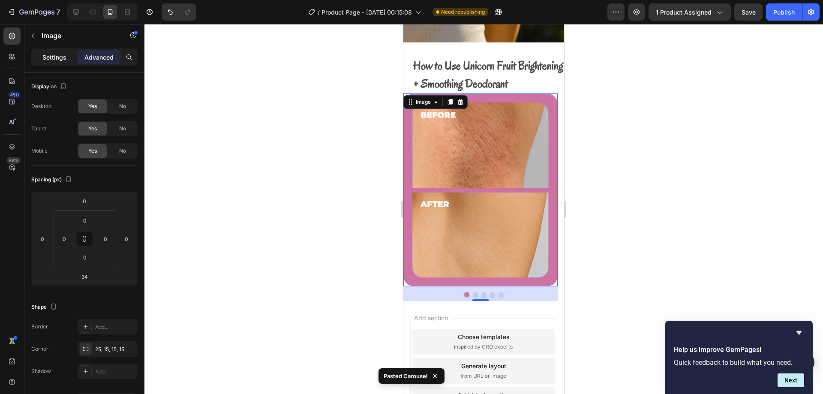
click at [59, 61] on p "Settings" at bounding box center [54, 57] width 24 height 9
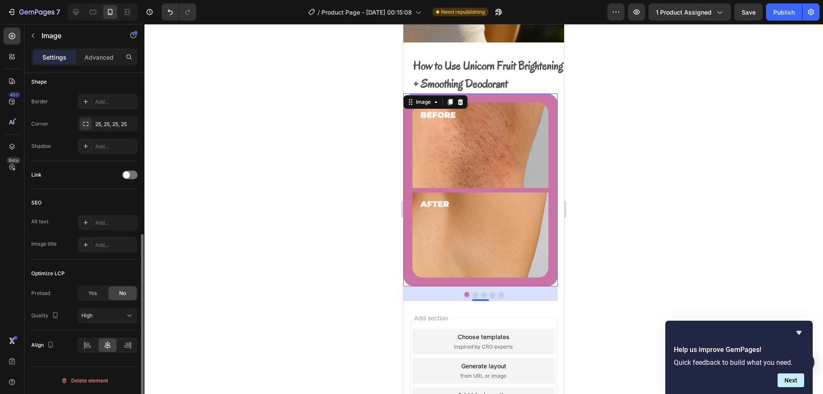
scroll to position [216, 0]
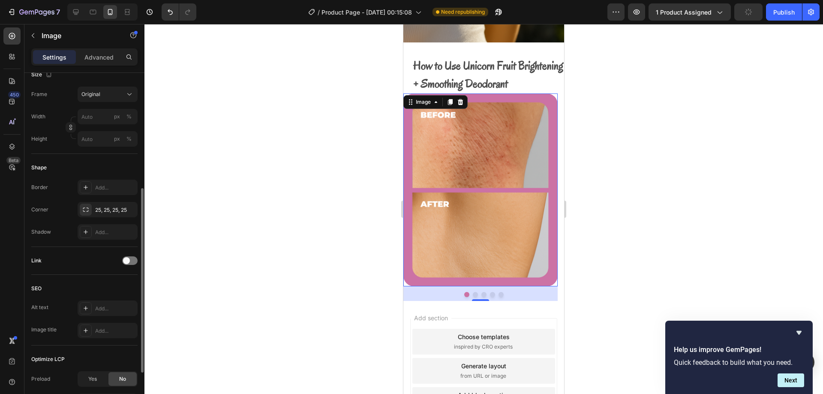
click at [92, 49] on div "Settings Advanced" at bounding box center [84, 56] width 106 height 17
click at [96, 54] on p "Advanced" at bounding box center [98, 57] width 29 height 9
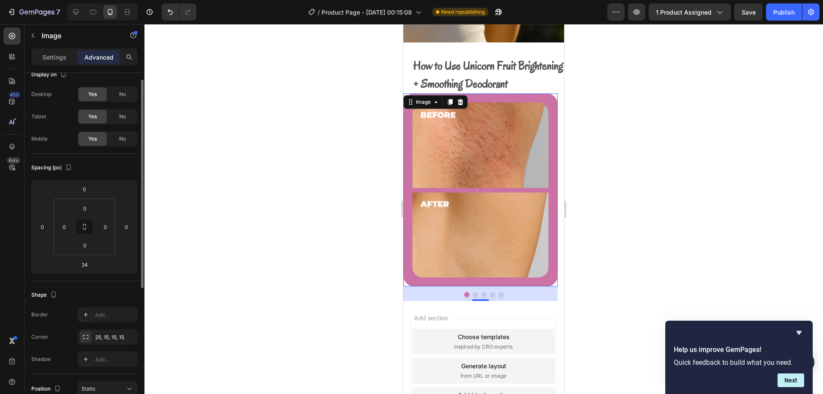
scroll to position [0, 0]
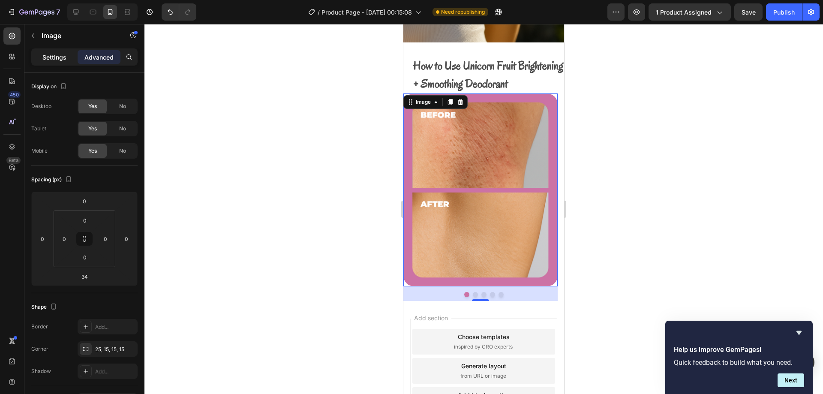
click at [59, 56] on p "Settings" at bounding box center [54, 57] width 24 height 9
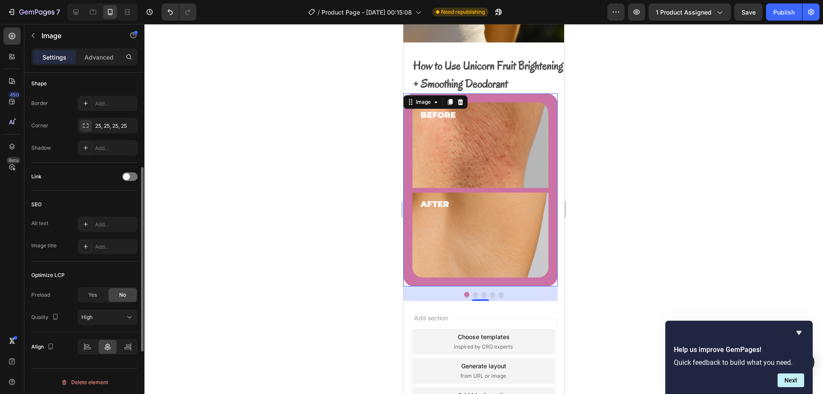
scroll to position [171, 0]
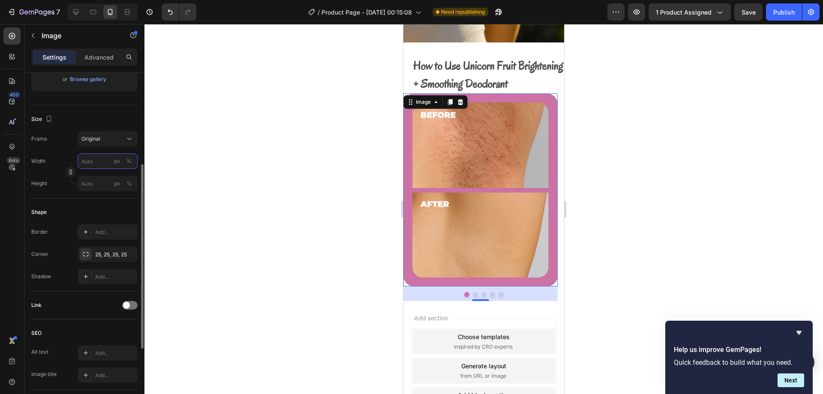
click at [99, 165] on input "px %" at bounding box center [108, 160] width 60 height 15
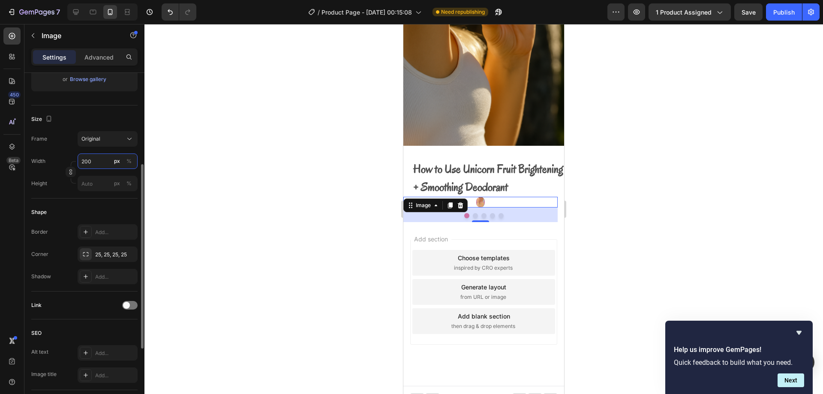
scroll to position [1106, 0]
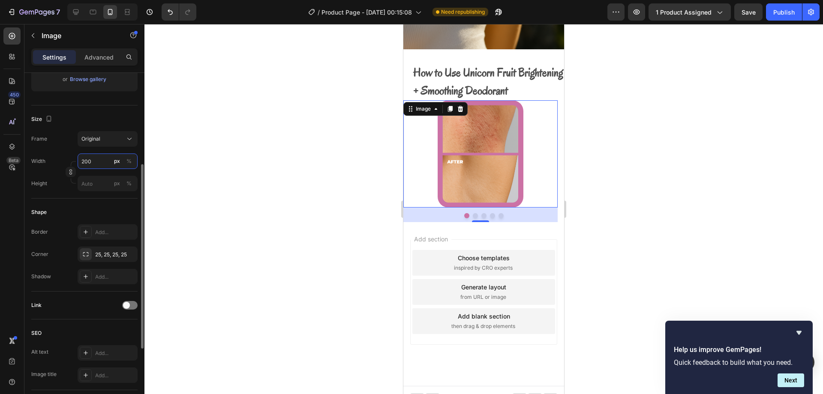
click at [94, 159] on input "200" at bounding box center [108, 160] width 60 height 15
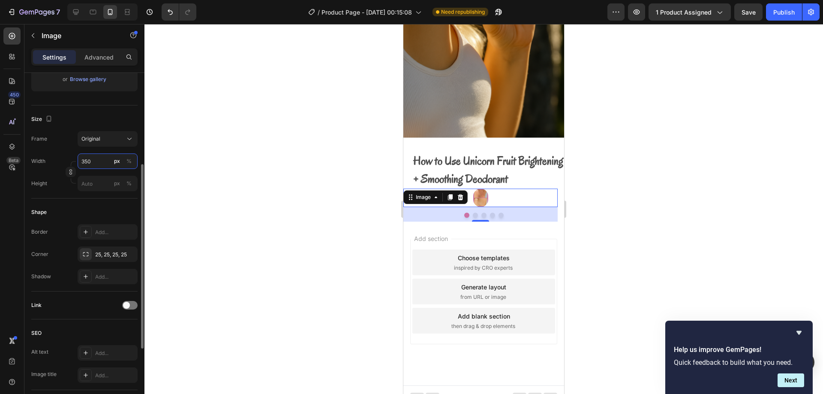
scroll to position [1112, 0]
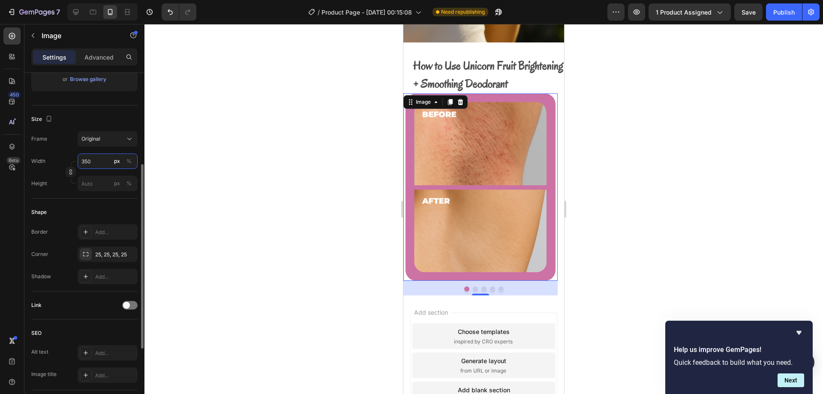
click at [94, 159] on input "350" at bounding box center [108, 160] width 60 height 15
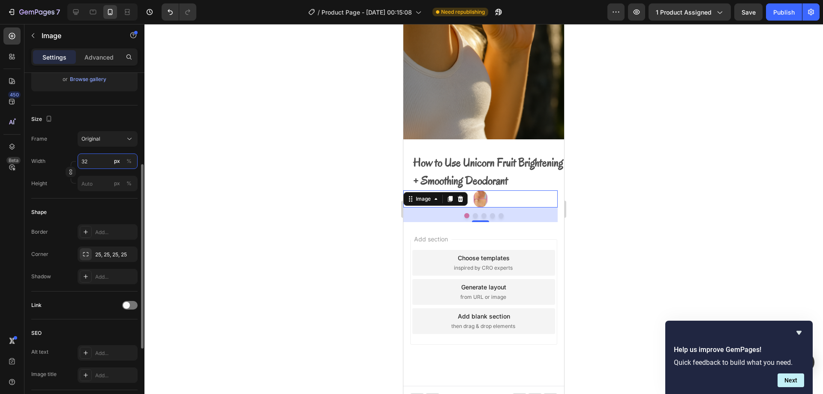
type input "321"
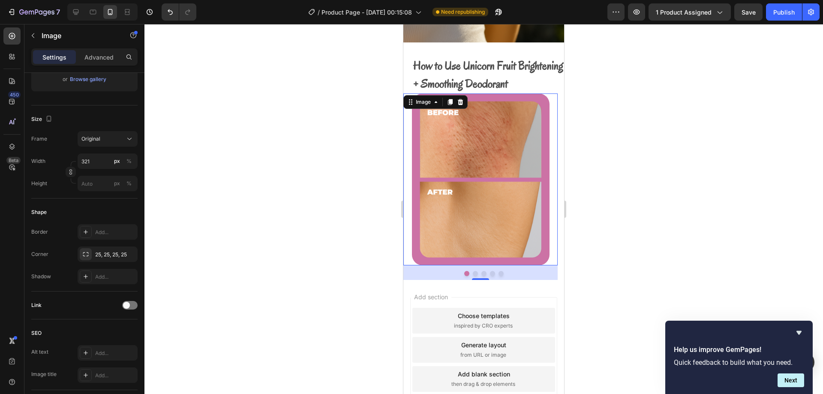
click at [588, 157] on div at bounding box center [483, 209] width 678 height 370
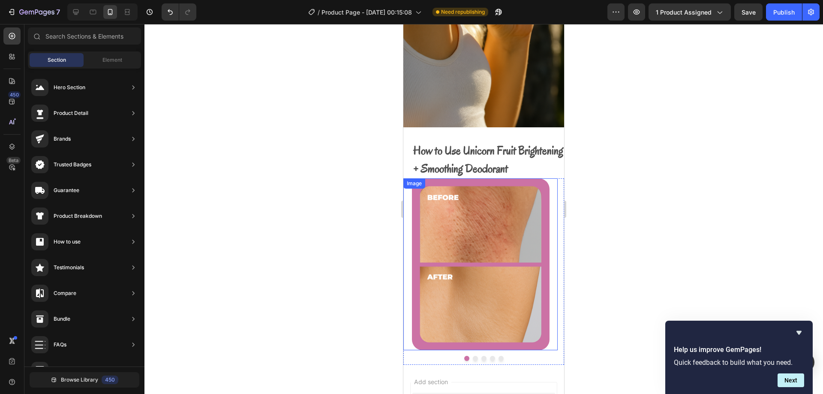
scroll to position [1027, 0]
click at [480, 154] on strong "How to Use Unicorn Fruit Brightening + Smoothing Deodorant" at bounding box center [488, 160] width 150 height 33
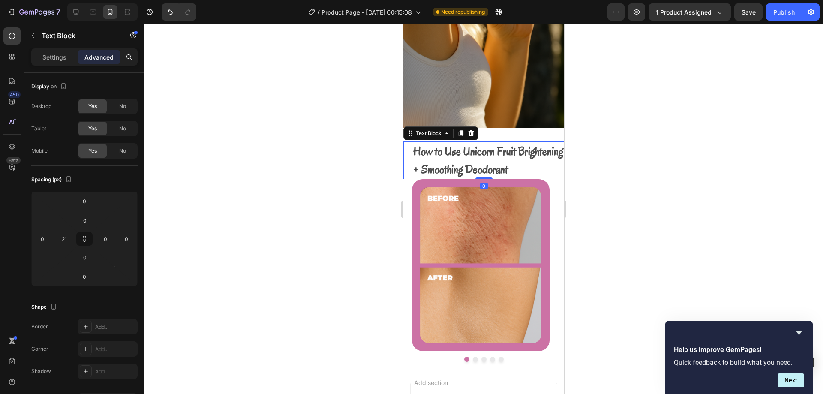
click at [489, 158] on strong "How to Use Unicorn Fruit Brightening + Smoothing Deodorant" at bounding box center [488, 160] width 150 height 33
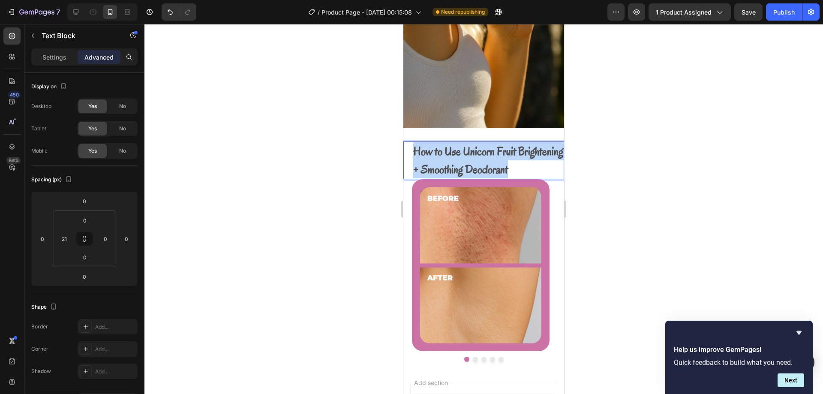
click at [489, 158] on strong "How to Use Unicorn Fruit Brightening + Smoothing Deodorant" at bounding box center [488, 160] width 150 height 33
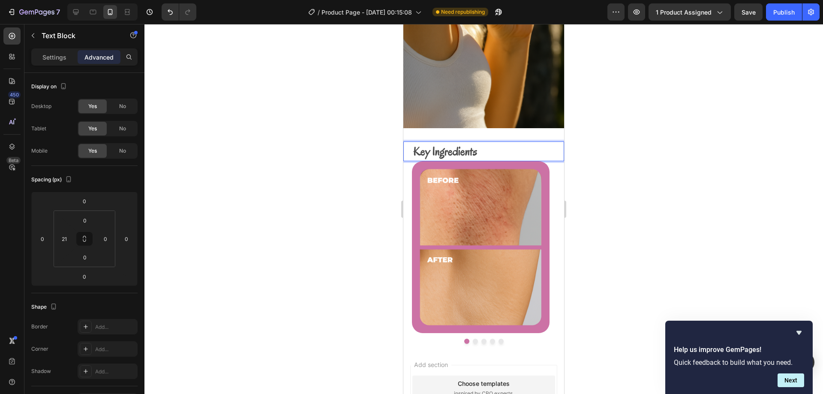
drag, startPoint x: 606, startPoint y: 146, endPoint x: 589, endPoint y: 152, distance: 18.0
click at [607, 147] on div at bounding box center [483, 209] width 678 height 370
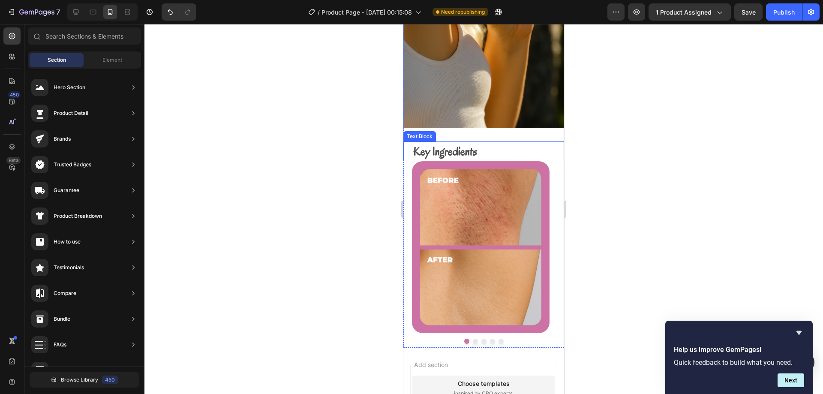
drag, startPoint x: 610, startPoint y: 187, endPoint x: 479, endPoint y: 138, distance: 140.2
click at [479, 142] on p "Key Ingredients" at bounding box center [488, 151] width 150 height 18
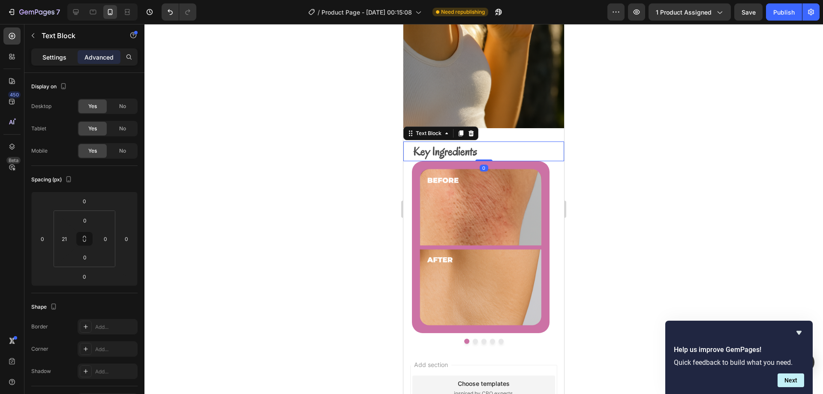
click at [62, 53] on p "Settings" at bounding box center [54, 57] width 24 height 9
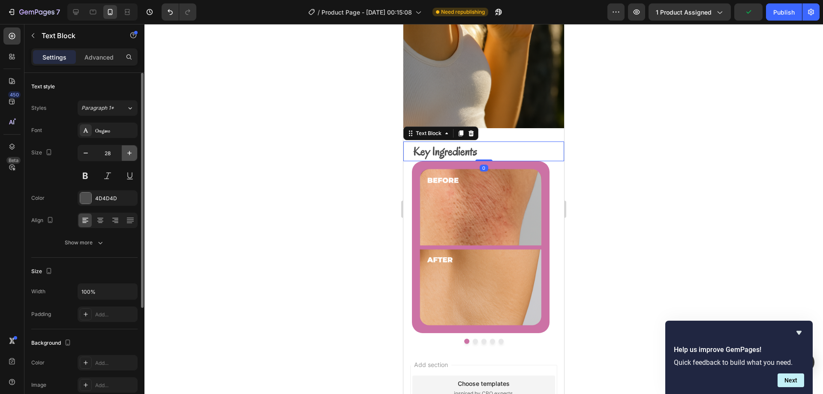
click at [129, 156] on icon "button" at bounding box center [129, 153] width 9 height 9
click at [128, 156] on icon "button" at bounding box center [129, 153] width 9 height 9
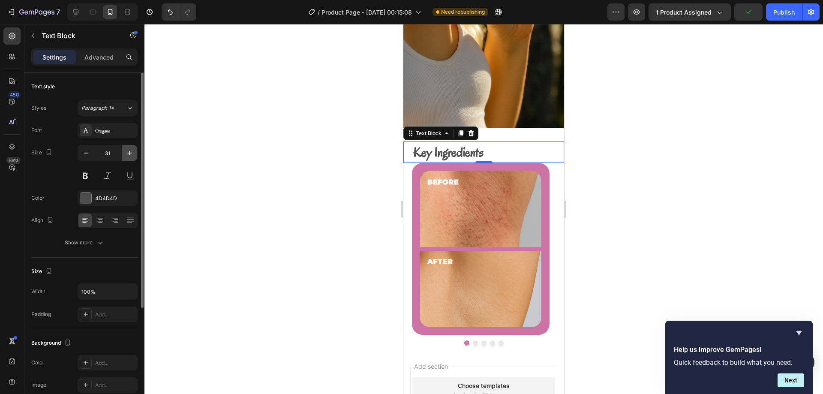
click at [129, 156] on icon "button" at bounding box center [129, 153] width 9 height 9
type input "32"
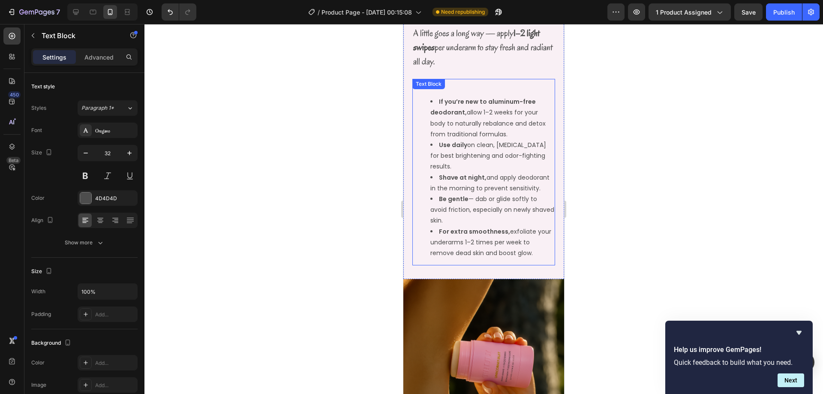
scroll to position [517, 0]
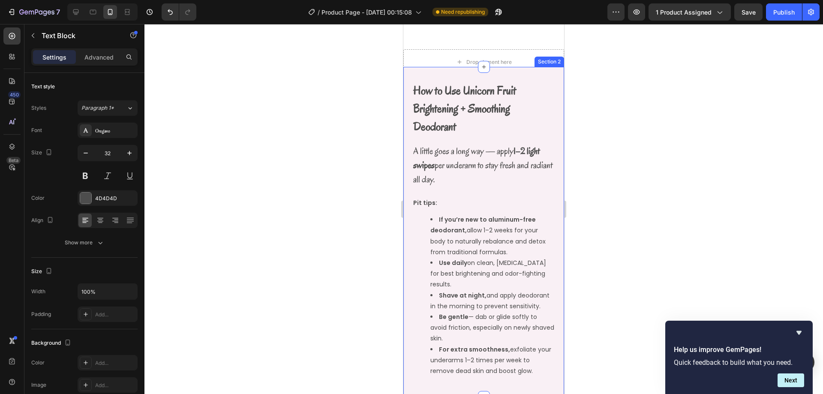
click at [407, 107] on div "How to Use Unicorn Fruit Brightening + Smoothing Deodorant Text Block Row A lit…" at bounding box center [483, 232] width 161 height 330
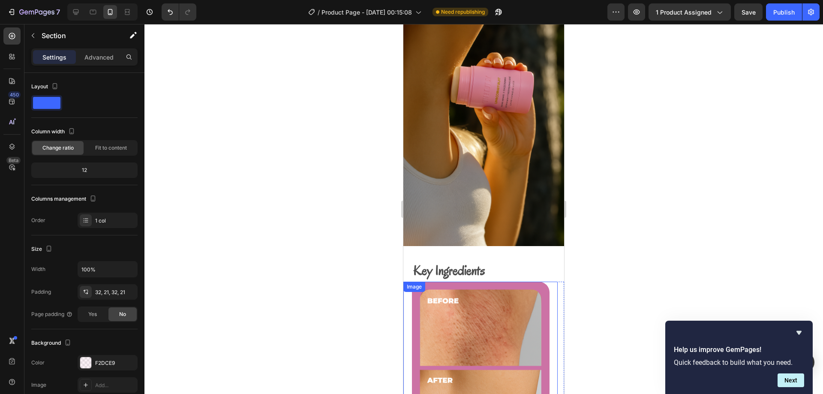
scroll to position [988, 0]
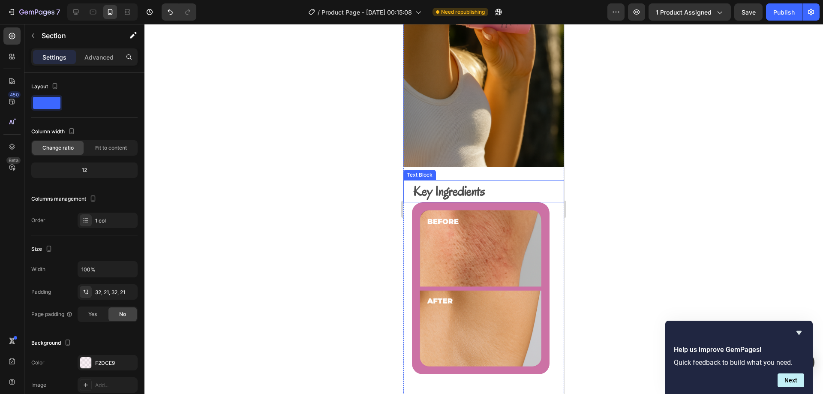
click at [407, 183] on div "Key Ingredients Text Block" at bounding box center [483, 191] width 161 height 22
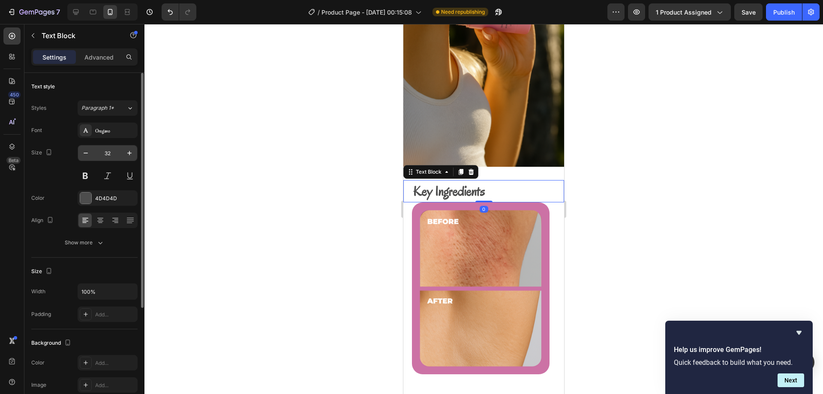
click at [111, 154] on input "32" at bounding box center [107, 152] width 28 height 15
click at [98, 57] on p "Advanced" at bounding box center [98, 57] width 29 height 9
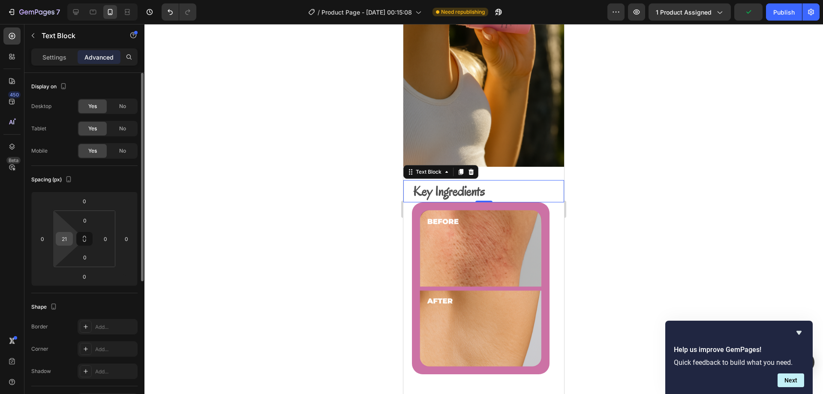
click at [71, 237] on div "21" at bounding box center [64, 239] width 17 height 14
click at [67, 239] on input "21" at bounding box center [64, 238] width 13 height 13
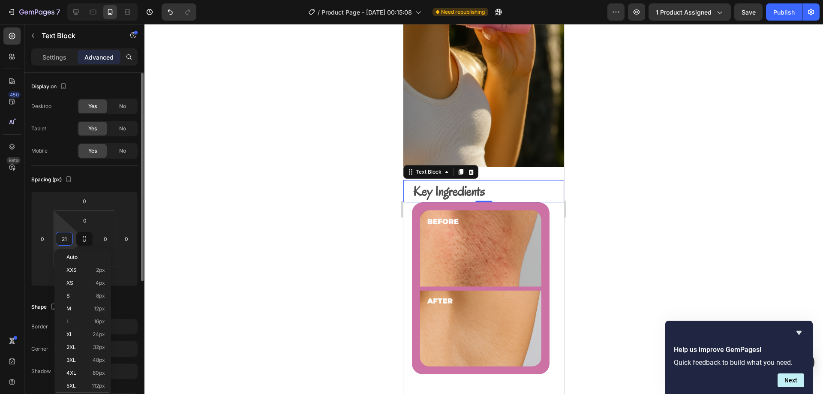
click at [67, 239] on input "21" at bounding box center [64, 238] width 13 height 13
type input "21"
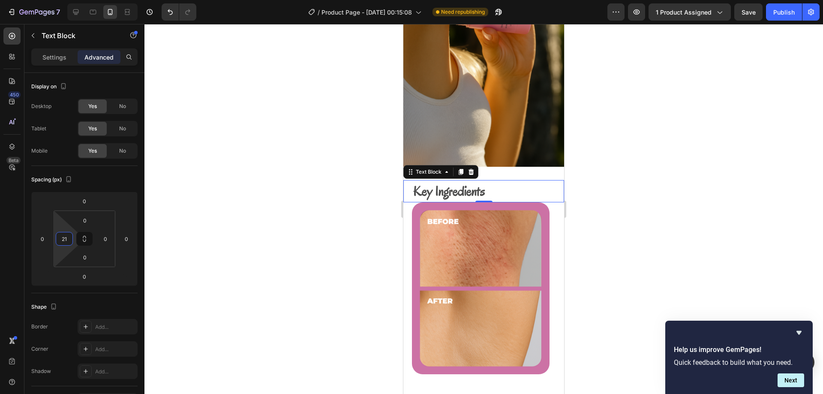
click at [186, 211] on div at bounding box center [483, 209] width 678 height 370
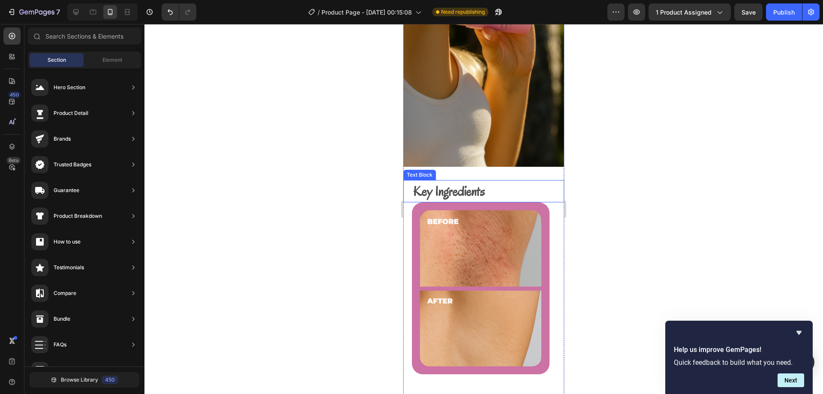
drag, startPoint x: 494, startPoint y: 185, endPoint x: 483, endPoint y: 192, distance: 13.7
click at [494, 185] on p "Key Ingredients" at bounding box center [488, 191] width 150 height 21
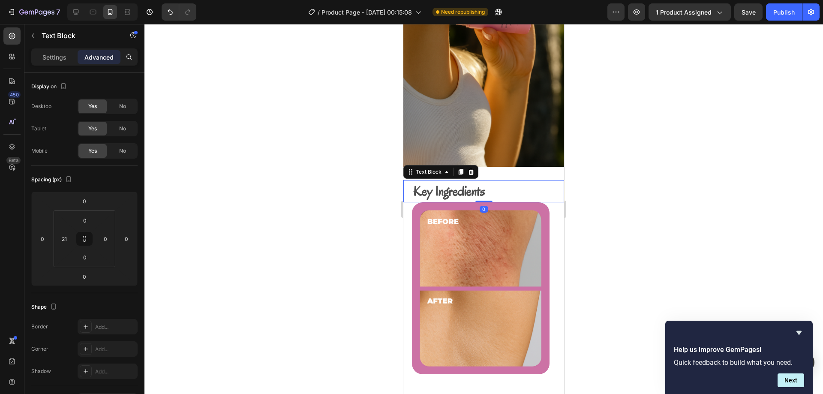
click at [590, 176] on div at bounding box center [483, 209] width 678 height 370
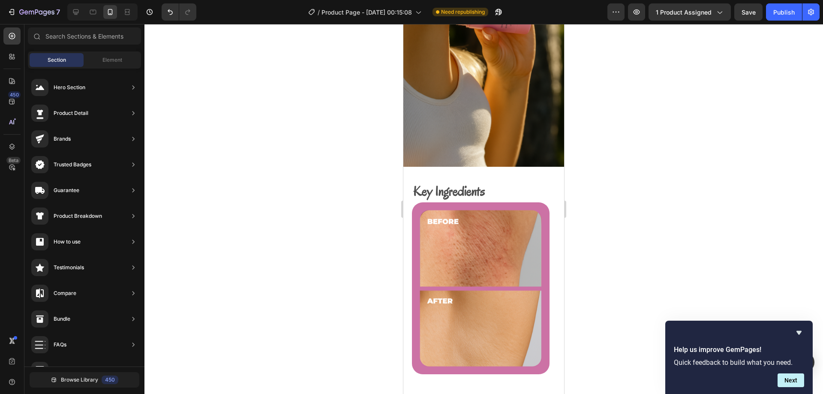
click at [523, 190] on p "Key Ingredients" at bounding box center [488, 191] width 150 height 21
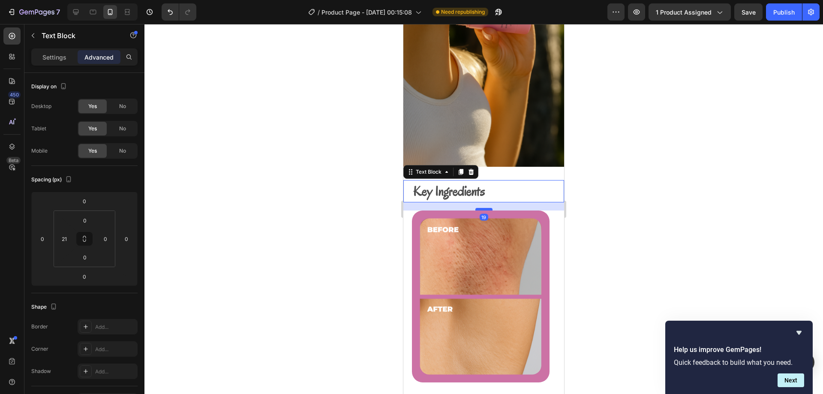
drag, startPoint x: 482, startPoint y: 192, endPoint x: 482, endPoint y: 200, distance: 8.2
click at [482, 208] on div at bounding box center [483, 209] width 17 height 3
type input "19"
click at [510, 258] on img at bounding box center [481, 296] width 138 height 172
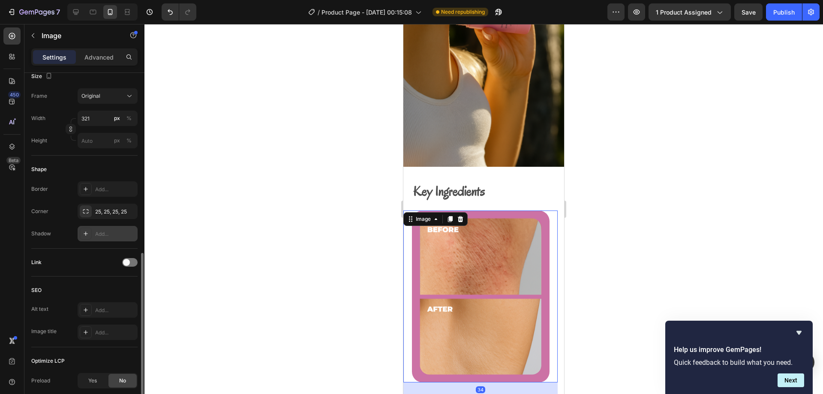
scroll to position [300, 0]
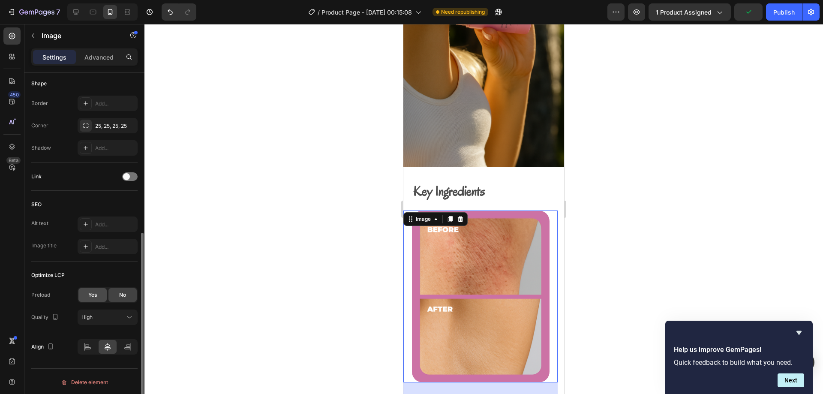
click at [96, 289] on div "Yes" at bounding box center [92, 295] width 28 height 14
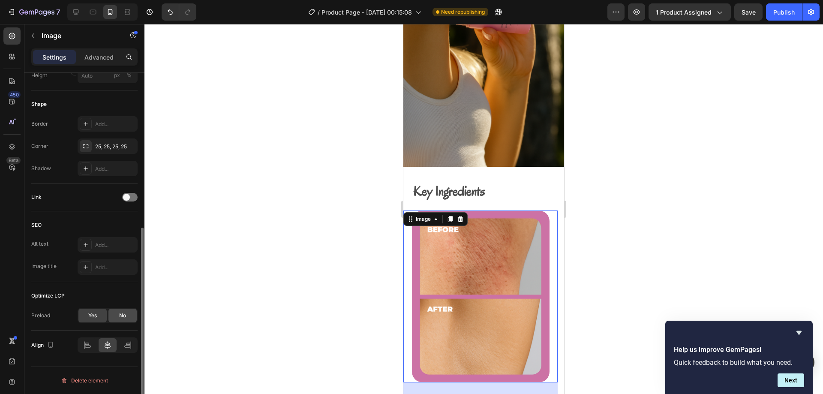
click at [125, 311] on div "No" at bounding box center [122, 316] width 28 height 14
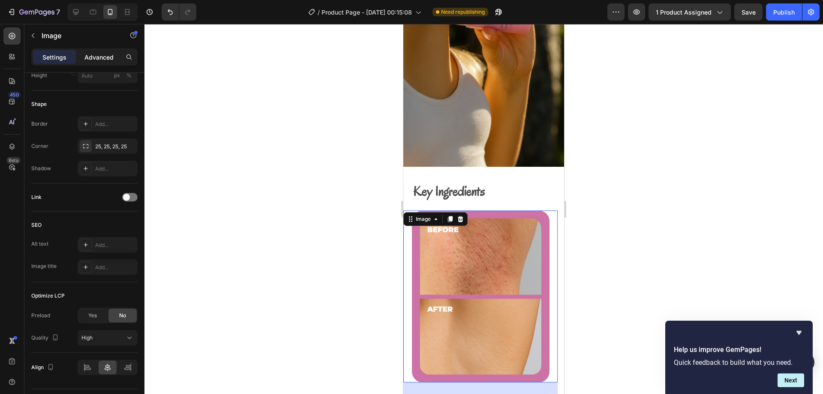
click at [104, 56] on p "Advanced" at bounding box center [98, 57] width 29 height 9
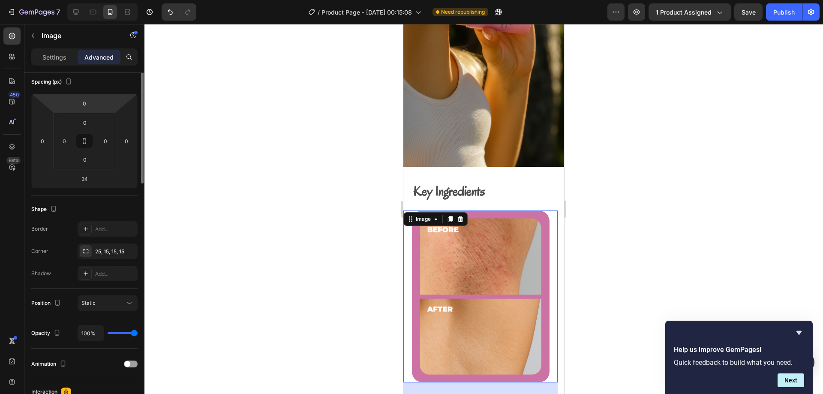
scroll to position [0, 0]
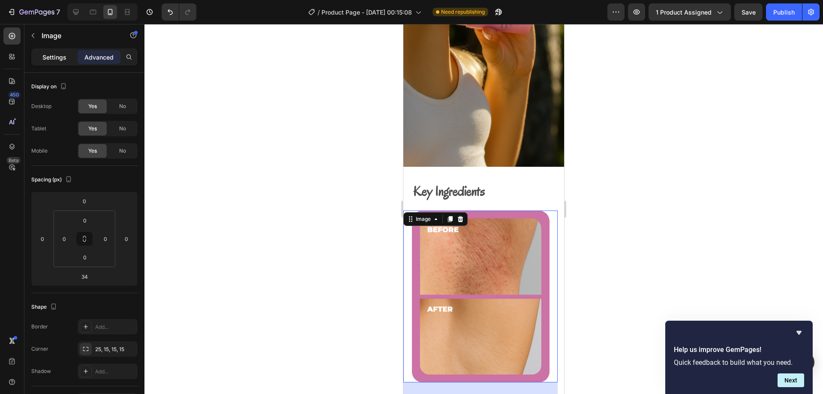
click at [49, 55] on p "Settings" at bounding box center [54, 57] width 24 height 9
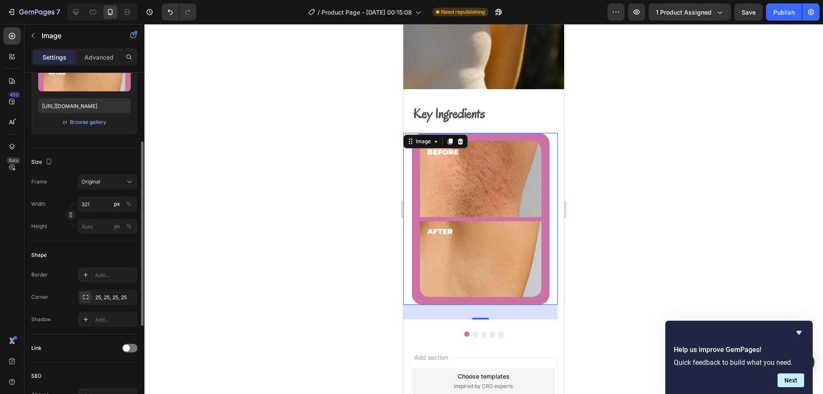
scroll to position [1074, 0]
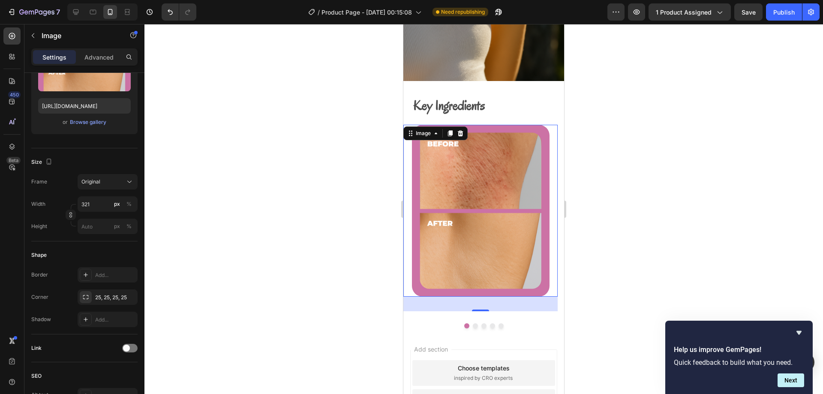
click at [411, 297] on div "34" at bounding box center [480, 304] width 154 height 15
click at [586, 107] on div at bounding box center [483, 209] width 678 height 370
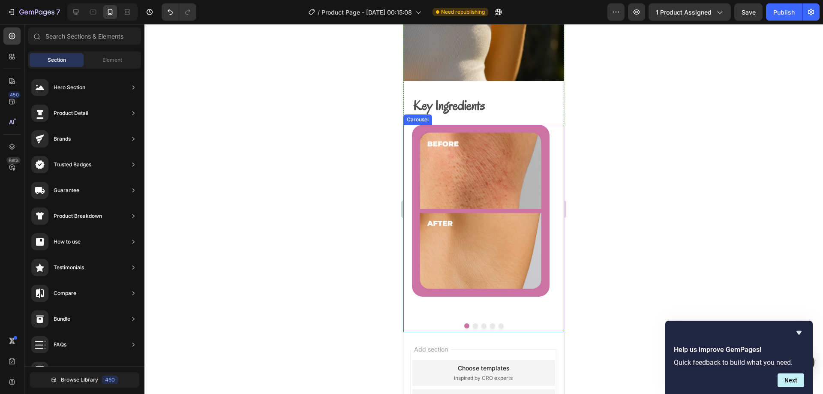
click at [515, 323] on div at bounding box center [483, 325] width 161 height 5
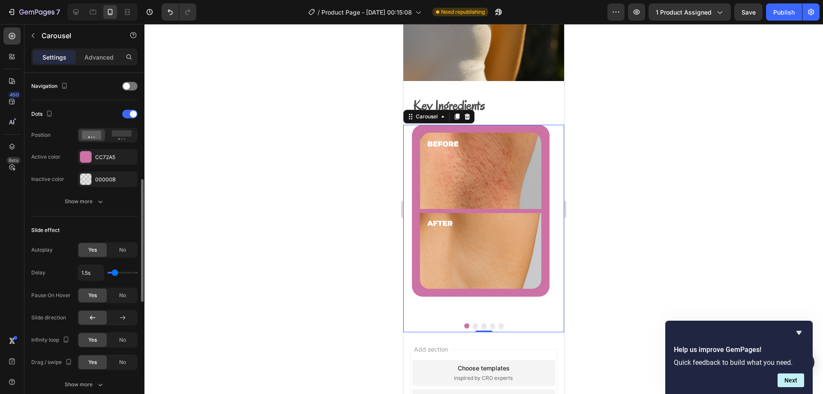
scroll to position [257, 0]
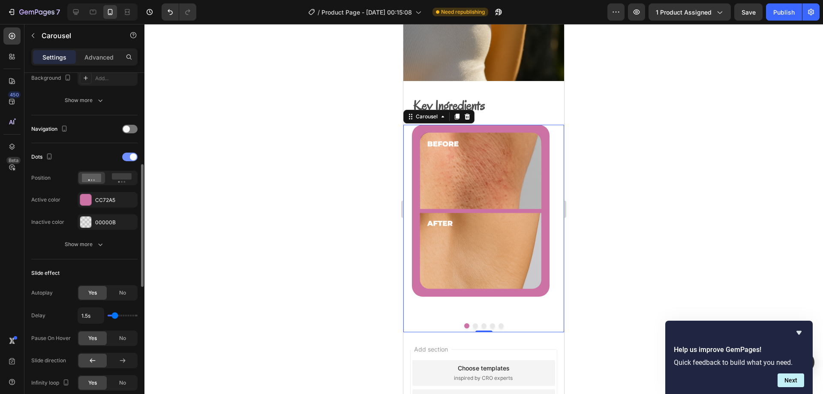
click at [129, 156] on div at bounding box center [129, 157] width 15 height 9
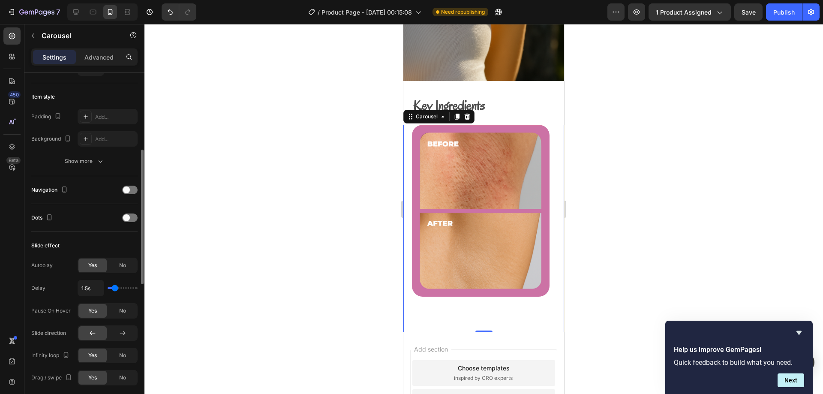
scroll to position [0, 0]
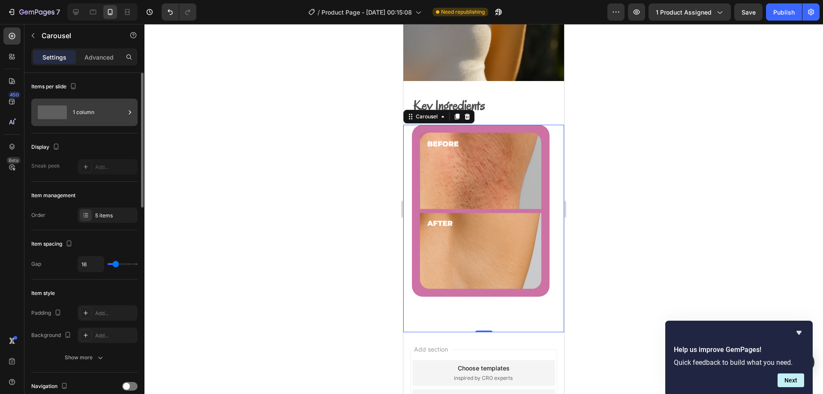
click at [83, 116] on div "1 column" at bounding box center [99, 112] width 52 height 20
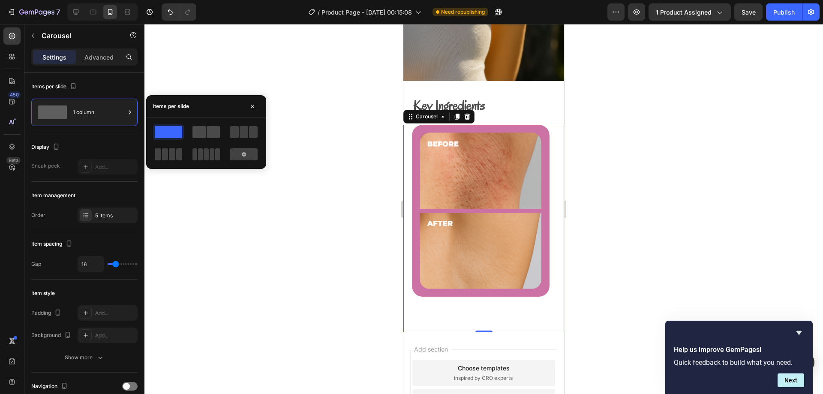
click at [202, 135] on span at bounding box center [198, 132] width 13 height 12
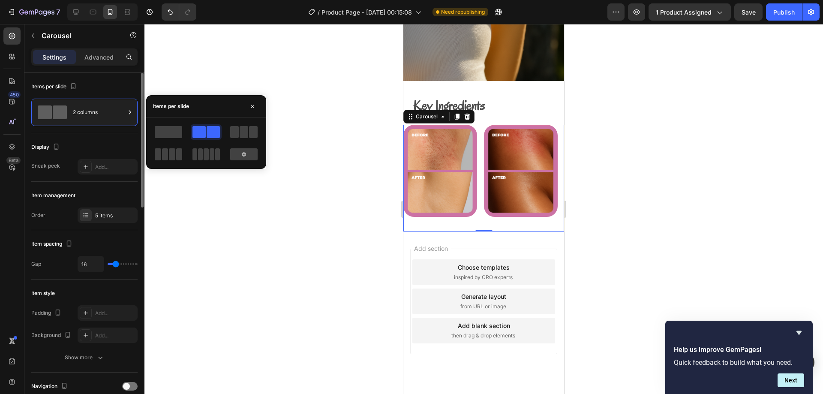
click at [96, 144] on div "Display" at bounding box center [84, 147] width 106 height 14
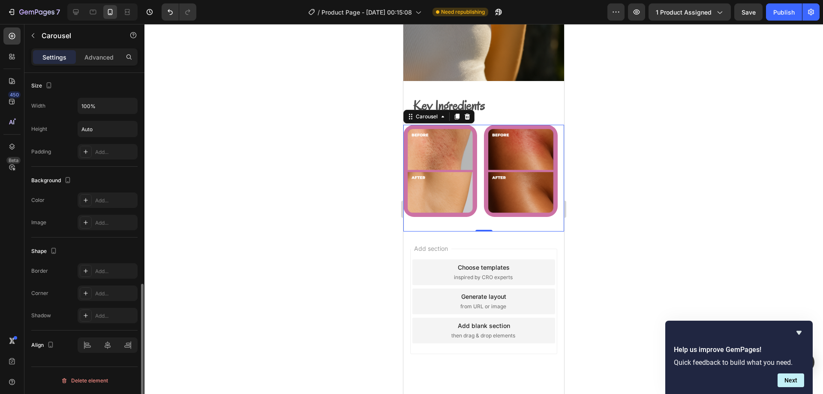
scroll to position [453, 0]
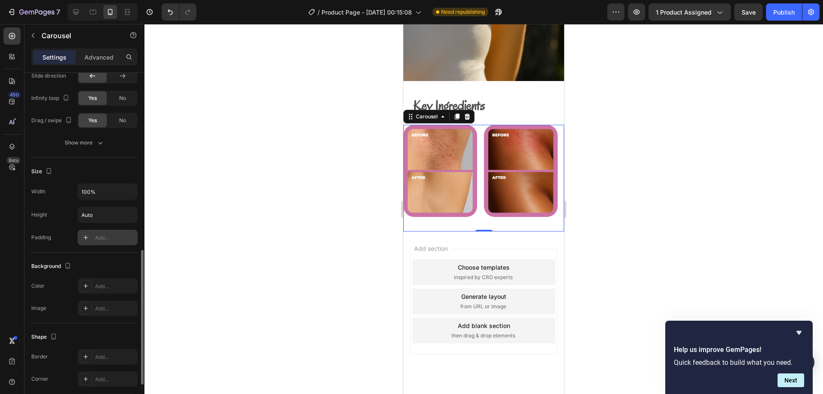
click at [102, 238] on div "Add..." at bounding box center [115, 238] width 40 height 8
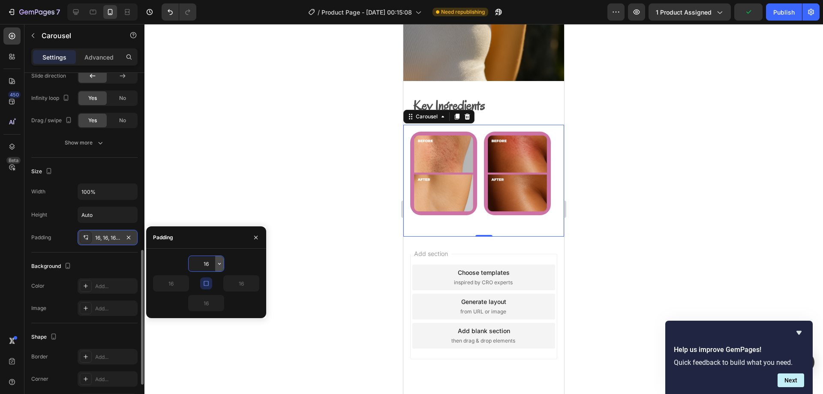
click at [217, 265] on icon "button" at bounding box center [219, 263] width 7 height 7
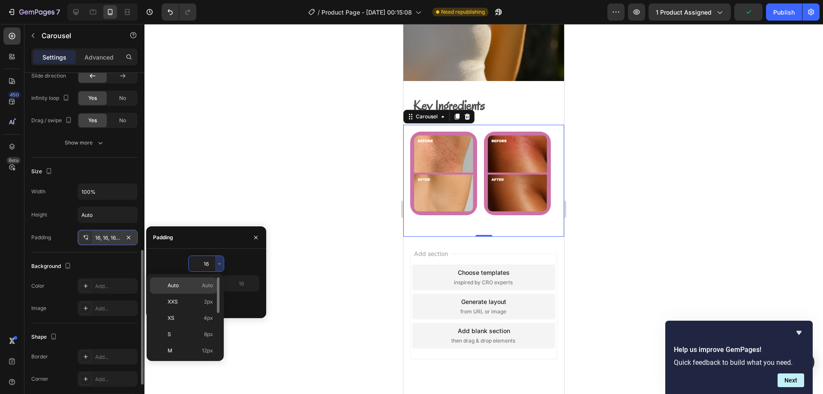
click at [210, 284] on span "Auto" at bounding box center [207, 286] width 11 height 8
type input "Auto"
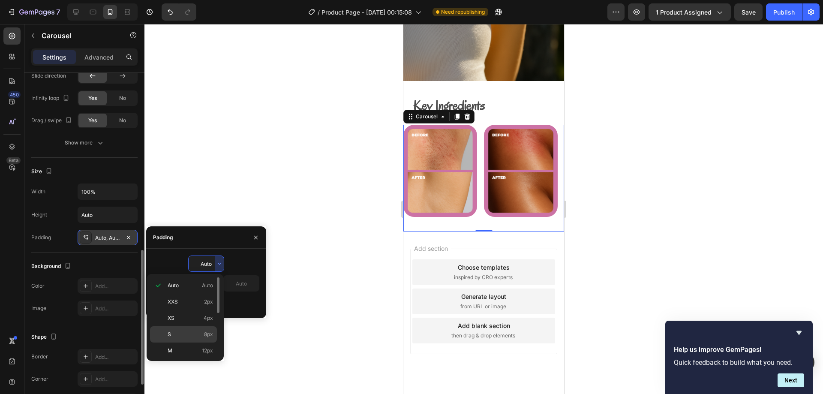
click at [189, 336] on p "S 8px" at bounding box center [190, 334] width 45 height 8
type input "8"
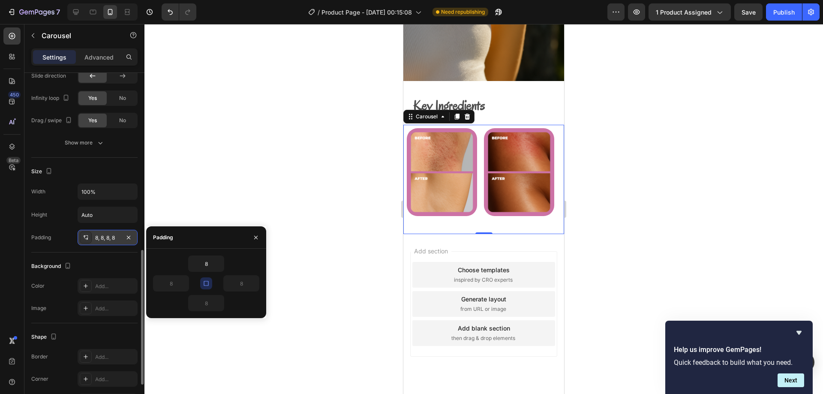
click at [208, 280] on icon "button" at bounding box center [206, 283] width 7 height 7
click at [210, 264] on input "8" at bounding box center [206, 263] width 35 height 15
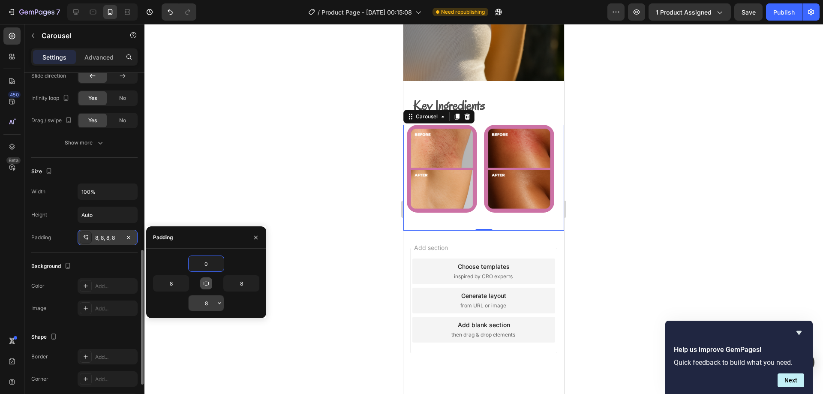
type input "0"
click at [208, 303] on input "8" at bounding box center [206, 302] width 35 height 15
type input "0"
click at [243, 285] on input "8" at bounding box center [241, 283] width 35 height 15
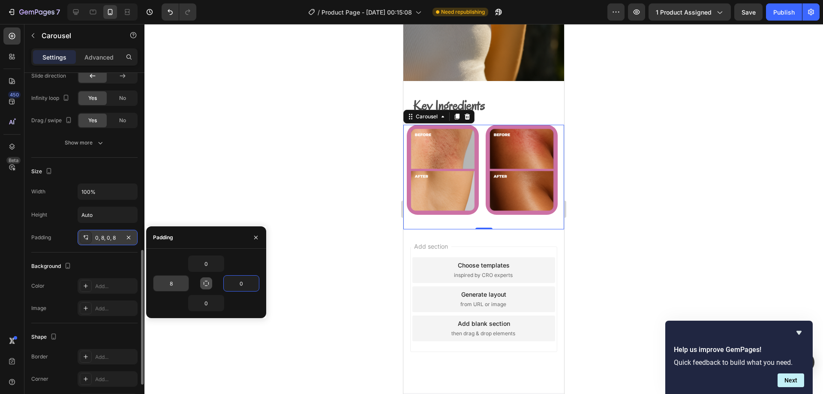
type input "0"
click at [170, 283] on input "8" at bounding box center [170, 283] width 35 height 15
type input "21"
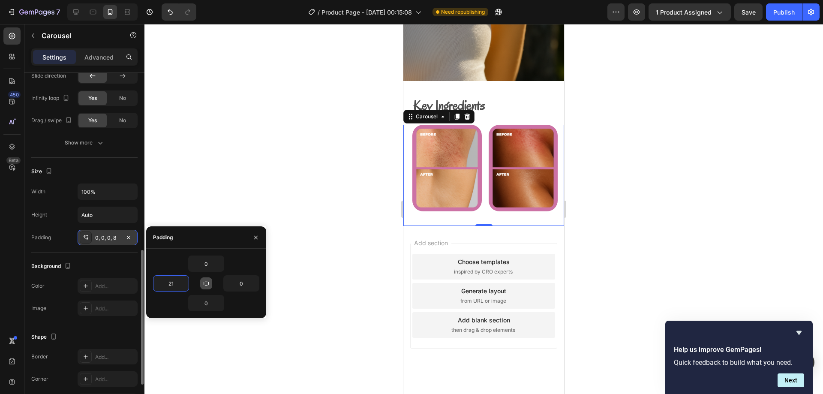
click at [120, 263] on div "Background" at bounding box center [84, 266] width 106 height 14
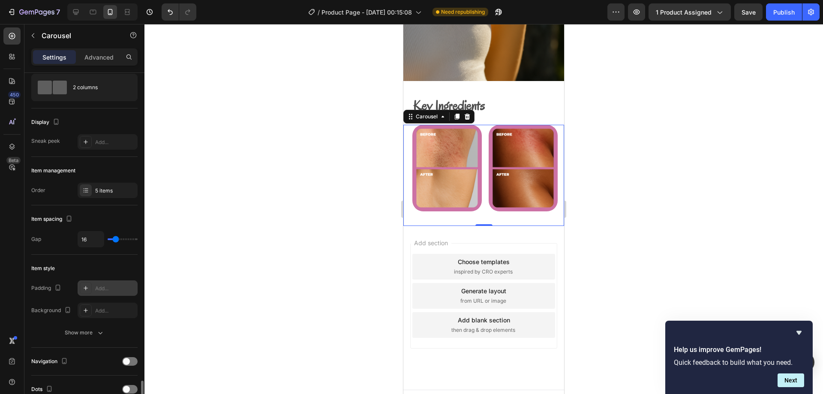
scroll to position [0, 0]
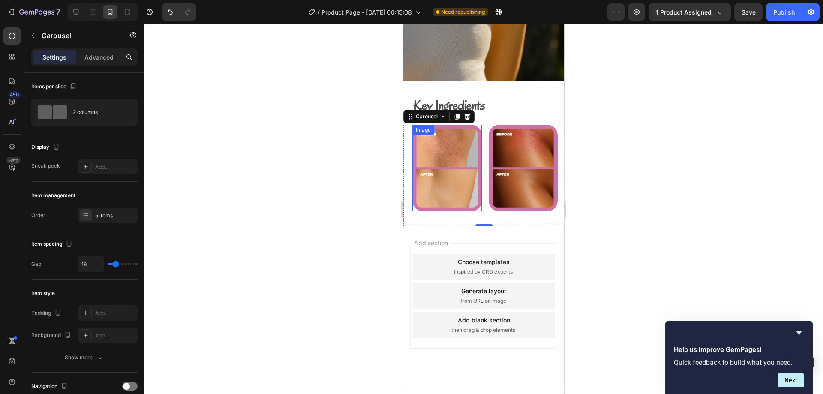
click at [473, 159] on img at bounding box center [446, 168] width 69 height 87
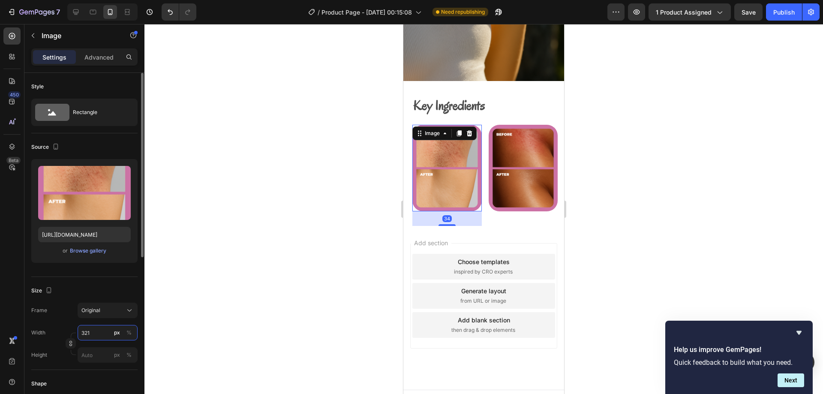
click at [97, 330] on input "321" at bounding box center [108, 332] width 60 height 15
click at [97, 330] on input "333" at bounding box center [108, 332] width 60 height 15
click at [97, 330] on input "555" at bounding box center [108, 332] width 60 height 15
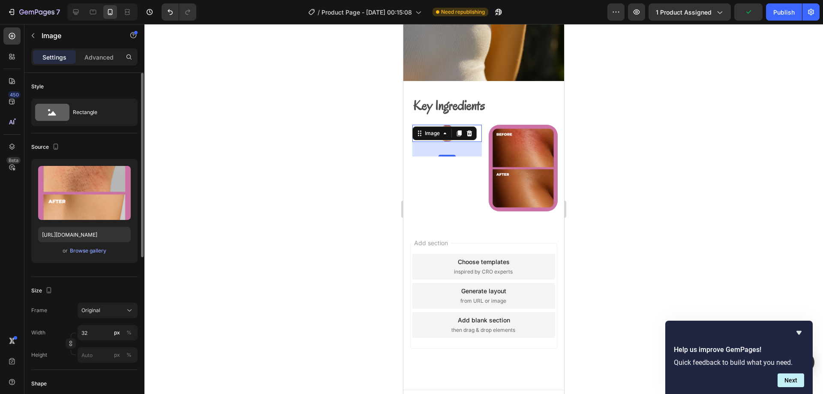
click at [99, 294] on div "Size" at bounding box center [84, 291] width 106 height 14
click at [97, 331] on input "32" at bounding box center [108, 332] width 60 height 15
click at [97, 331] on input "1" at bounding box center [108, 332] width 60 height 15
type input "321"
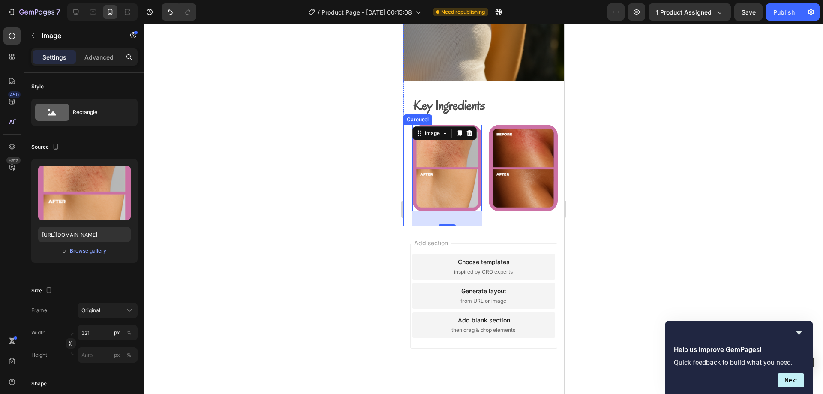
click at [489, 207] on div "Image" at bounding box center [523, 175] width 69 height 101
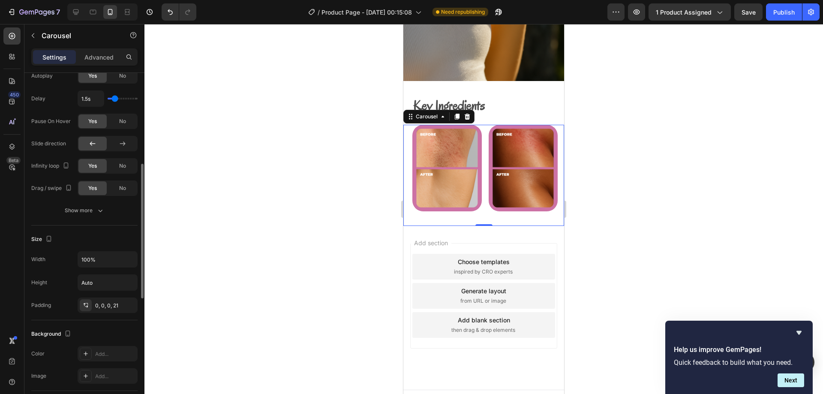
scroll to position [429, 0]
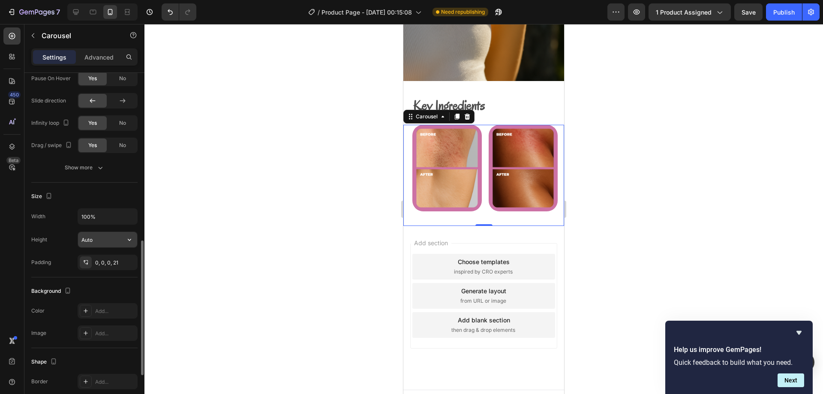
click at [102, 240] on input "Auto" at bounding box center [107, 239] width 59 height 15
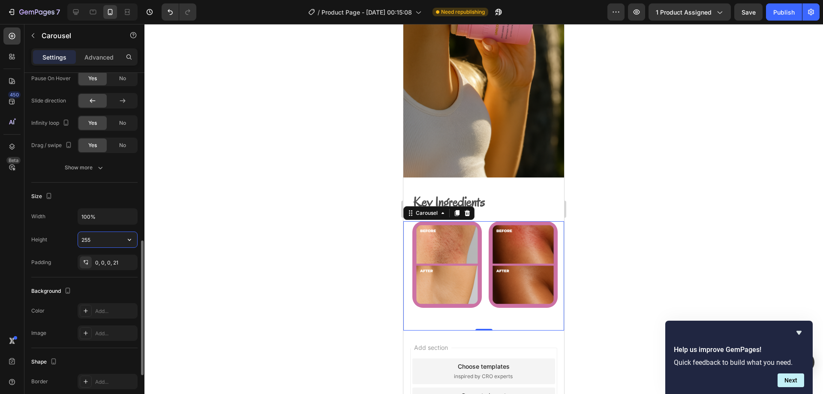
scroll to position [1074, 0]
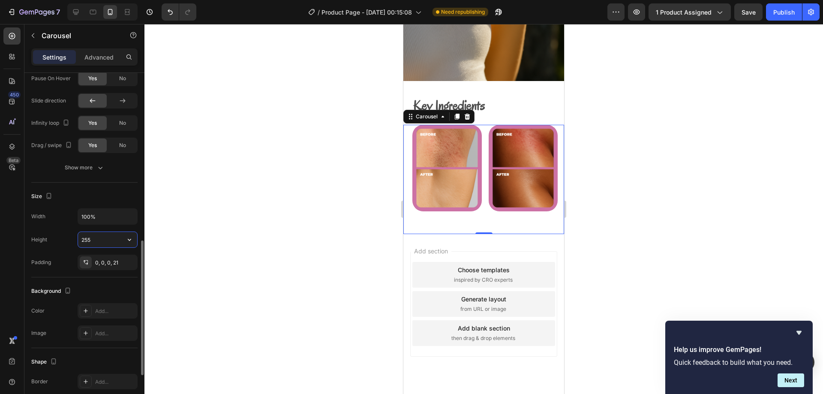
click at [104, 240] on input "255" at bounding box center [107, 239] width 59 height 15
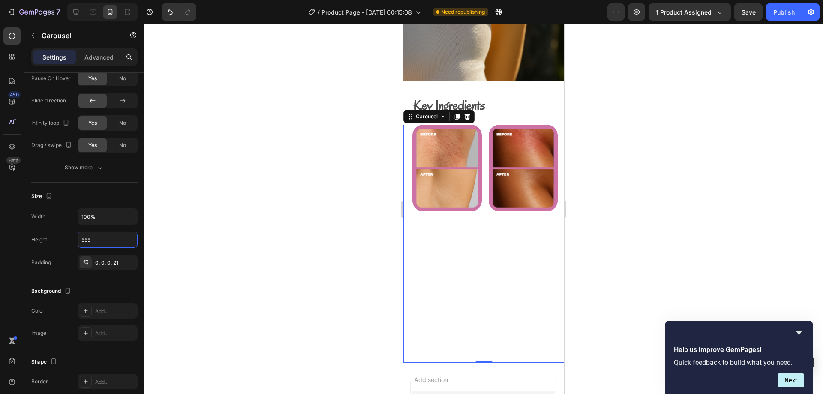
type input "555"
click at [483, 175] on div "Image Image Image Image Image" at bounding box center [488, 244] width 152 height 238
click at [534, 108] on div "Image Key Ingredients Text Block Image Image Image Image Image Carousel 0" at bounding box center [483, 101] width 161 height 523
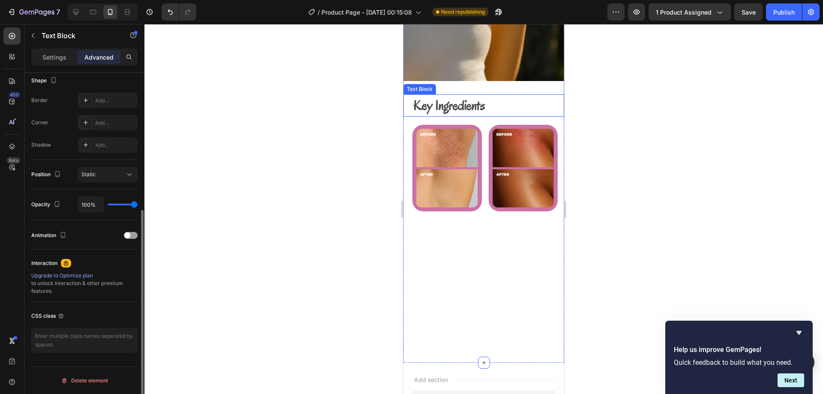
click at [519, 95] on p "Key Ingredients" at bounding box center [488, 105] width 150 height 21
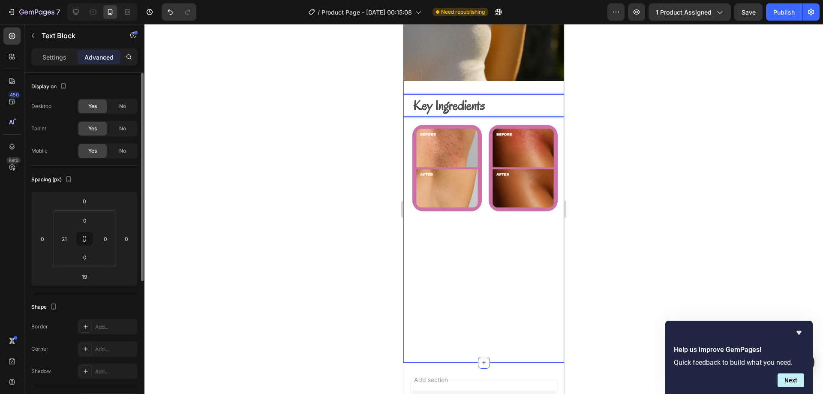
click at [602, 101] on div at bounding box center [483, 209] width 678 height 370
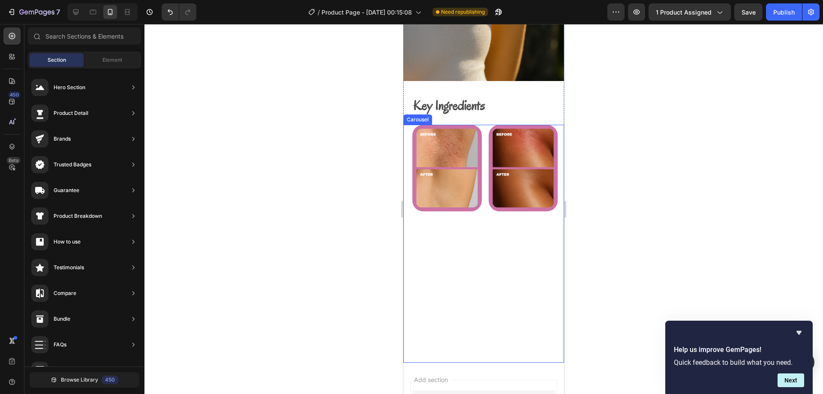
click at [483, 329] on div "Image Image Image Image Image" at bounding box center [488, 244] width 152 height 238
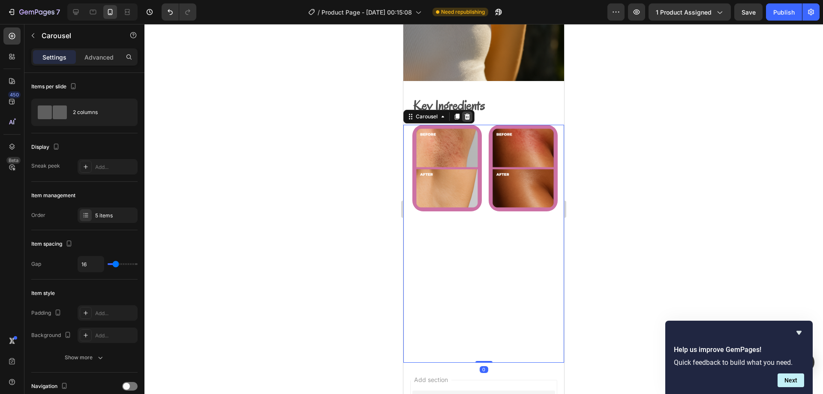
click at [467, 111] on div at bounding box center [467, 116] width 10 height 10
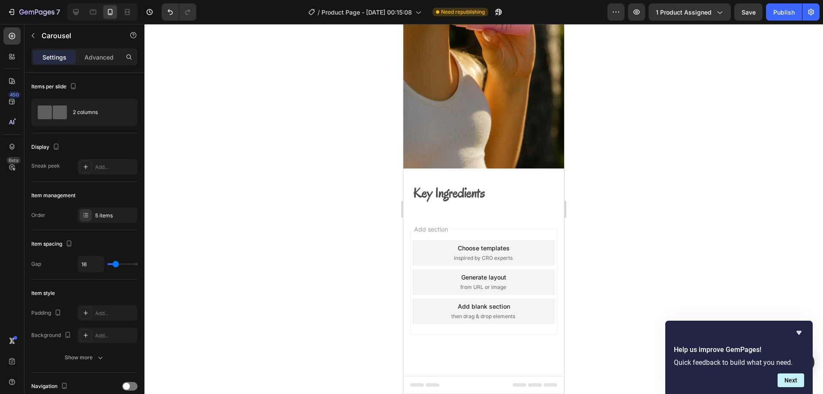
scroll to position [977, 0]
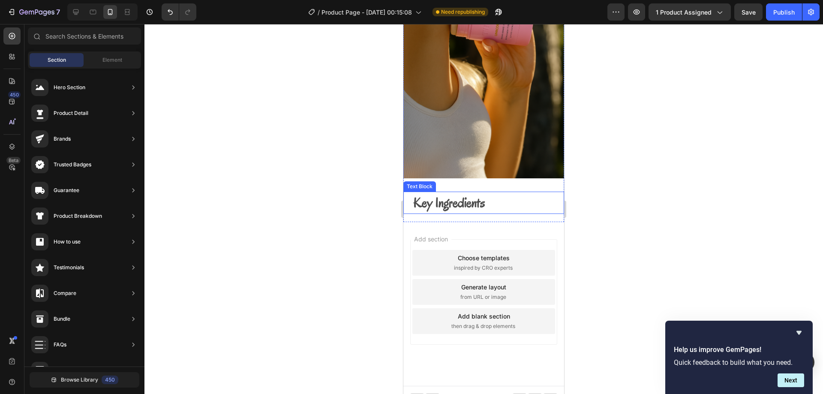
click at [482, 194] on strong "Key Ingredients" at bounding box center [449, 203] width 72 height 18
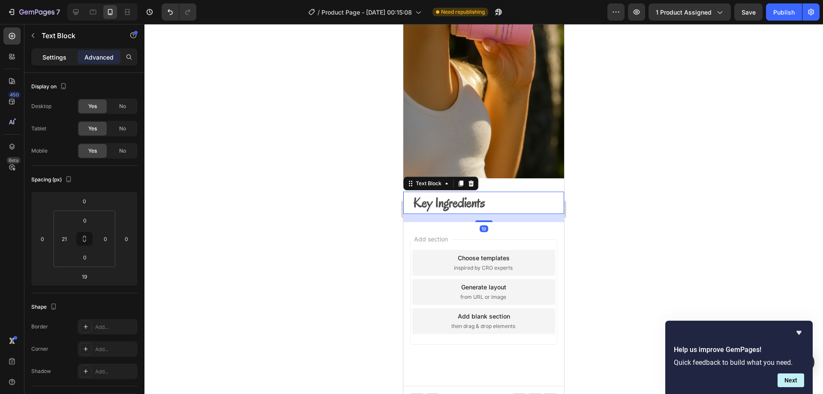
click at [62, 62] on div "Settings" at bounding box center [54, 57] width 43 height 14
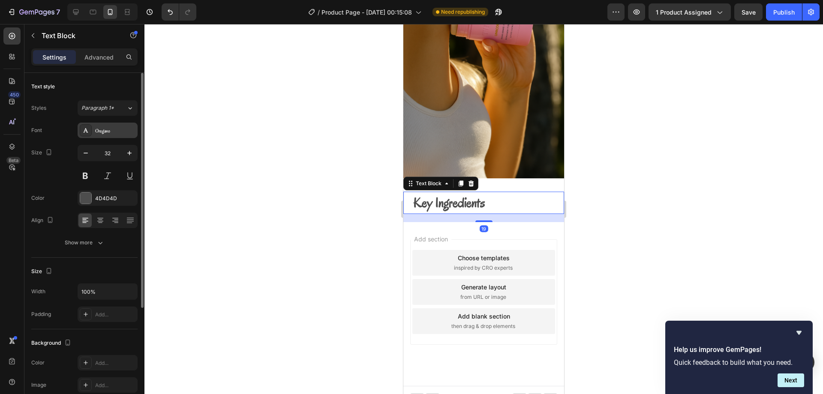
click at [111, 124] on div "Oregano" at bounding box center [108, 130] width 60 height 15
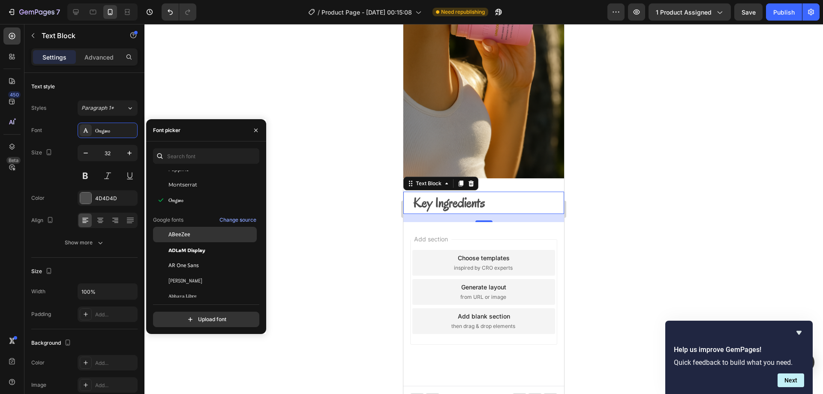
scroll to position [86, 0]
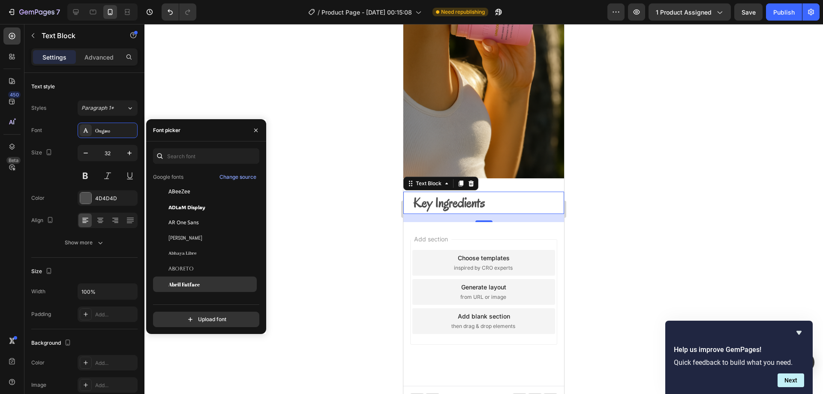
click at [191, 282] on span "Abril Fatface" at bounding box center [183, 284] width 31 height 8
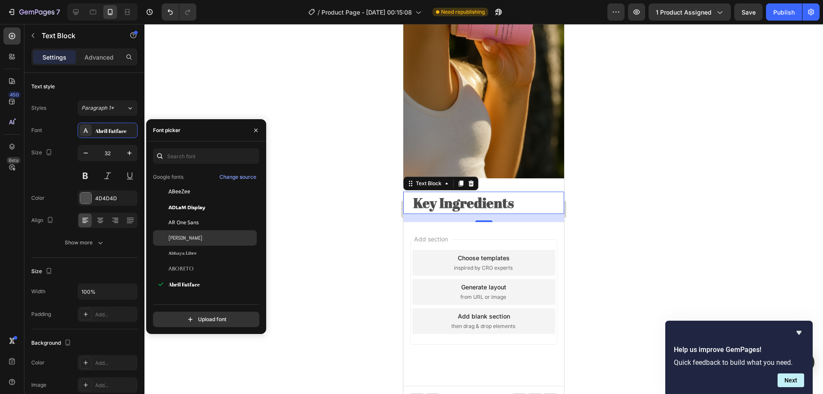
scroll to position [129, 0]
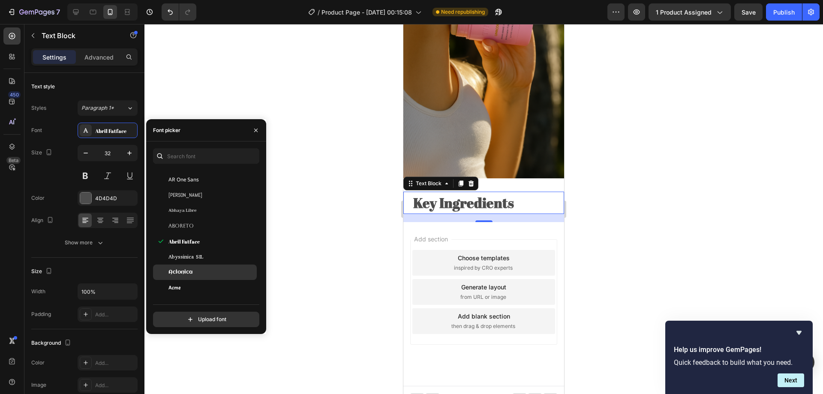
click at [196, 267] on div "Aclonica" at bounding box center [205, 271] width 104 height 15
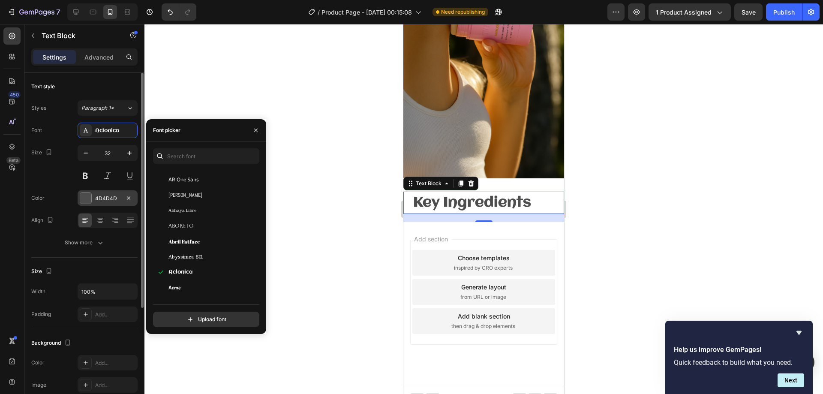
click at [87, 198] on div at bounding box center [85, 197] width 11 height 11
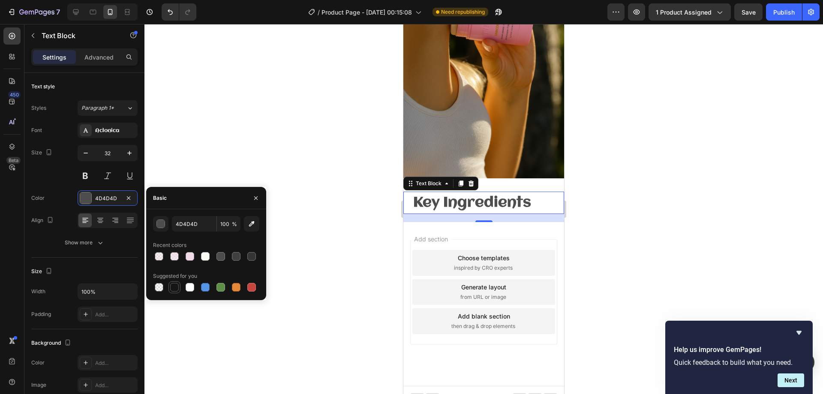
click at [173, 286] on div at bounding box center [174, 287] width 9 height 9
type input "151515"
click at [215, 161] on div at bounding box center [483, 209] width 678 height 370
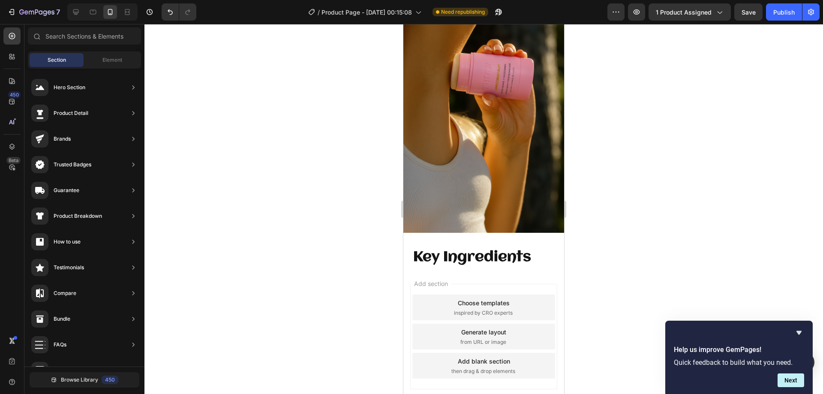
scroll to position [977, 0]
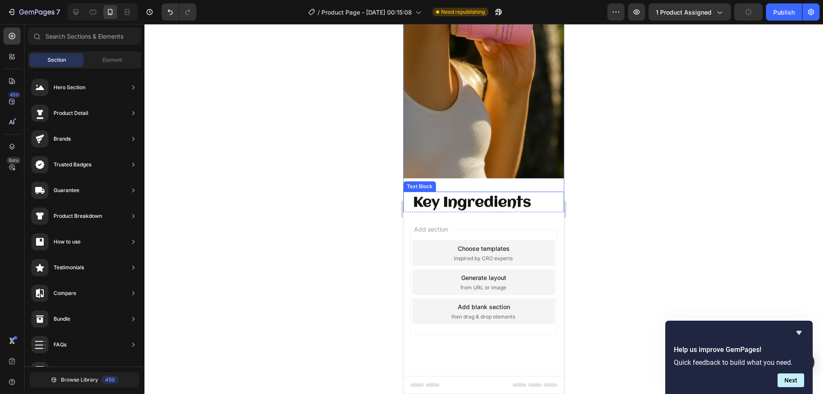
click at [463, 195] on strong "Key Ingredients" at bounding box center [472, 202] width 118 height 15
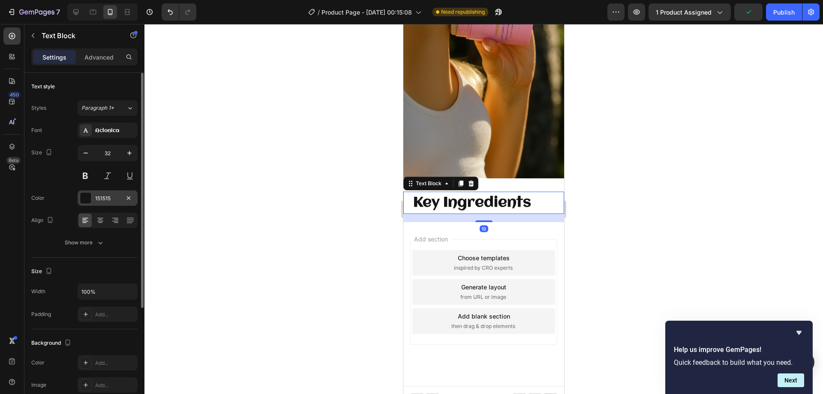
click at [80, 202] on div at bounding box center [86, 198] width 12 height 12
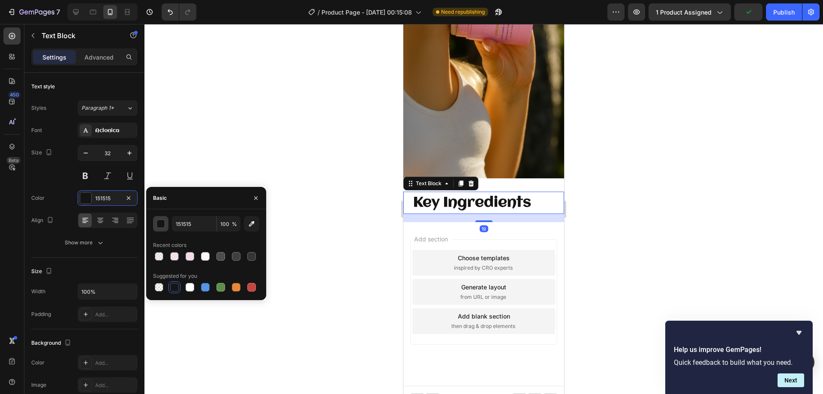
click at [164, 225] on div "button" at bounding box center [160, 223] width 9 height 9
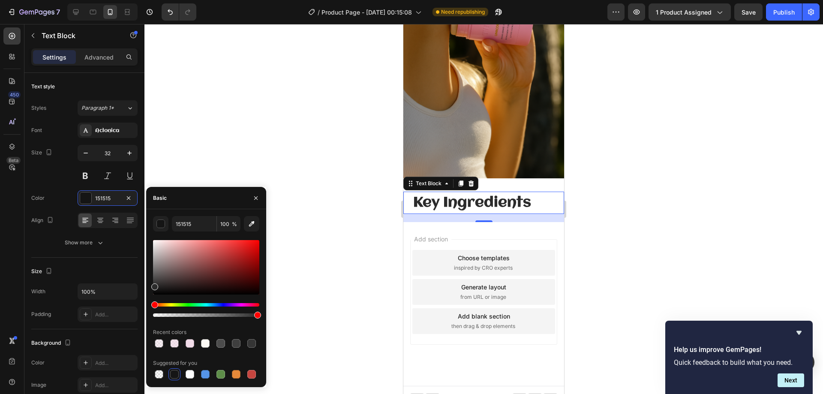
drag, startPoint x: 152, startPoint y: 290, endPoint x: 150, endPoint y: 285, distance: 5.6
click at [150, 285] on div "151515 100 % Recent colors Suggested for you" at bounding box center [206, 298] width 120 height 164
type input "2B2B2B"
click at [147, 286] on div "2B2B2B 100 % Recent colors Suggested for you" at bounding box center [206, 298] width 120 height 164
click at [188, 144] on div at bounding box center [483, 209] width 678 height 370
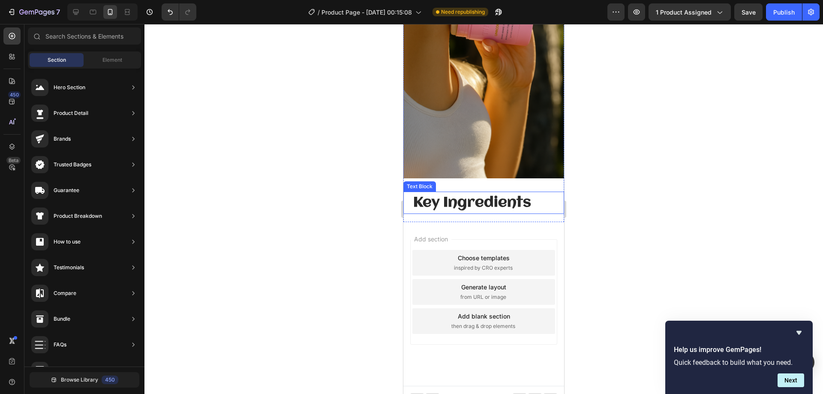
click at [483, 195] on strong "Key Ingredients" at bounding box center [472, 202] width 118 height 15
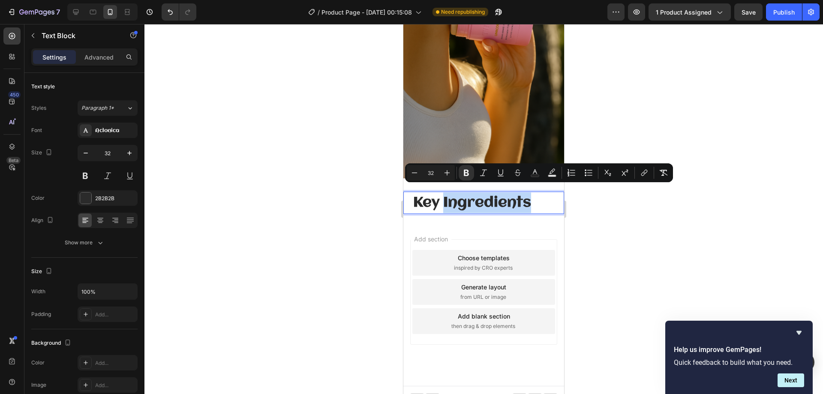
click at [493, 195] on strong "Key Ingredients" at bounding box center [472, 202] width 118 height 15
click at [615, 118] on div at bounding box center [483, 209] width 678 height 370
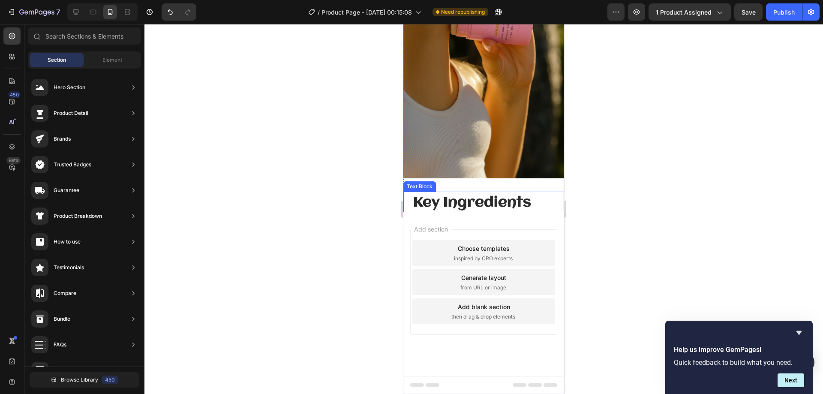
click at [472, 192] on div "Key Ingredients" at bounding box center [488, 203] width 152 height 22
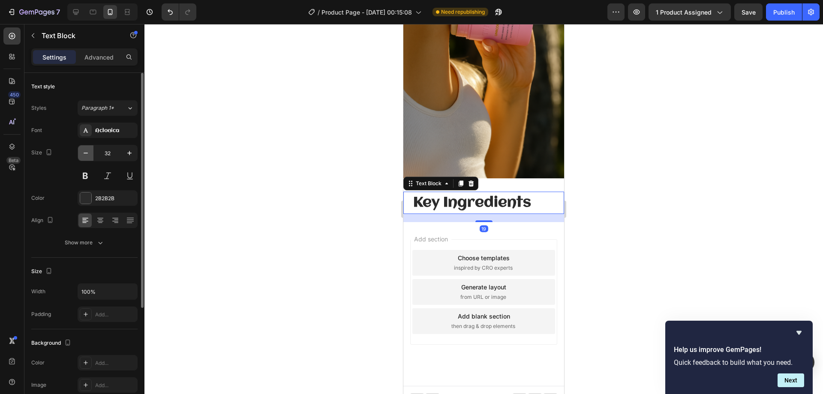
click at [85, 153] on icon "button" at bounding box center [85, 153] width 9 height 9
click at [85, 154] on icon "button" at bounding box center [85, 153] width 9 height 9
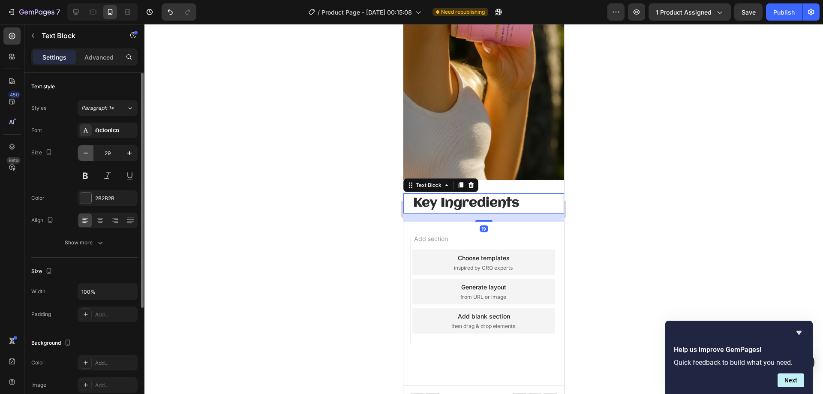
click at [85, 154] on icon "button" at bounding box center [85, 153] width 9 height 9
type input "28"
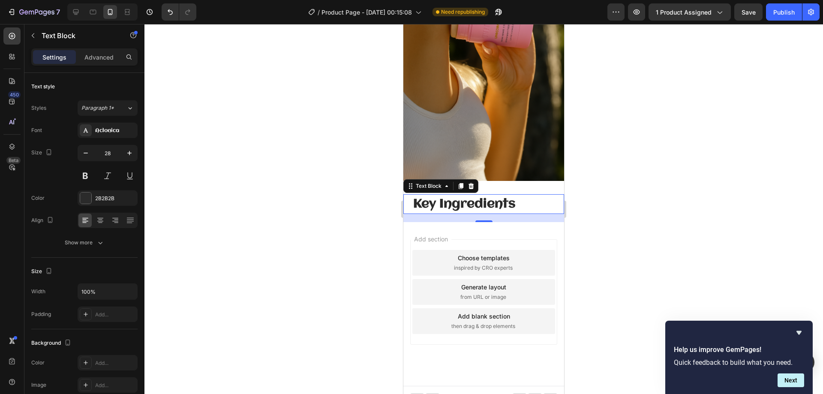
click at [304, 141] on div at bounding box center [483, 209] width 678 height 370
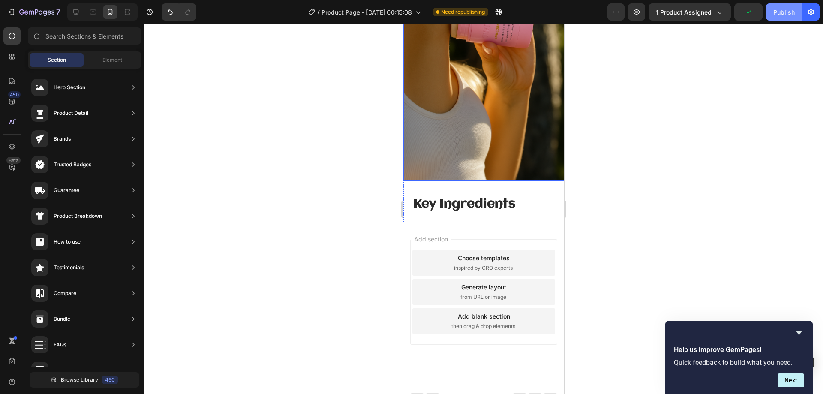
click at [779, 15] on div "Publish" at bounding box center [783, 12] width 21 height 9
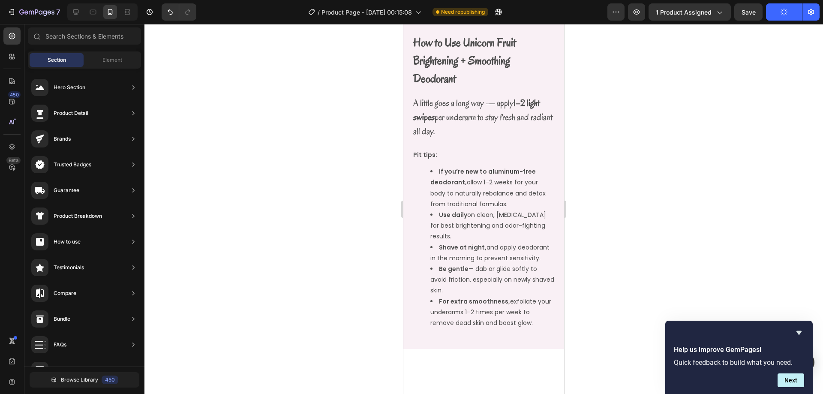
scroll to position [417, 0]
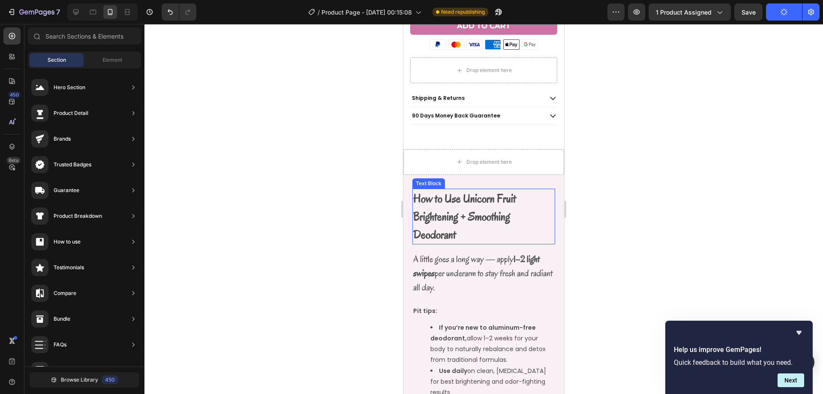
click at [477, 200] on p "How to Use Unicorn Fruit Brightening + Smoothing Deodorant" at bounding box center [483, 216] width 141 height 54
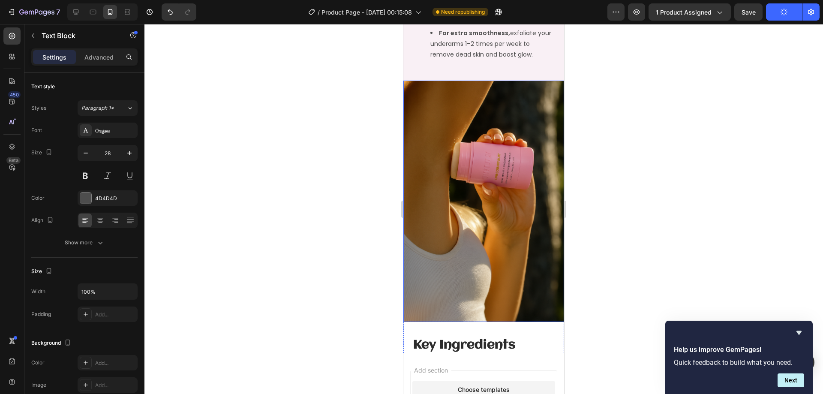
scroll to position [974, 0]
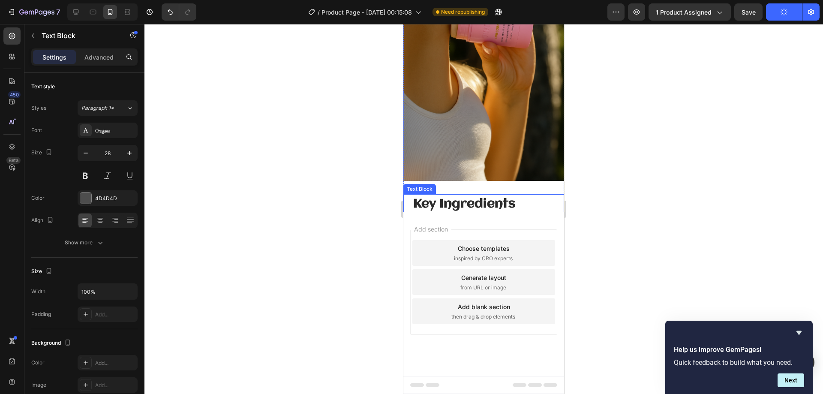
click at [443, 198] on strong "Key Ingredients" at bounding box center [464, 204] width 102 height 13
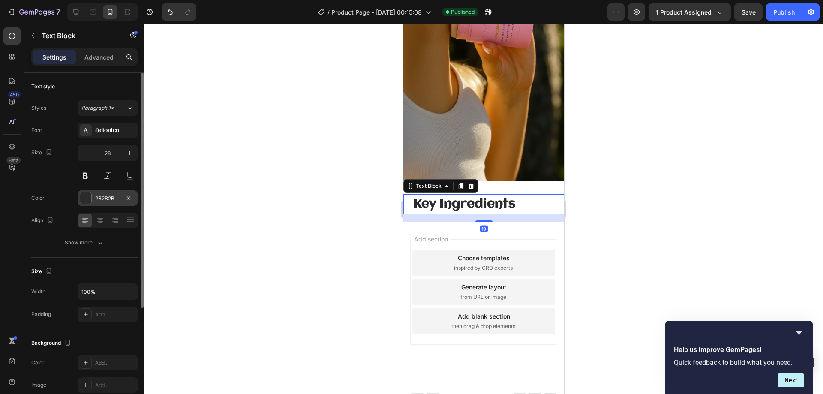
click at [104, 198] on div "2B2B2B" at bounding box center [107, 199] width 25 height 8
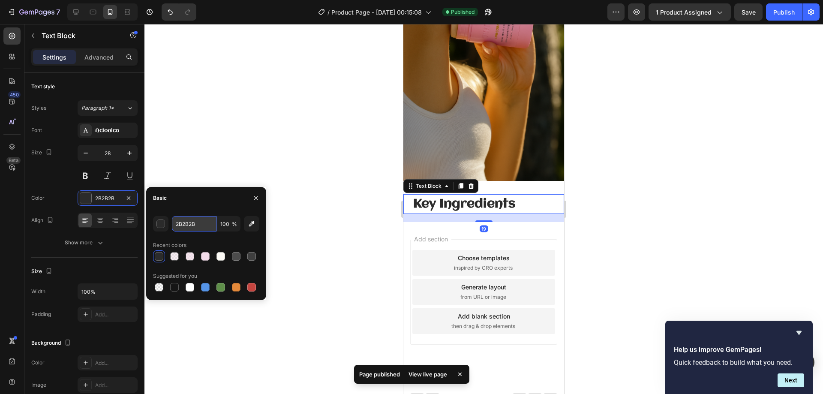
click at [185, 219] on input "2B2B2B" at bounding box center [194, 223] width 45 height 15
click at [186, 219] on input "2B2B2B" at bounding box center [194, 223] width 45 height 15
click at [201, 221] on input "2B2B2B" at bounding box center [194, 223] width 45 height 15
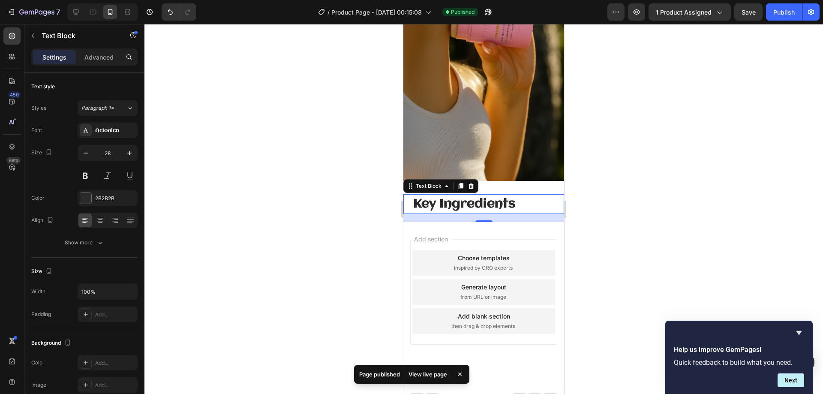
click at [296, 161] on div at bounding box center [483, 209] width 678 height 370
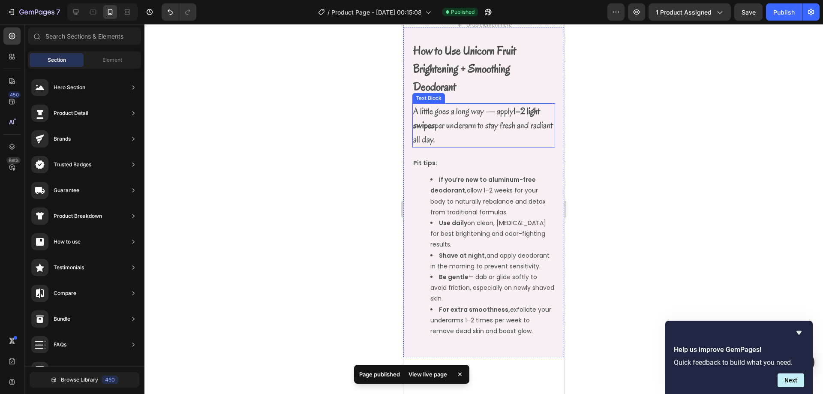
scroll to position [460, 0]
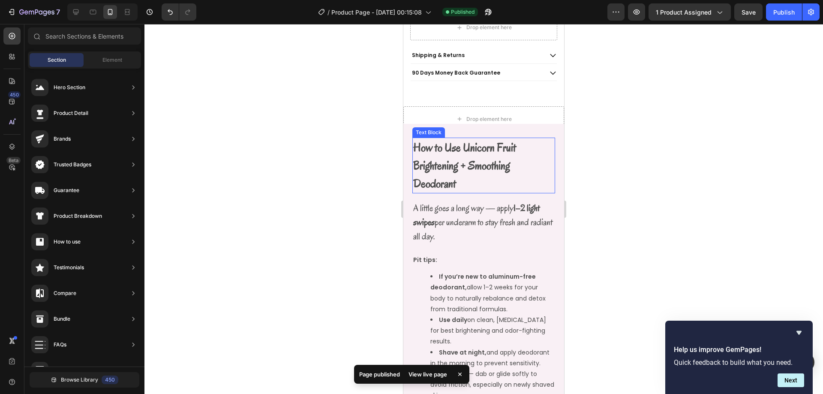
click at [454, 171] on strong "How to Use Unicorn Fruit Brightening + Smoothing Deodorant" at bounding box center [464, 165] width 103 height 51
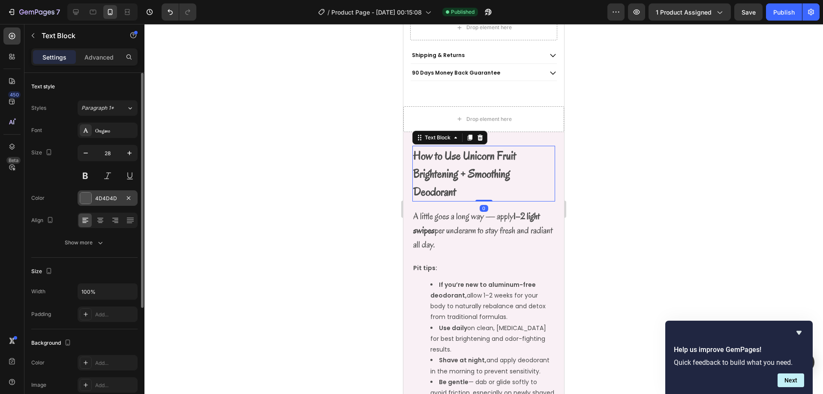
click at [104, 193] on div "4D4D4D" at bounding box center [108, 197] width 60 height 15
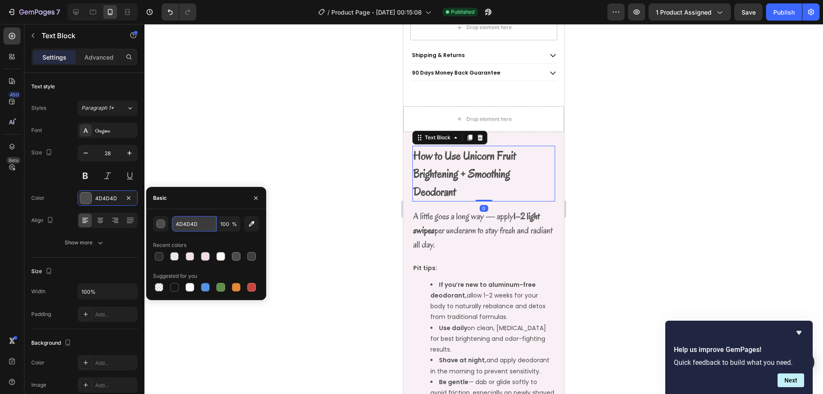
click at [185, 223] on input "4D4D4D" at bounding box center [194, 223] width 45 height 15
paste input "2B2B2B"
type input "2B2B2B"
click at [196, 239] on div "Recent colors" at bounding box center [206, 245] width 106 height 14
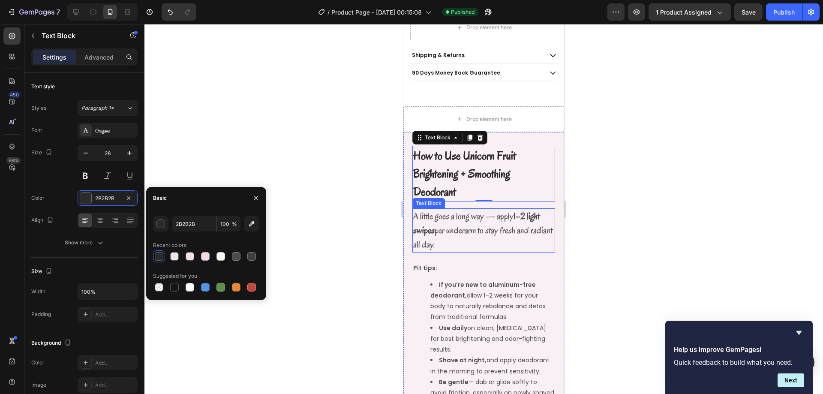
click at [456, 237] on p "A little goes a long way — apply 1–2 light swipes per underarm to stay fresh an…" at bounding box center [483, 230] width 141 height 42
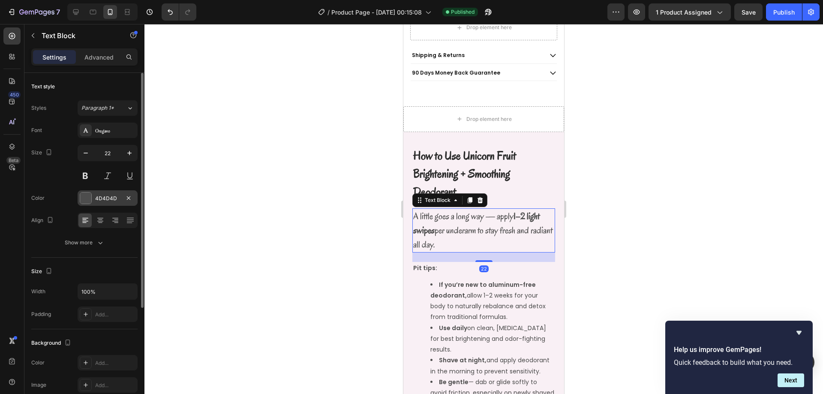
click at [113, 201] on div "4D4D4D" at bounding box center [107, 199] width 25 height 8
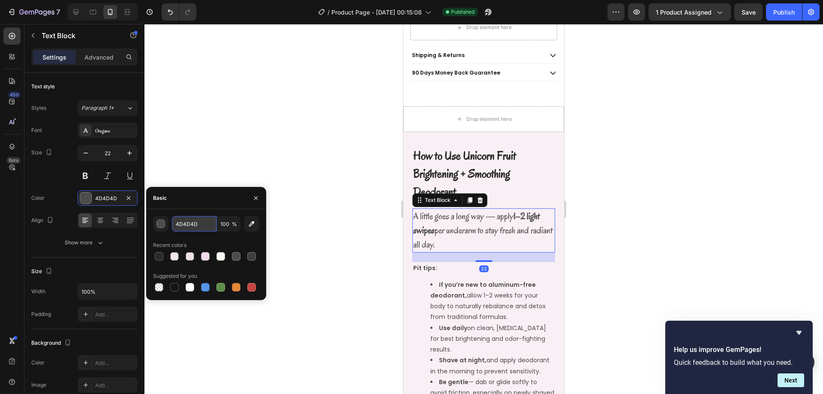
click at [189, 223] on input "4D4D4D" at bounding box center [194, 223] width 45 height 15
paste input "2B2B2B"
type input "2B2B2B"
click at [198, 237] on div "2B2B2B 100 % Recent colors Suggested for you" at bounding box center [206, 254] width 106 height 77
click at [487, 298] on li "If you’re new to aluminum-free deodorant, allow 1–2 weeks for your body to natu…" at bounding box center [492, 300] width 124 height 43
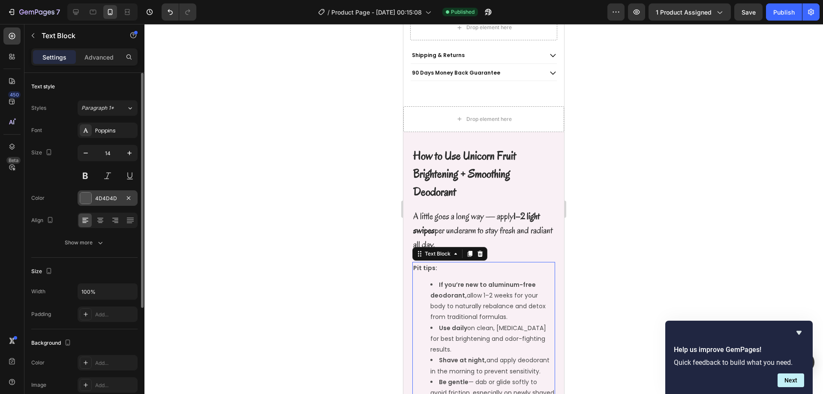
click at [114, 200] on div "4D4D4D" at bounding box center [107, 199] width 25 height 8
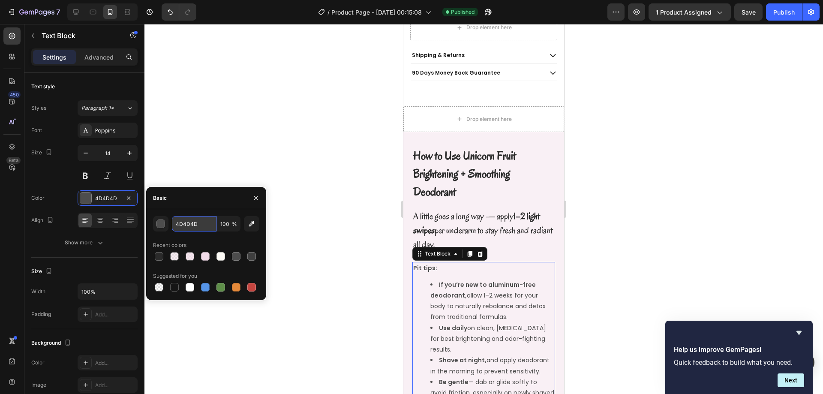
click at [187, 224] on input "4D4D4D" at bounding box center [194, 223] width 45 height 15
paste input "2B2B2B"
type input "2B2B2B"
click at [201, 236] on div "2B2B2B 100 % Recent colors Suggested for you" at bounding box center [206, 254] width 106 height 77
click at [311, 177] on div at bounding box center [483, 209] width 678 height 370
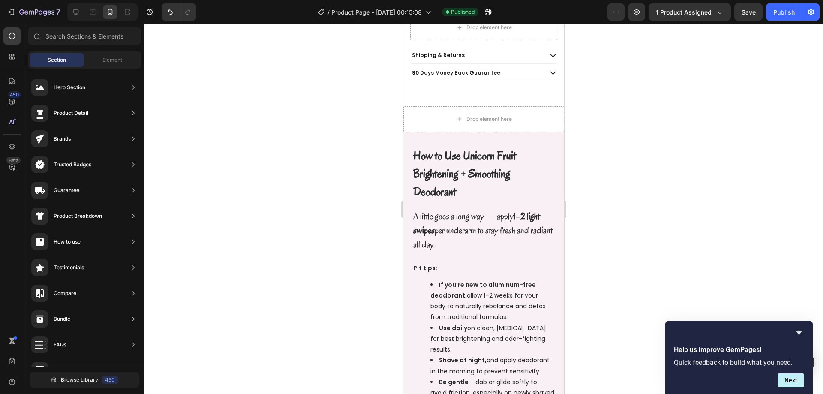
click at [786, 2] on div "7 Version history / Product Page - [DATE] 00:15:08 Published Preview 1 product …" at bounding box center [411, 12] width 823 height 24
click at [790, 12] on div "Publish" at bounding box center [783, 12] width 21 height 9
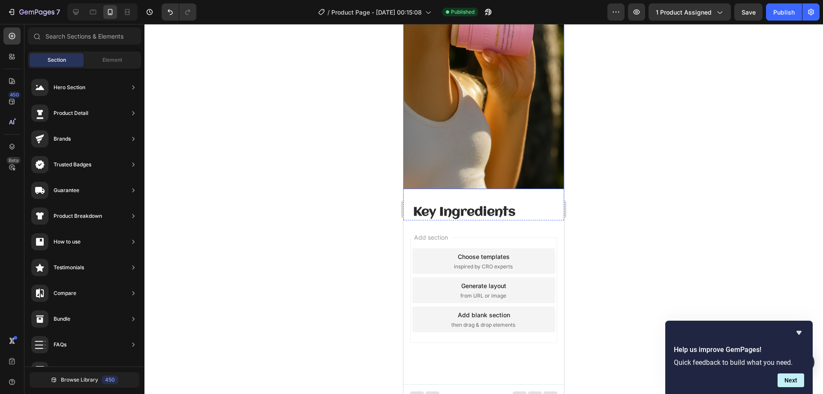
scroll to position [974, 0]
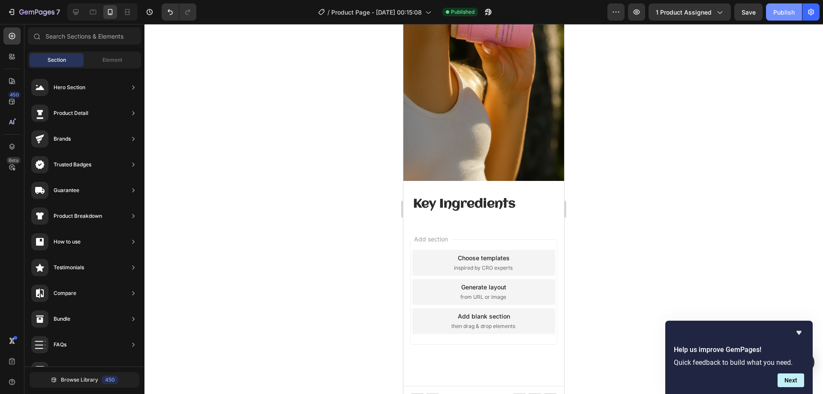
click at [784, 4] on button "Publish" at bounding box center [784, 11] width 36 height 17
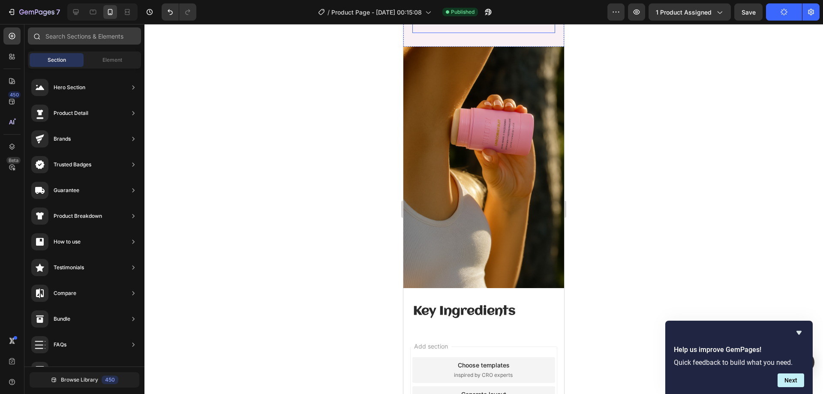
scroll to position [888, 0]
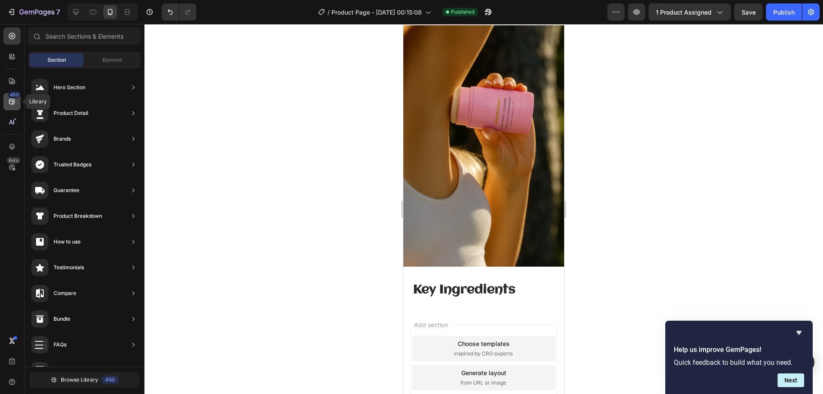
click at [18, 105] on div "450" at bounding box center [11, 101] width 17 height 17
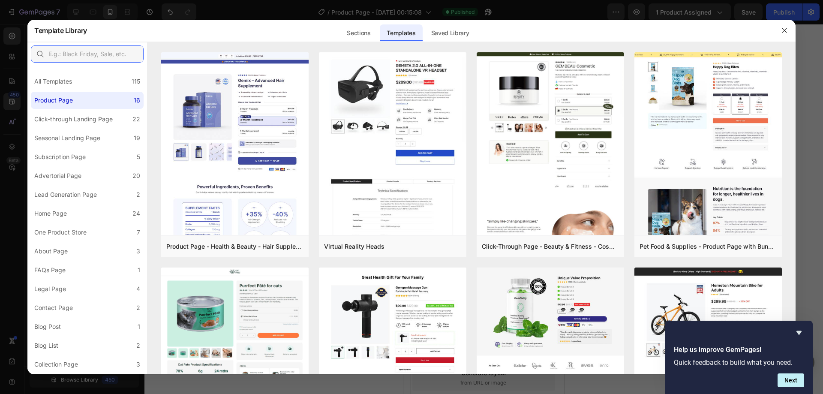
click at [105, 54] on input "text" at bounding box center [87, 53] width 113 height 17
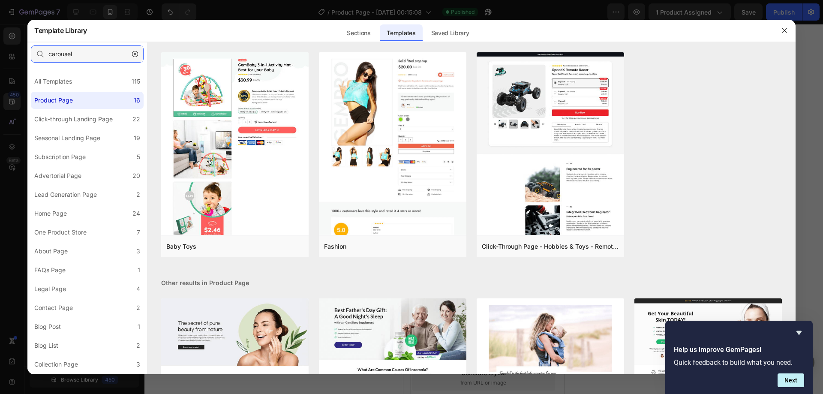
type input "carousel"
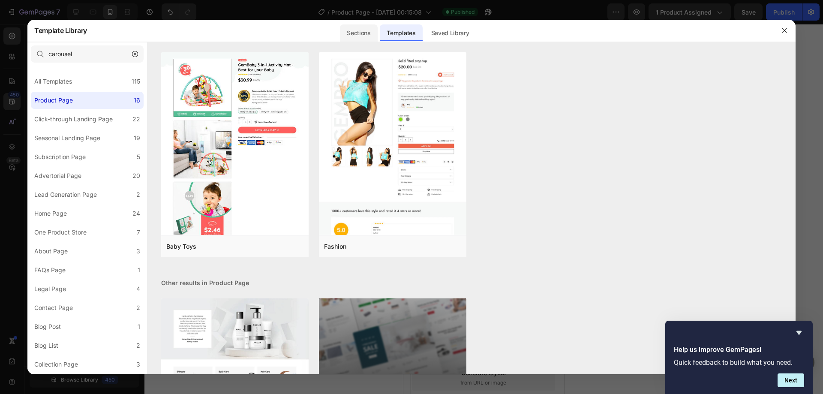
click at [353, 32] on div "Sections" at bounding box center [358, 32] width 37 height 17
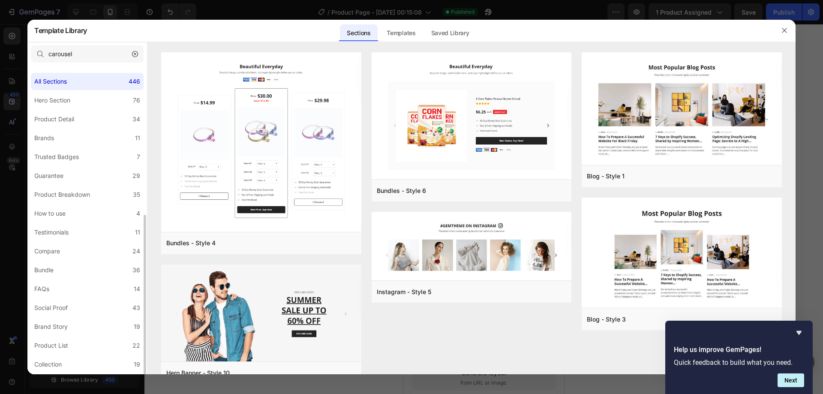
scroll to position [112, 0]
click at [75, 119] on label "Testimonials 11" at bounding box center [87, 120] width 113 height 17
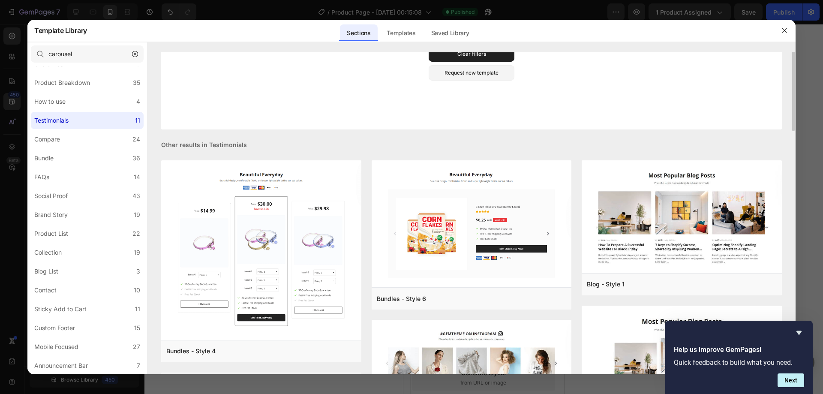
scroll to position [214, 0]
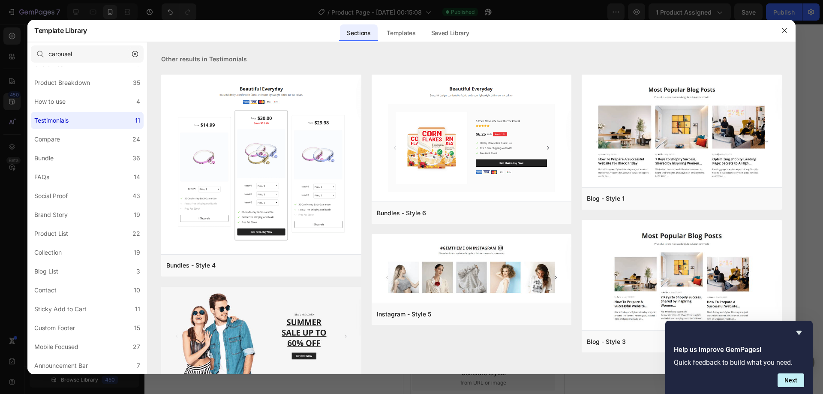
click at [130, 54] on button "button" at bounding box center [135, 54] width 14 height 14
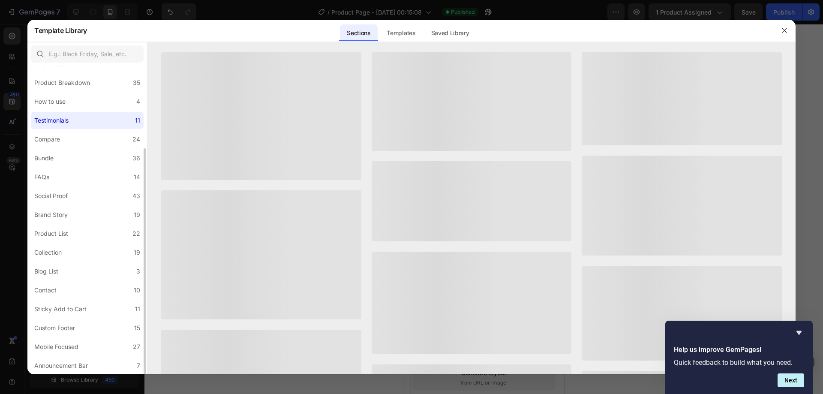
click at [84, 123] on label "Testimonials 11" at bounding box center [87, 120] width 113 height 17
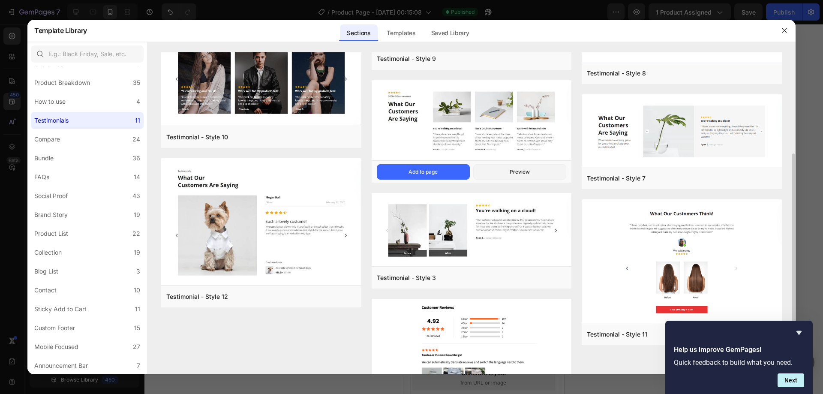
scroll to position [224, 0]
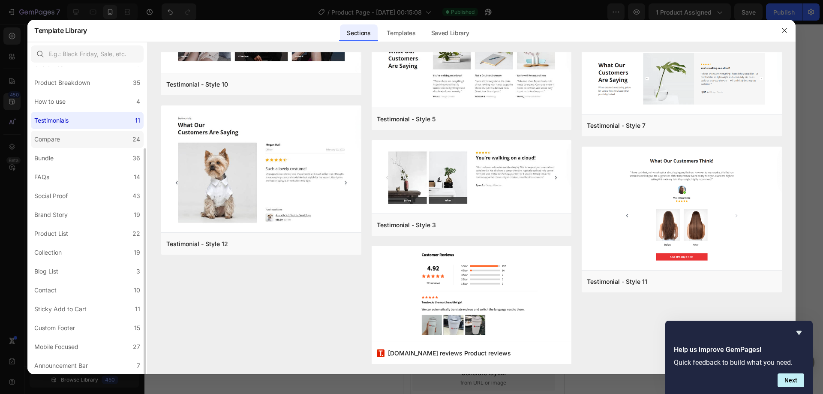
click at [104, 144] on label "Compare 24" at bounding box center [87, 139] width 113 height 17
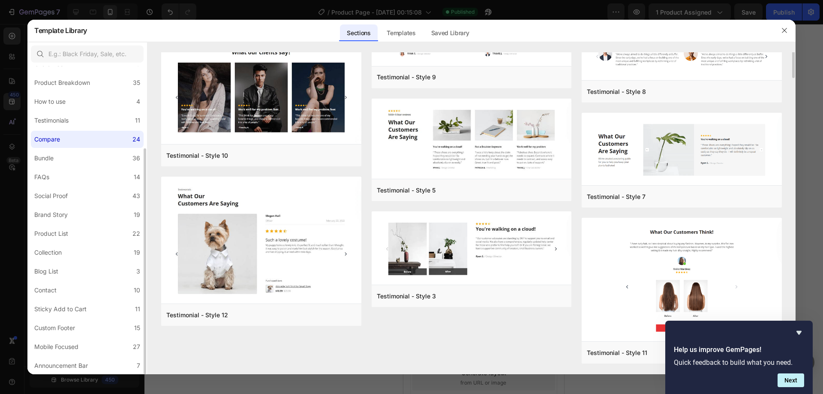
scroll to position [0, 0]
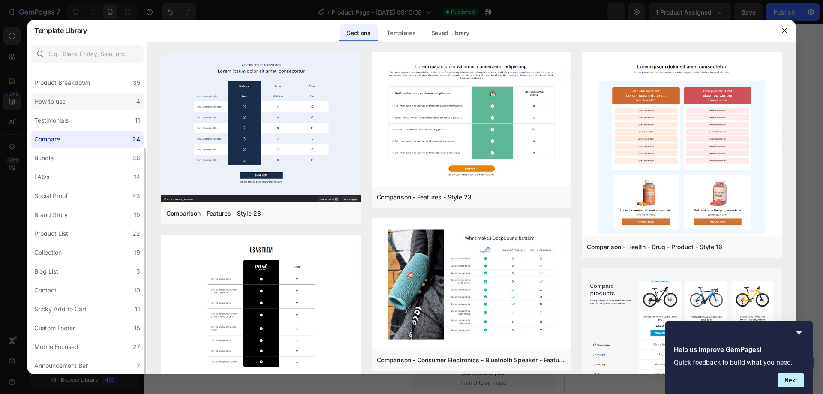
click at [95, 107] on label "How to use 4" at bounding box center [87, 101] width 113 height 17
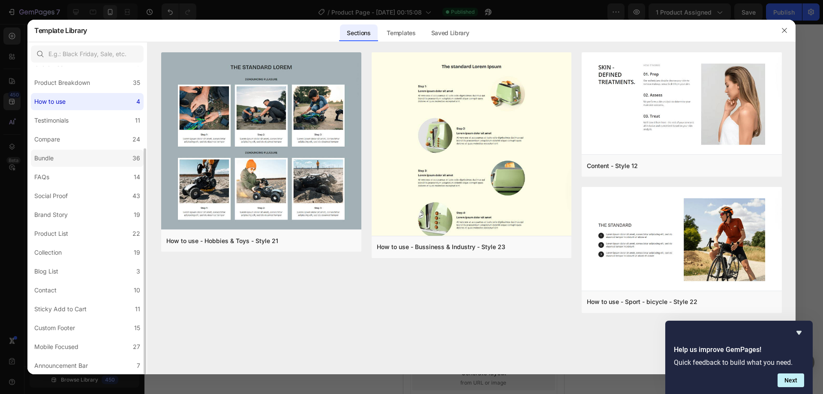
click at [88, 154] on label "Bundle 36" at bounding box center [87, 158] width 113 height 17
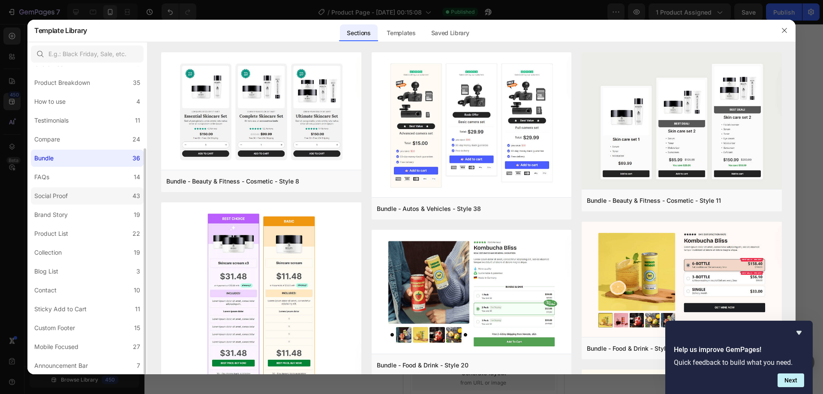
click at [88, 202] on label "Social Proof 43" at bounding box center [87, 195] width 113 height 17
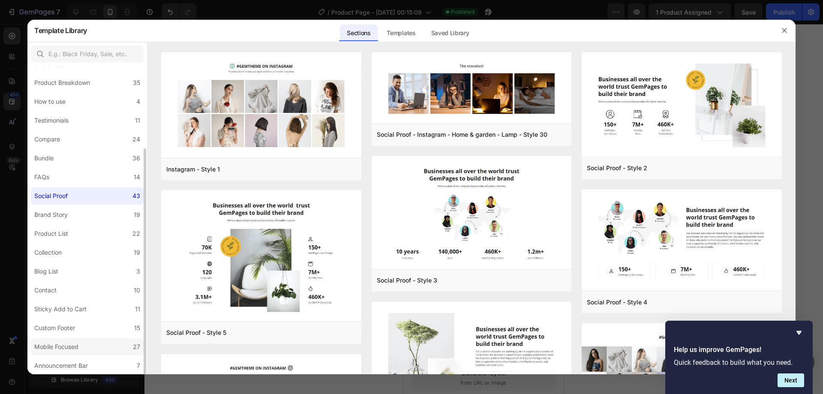
click at [82, 349] on div "Mobile Focused" at bounding box center [58, 347] width 48 height 10
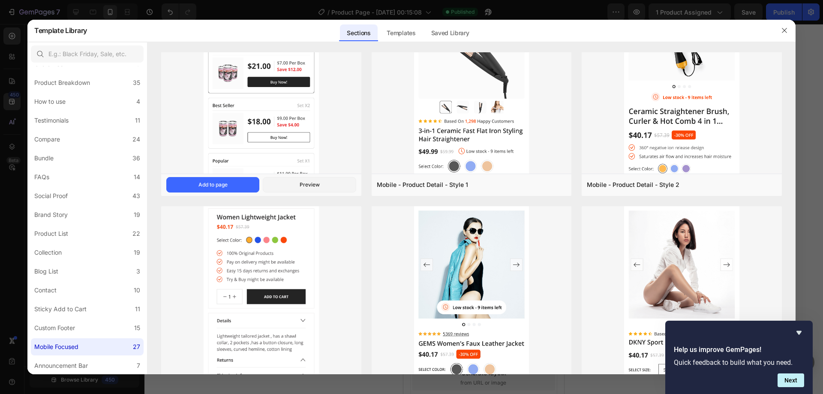
scroll to position [1622, 0]
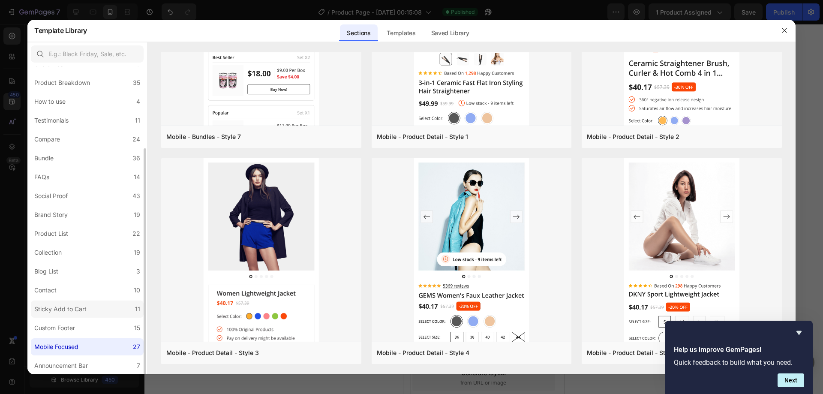
click at [80, 304] on div "Sticky Add to Cart" at bounding box center [60, 309] width 52 height 10
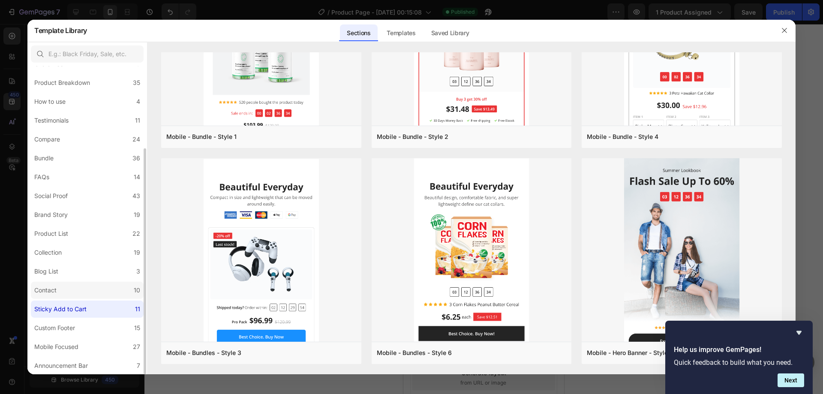
scroll to position [0, 0]
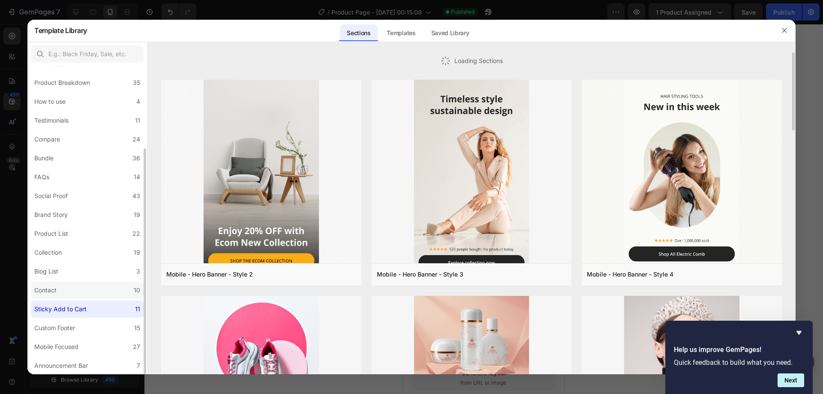
click at [77, 295] on label "Contact 10" at bounding box center [87, 290] width 113 height 17
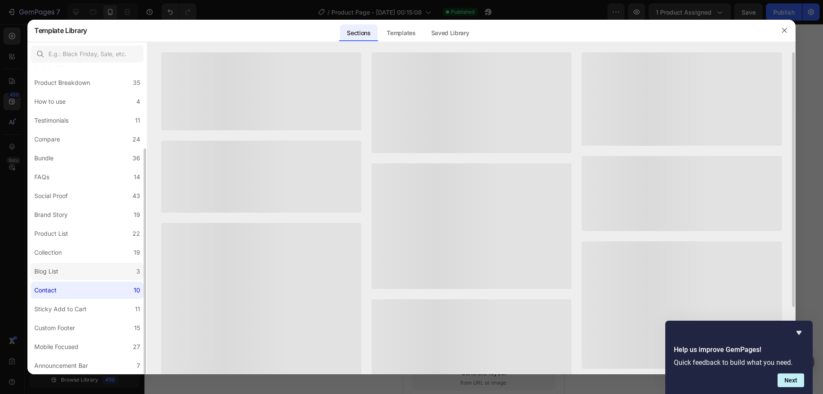
click at [75, 275] on label "Blog List 3" at bounding box center [87, 271] width 113 height 17
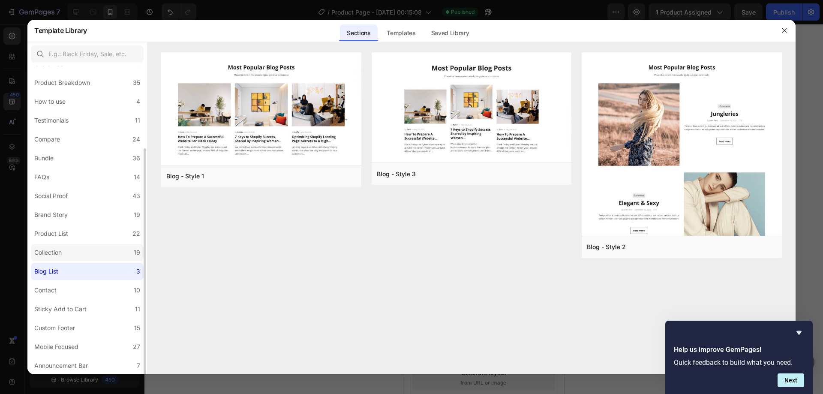
click at [79, 255] on label "Collection 19" at bounding box center [87, 252] width 113 height 17
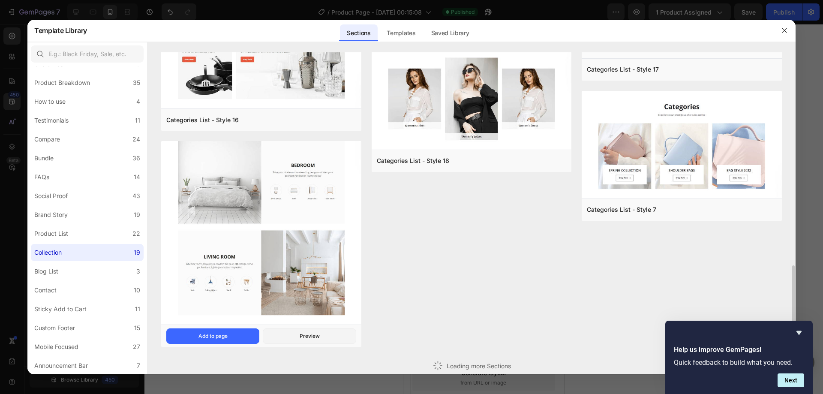
scroll to position [628, 0]
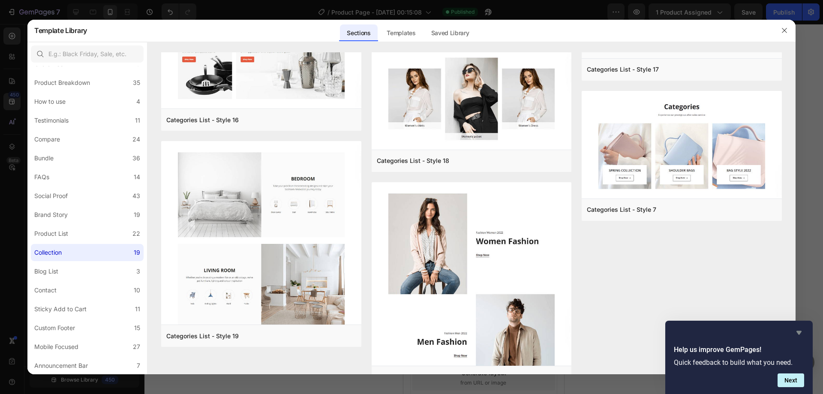
click at [798, 331] on icon "Hide survey" at bounding box center [798, 333] width 5 height 4
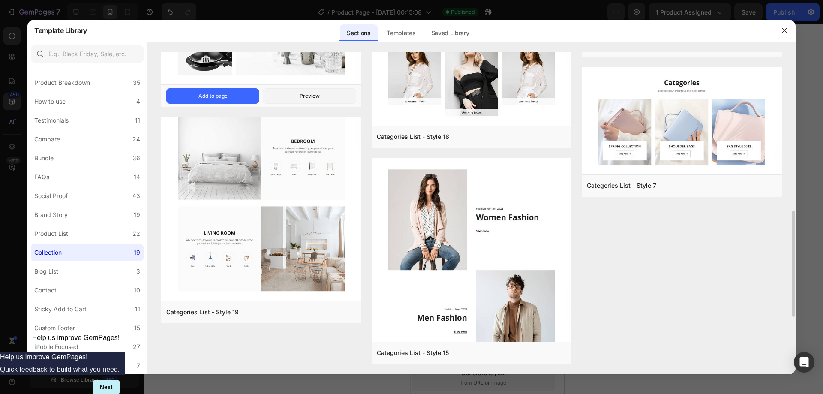
scroll to position [438, 0]
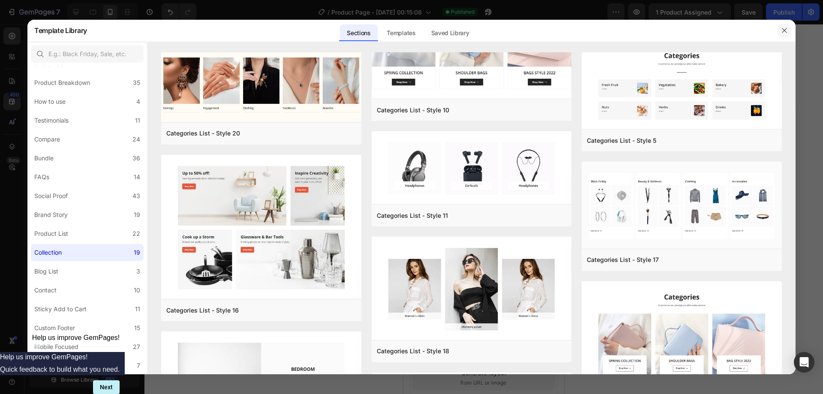
click at [781, 29] on icon "button" at bounding box center [784, 30] width 7 height 7
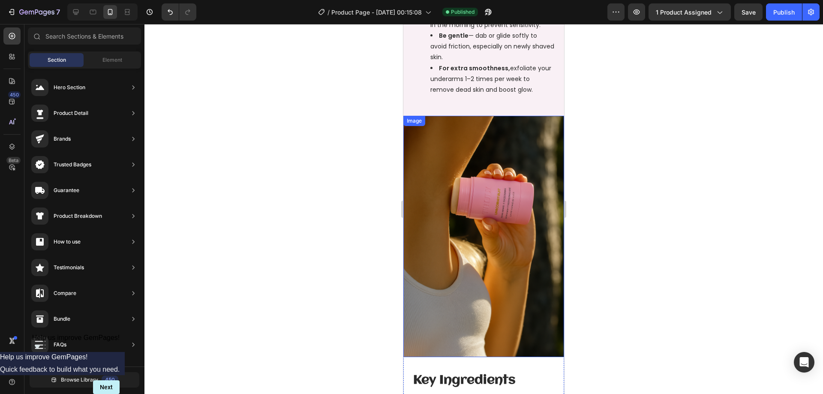
scroll to position [631, 0]
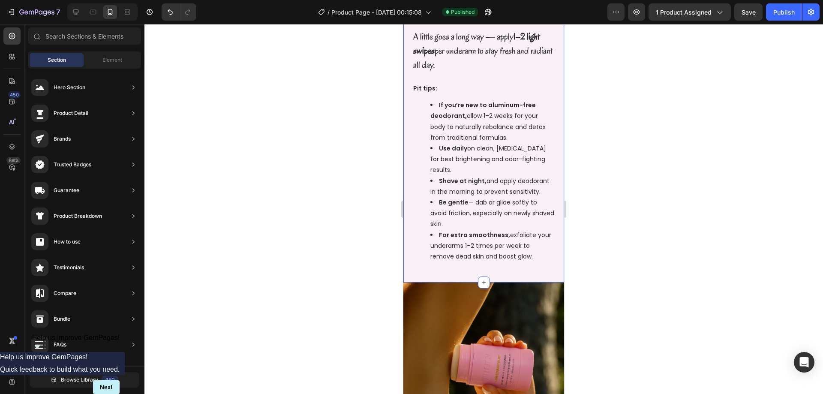
click at [423, 272] on div "How to Use Unicorn Fruit Brightening + Smoothing Deodorant Text Block Row A lit…" at bounding box center [483, 117] width 161 height 330
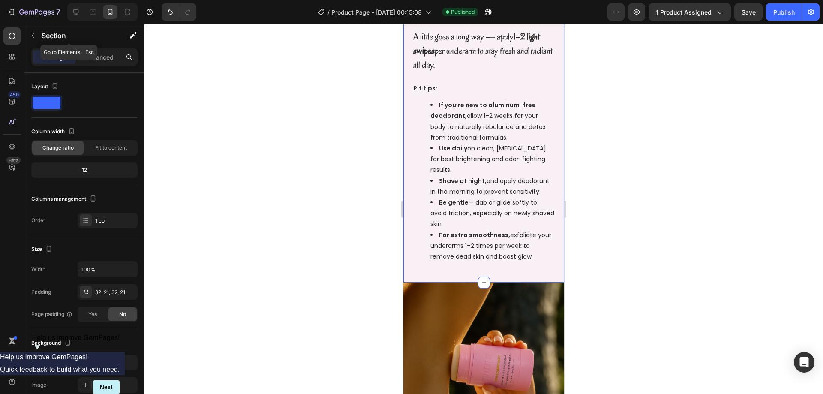
click at [39, 37] on button "button" at bounding box center [33, 36] width 14 height 14
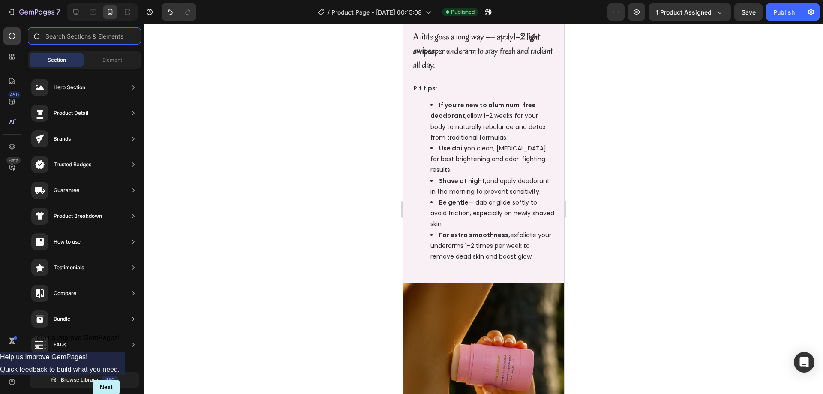
click at [67, 42] on input "text" at bounding box center [84, 35] width 113 height 17
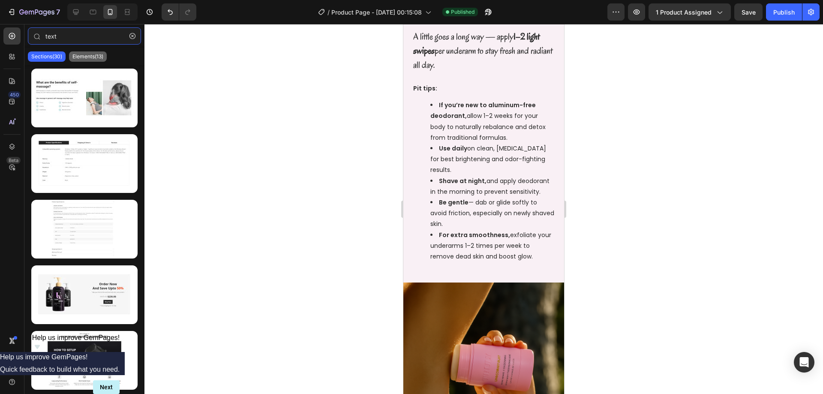
type input "text"
click at [81, 55] on p "Elements(13)" at bounding box center [87, 56] width 31 height 7
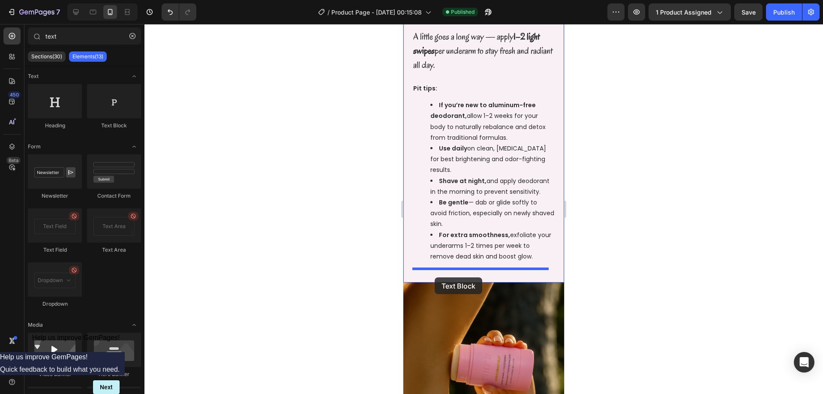
drag, startPoint x: 521, startPoint y: 132, endPoint x: 435, endPoint y: 277, distance: 169.2
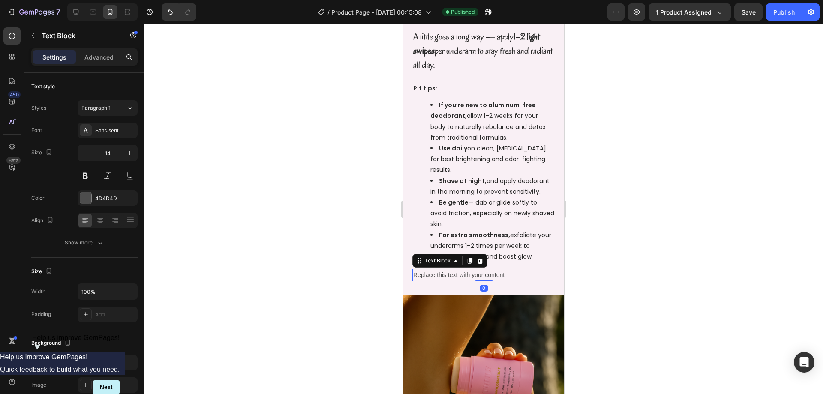
click at [491, 272] on div "Replace this text with your content" at bounding box center [483, 275] width 143 height 12
click at [491, 272] on p "Replace this text with your content" at bounding box center [483, 275] width 141 height 11
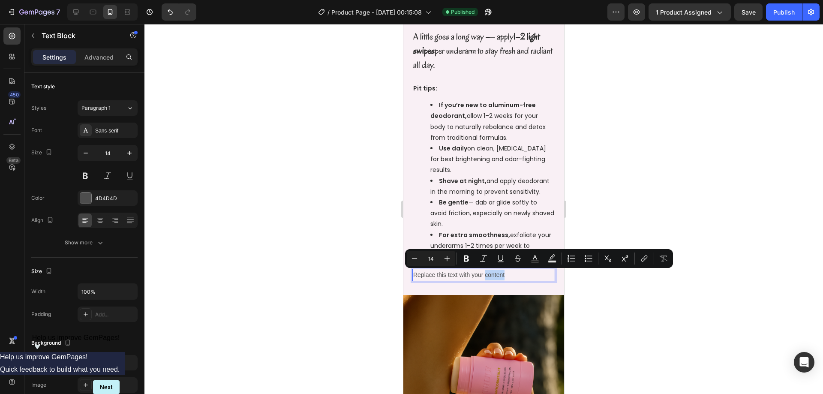
click at [495, 275] on p "Replace this text with your content" at bounding box center [483, 275] width 141 height 11
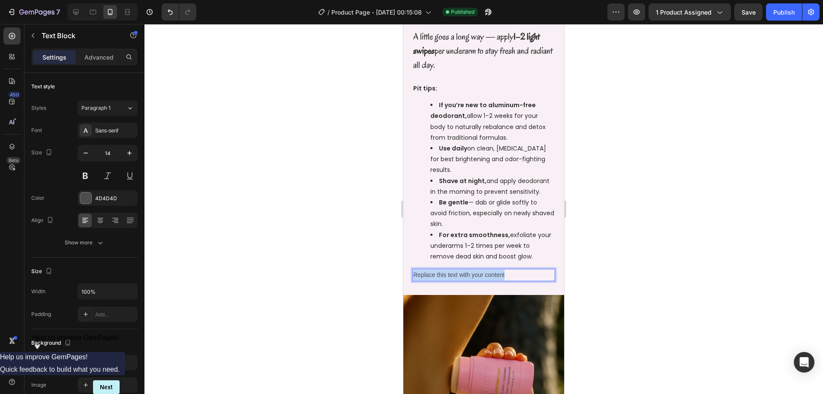
drag, startPoint x: 495, startPoint y: 275, endPoint x: 766, endPoint y: 238, distance: 273.3
click at [495, 275] on p "Replace this text with your content" at bounding box center [483, 275] width 141 height 11
click at [448, 277] on p "Replace this text with your content" at bounding box center [483, 275] width 141 height 11
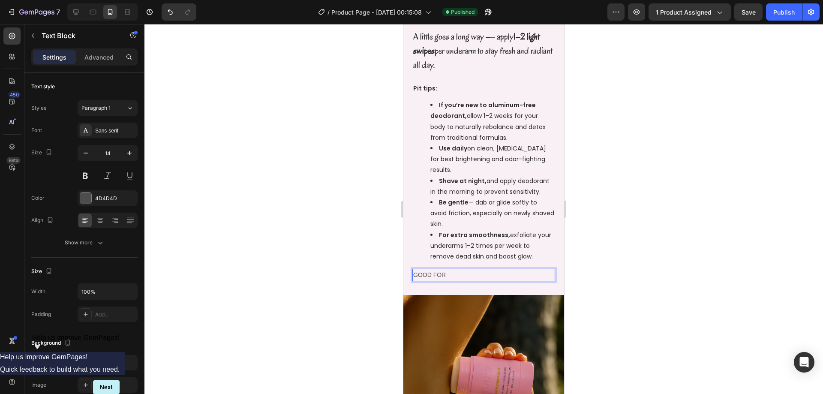
click at [591, 217] on div at bounding box center [483, 209] width 678 height 370
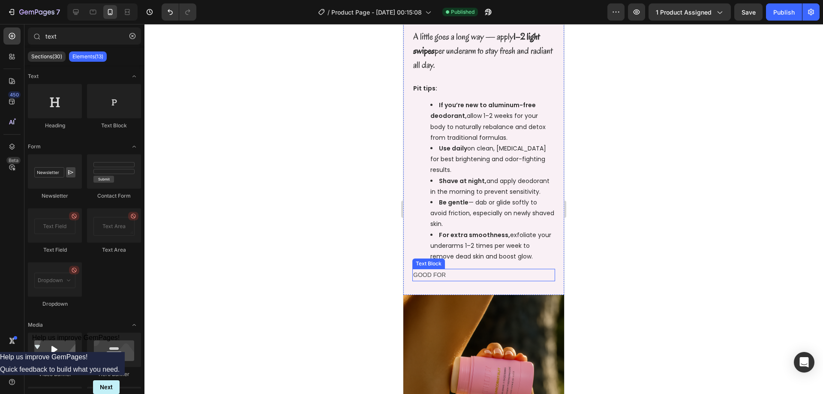
click at [516, 277] on p "GOOD FOR" at bounding box center [483, 275] width 141 height 11
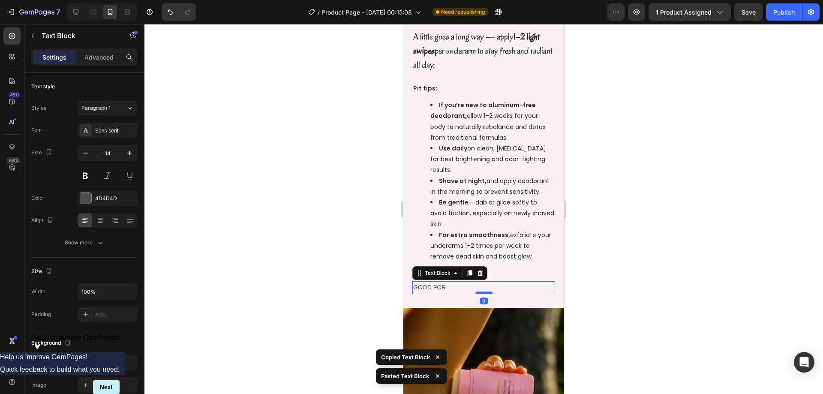
click at [480, 292] on div at bounding box center [483, 292] width 17 height 3
click at [439, 290] on p "GOOD FOR" at bounding box center [483, 287] width 141 height 11
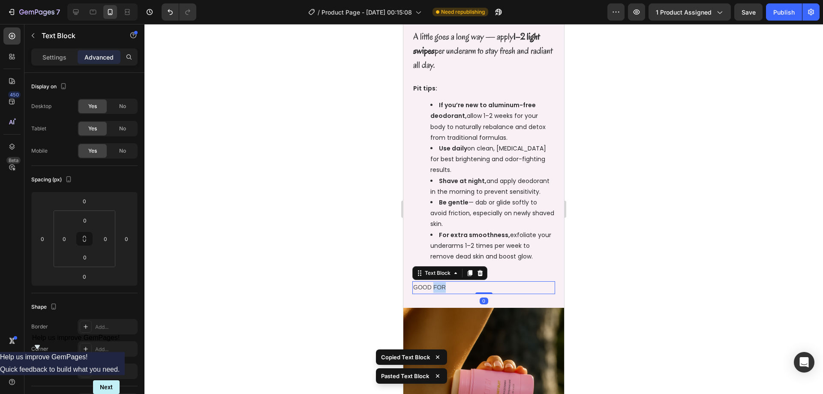
click at [439, 290] on p "GOOD FOR" at bounding box center [483, 287] width 141 height 11
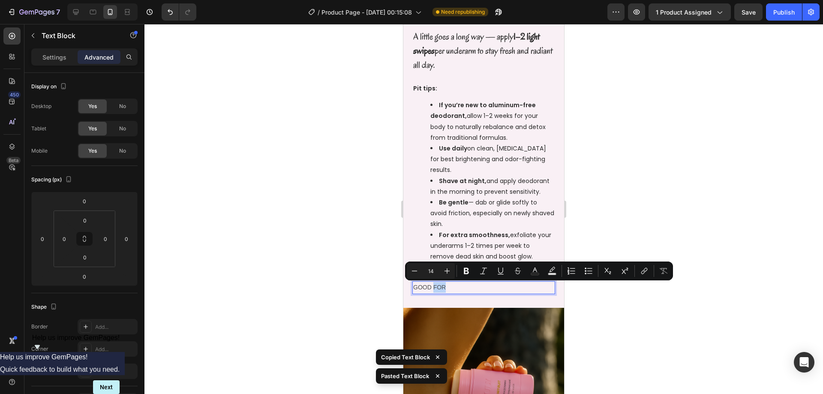
click at [441, 289] on p "GOOD FOR" at bounding box center [483, 287] width 141 height 11
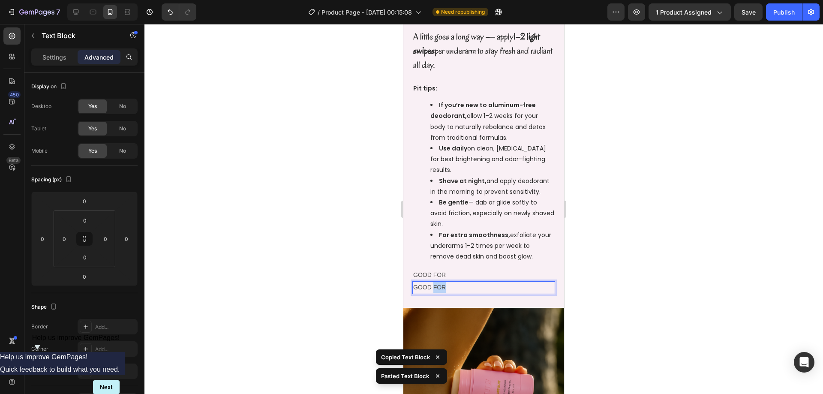
click at [441, 289] on p "GOOD FOR" at bounding box center [483, 287] width 141 height 11
click at [441, 289] on p "SGOOD FOR" at bounding box center [483, 287] width 141 height 11
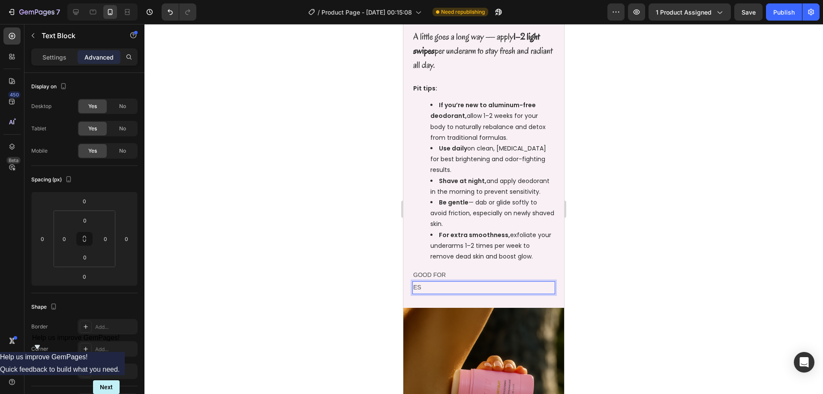
click at [441, 289] on p "ES" at bounding box center [483, 287] width 141 height 11
click at [446, 285] on p "ES" at bounding box center [483, 287] width 141 height 11
click at [464, 290] on p "sensitive skin" at bounding box center [483, 287] width 141 height 11
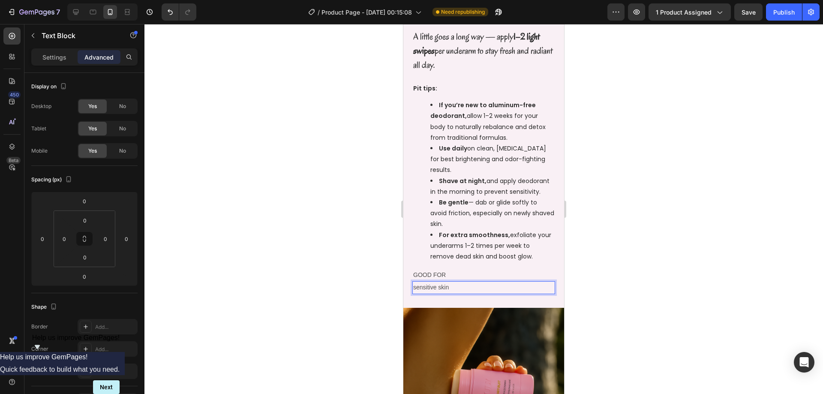
click at [464, 290] on p "sensitive skin" at bounding box center [483, 287] width 141 height 11
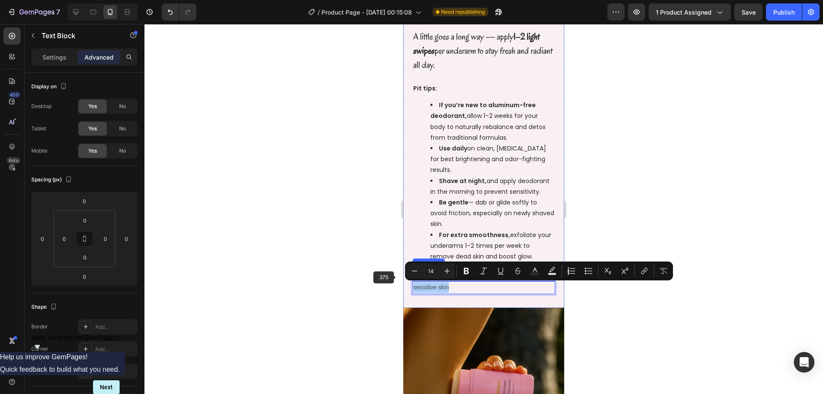
click at [340, 260] on div at bounding box center [483, 209] width 678 height 370
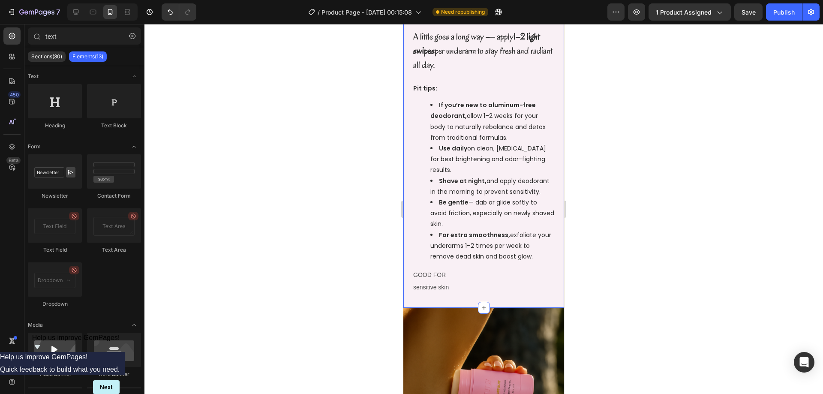
click at [456, 288] on p "sensitive skin" at bounding box center [483, 287] width 141 height 11
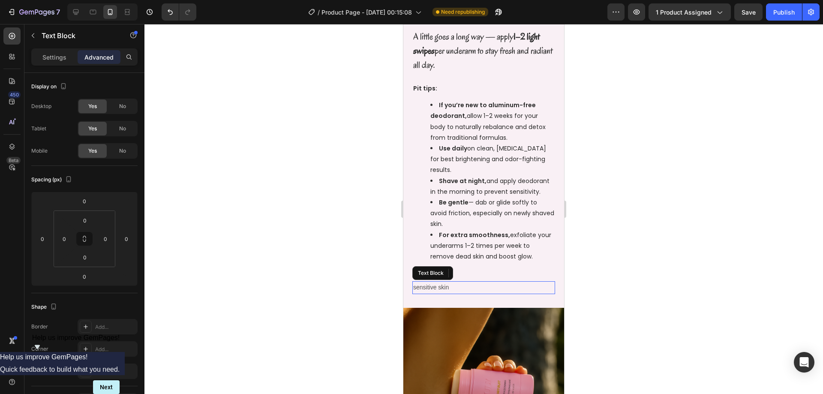
click at [456, 288] on p "sensitive skin" at bounding box center [483, 287] width 141 height 11
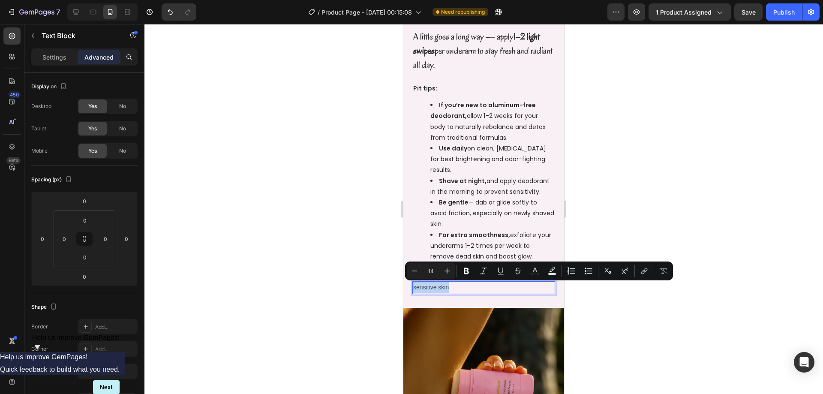
click at [461, 288] on p "sensitive skin" at bounding box center [483, 287] width 141 height 11
